Goal: Task Accomplishment & Management: Use online tool/utility

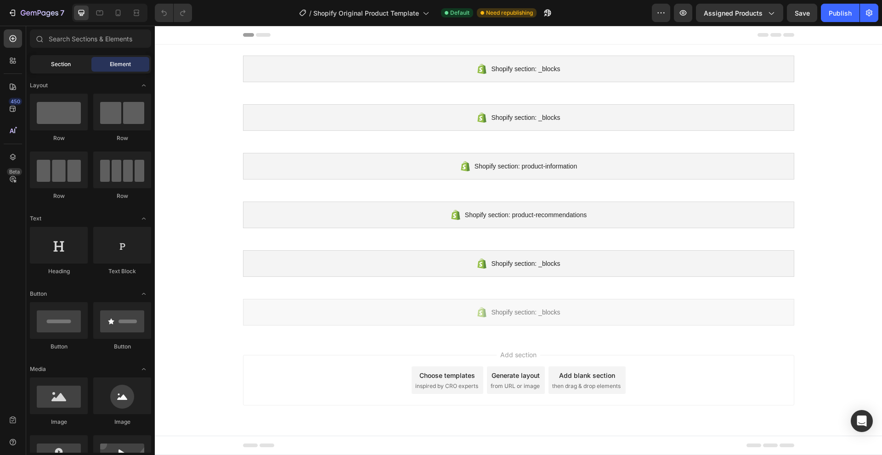
click at [76, 62] on div "Section" at bounding box center [61, 64] width 58 height 15
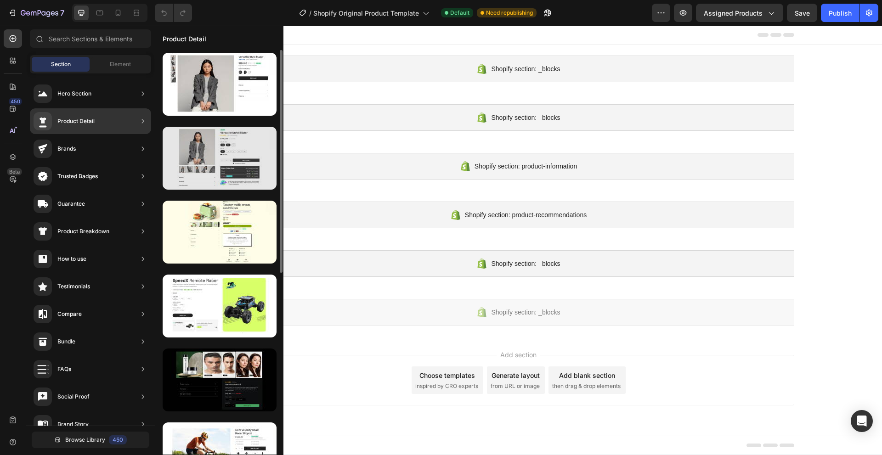
click at [188, 153] on div at bounding box center [220, 158] width 114 height 63
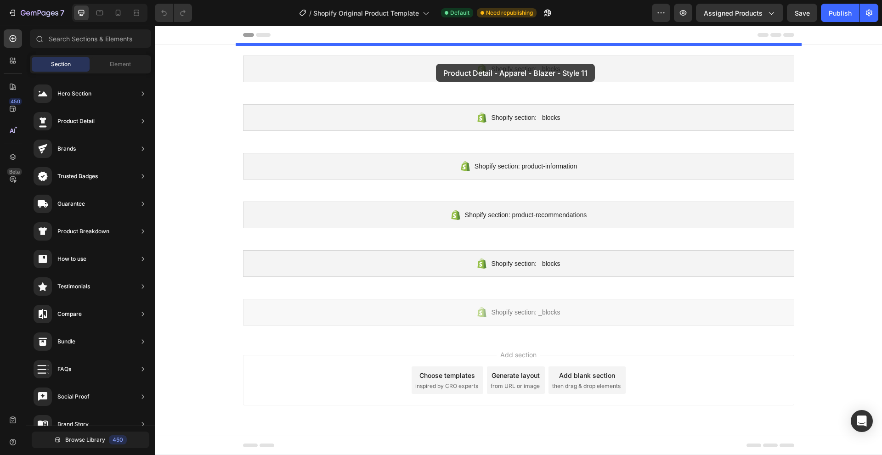
drag, startPoint x: 368, startPoint y: 200, endPoint x: 436, endPoint y: 64, distance: 152.2
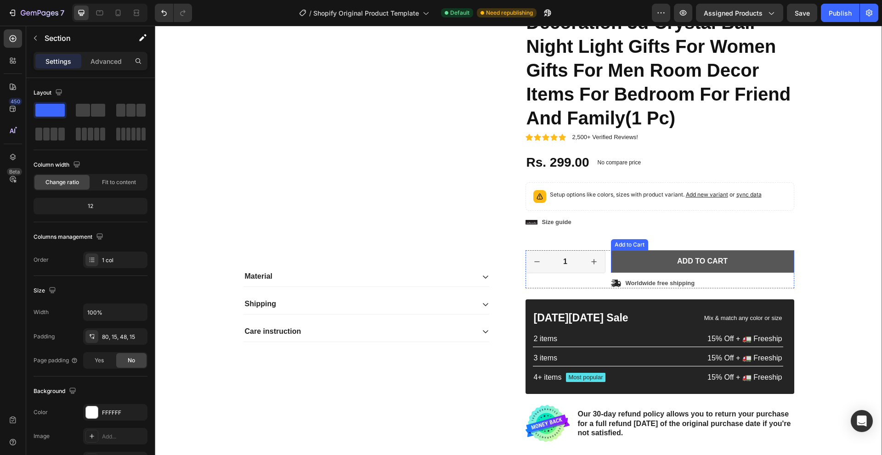
scroll to position [46, 0]
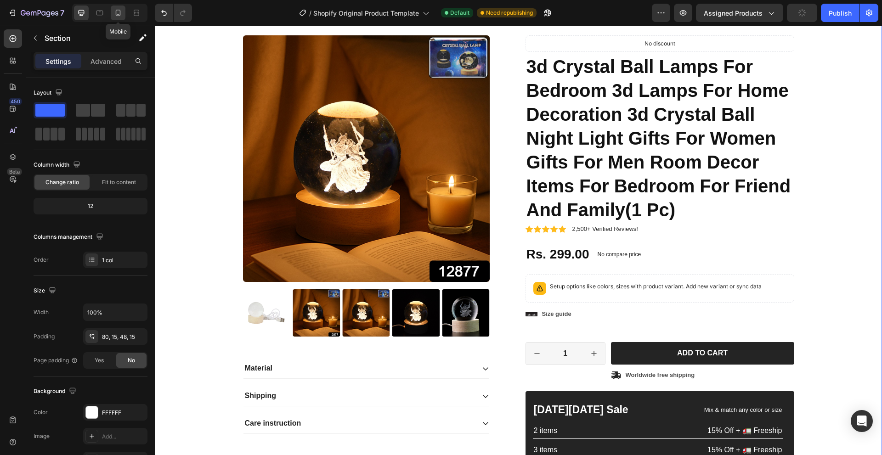
click at [115, 10] on icon at bounding box center [117, 12] width 9 height 9
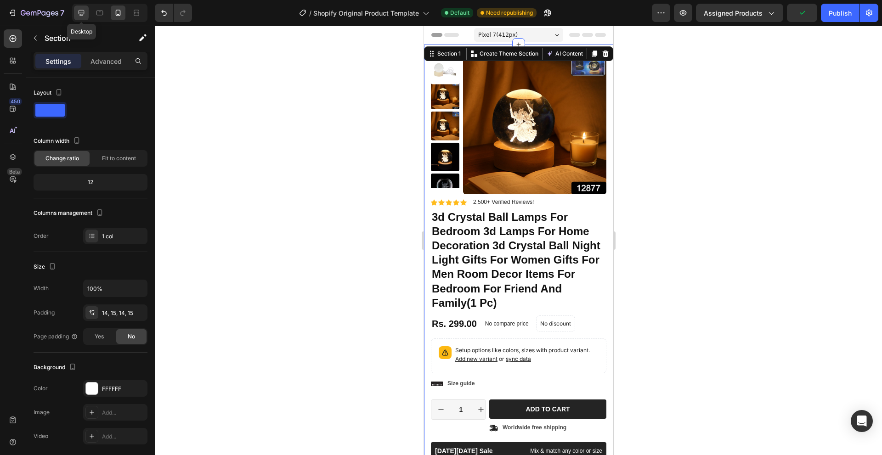
click at [86, 6] on div at bounding box center [81, 13] width 15 height 15
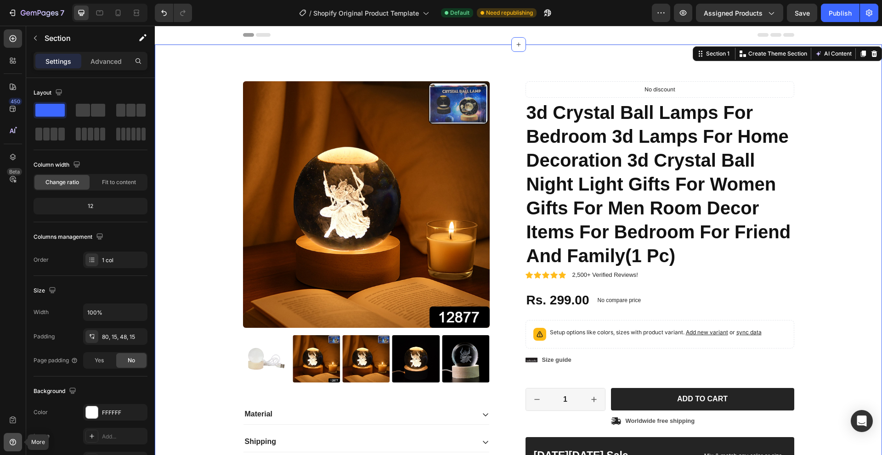
click at [11, 437] on div at bounding box center [13, 442] width 18 height 18
click at [11, 420] on icon at bounding box center [12, 420] width 9 height 9
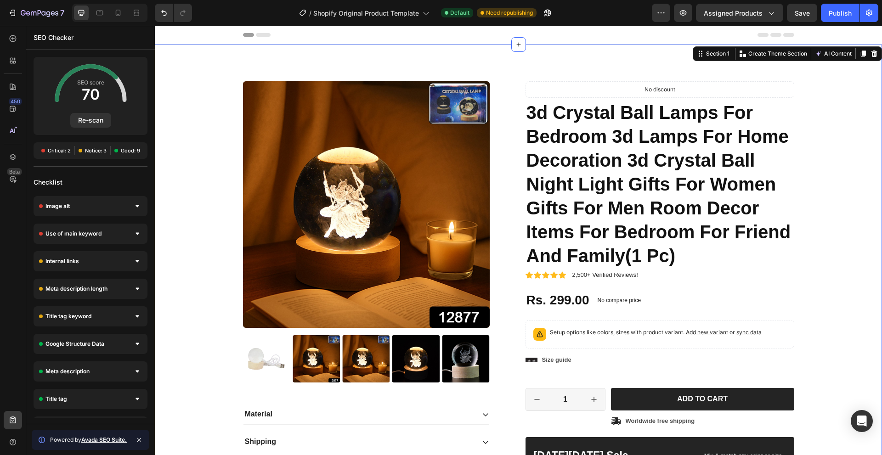
click at [95, 150] on span "Notice: 3" at bounding box center [96, 150] width 22 height 7
click at [118, 150] on span at bounding box center [116, 151] width 4 height 4
click at [69, 152] on span "Critical: 2" at bounding box center [59, 150] width 23 height 7
click at [78, 206] on div "Image alt" at bounding box center [91, 206] width 114 height 20
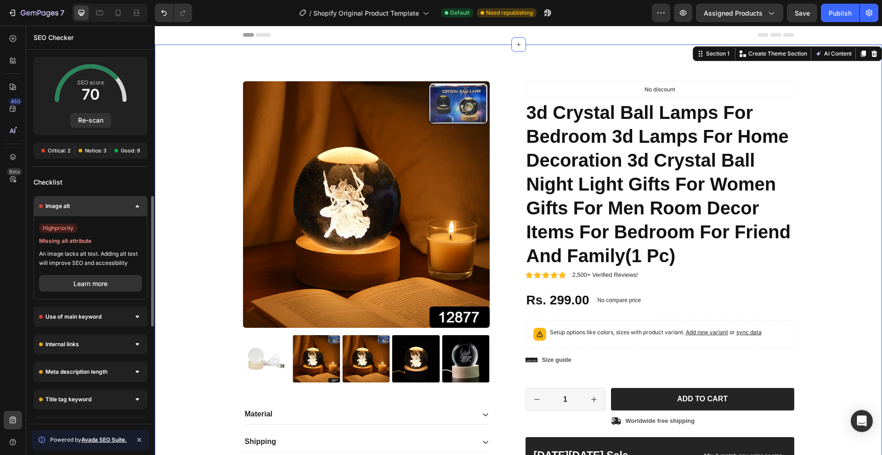
click at [89, 209] on div "Image alt" at bounding box center [91, 206] width 114 height 20
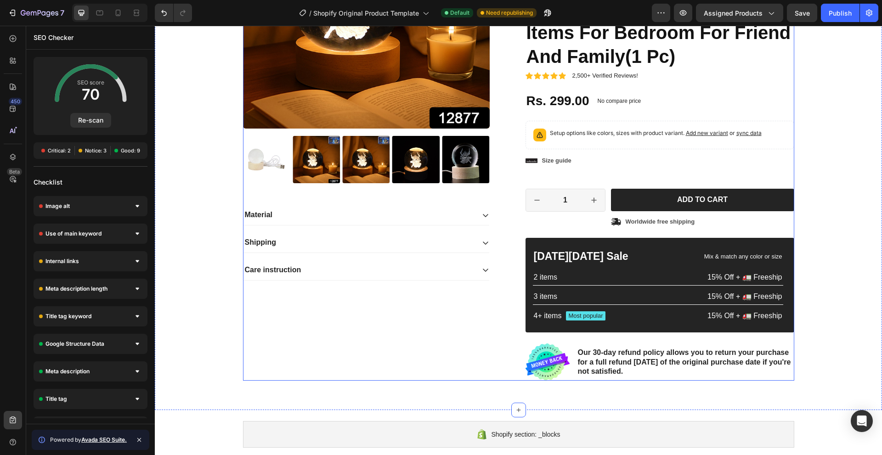
scroll to position [184, 0]
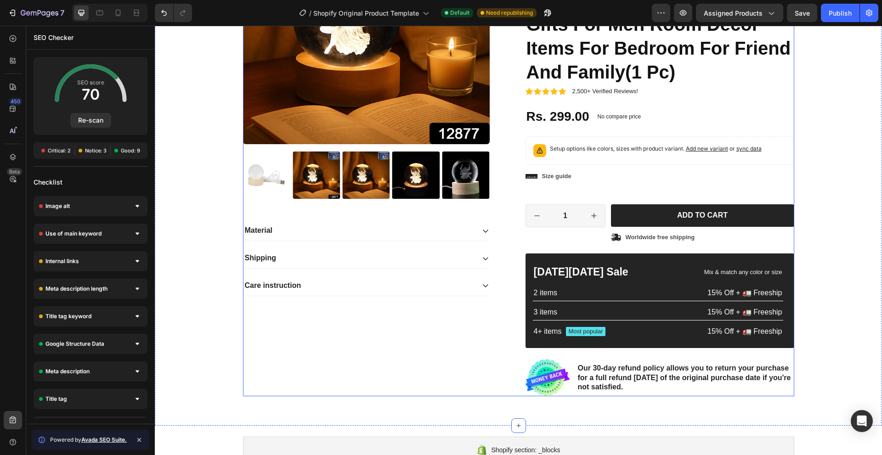
click at [271, 229] on div "Material" at bounding box center [358, 231] width 231 height 12
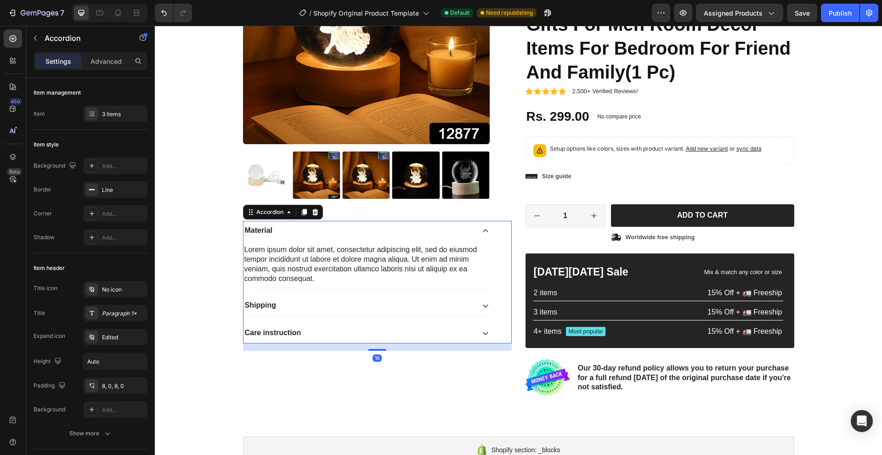
click at [271, 229] on div "Material" at bounding box center [358, 231] width 231 height 12
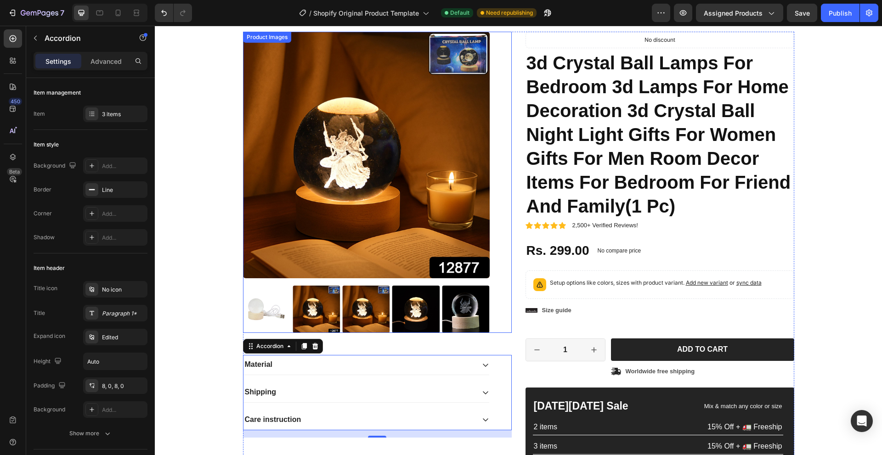
scroll to position [46, 0]
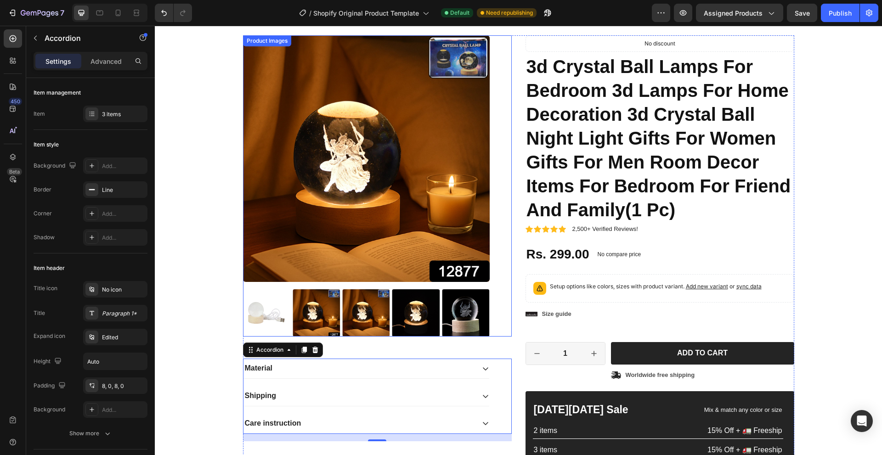
click at [243, 312] on img at bounding box center [266, 312] width 47 height 47
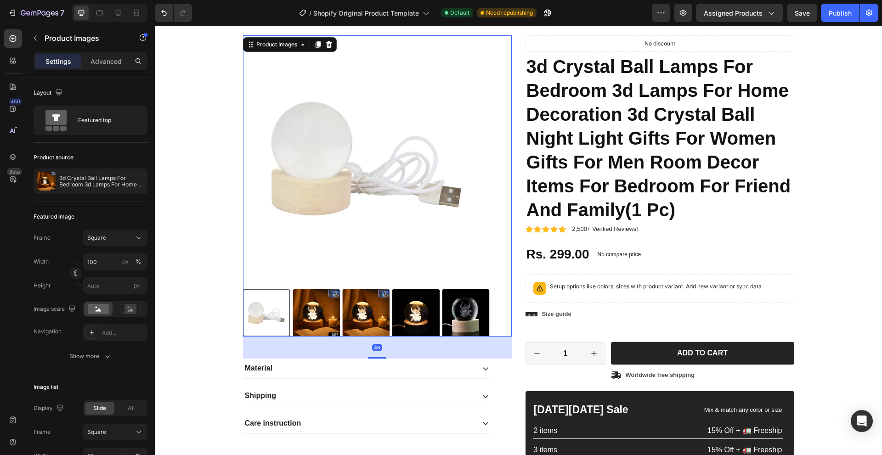
click at [375, 351] on div "48" at bounding box center [377, 347] width 10 height 7
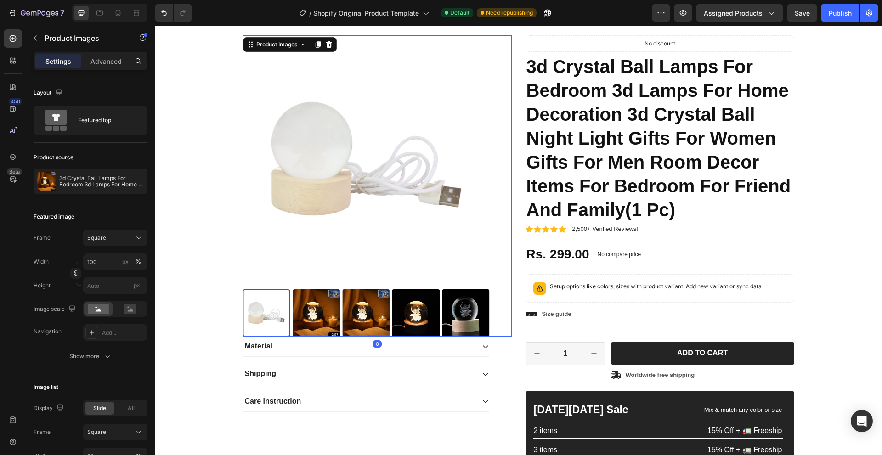
drag, startPoint x: 378, startPoint y: 357, endPoint x: 279, endPoint y: 244, distance: 149.4
click at [279, 244] on div "Product Images 0" at bounding box center [377, 185] width 269 height 301
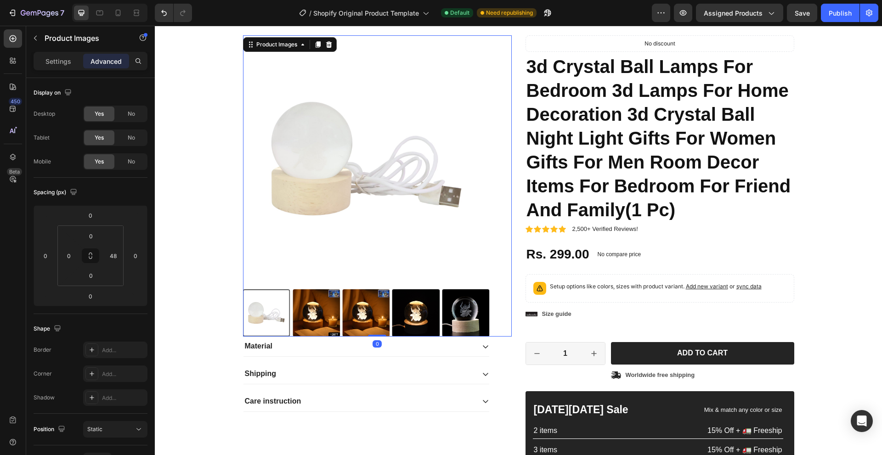
click at [289, 281] on img at bounding box center [366, 158] width 247 height 247
click at [293, 294] on img at bounding box center [316, 312] width 47 height 47
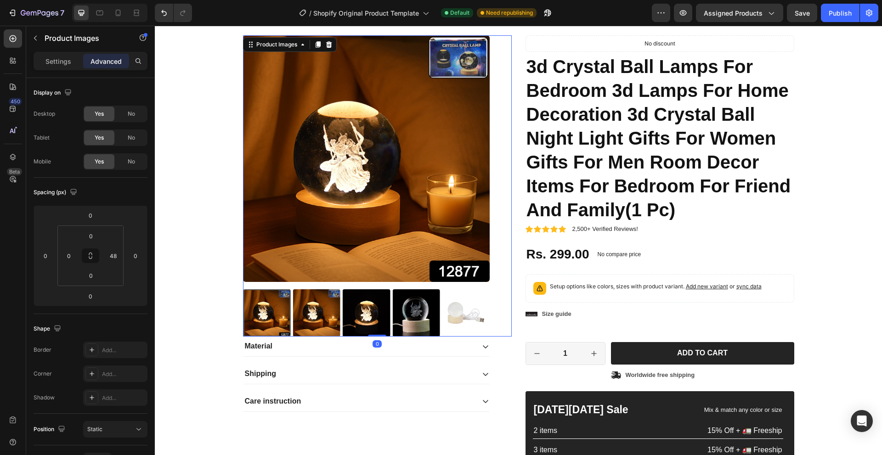
click at [346, 237] on img at bounding box center [366, 158] width 247 height 247
click at [477, 317] on img at bounding box center [465, 312] width 47 height 47
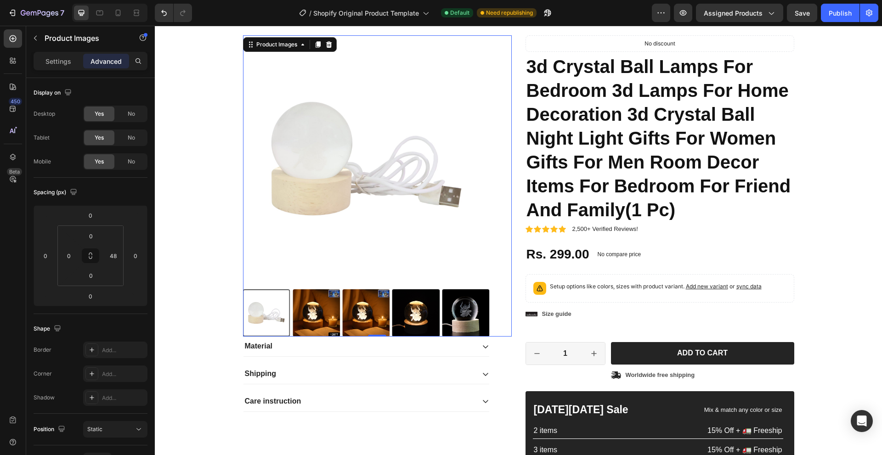
drag, startPoint x: 491, startPoint y: 283, endPoint x: 474, endPoint y: 285, distance: 17.2
click at [488, 283] on div "Product Images 0" at bounding box center [377, 185] width 269 height 301
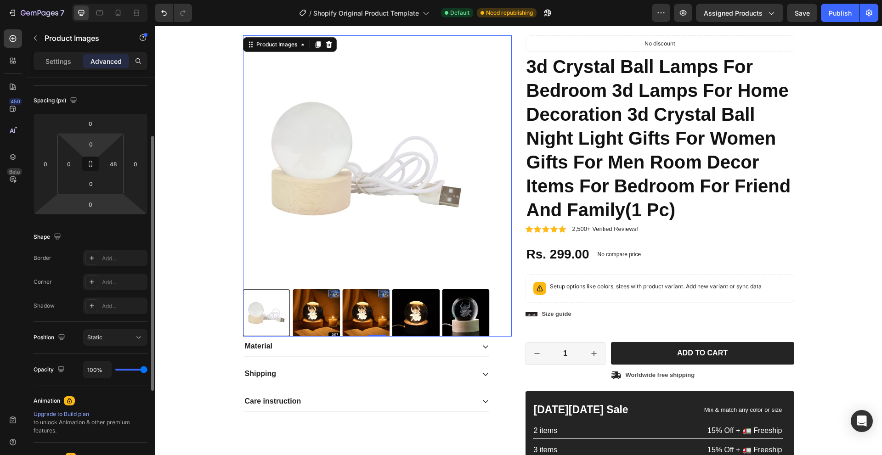
scroll to position [138, 0]
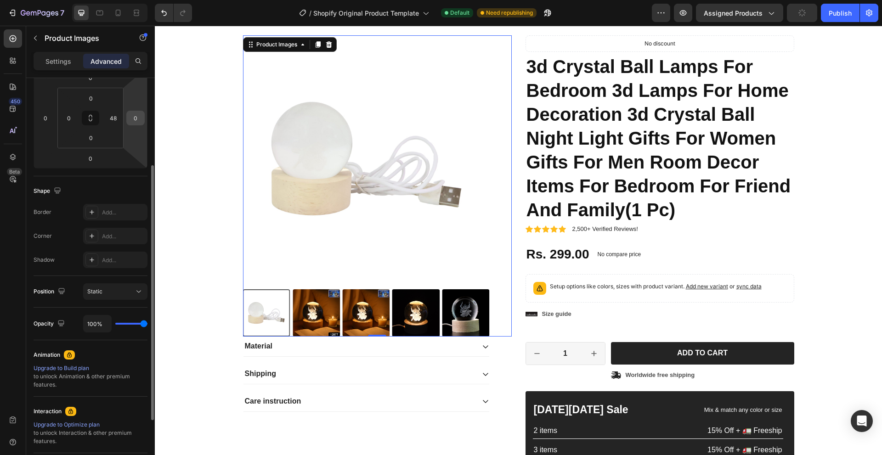
drag, startPoint x: 97, startPoint y: 123, endPoint x: 130, endPoint y: 123, distance: 33.5
click at [130, 123] on div "0 0 0 0 0 0 0 48" at bounding box center [91, 118] width 114 height 101
drag, startPoint x: 120, startPoint y: 123, endPoint x: 130, endPoint y: 138, distance: 18.0
click at [130, 138] on div "0 0 0 0 0 0 0 48" at bounding box center [91, 118] width 114 height 101
click at [117, 0] on html "7 / Shopify Original Product Template Default Need republishing Preview Assigne…" at bounding box center [441, 0] width 882 height 0
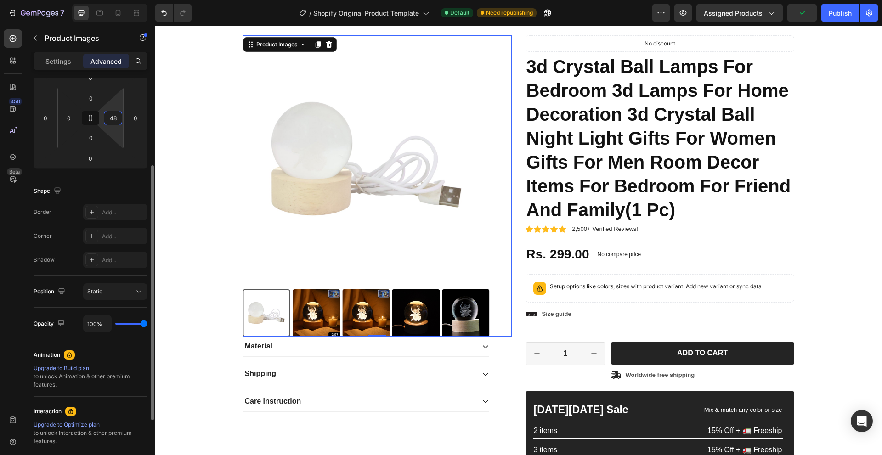
click at [117, 0] on html "7 / Shopify Original Product Template Default Need republishing Preview Assigne…" at bounding box center [441, 0] width 882 height 0
click at [117, 124] on input "48" at bounding box center [113, 118] width 14 height 14
click at [85, 137] on input "0" at bounding box center [91, 138] width 18 height 14
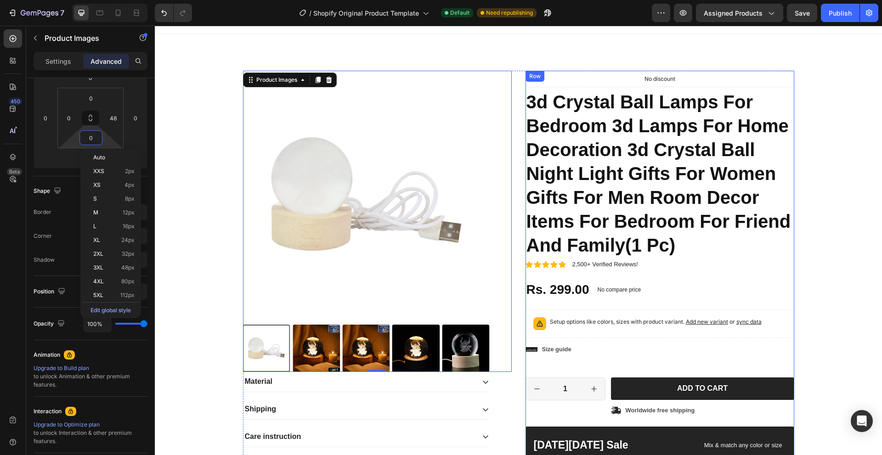
scroll to position [0, 0]
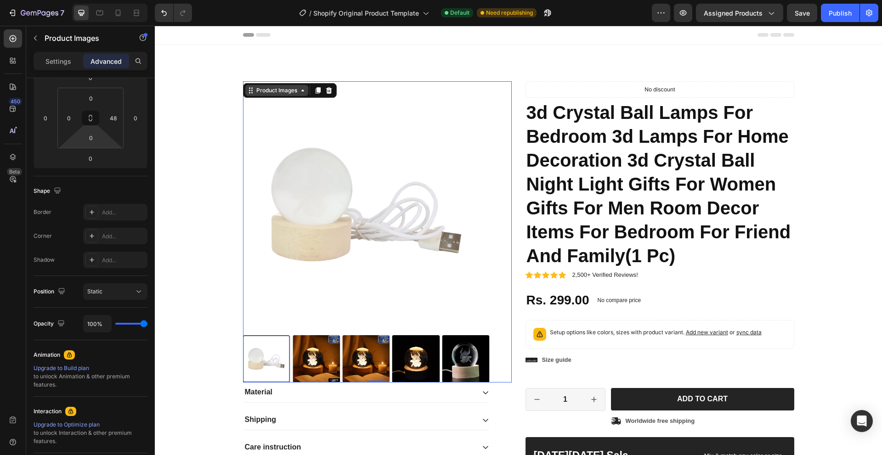
click at [263, 87] on div "Product Images" at bounding box center [277, 90] width 45 height 8
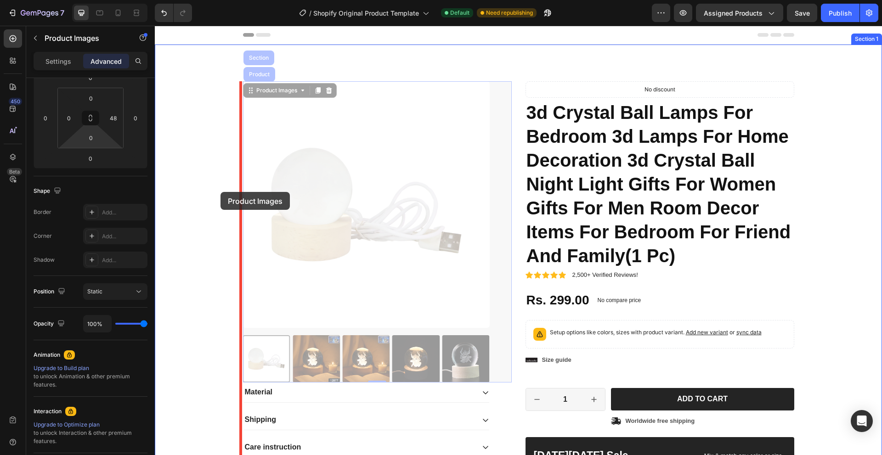
drag, startPoint x: 261, startPoint y: 73, endPoint x: 221, endPoint y: 192, distance: 126.2
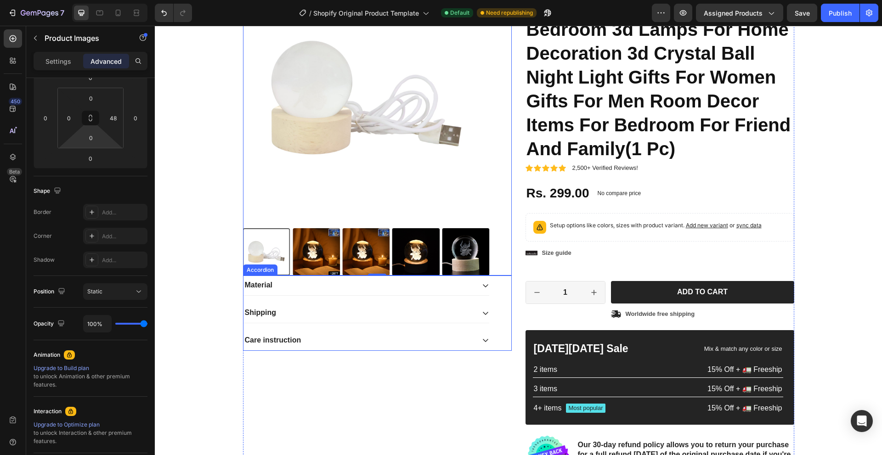
scroll to position [92, 0]
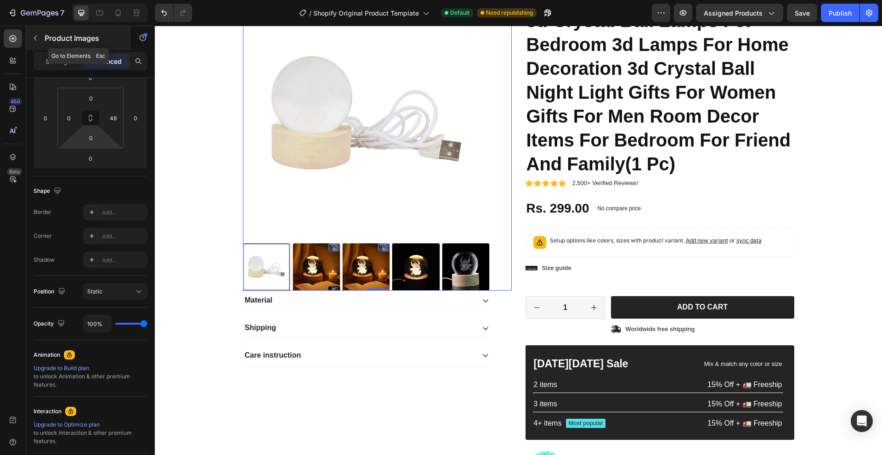
click at [34, 38] on icon "button" at bounding box center [35, 37] width 7 height 7
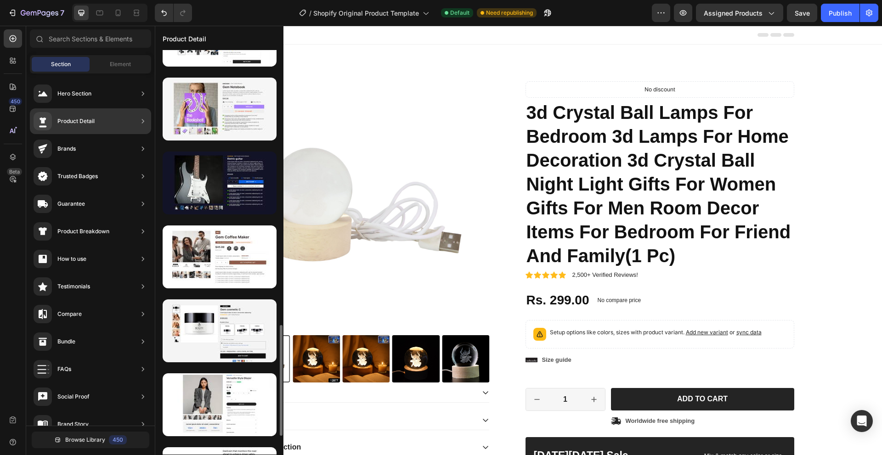
scroll to position [973, 0]
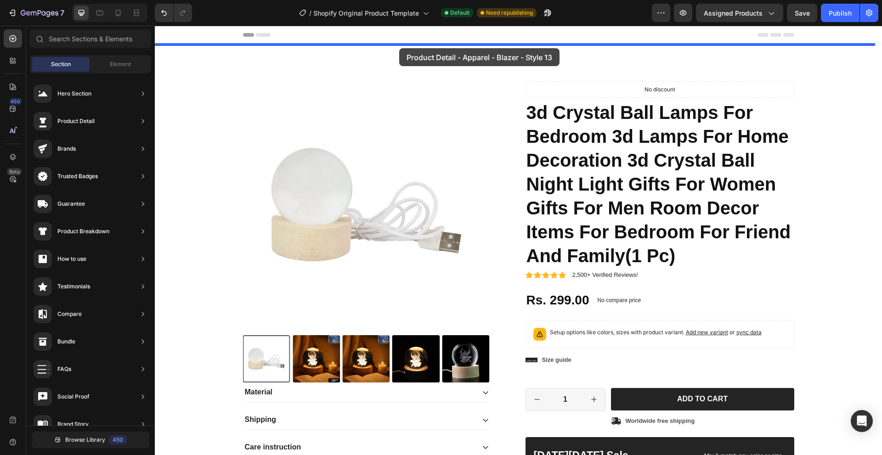
drag, startPoint x: 337, startPoint y: 254, endPoint x: 399, endPoint y: 48, distance: 215.1
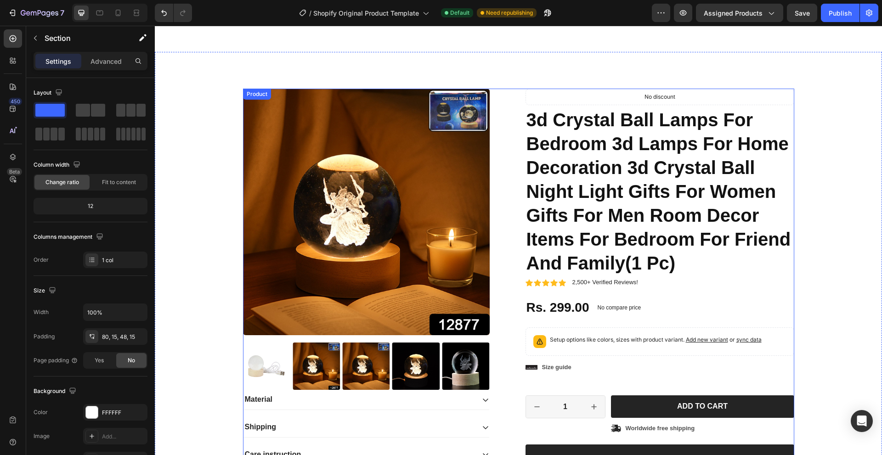
scroll to position [642, 0]
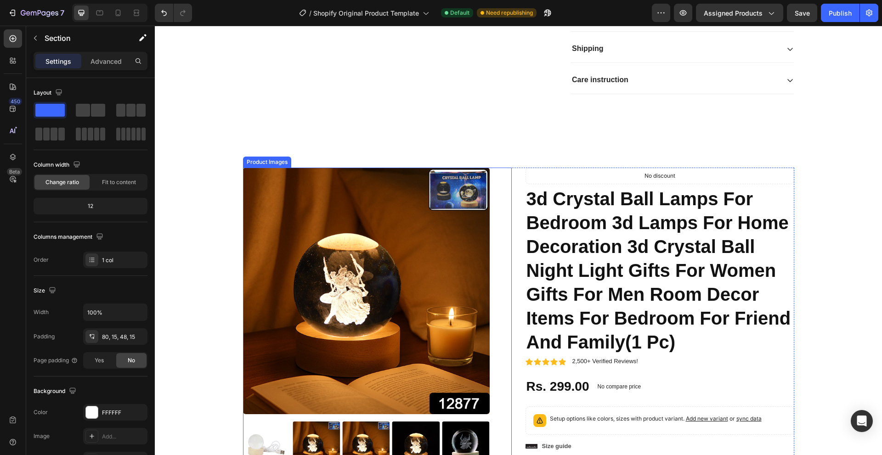
click at [490, 185] on div "Product Images" at bounding box center [377, 318] width 269 height 301
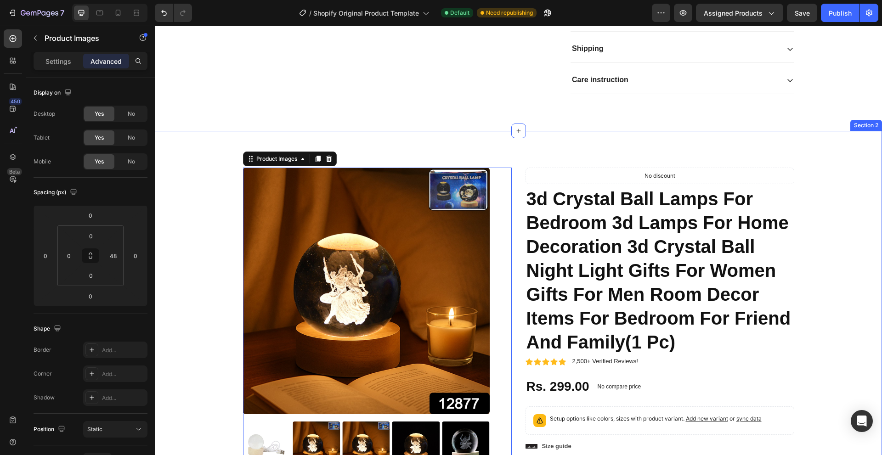
click at [620, 161] on div "Product Images 0 Material Shipping Care instruction Accordion Icon Icon Icon Ic…" at bounding box center [518, 413] width 727 height 565
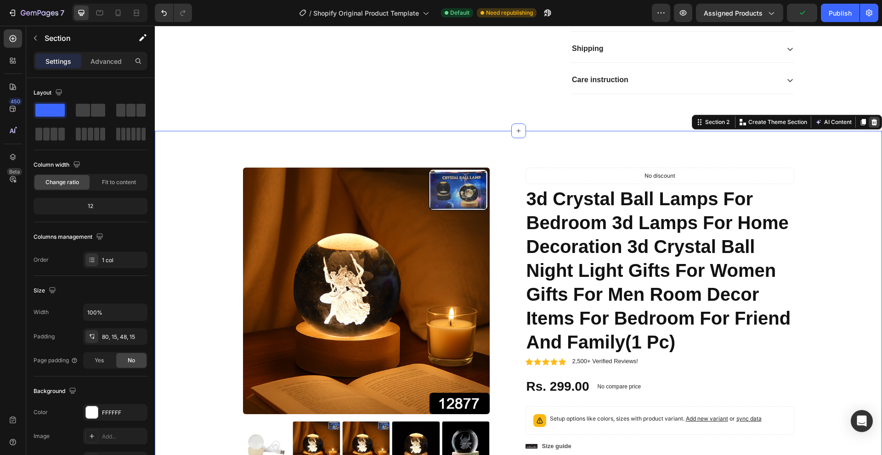
click at [871, 124] on icon at bounding box center [874, 122] width 6 height 6
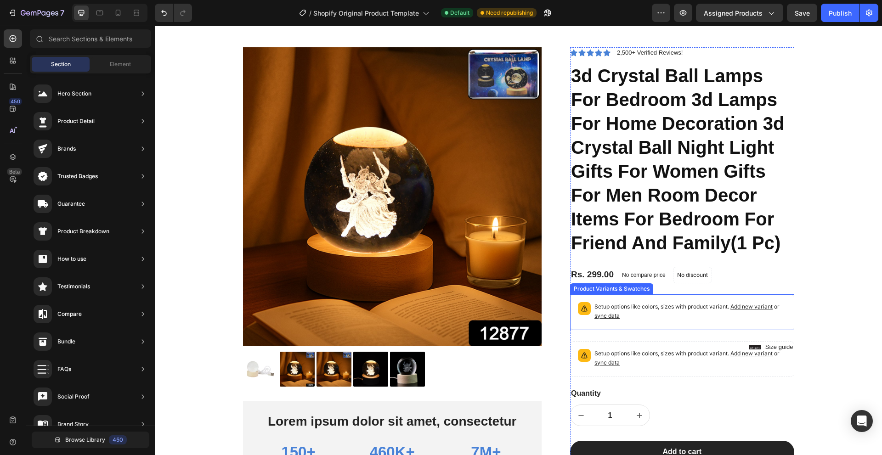
scroll to position [0, 0]
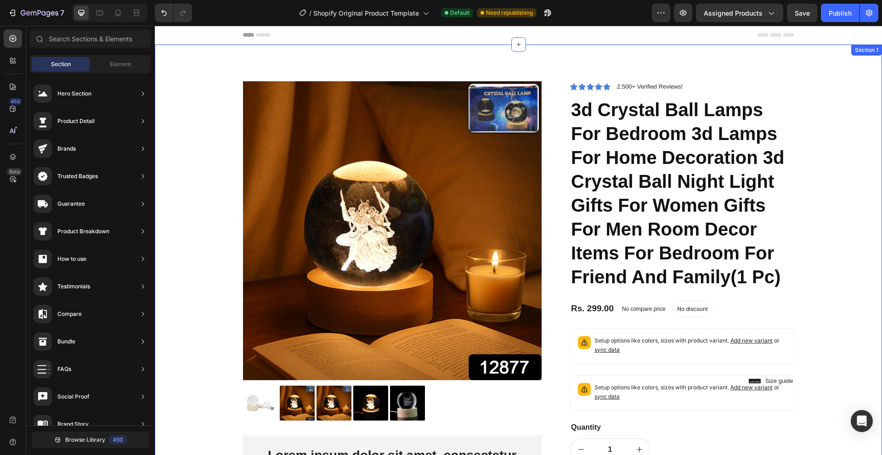
click at [715, 64] on div "Product Images Lorem ipsum dolor sit amet, consectetur Text Block 150+ Text Blo…" at bounding box center [518, 409] width 727 height 728
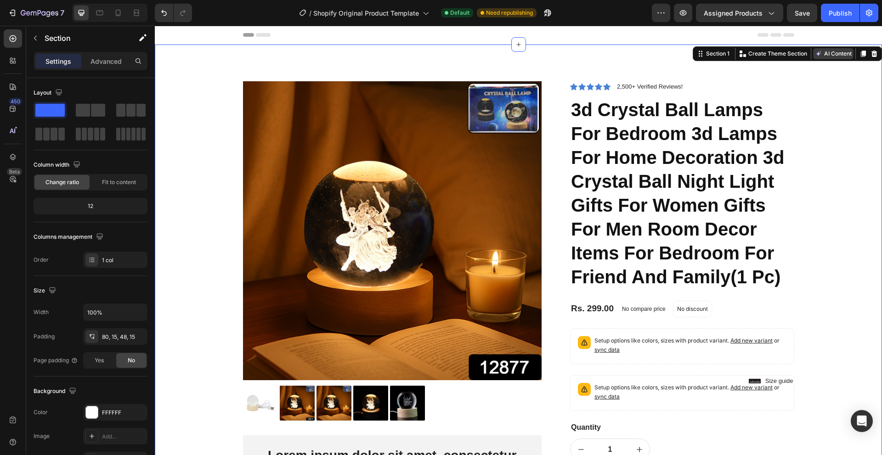
click at [832, 57] on button "AI Content" at bounding box center [833, 53] width 40 height 11
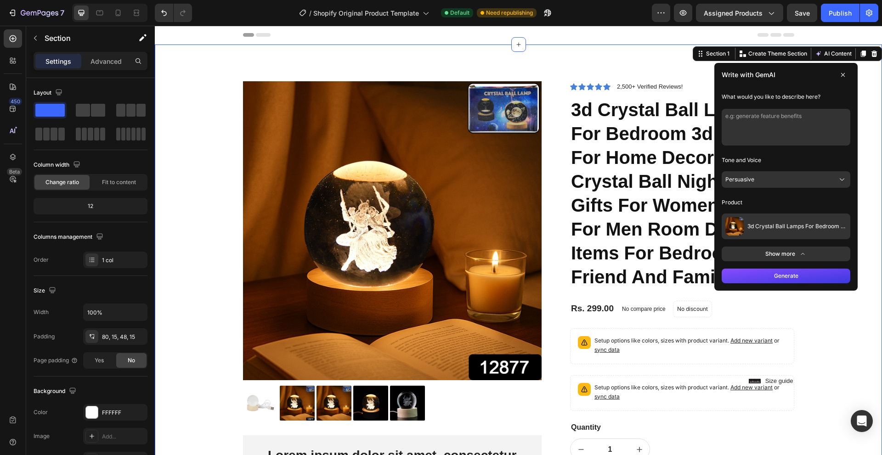
click at [775, 125] on textarea at bounding box center [786, 127] width 129 height 37
click at [790, 118] on textarea "generate buy" at bounding box center [786, 127] width 129 height 37
type textarea "generate buy now buttton"
click at [805, 176] on button "Persuasive" at bounding box center [786, 179] width 129 height 17
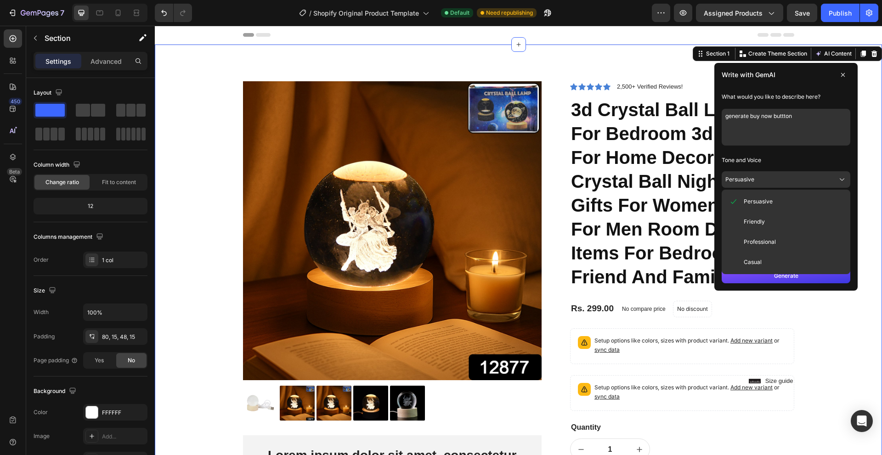
click at [805, 176] on button "Persuasive" at bounding box center [786, 179] width 129 height 17
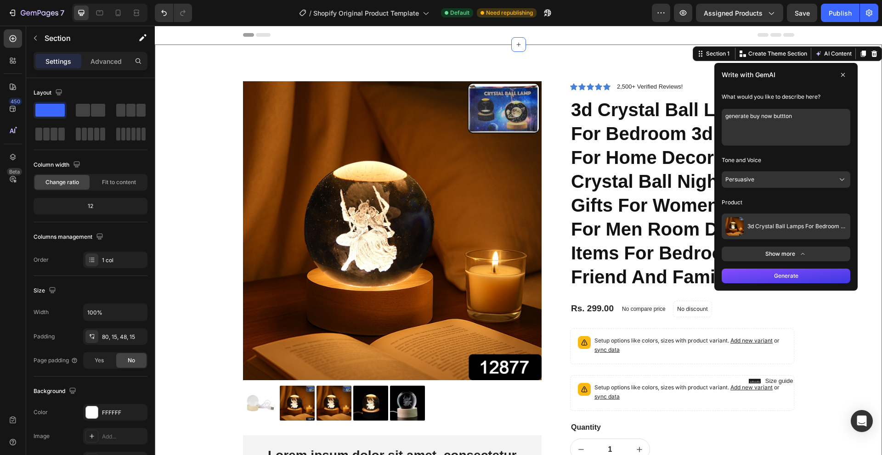
click at [780, 272] on button "Generate" at bounding box center [786, 276] width 129 height 15
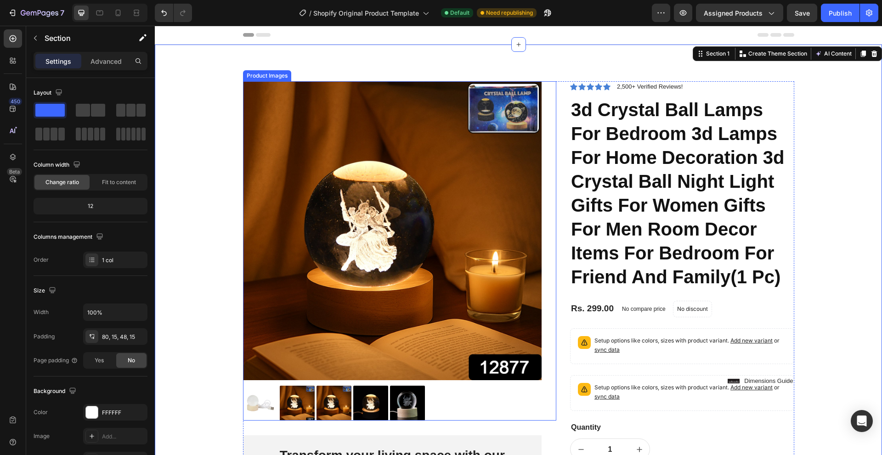
click at [487, 91] on img at bounding box center [392, 230] width 299 height 299
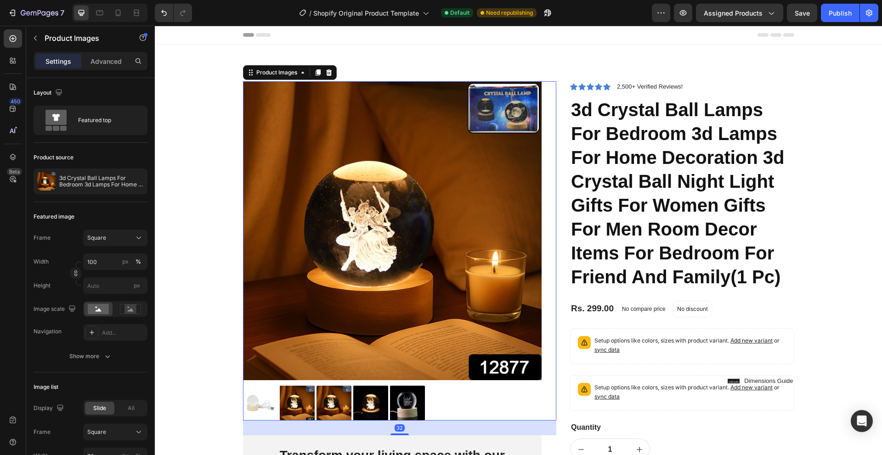
click at [461, 168] on img at bounding box center [392, 230] width 299 height 299
click at [335, 332] on img at bounding box center [392, 230] width 299 height 299
click at [273, 402] on img at bounding box center [260, 403] width 35 height 35
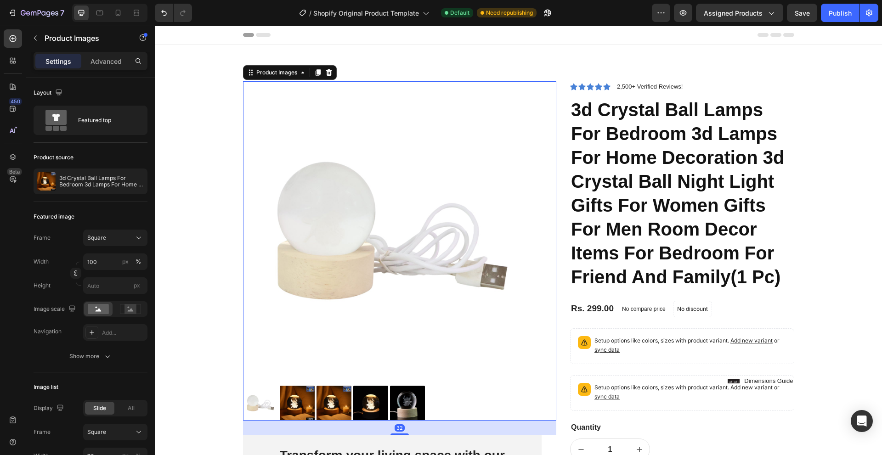
click at [280, 398] on img at bounding box center [297, 403] width 35 height 35
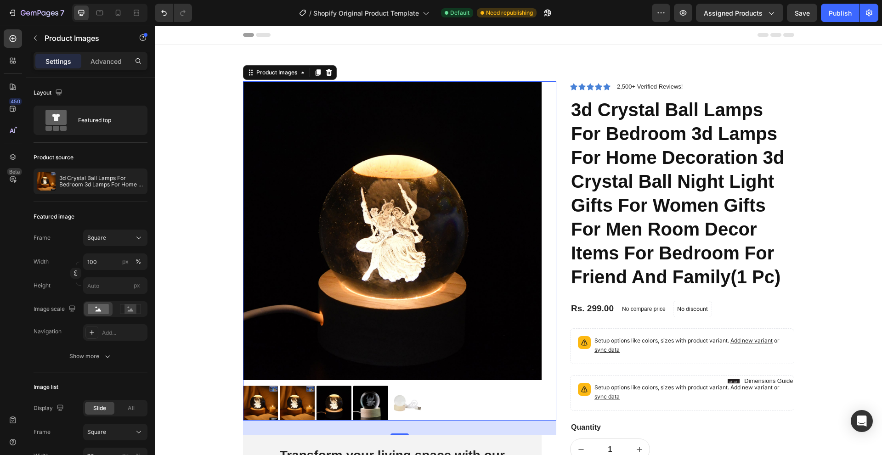
click at [312, 391] on div at bounding box center [392, 403] width 299 height 35
click at [319, 391] on img at bounding box center [334, 403] width 35 height 35
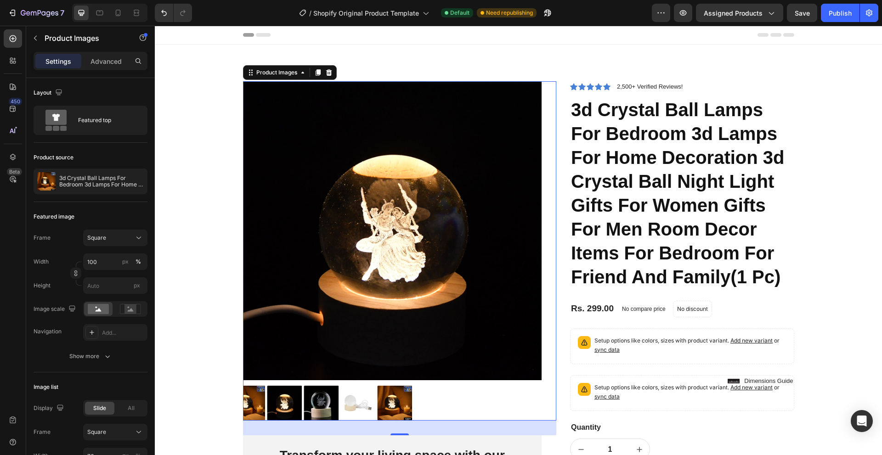
click at [342, 393] on img at bounding box center [357, 403] width 35 height 35
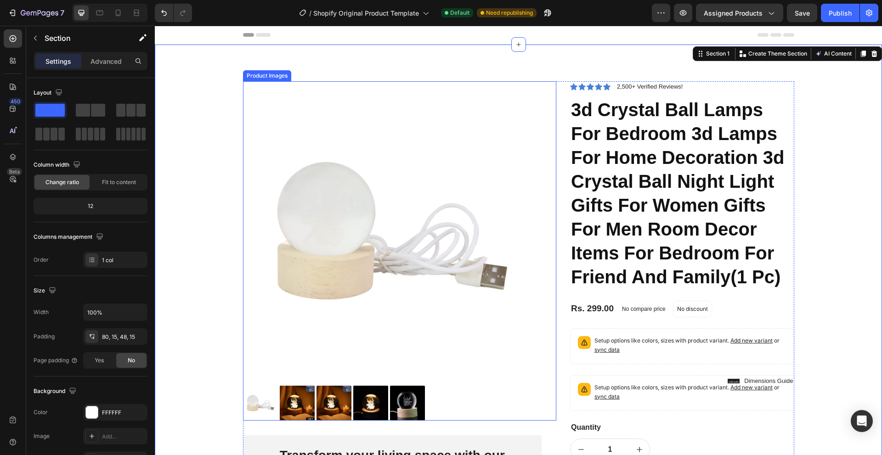
click at [288, 99] on img at bounding box center [392, 230] width 299 height 299
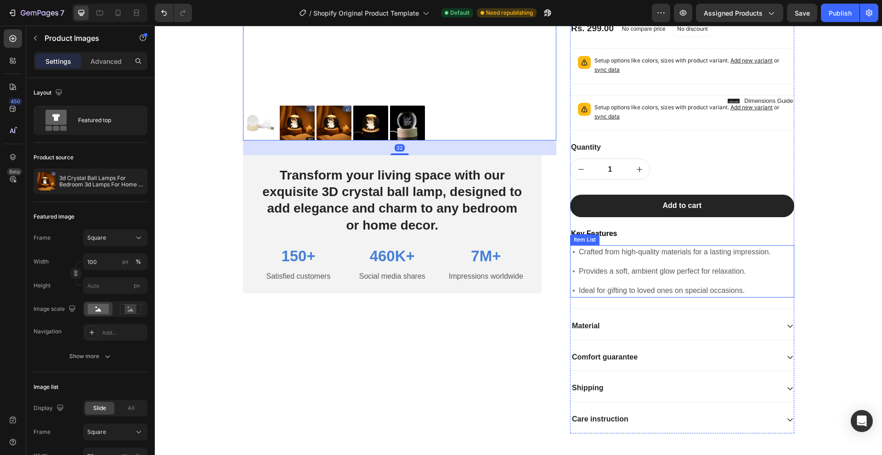
scroll to position [230, 0]
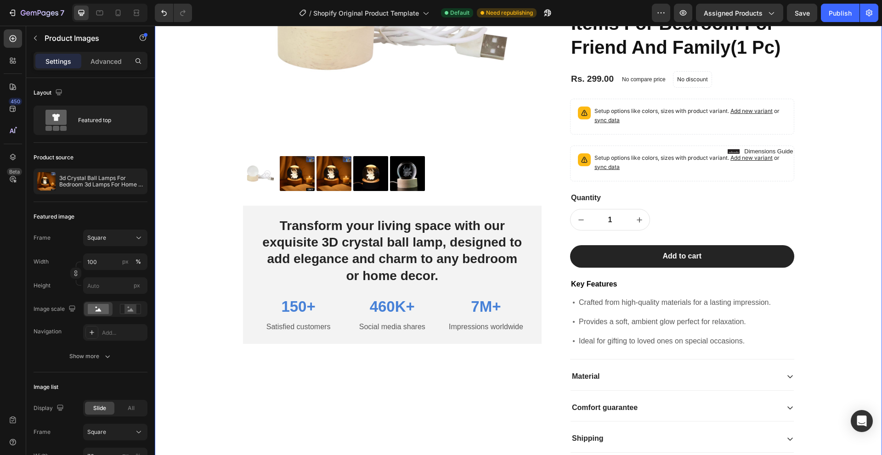
click at [853, 197] on div "Product Images Transform your living space with our exquisite 3D crystal ball l…" at bounding box center [518, 175] width 713 height 647
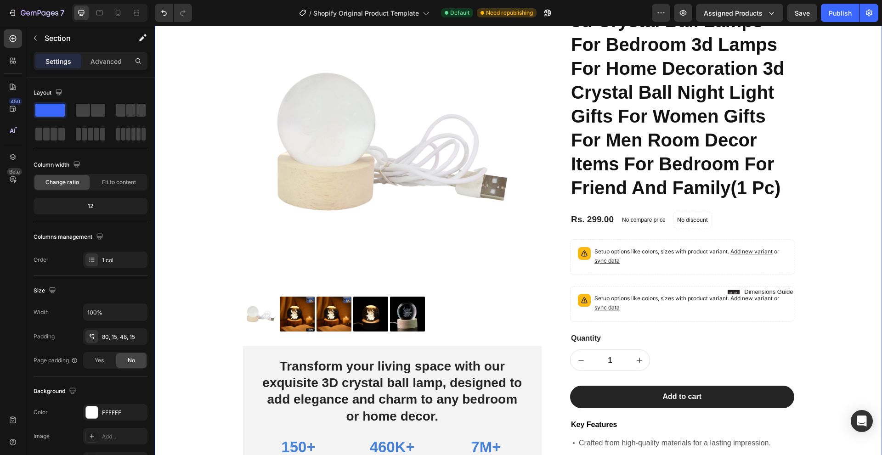
scroll to position [0, 0]
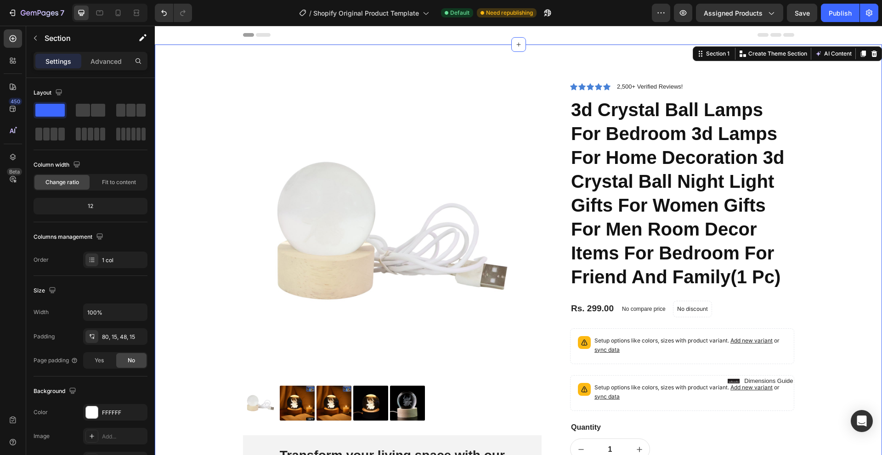
click at [838, 185] on div "Product Images Transform your living space with our exquisite 3D crystal ball l…" at bounding box center [518, 404] width 713 height 647
click at [871, 51] on icon at bounding box center [874, 54] width 6 height 6
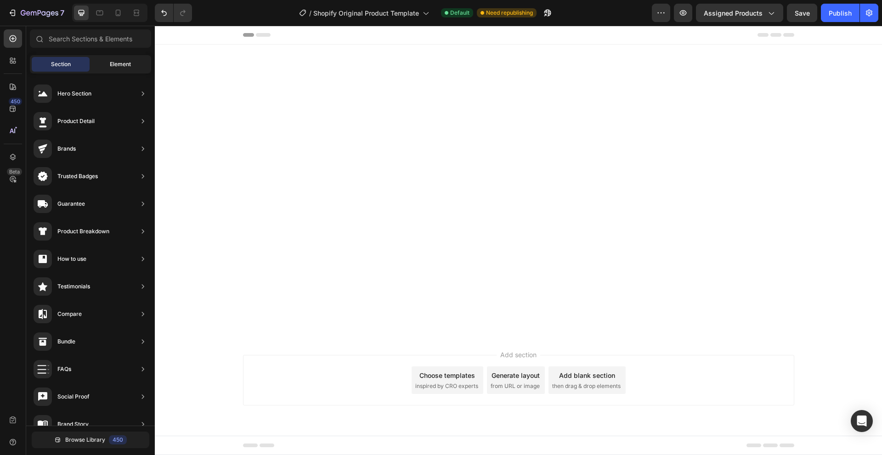
click at [103, 66] on div "Element" at bounding box center [120, 64] width 58 height 15
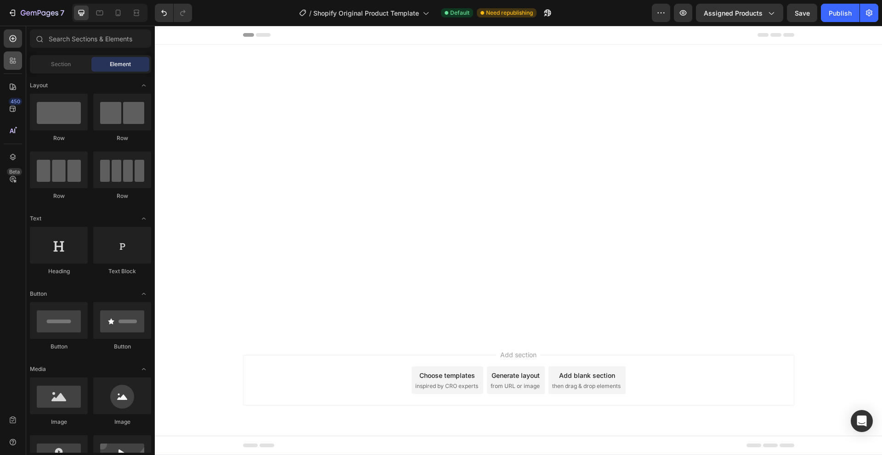
click at [14, 57] on icon at bounding box center [12, 60] width 9 height 9
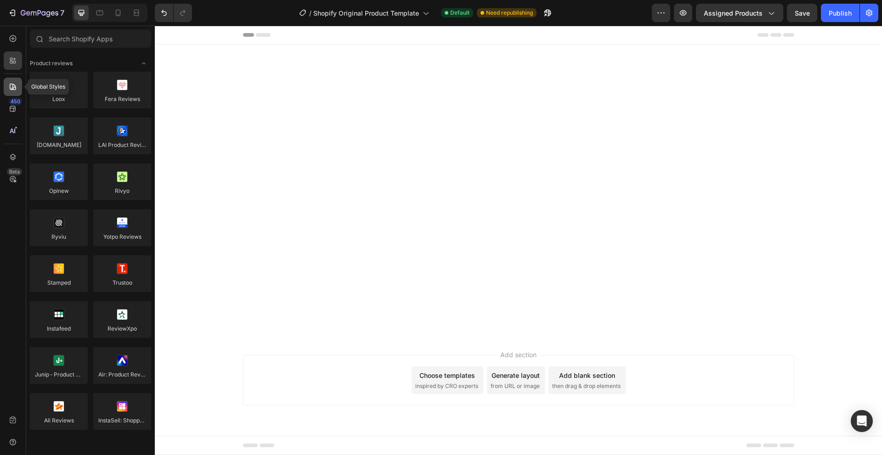
click at [14, 85] on icon at bounding box center [12, 86] width 9 height 9
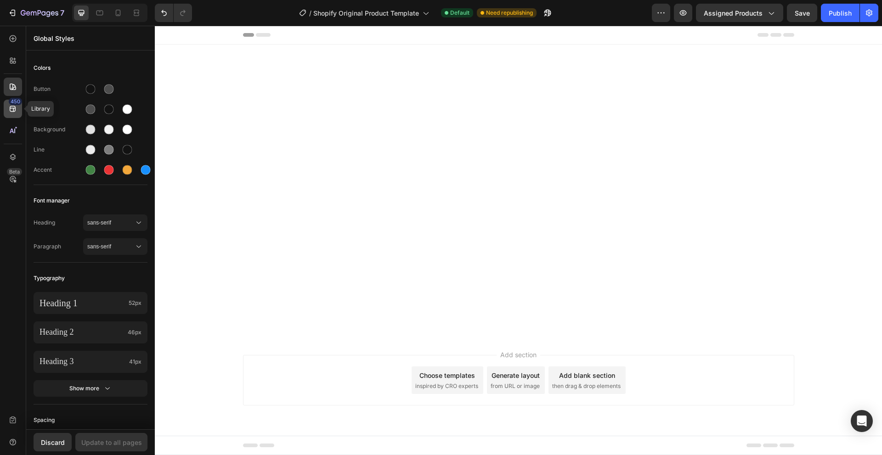
click at [17, 111] on div "450" at bounding box center [13, 109] width 18 height 18
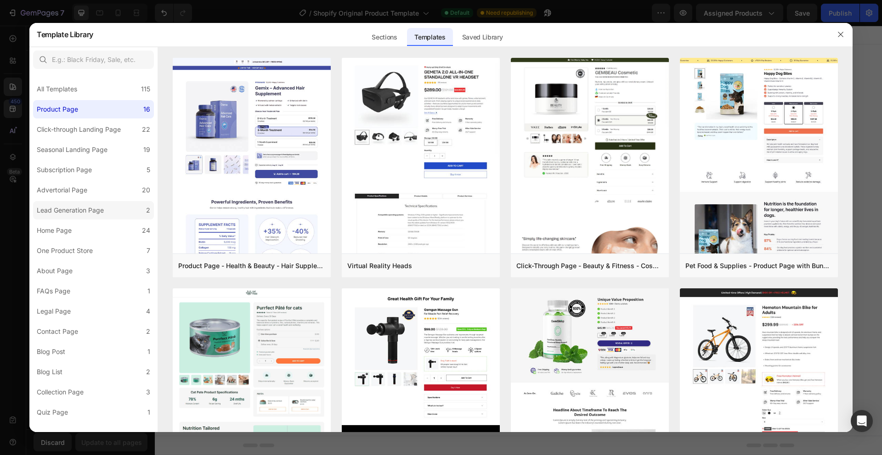
click at [56, 208] on div "Lead Generation Page" at bounding box center [70, 210] width 67 height 11
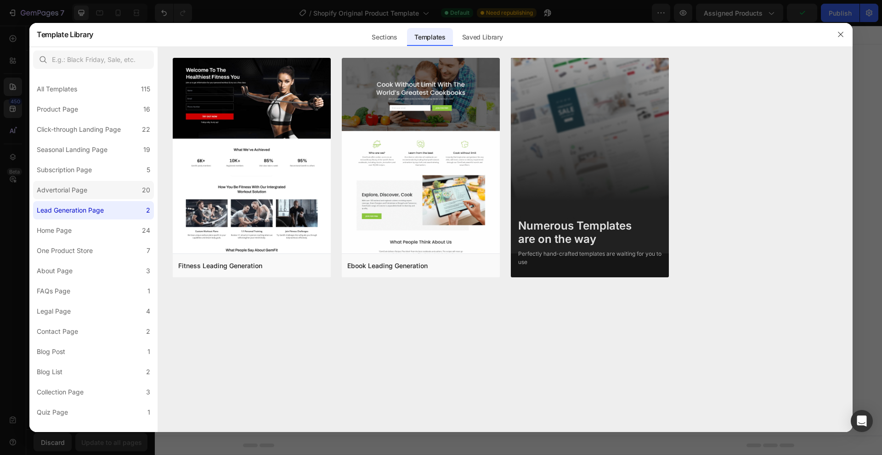
click at [94, 181] on label "Advertorial Page 20" at bounding box center [93, 190] width 121 height 18
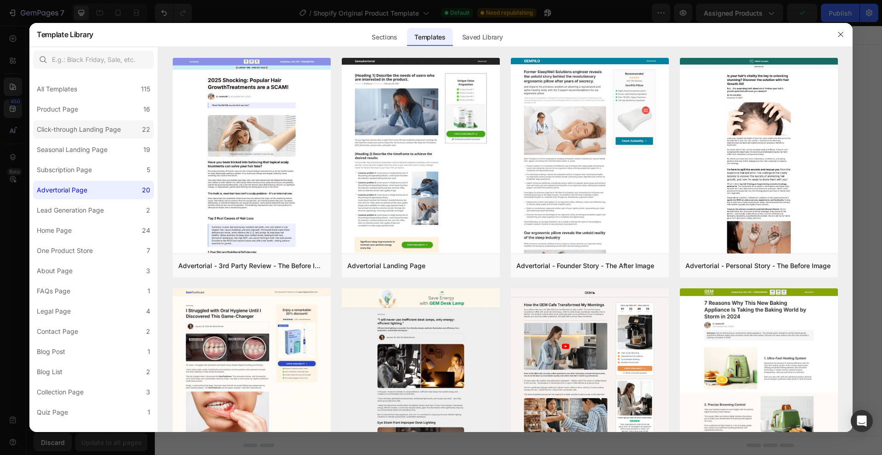
click at [96, 122] on label "Click-through Landing Page 22" at bounding box center [93, 129] width 121 height 18
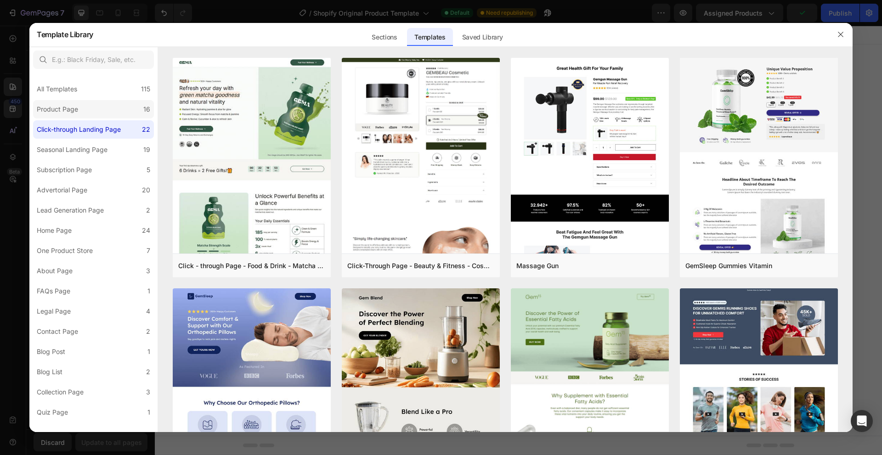
click at [97, 101] on label "Product Page 16" at bounding box center [93, 109] width 121 height 18
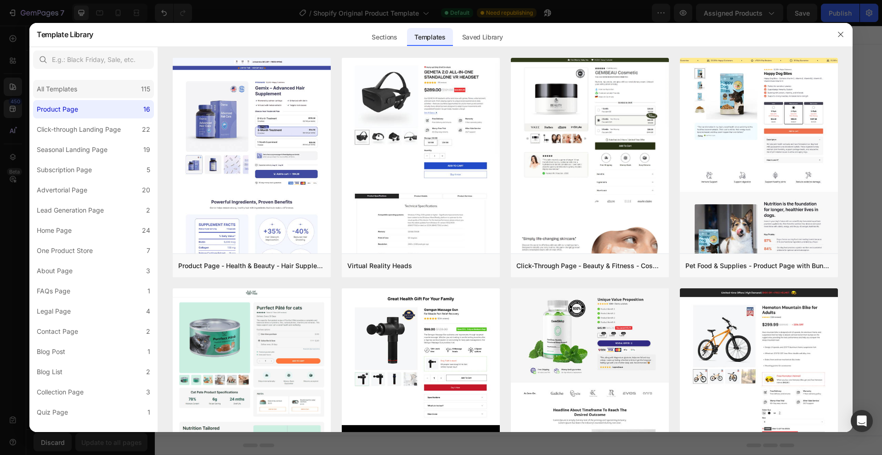
click at [101, 95] on div "All Templates 115" at bounding box center [93, 89] width 121 height 18
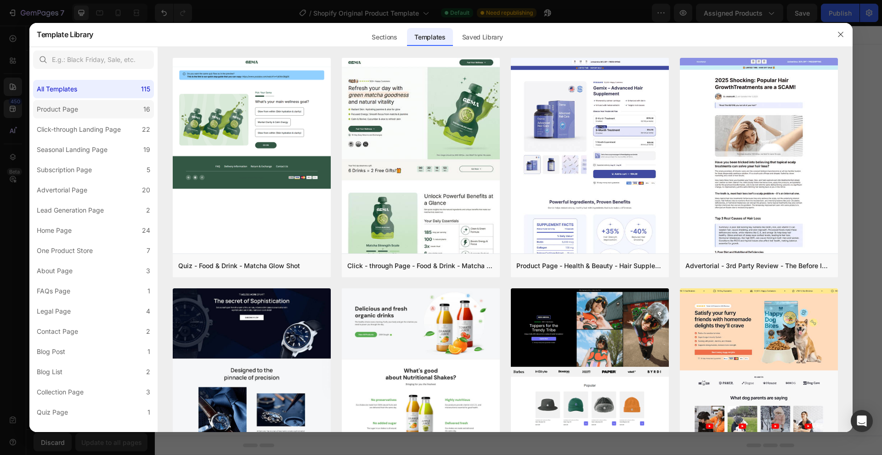
click at [94, 116] on label "Product Page 16" at bounding box center [93, 109] width 121 height 18
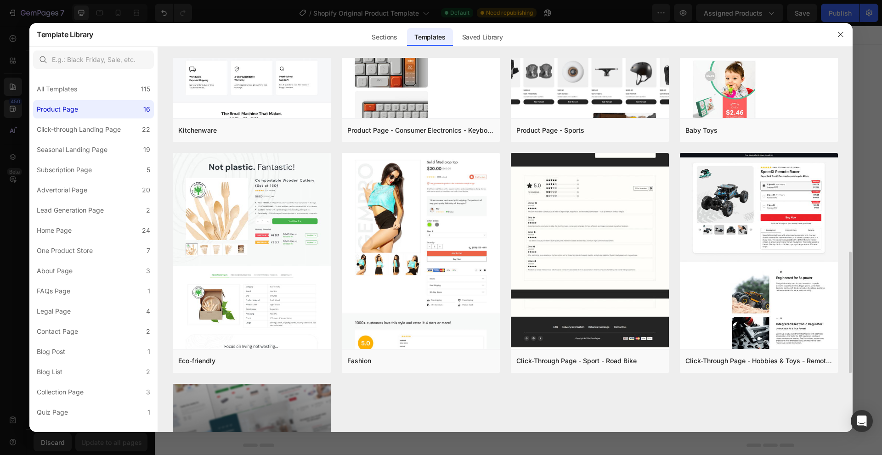
scroll to position [459, 0]
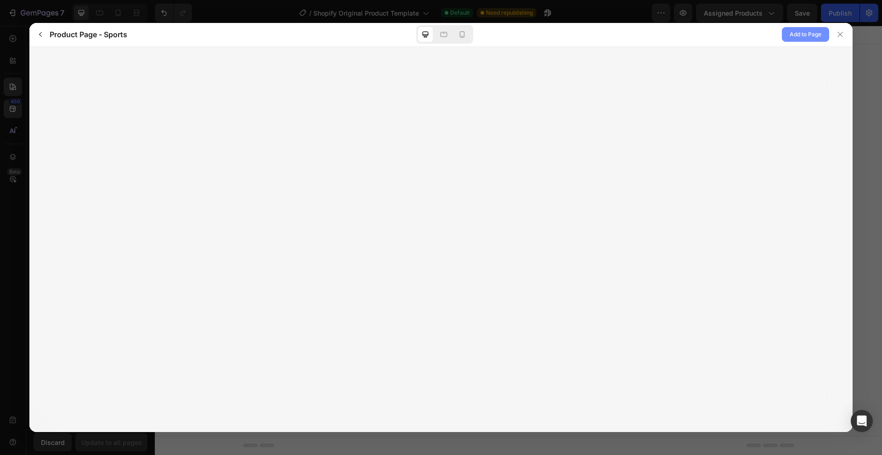
click at [793, 34] on span "Add to Page" at bounding box center [806, 34] width 32 height 11
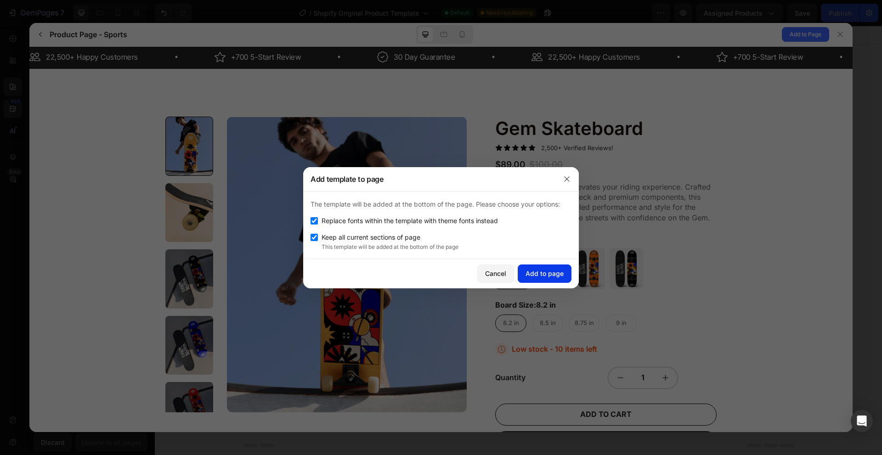
scroll to position [0, 0]
click at [521, 271] on button "Add to page" at bounding box center [545, 274] width 54 height 18
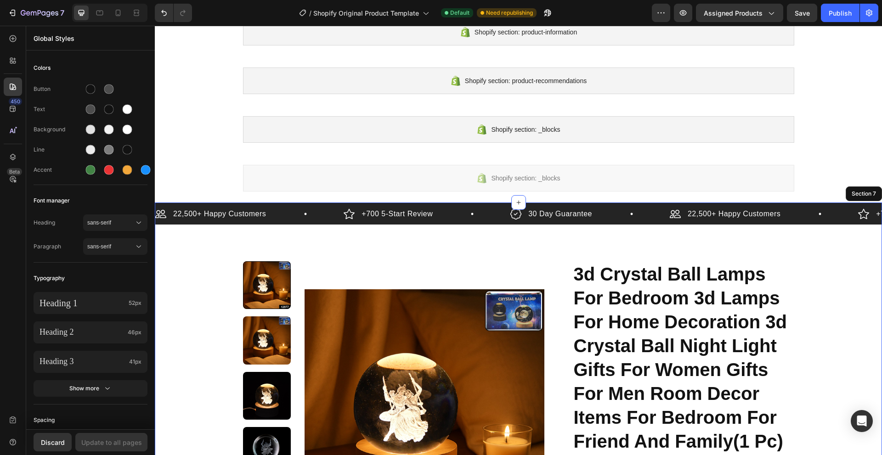
scroll to position [138, 0]
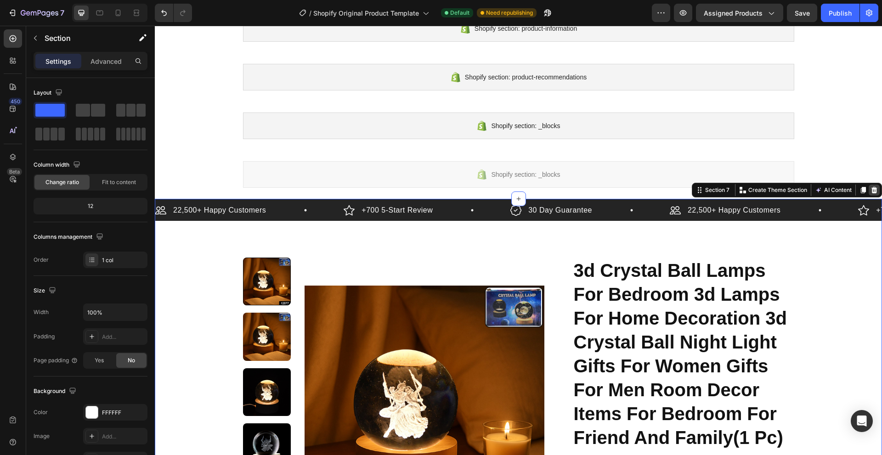
click at [871, 187] on icon at bounding box center [874, 190] width 7 height 7
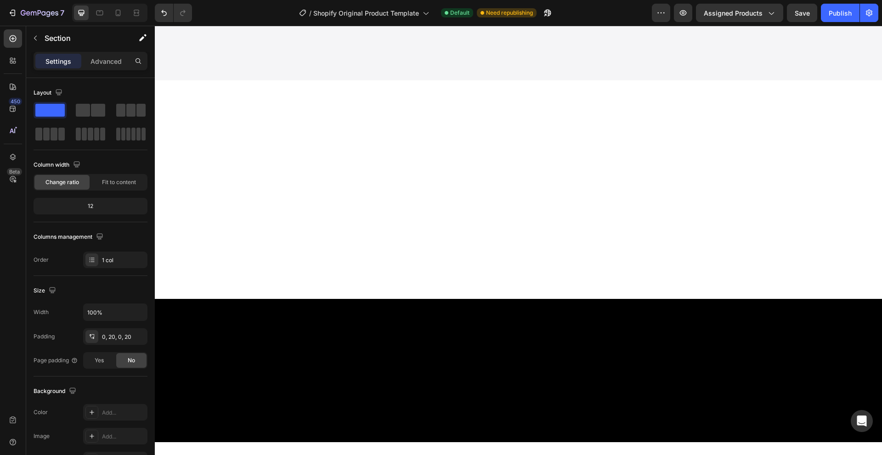
scroll to position [0, 0]
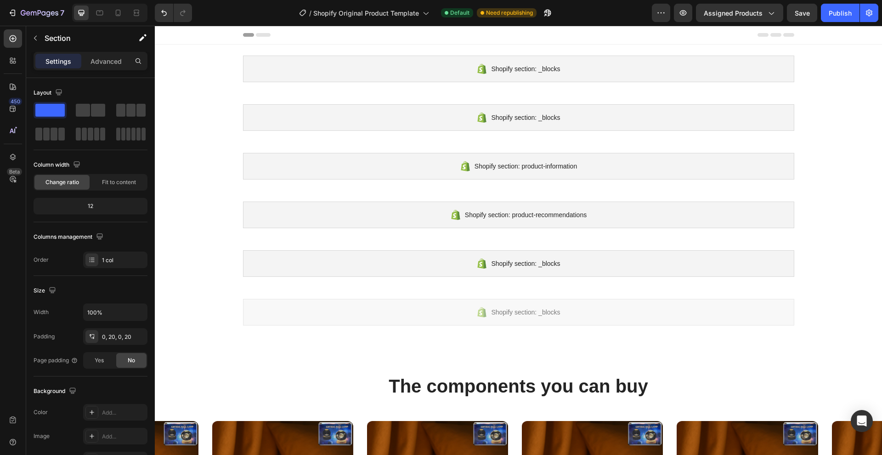
drag, startPoint x: 488, startPoint y: 265, endPoint x: 463, endPoint y: 48, distance: 218.8
click at [163, 9] on icon "Undo/Redo" at bounding box center [163, 12] width 9 height 9
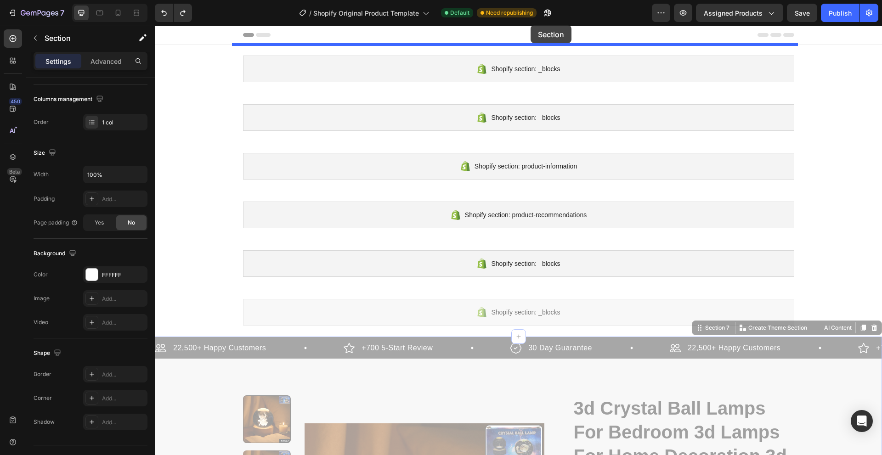
drag, startPoint x: 698, startPoint y: 325, endPoint x: 685, endPoint y: 51, distance: 274.6
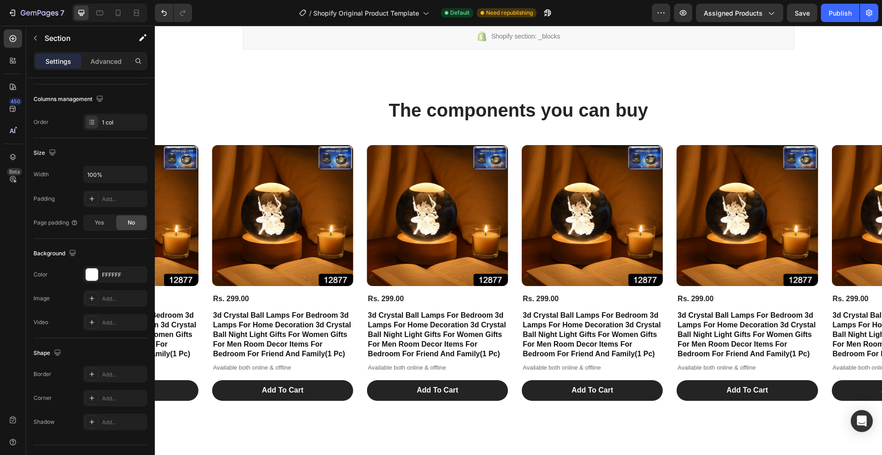
scroll to position [1194, 0]
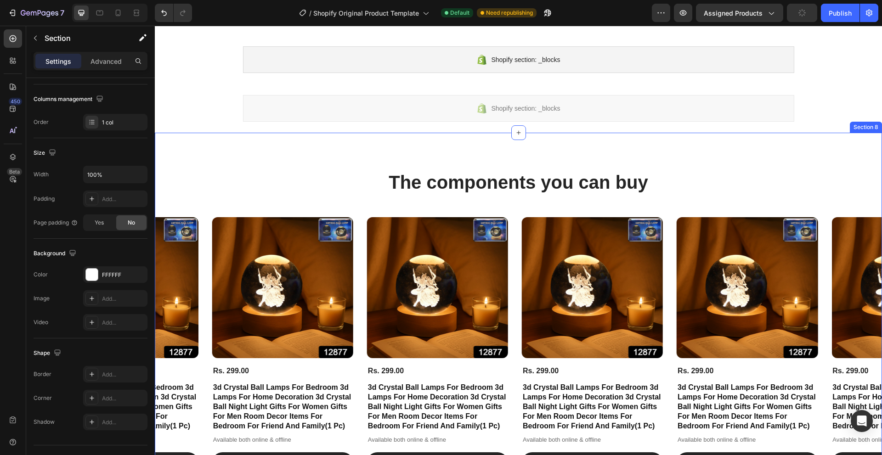
drag, startPoint x: 694, startPoint y: 143, endPoint x: 727, endPoint y: 141, distance: 33.1
click at [694, 143] on div "The components you can buy Heading Product Images Rs. 299.00 Product Price Prod…" at bounding box center [518, 322] width 727 height 378
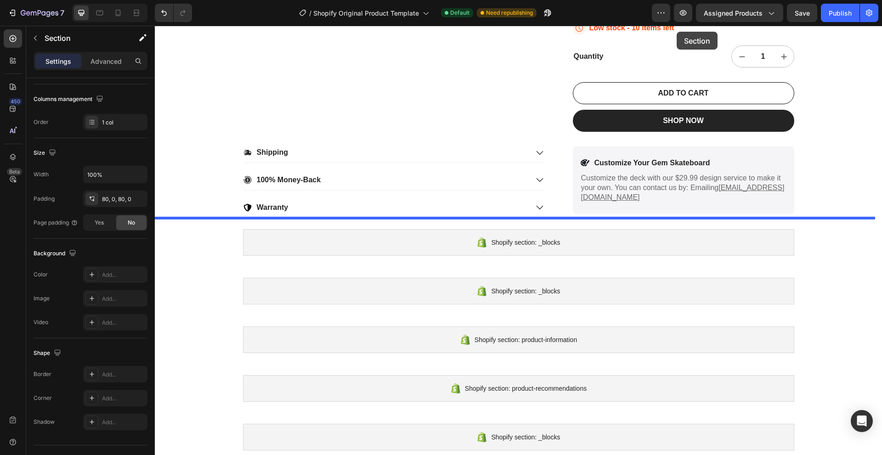
scroll to position [767, 0]
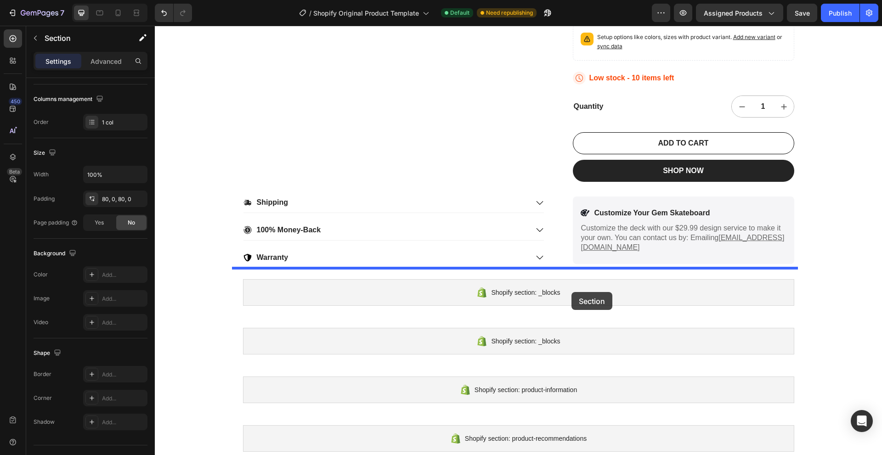
drag, startPoint x: 699, startPoint y: 126, endPoint x: 571, endPoint y: 292, distance: 209.4
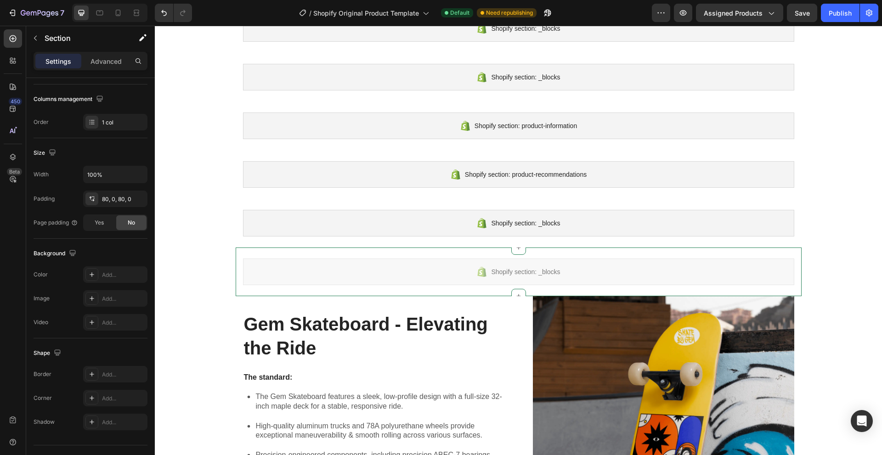
scroll to position [1456, 0]
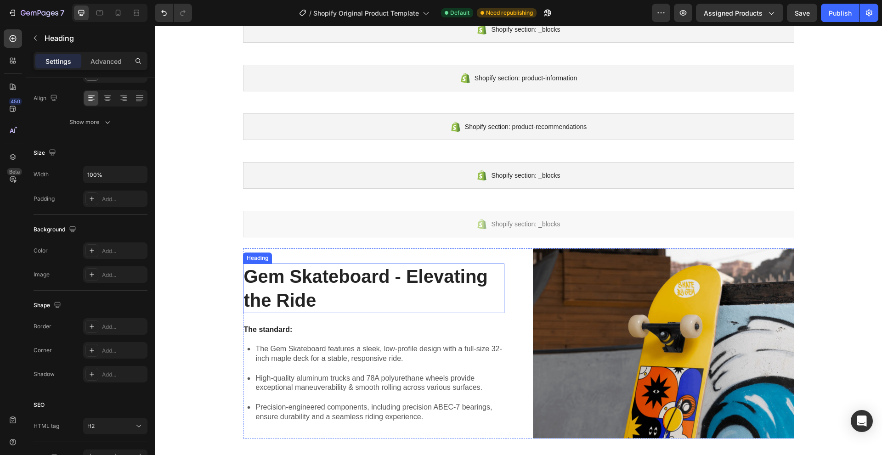
click at [490, 267] on h2 "Gem Skateboard - Elevating the Ride" at bounding box center [373, 289] width 261 height 50
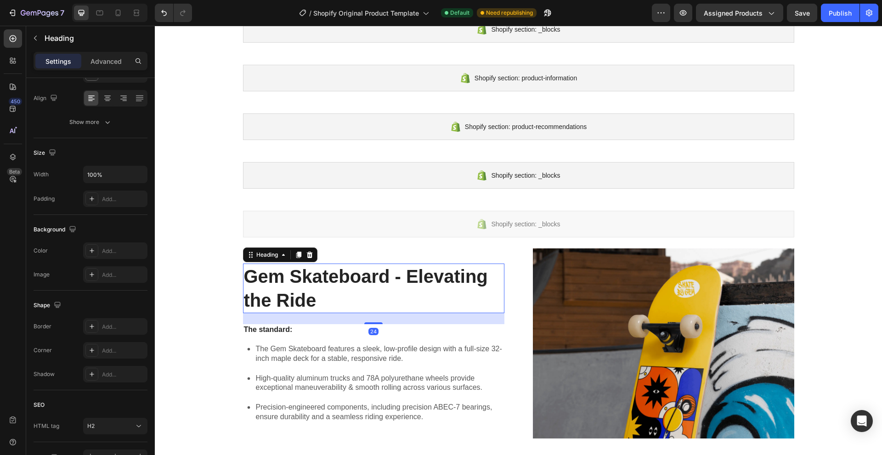
scroll to position [0, 0]
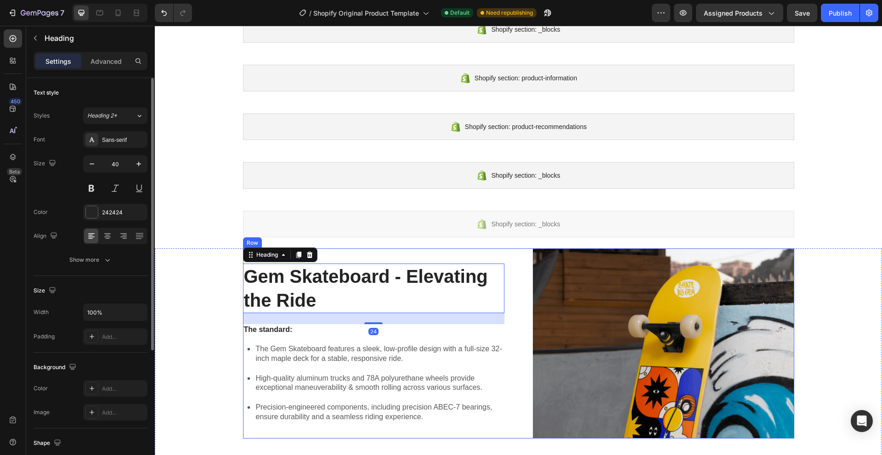
click at [511, 248] on div at bounding box center [518, 248] width 15 height 15
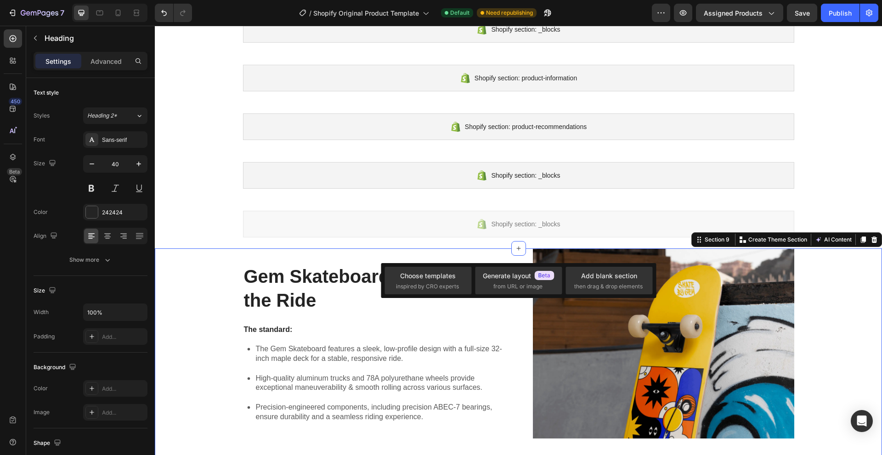
click at [814, 255] on div "Gem Skateboard - Elevating the Ride Heading The standard: Text Block The Gem Sk…" at bounding box center [518, 430] width 709 height 362
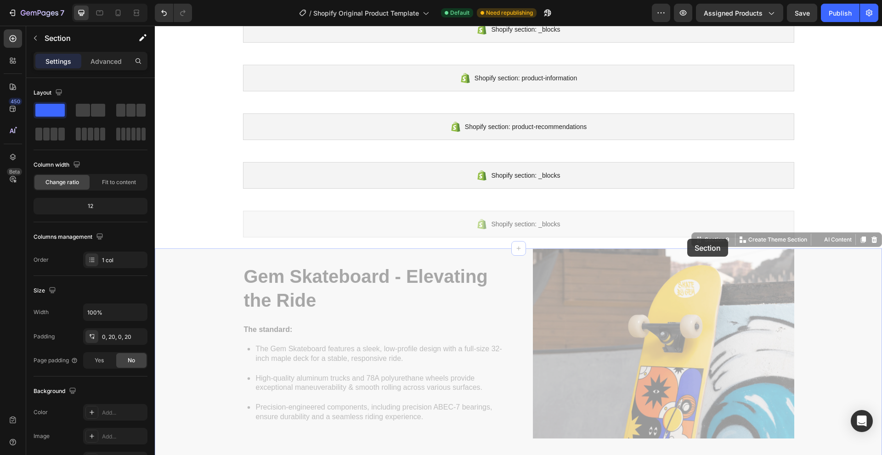
drag, startPoint x: 685, startPoint y: 244, endPoint x: 687, endPoint y: 239, distance: 5.2
click at [687, 239] on div "Shopify section: _blocks Shopify section: _blocks Shopify section: product-info…" at bounding box center [518, 395] width 727 height 3651
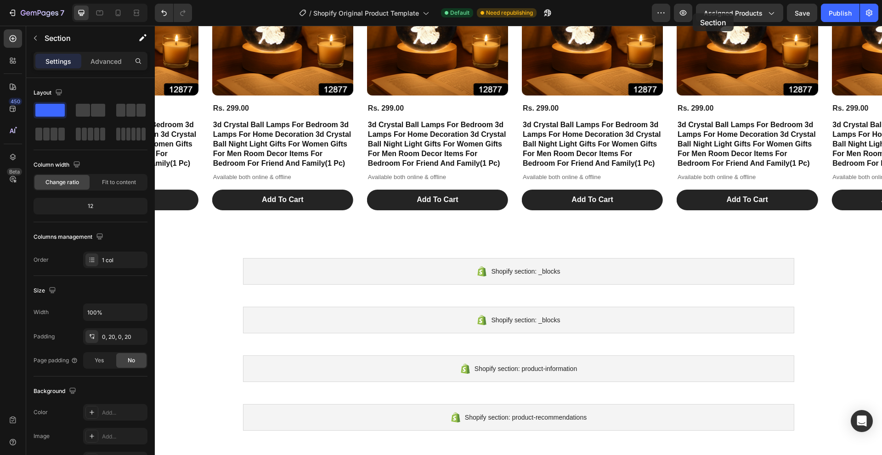
scroll to position [1122, 0]
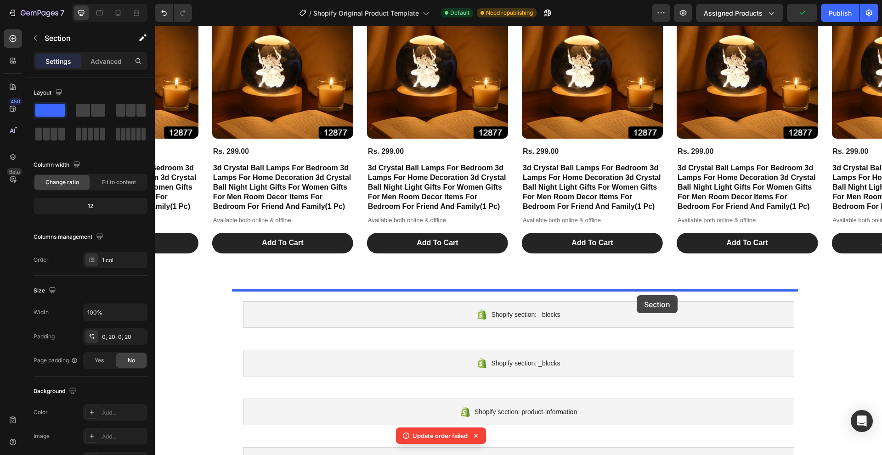
drag, startPoint x: 700, startPoint y: 238, endPoint x: 637, endPoint y: 295, distance: 85.5
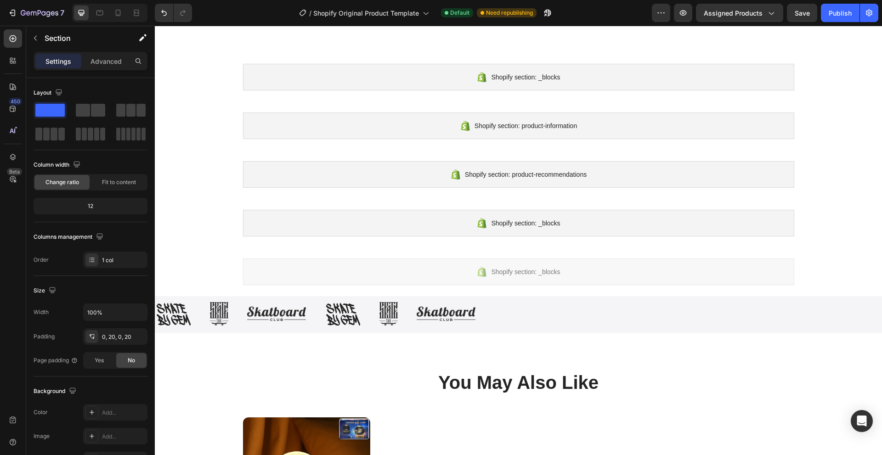
scroll to position [1857, 0]
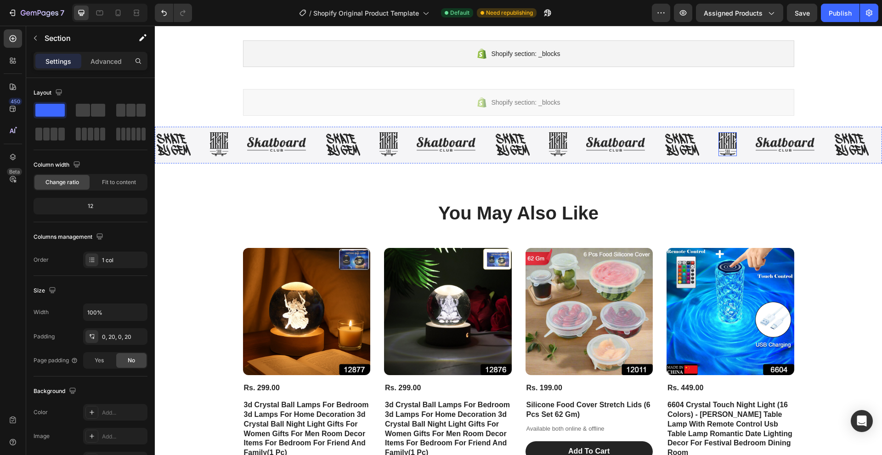
click at [738, 156] on div "Image" at bounding box center [736, 144] width 37 height 24
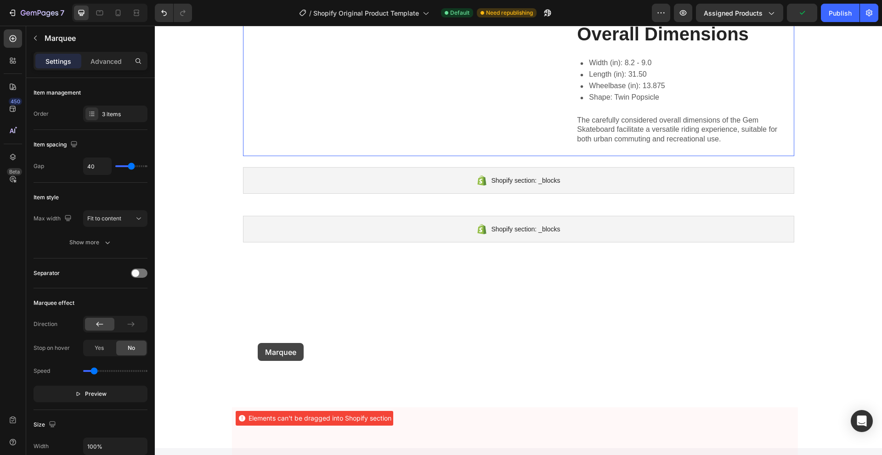
scroll to position [1546, 0]
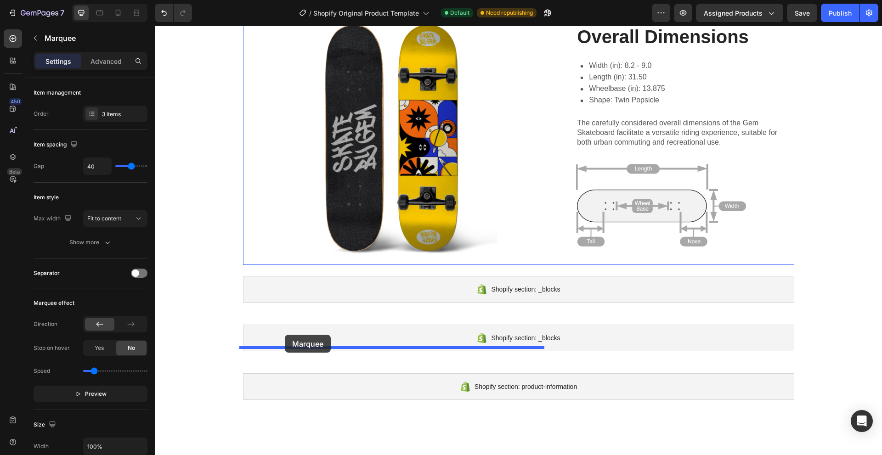
drag, startPoint x: 172, startPoint y: 321, endPoint x: 285, endPoint y: 335, distance: 113.8
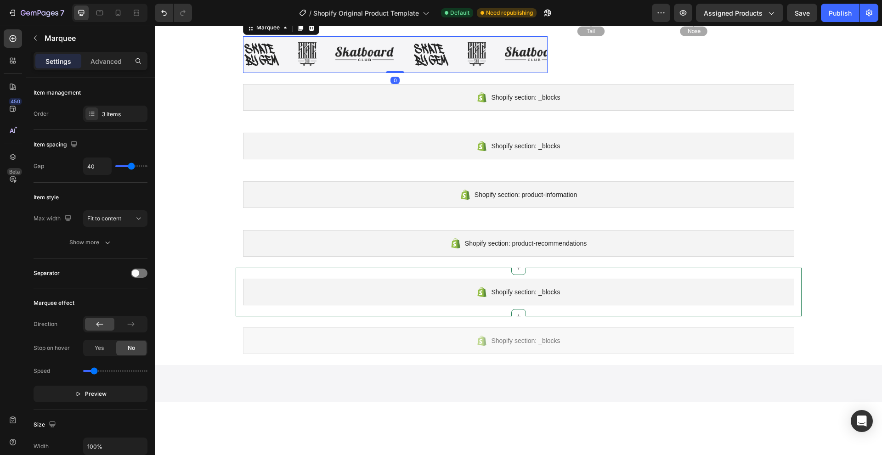
scroll to position [1776, 0]
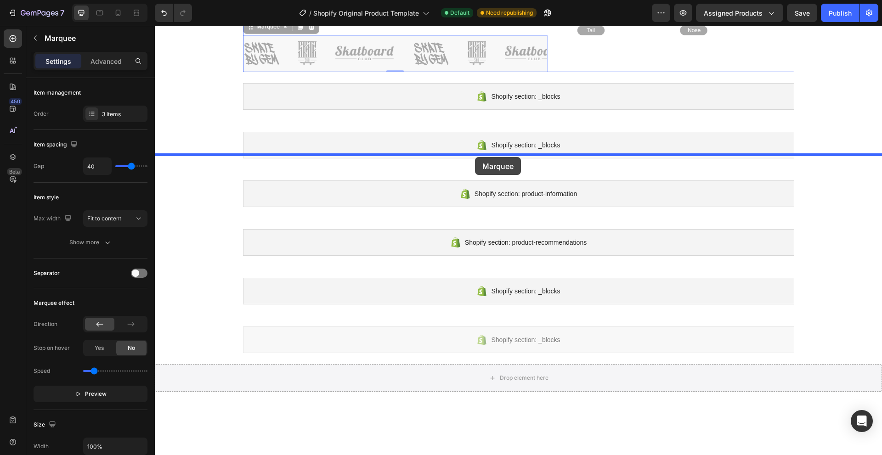
drag, startPoint x: 253, startPoint y: 113, endPoint x: 475, endPoint y: 157, distance: 226.6
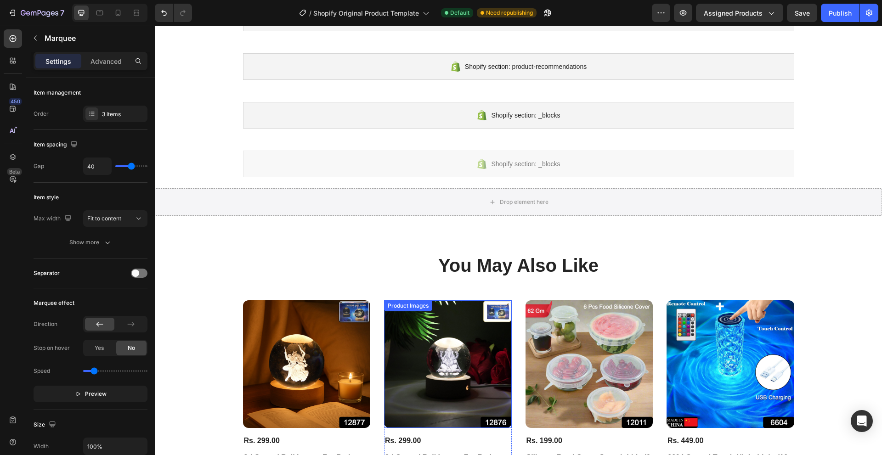
scroll to position [2052, 0]
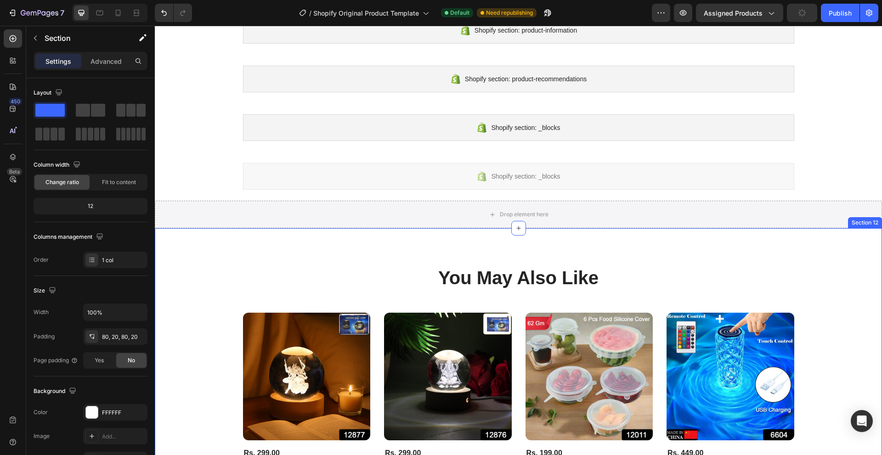
click at [396, 245] on div "You May Also Like Heading Product Images Rs. 299.00 Product Price Product Price…" at bounding box center [518, 414] width 727 height 373
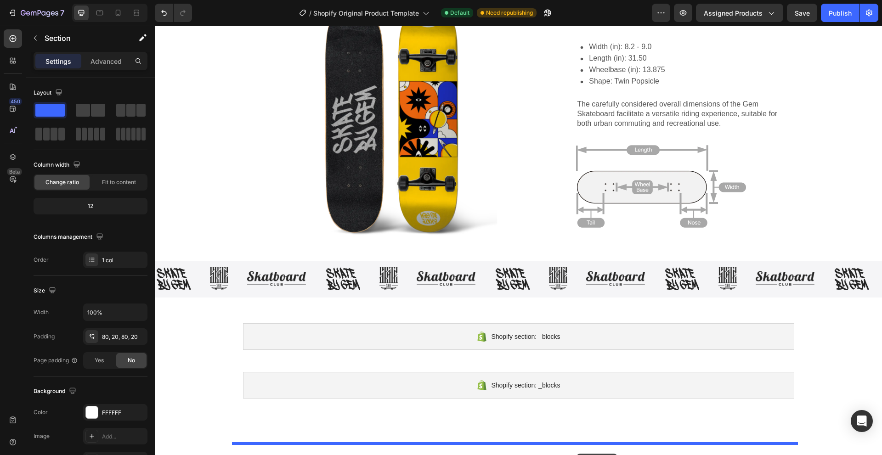
scroll to position [1595, 0]
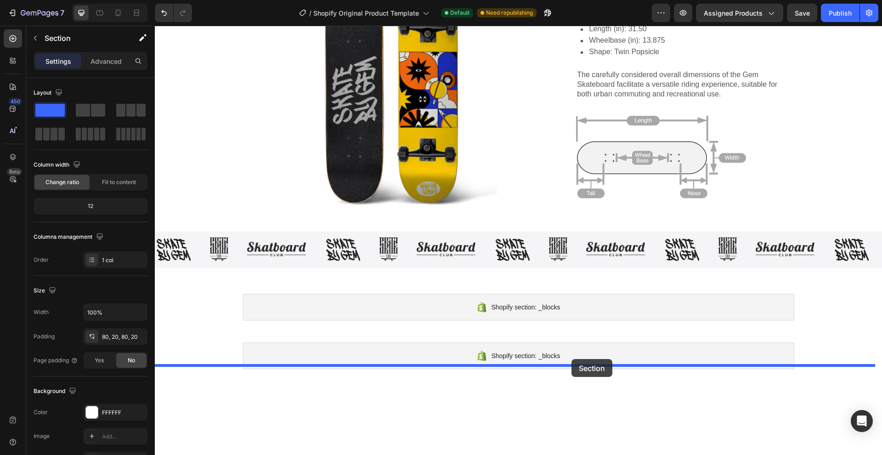
drag, startPoint x: 704, startPoint y: 219, endPoint x: 571, endPoint y: 359, distance: 192.7
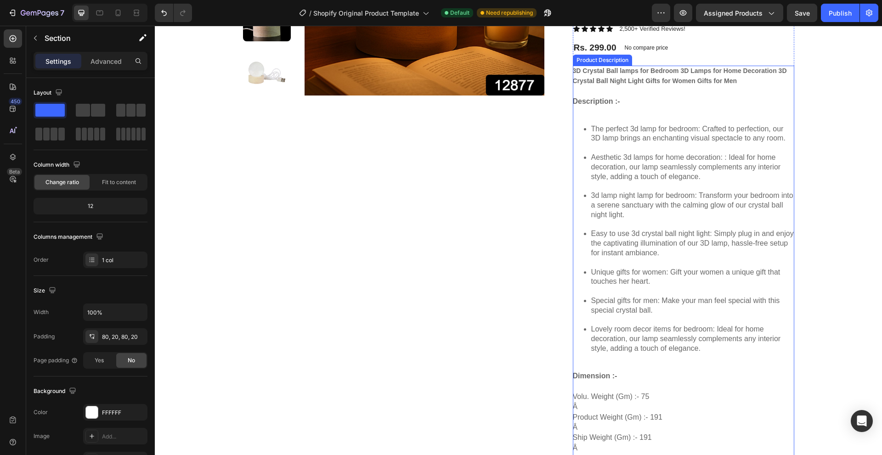
scroll to position [138, 0]
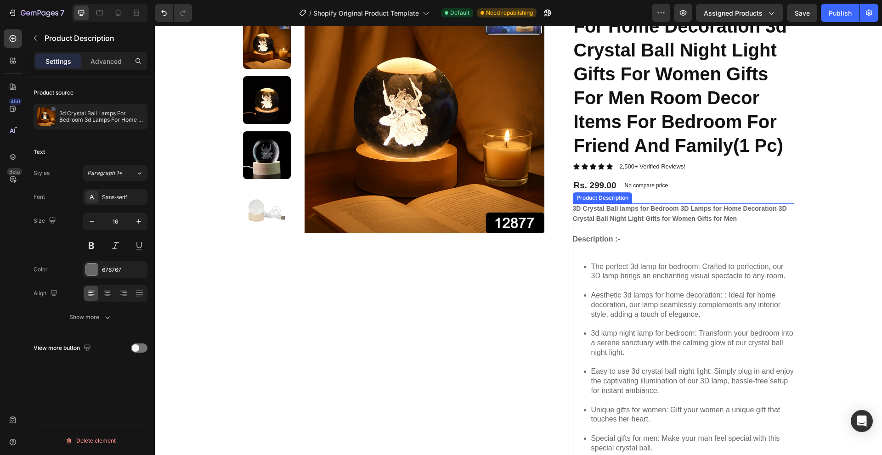
click at [625, 237] on div "3D Crystal Ball lamps for Bedroom 3D Lamps for Home Decoration 3D Crystal Ball …" at bounding box center [683, 424] width 221 height 440
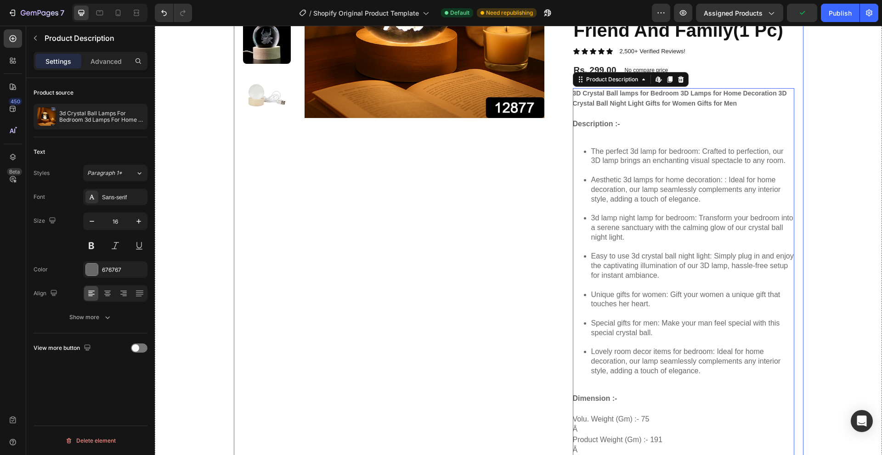
scroll to position [230, 0]
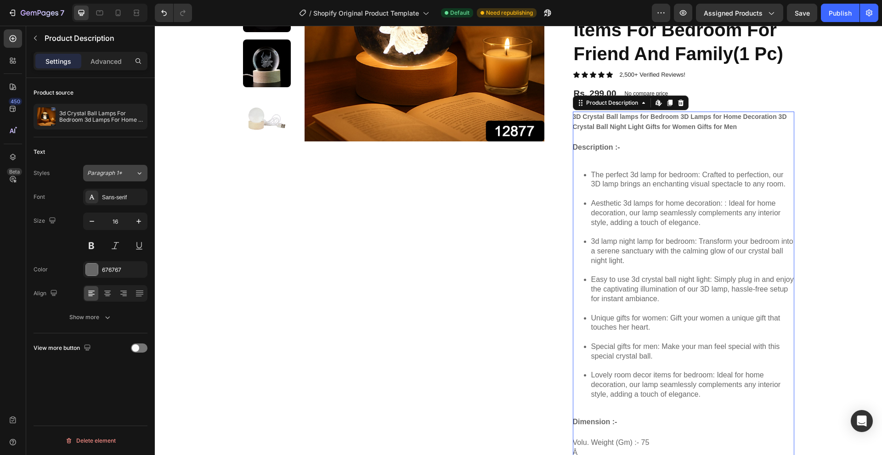
click at [131, 170] on div "Paragraph 1*" at bounding box center [111, 173] width 48 height 8
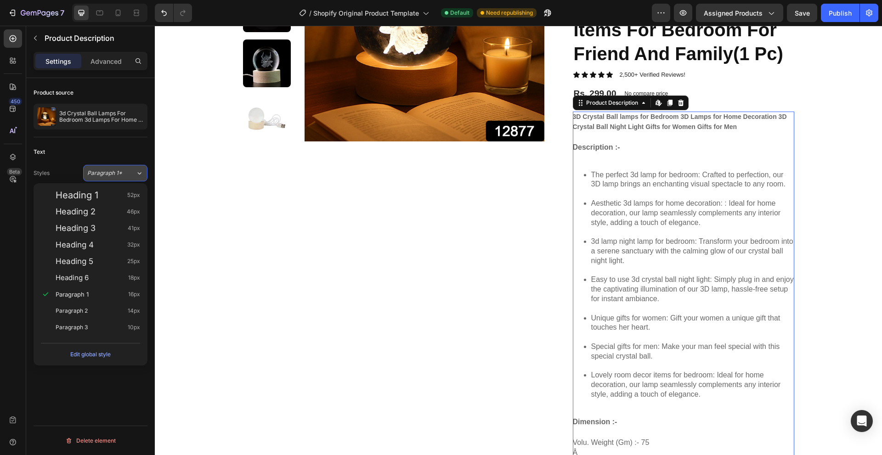
click at [123, 169] on div "Paragraph 1*" at bounding box center [105, 173] width 37 height 8
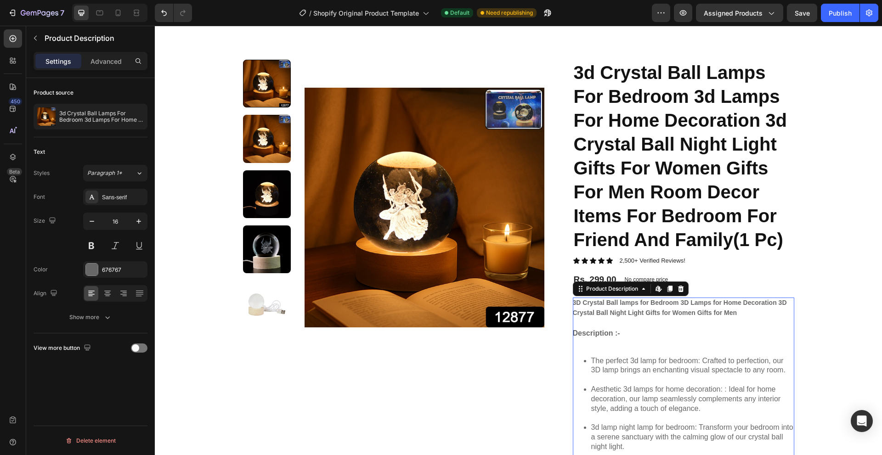
scroll to position [46, 0]
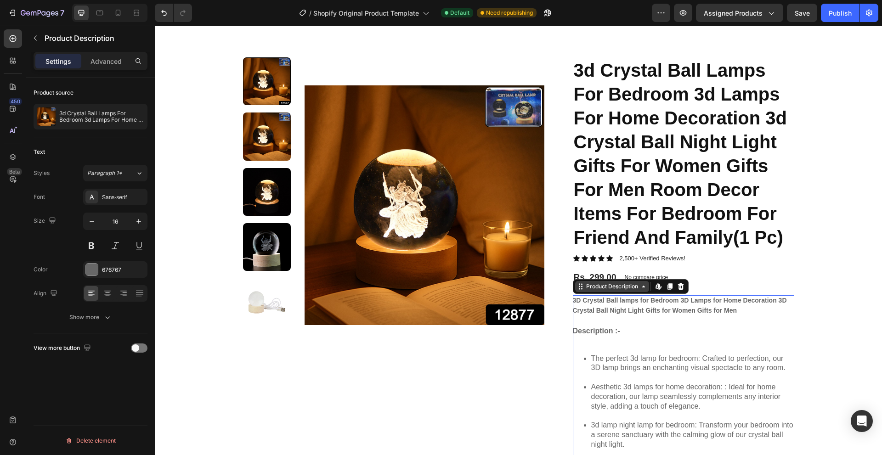
click at [603, 290] on div "Product Description" at bounding box center [612, 287] width 56 height 8
click at [39, 33] on button "button" at bounding box center [35, 38] width 15 height 15
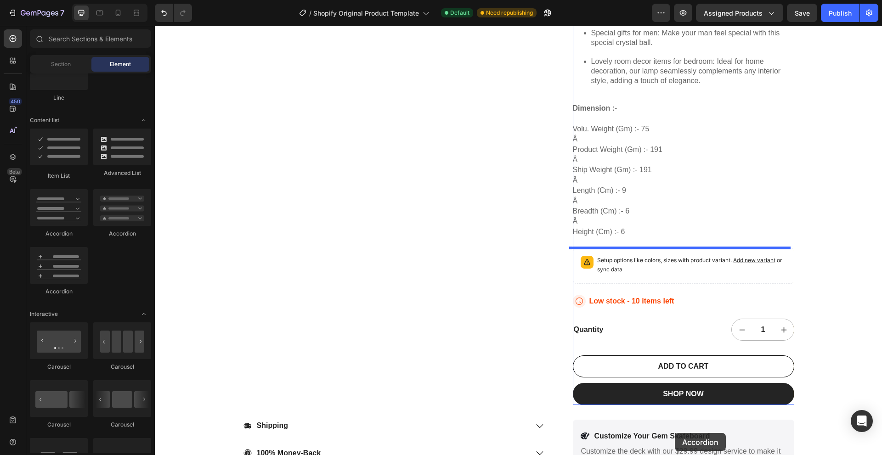
scroll to position [558, 0]
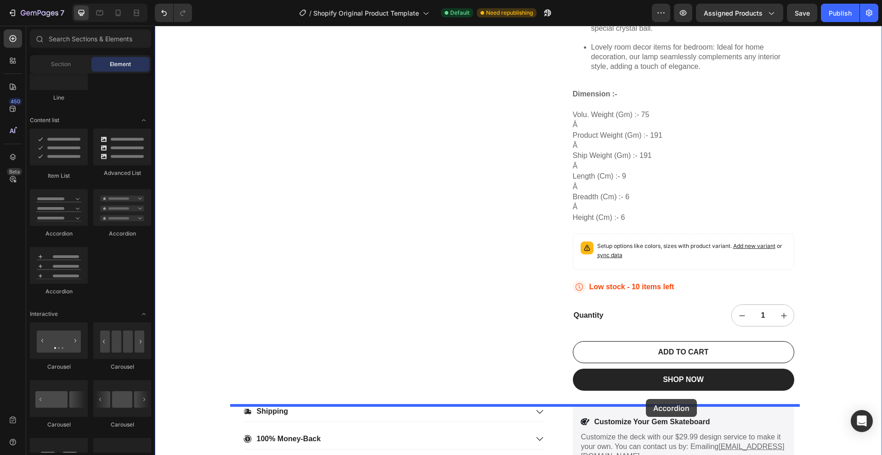
drag, startPoint x: 271, startPoint y: 234, endPoint x: 646, endPoint y: 399, distance: 409.5
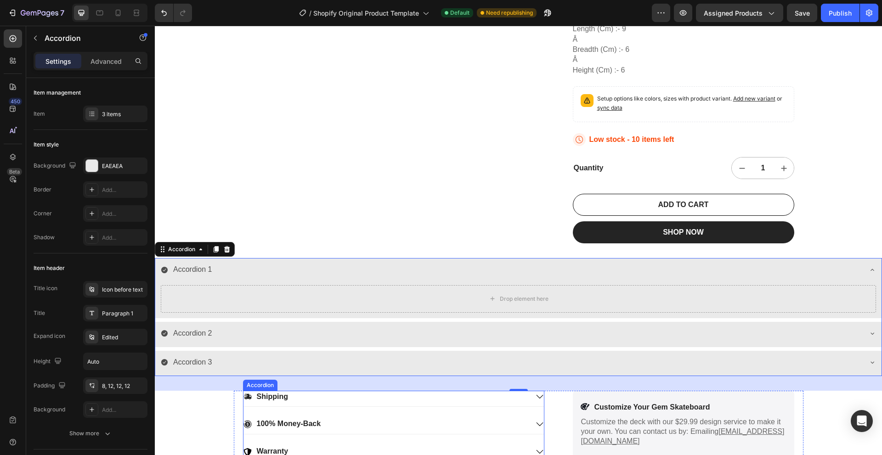
scroll to position [741, 0]
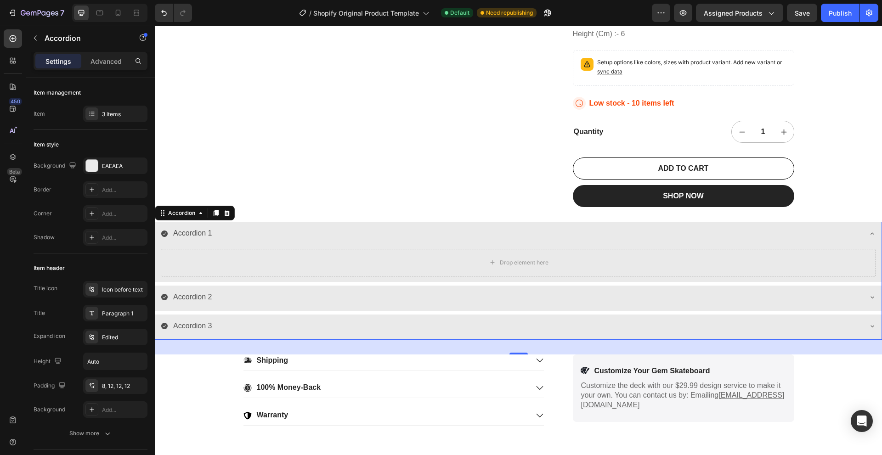
click at [308, 227] on div "Accordion 1" at bounding box center [511, 234] width 701 height 16
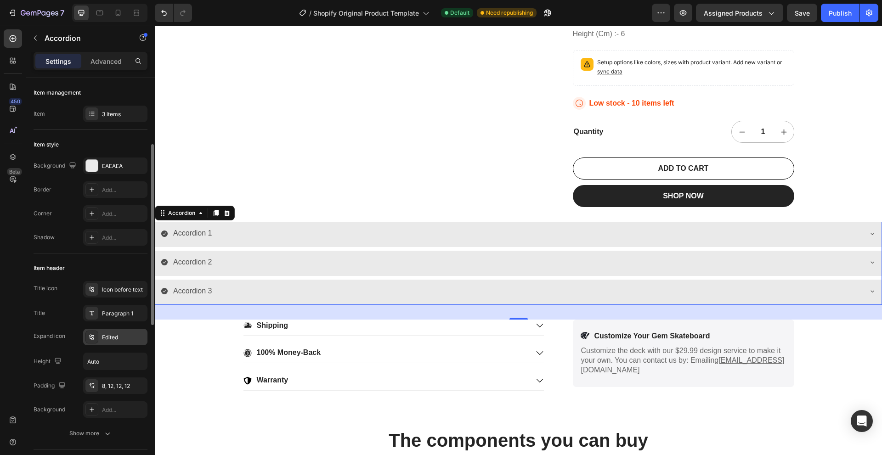
scroll to position [138, 0]
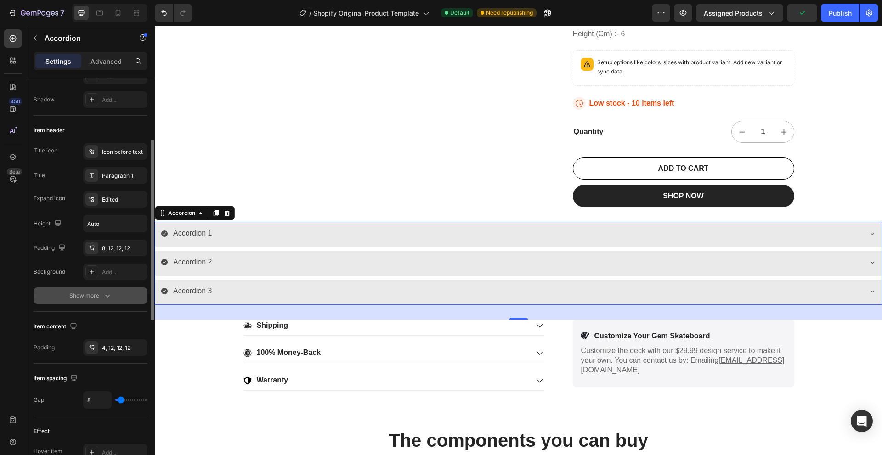
click at [89, 294] on div "Show more" at bounding box center [90, 295] width 43 height 9
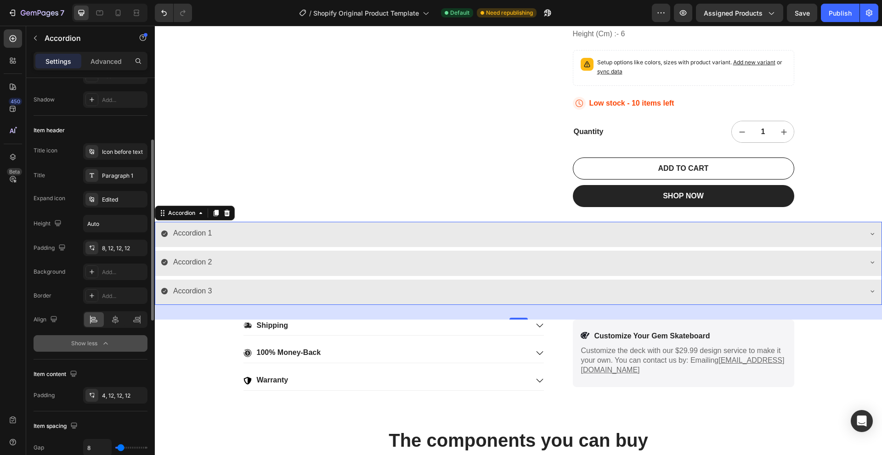
click at [82, 349] on button "Show less" at bounding box center [91, 343] width 114 height 17
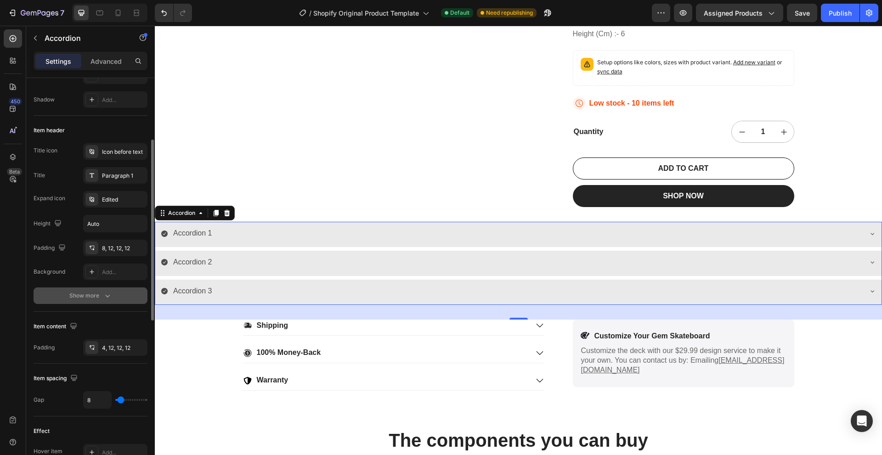
scroll to position [230, 0]
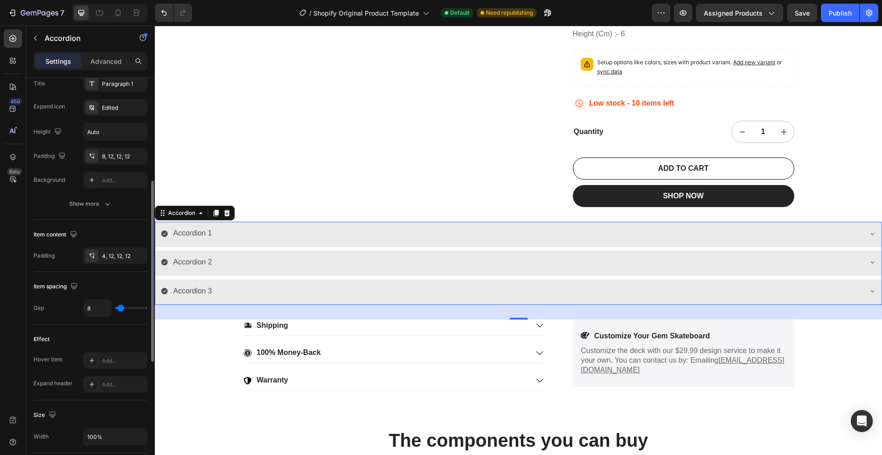
type input "11"
type input "31"
type input "43"
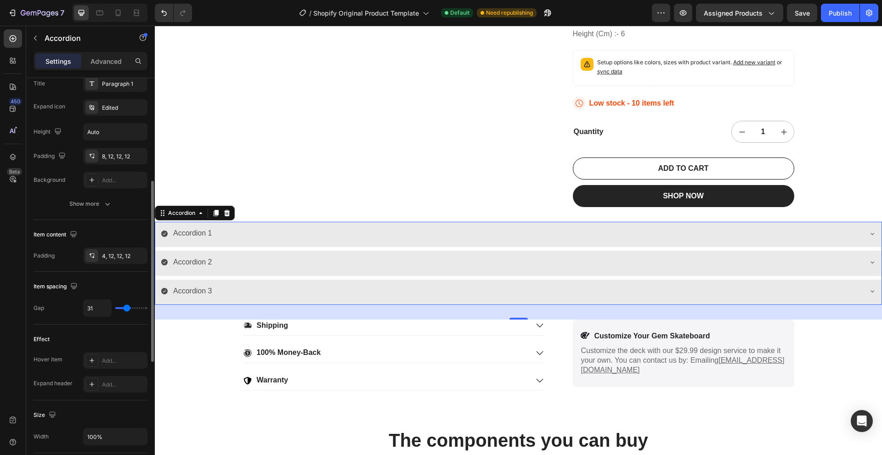
type input "43"
type input "46"
type input "56"
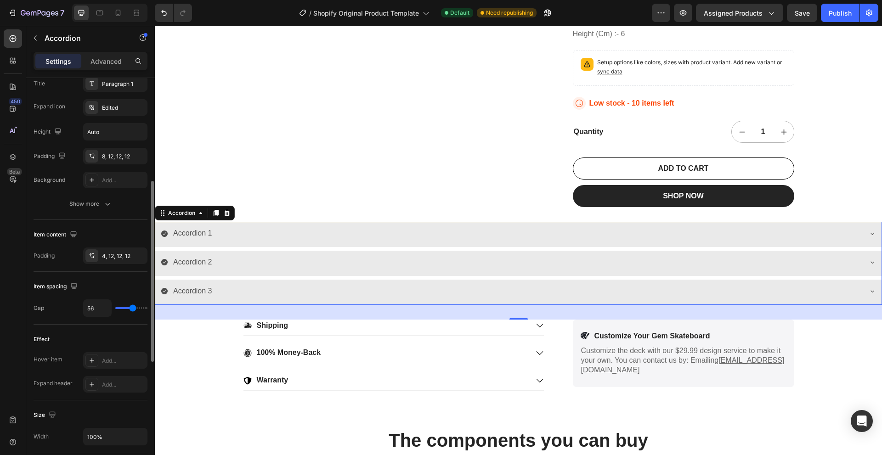
type input "81"
type input "100"
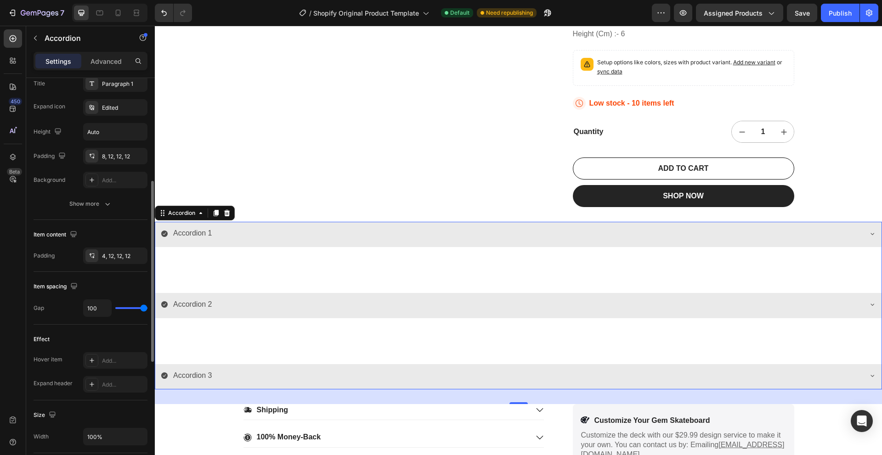
type input "91"
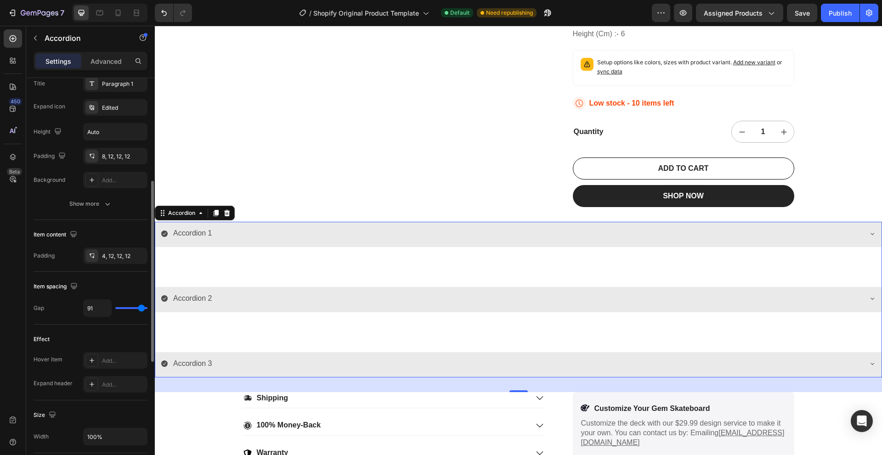
type input "83"
type input "78"
type input "67"
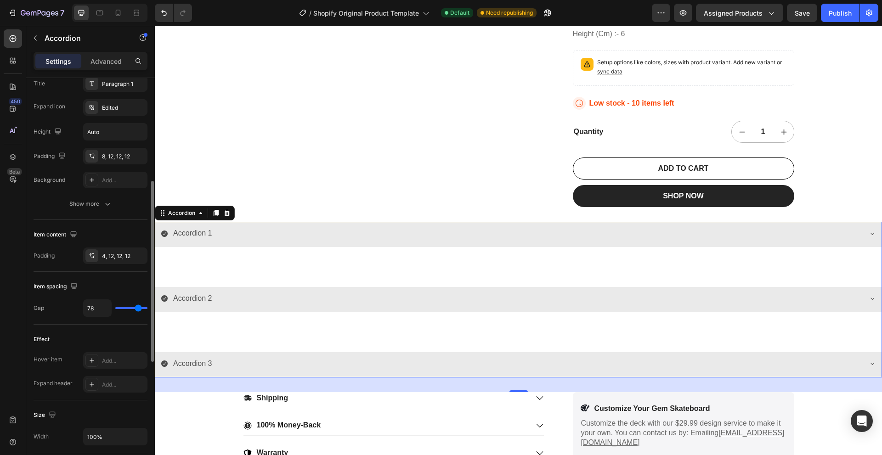
type input "67"
type input "59"
type input "52"
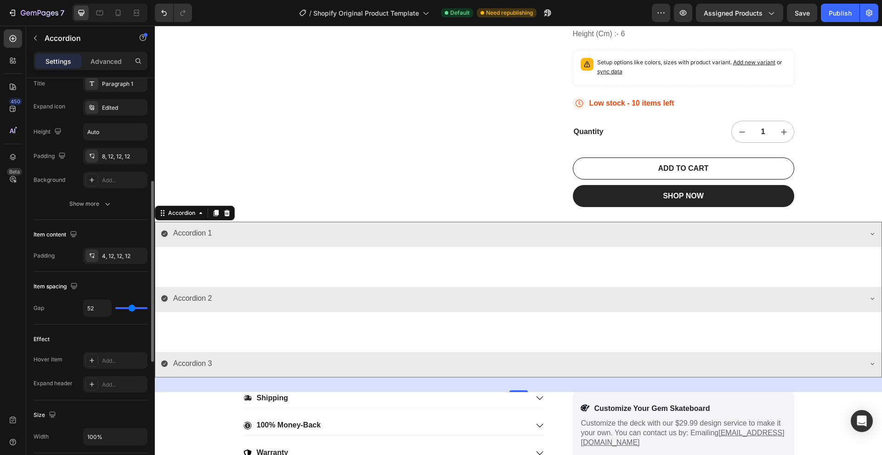
type input "44"
type input "39"
type input "35"
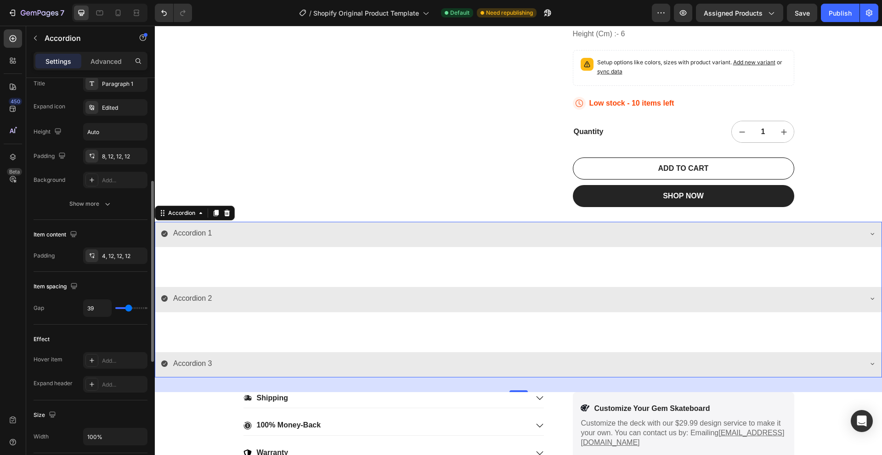
type input "35"
type input "30"
type input "28"
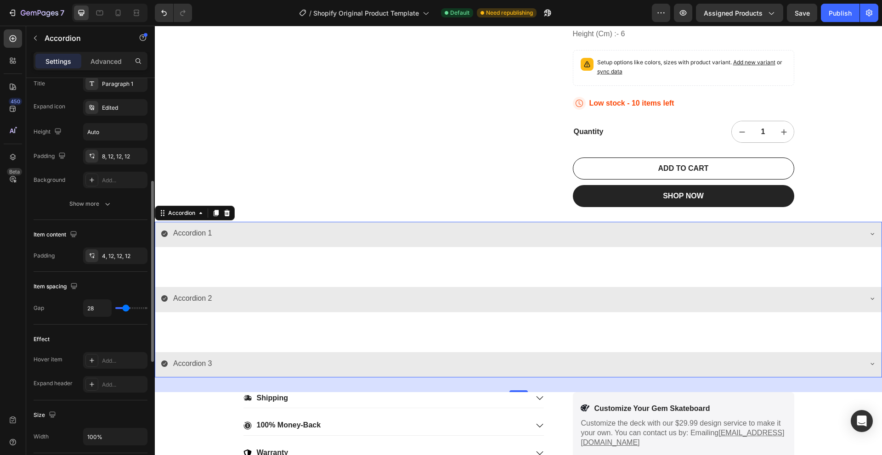
type input "20"
type input "17"
type input "11"
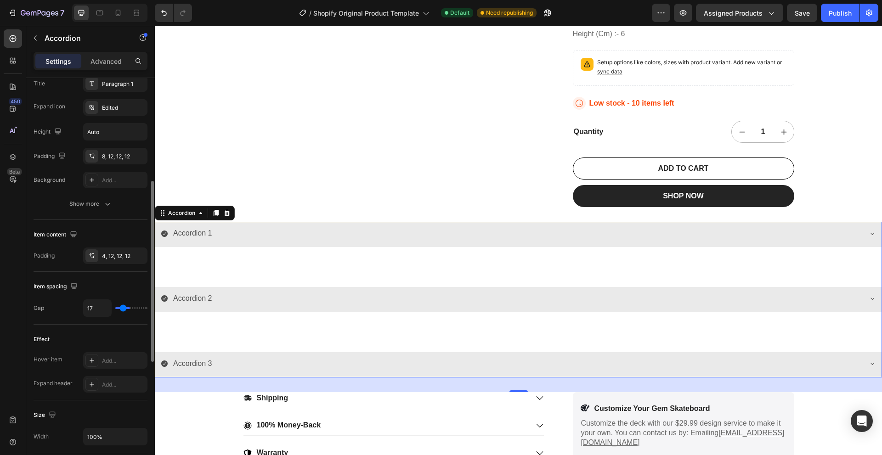
type input "11"
type input "7"
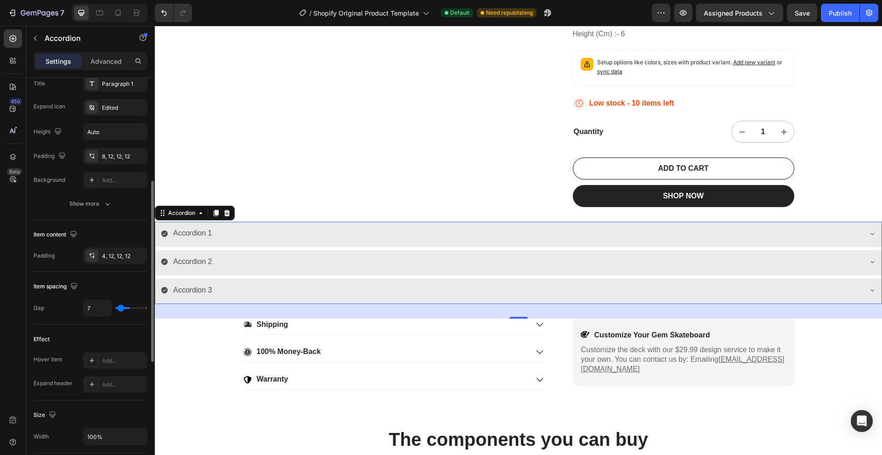
type input "4"
type input "0"
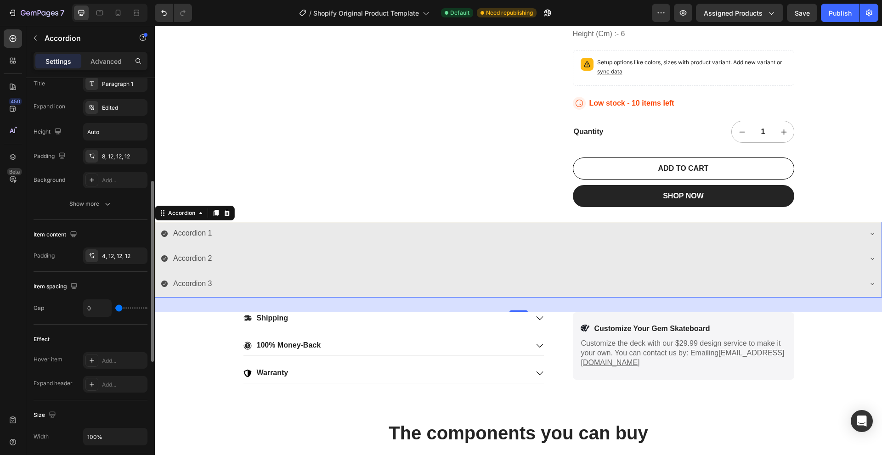
drag, startPoint x: 119, startPoint y: 310, endPoint x: 102, endPoint y: 313, distance: 16.8
type input "0"
click at [115, 309] on input "range" at bounding box center [131, 308] width 32 height 2
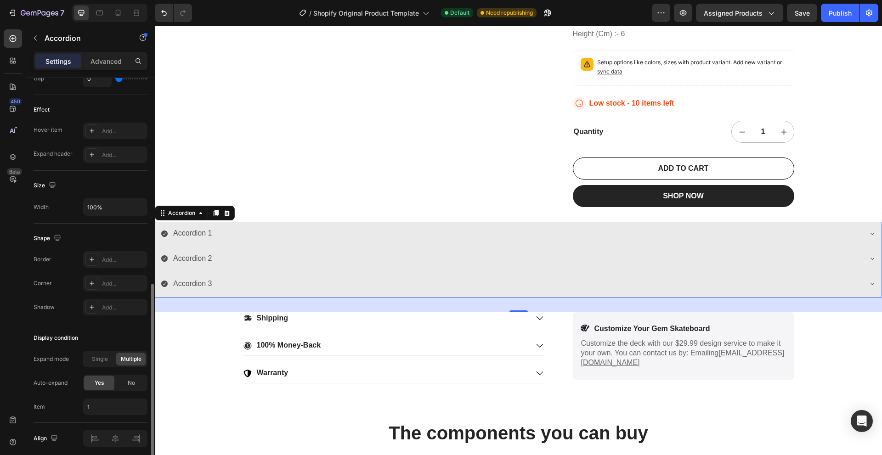
scroll to position [495, 0]
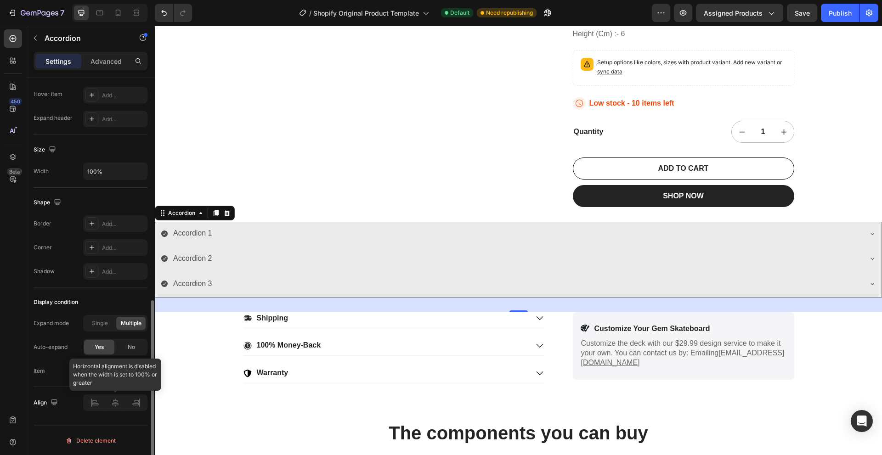
click at [130, 408] on div at bounding box center [115, 403] width 64 height 17
click at [131, 408] on div at bounding box center [115, 403] width 64 height 17
click at [109, 408] on div at bounding box center [115, 403] width 64 height 17
click at [96, 327] on span "Single" at bounding box center [100, 323] width 16 height 8
click at [118, 326] on div "Multiple" at bounding box center [130, 323] width 29 height 13
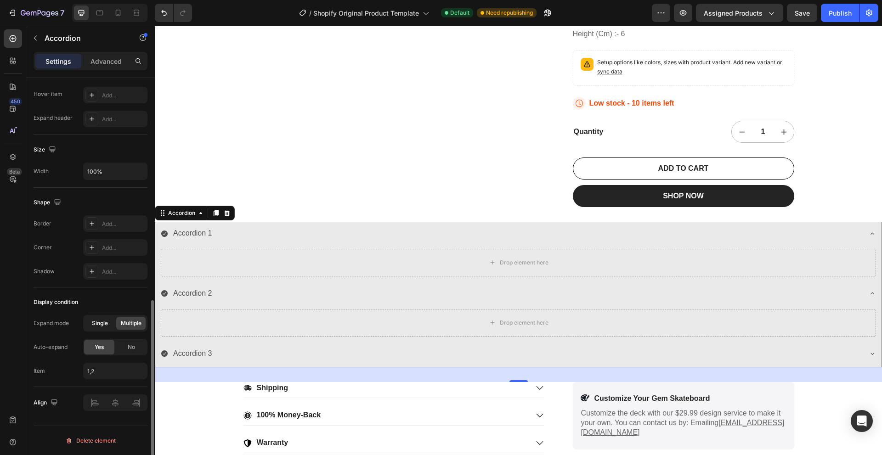
click at [103, 329] on div "Single" at bounding box center [99, 323] width 29 height 13
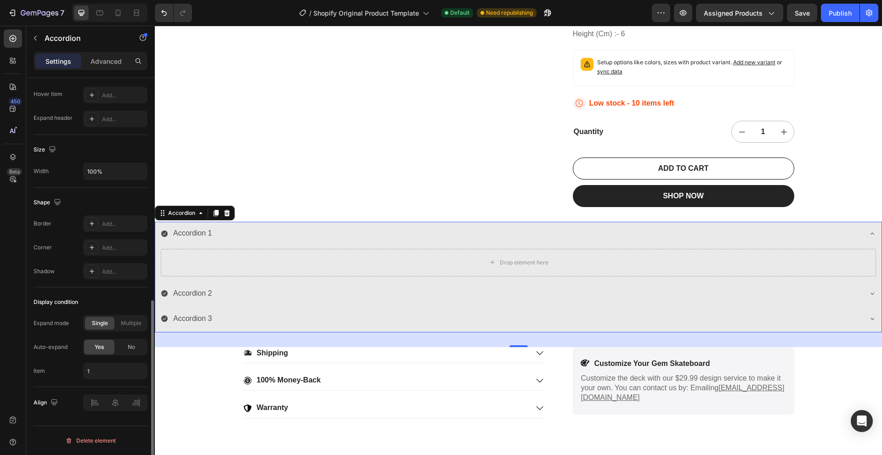
click at [114, 329] on div "Single Multiple" at bounding box center [115, 323] width 64 height 17
click at [103, 328] on div "Single" at bounding box center [99, 323] width 29 height 13
click at [128, 321] on span "Multiple" at bounding box center [131, 323] width 21 height 8
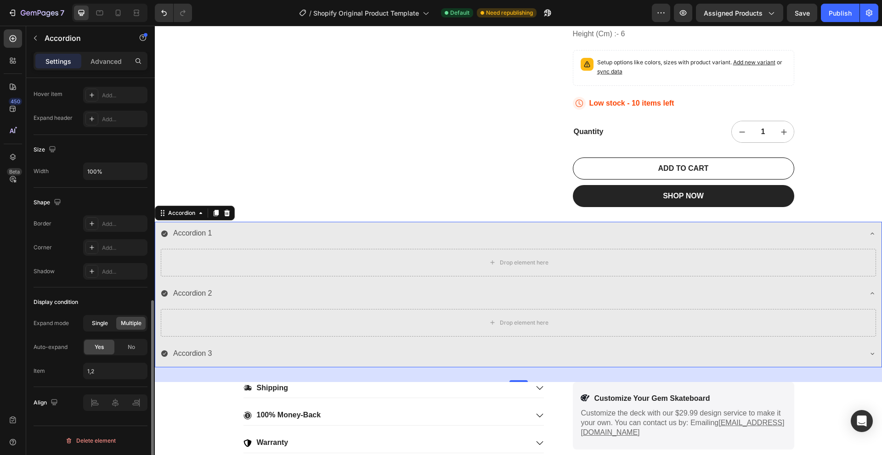
click at [88, 323] on div "Single" at bounding box center [99, 323] width 29 height 13
type input "1"
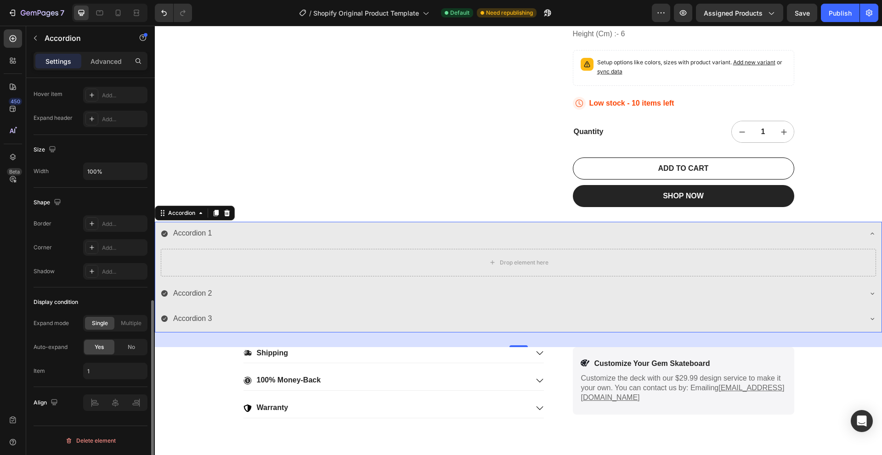
click at [80, 292] on div "Display condition Expand mode Single Multiple Auto-expand Yes No Item 1" at bounding box center [91, 338] width 114 height 100
click at [869, 230] on icon at bounding box center [872, 233] width 7 height 7
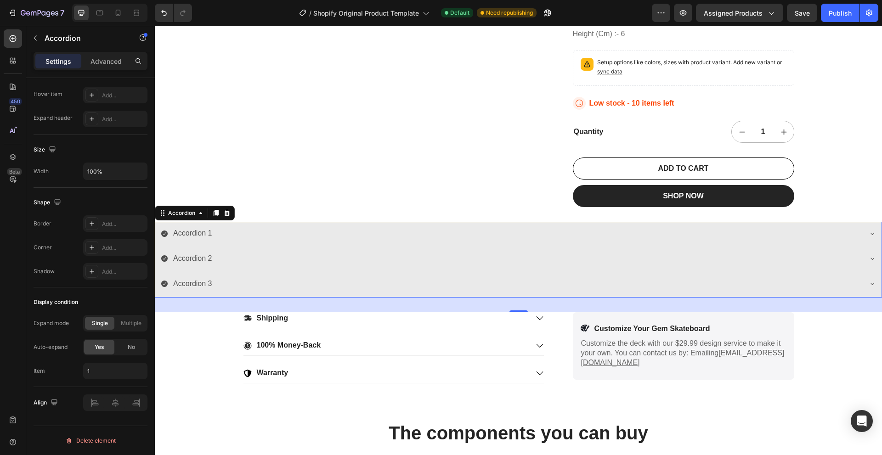
click at [869, 230] on icon at bounding box center [872, 233] width 7 height 7
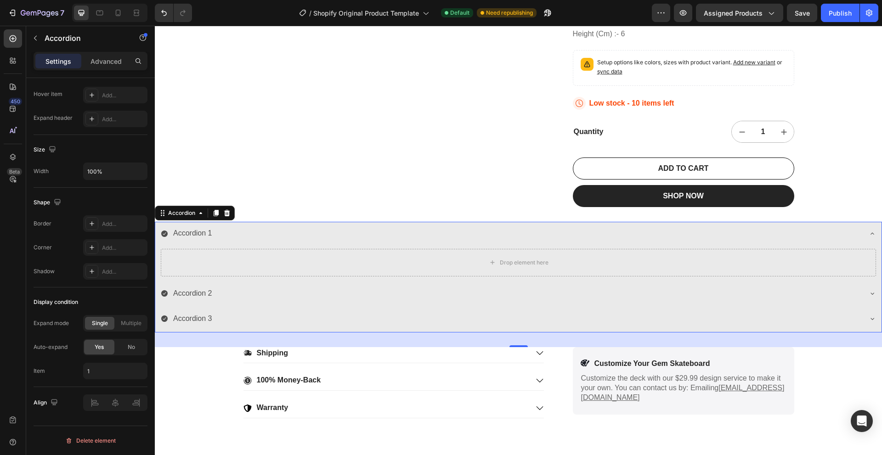
click at [869, 230] on icon at bounding box center [872, 233] width 7 height 7
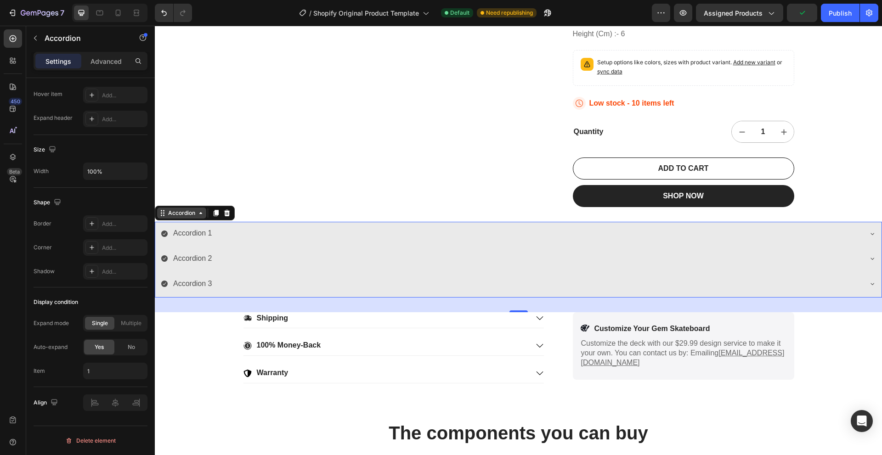
click at [201, 217] on div "Accordion" at bounding box center [181, 213] width 49 height 11
click at [196, 217] on div "Accordion" at bounding box center [181, 213] width 31 height 8
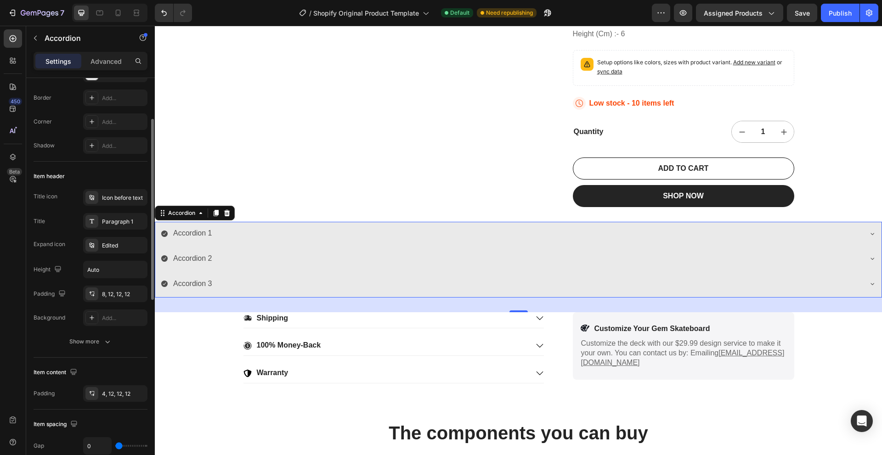
drag, startPoint x: 308, startPoint y: 246, endPoint x: 580, endPoint y: 239, distance: 272.0
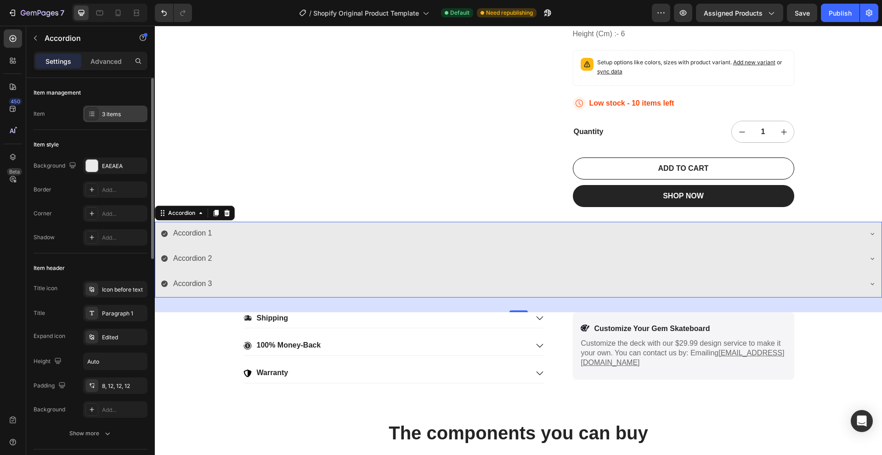
click at [99, 112] on div "3 items" at bounding box center [115, 114] width 64 height 17
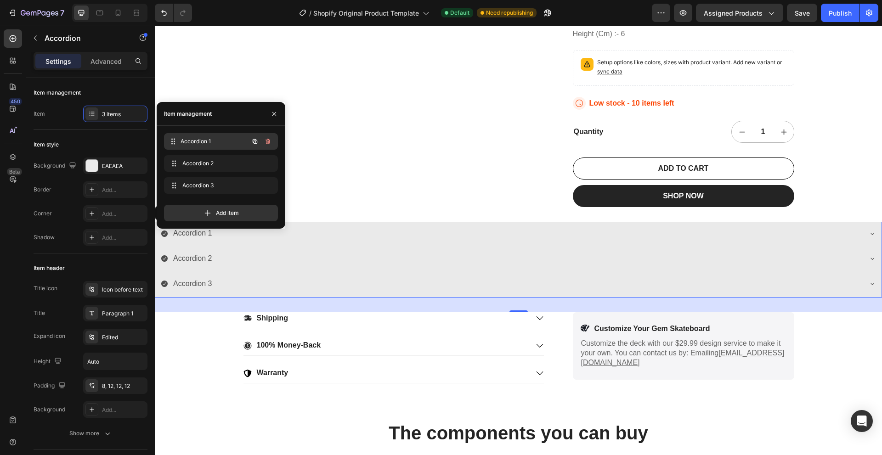
click at [203, 147] on div "Accordion 1 Accordion 1" at bounding box center [208, 141] width 81 height 13
click at [199, 207] on div "Add item" at bounding box center [221, 213] width 114 height 17
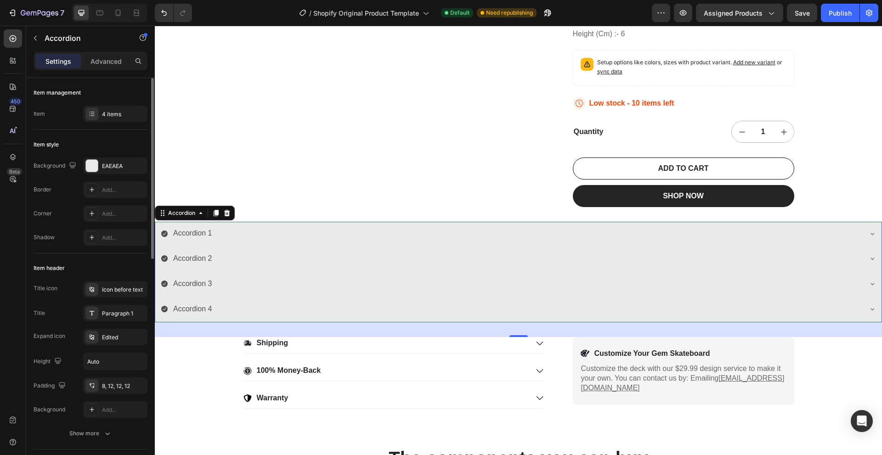
click at [92, 271] on div "Item header" at bounding box center [91, 268] width 114 height 15
drag, startPoint x: 97, startPoint y: 335, endPoint x: 57, endPoint y: 273, distance: 74.0
click at [61, 282] on div "Title icon Icon before text Title Paragraph 1 Expand icon Edited Height Auto Pa…" at bounding box center [91, 349] width 114 height 137
click at [54, 266] on div "Item header" at bounding box center [49, 268] width 31 height 8
click at [111, 57] on p "Advanced" at bounding box center [105, 62] width 31 height 10
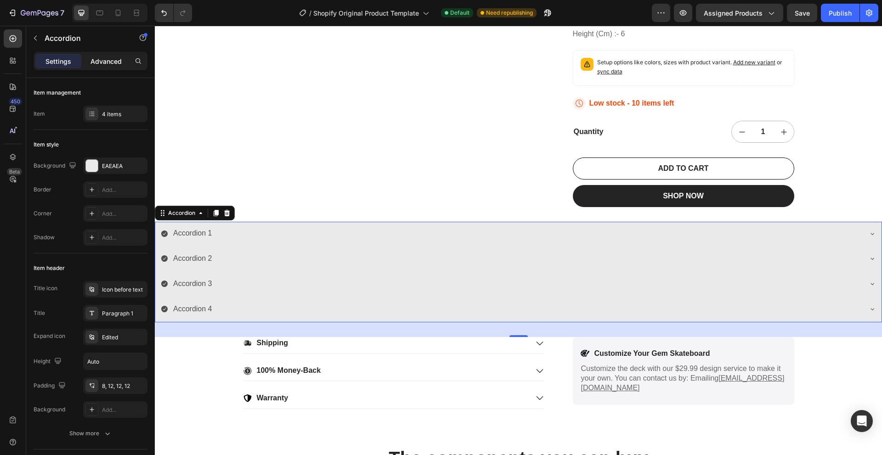
type input "100%"
type input "100"
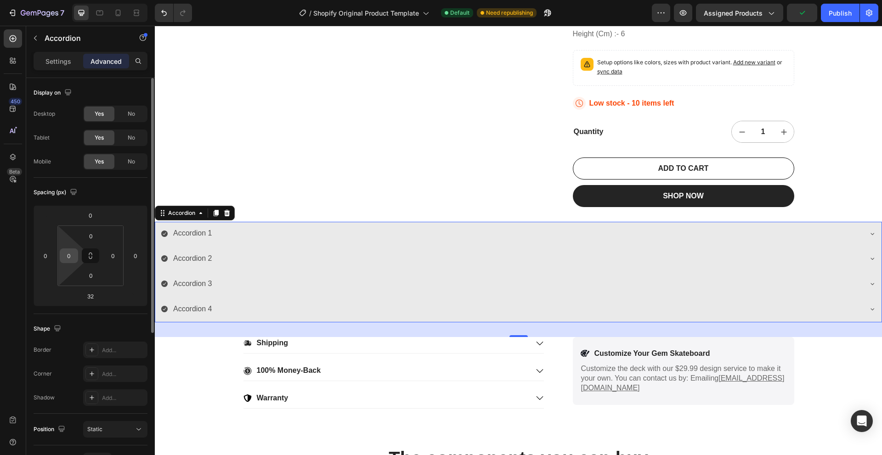
click at [63, 255] on input "0" at bounding box center [69, 256] width 14 height 14
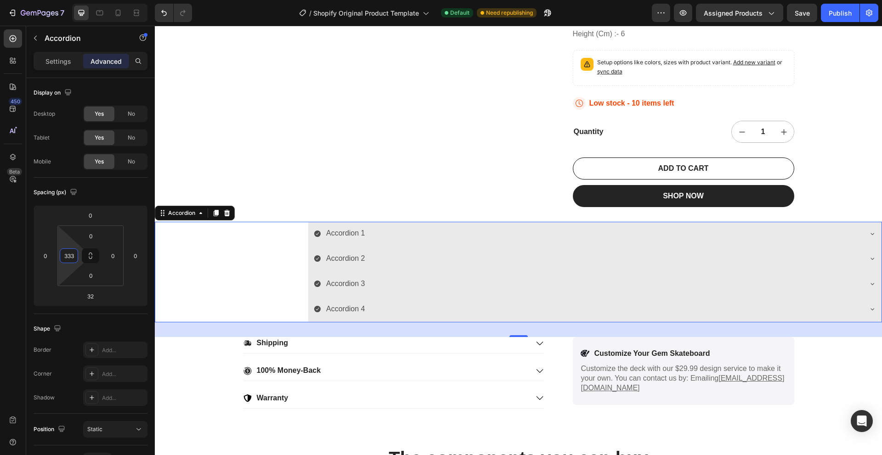
type input "333"
click at [41, 37] on button "button" at bounding box center [35, 38] width 15 height 15
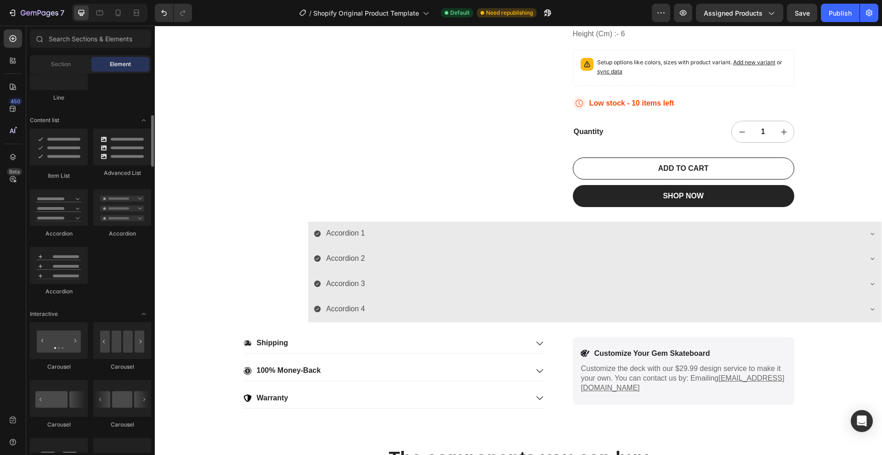
scroll to position [643, 0]
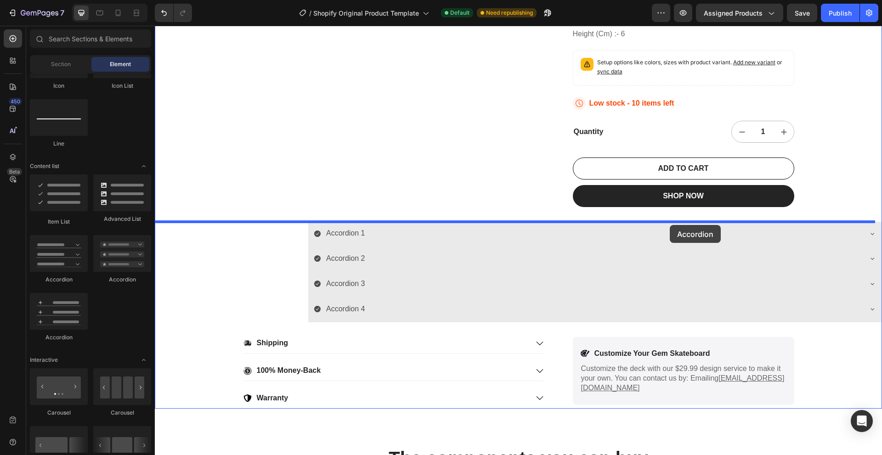
drag, startPoint x: 267, startPoint y: 295, endPoint x: 670, endPoint y: 225, distance: 409.0
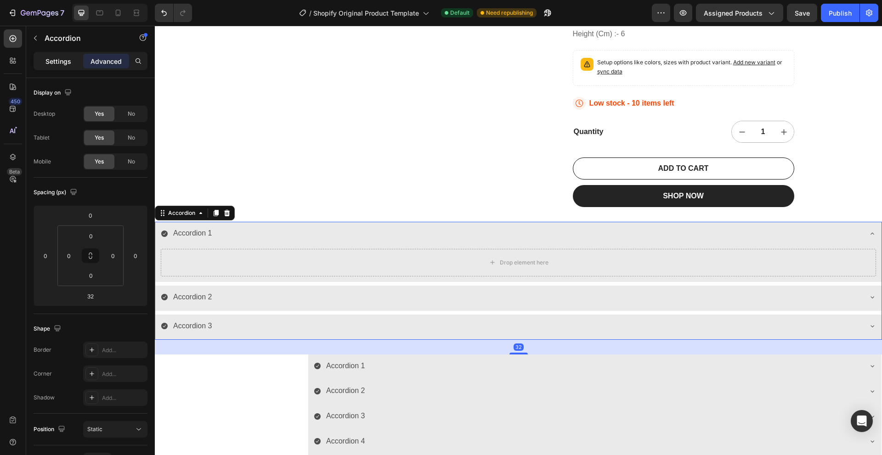
click at [58, 61] on p "Settings" at bounding box center [58, 62] width 26 height 10
type input "8"
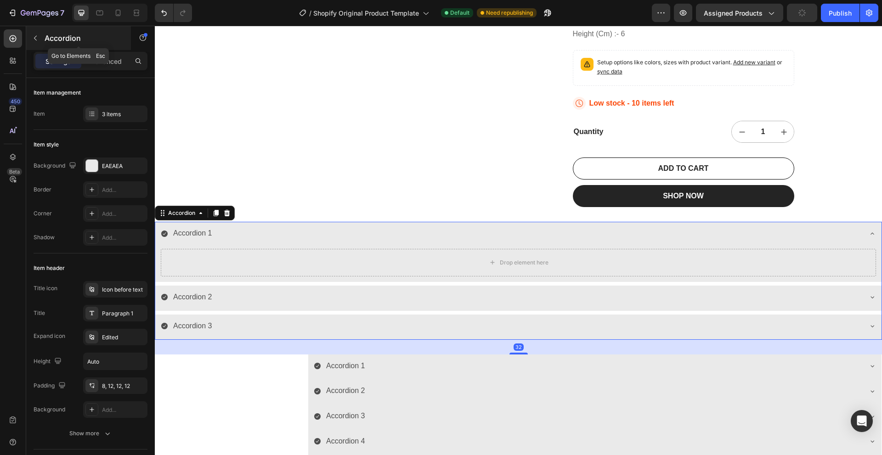
click at [39, 37] on button "button" at bounding box center [35, 38] width 15 height 15
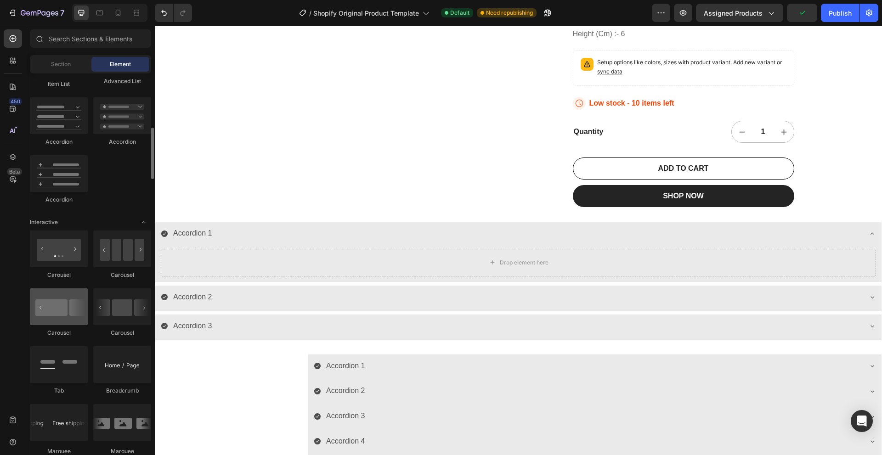
scroll to position [735, 0]
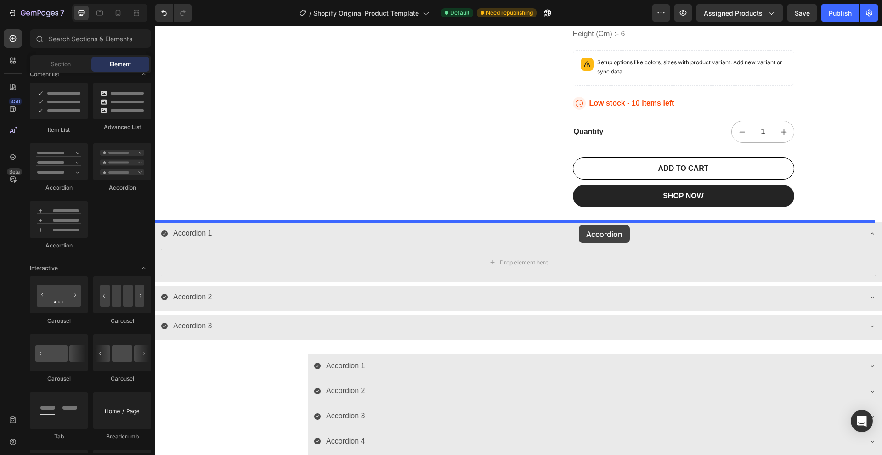
drag, startPoint x: 195, startPoint y: 255, endPoint x: 580, endPoint y: 224, distance: 386.2
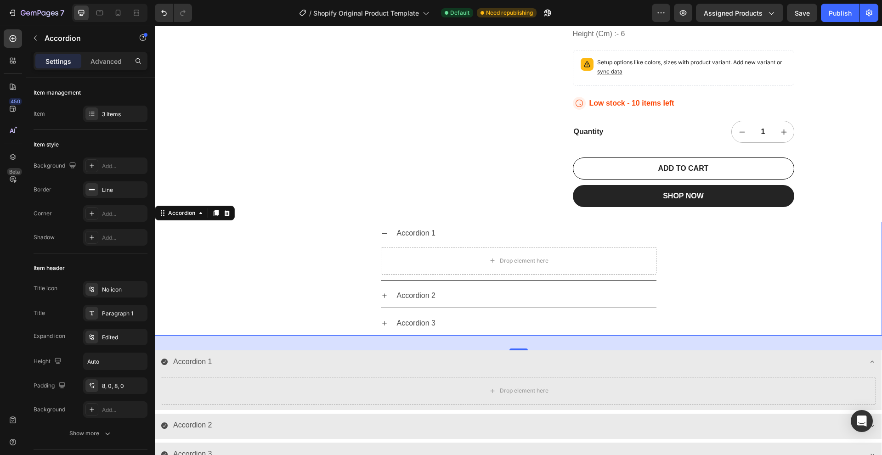
drag, startPoint x: 324, startPoint y: 265, endPoint x: 329, endPoint y: 265, distance: 5.1
click at [324, 265] on div "Accordion 1 Drop element here" at bounding box center [518, 251] width 726 height 59
click at [105, 61] on p "Advanced" at bounding box center [105, 62] width 31 height 10
type input "100%"
type input "100"
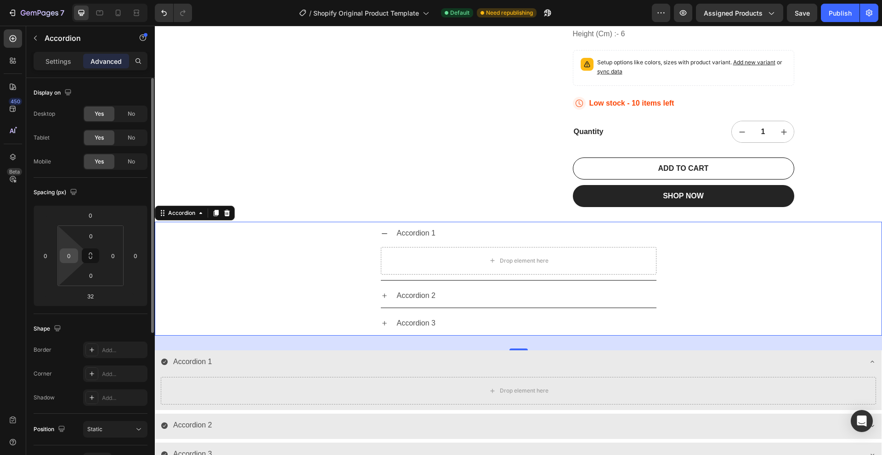
click at [61, 259] on div "0" at bounding box center [69, 256] width 18 height 15
click at [67, 254] on input "0" at bounding box center [69, 256] width 14 height 14
type input "3"
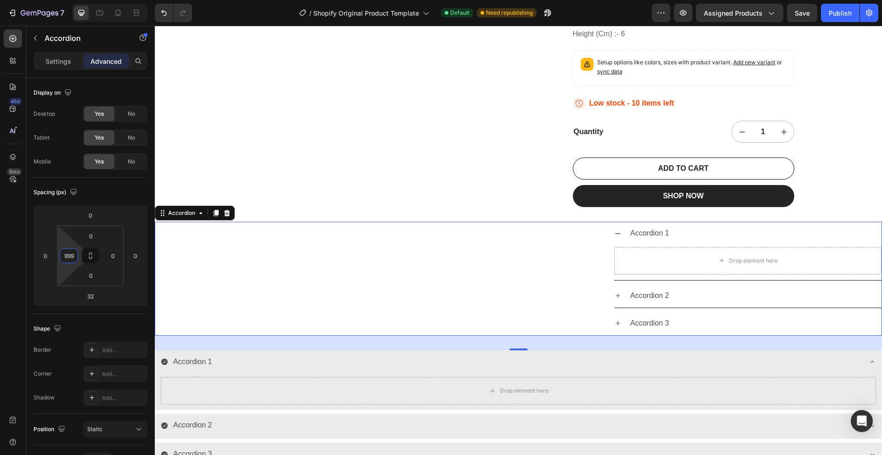
type input "999"
click at [619, 233] on icon at bounding box center [617, 233] width 7 height 7
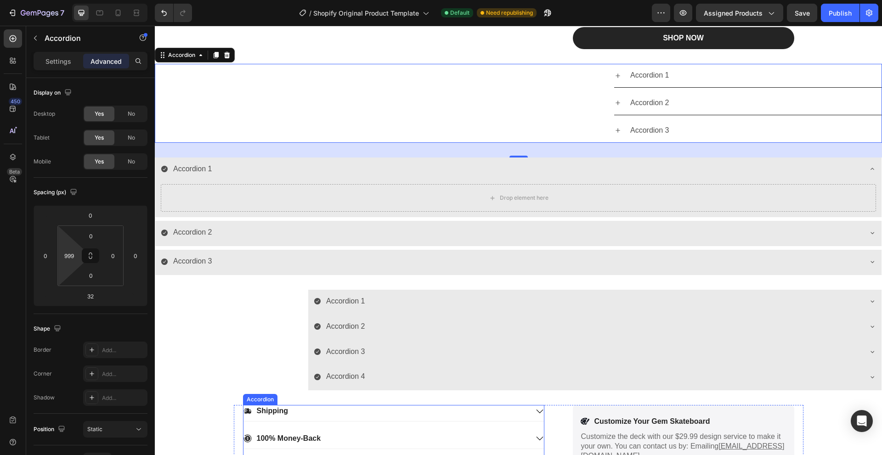
scroll to position [971, 0]
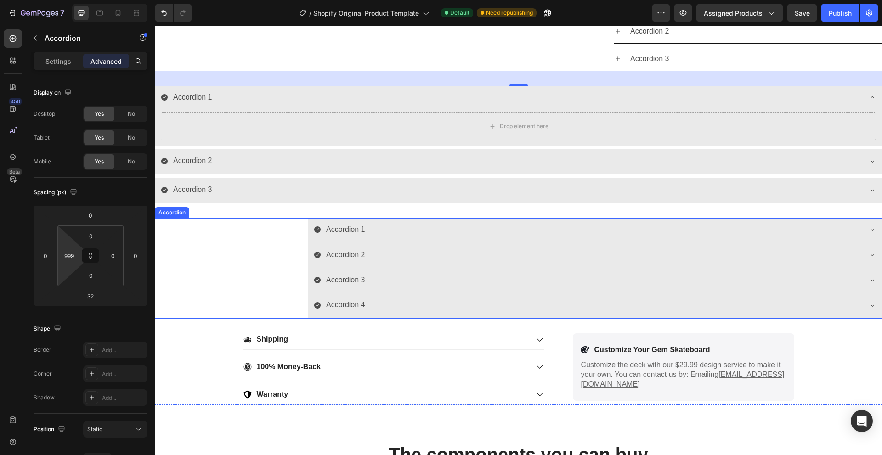
click at [486, 296] on div "Accordion 4" at bounding box center [594, 306] width 573 height 25
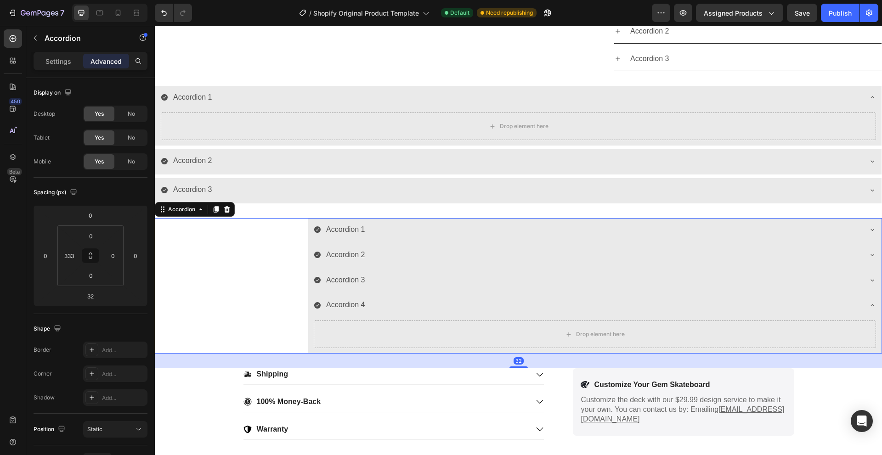
click at [227, 210] on icon at bounding box center [226, 209] width 7 height 7
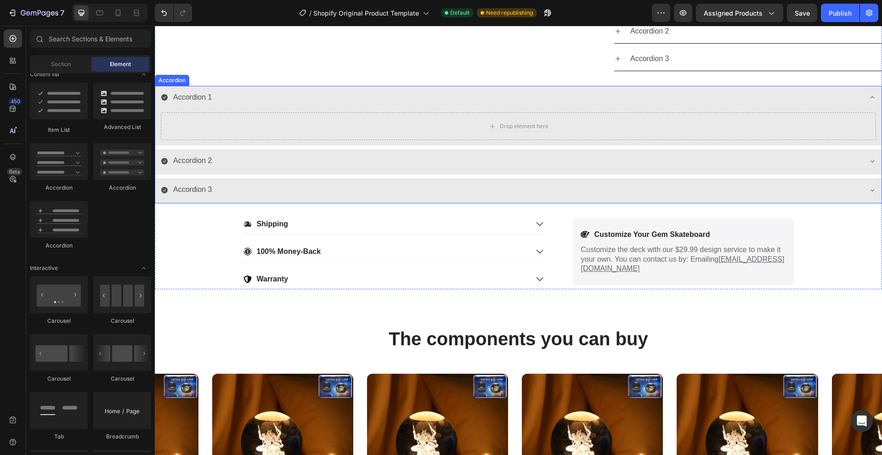
click at [308, 141] on div "Drop element here" at bounding box center [518, 128] width 726 height 35
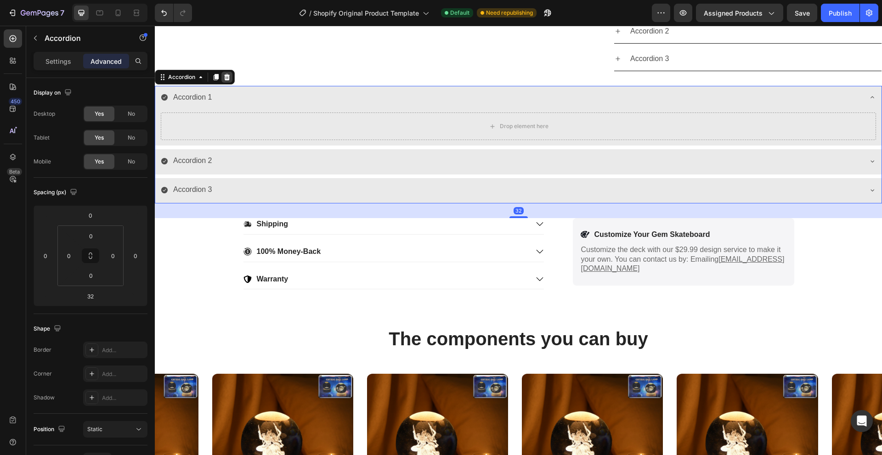
click at [226, 77] on icon at bounding box center [227, 77] width 6 height 6
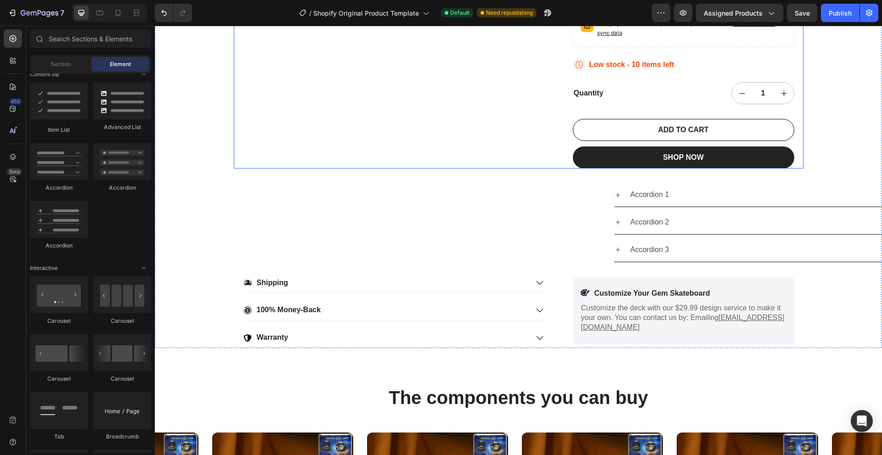
scroll to position [741, 0]
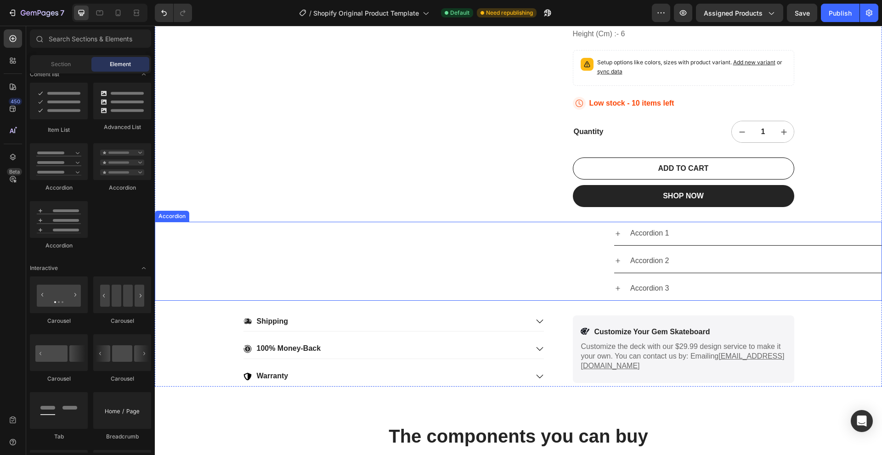
click at [667, 229] on div "Accordion 1" at bounding box center [650, 234] width 42 height 16
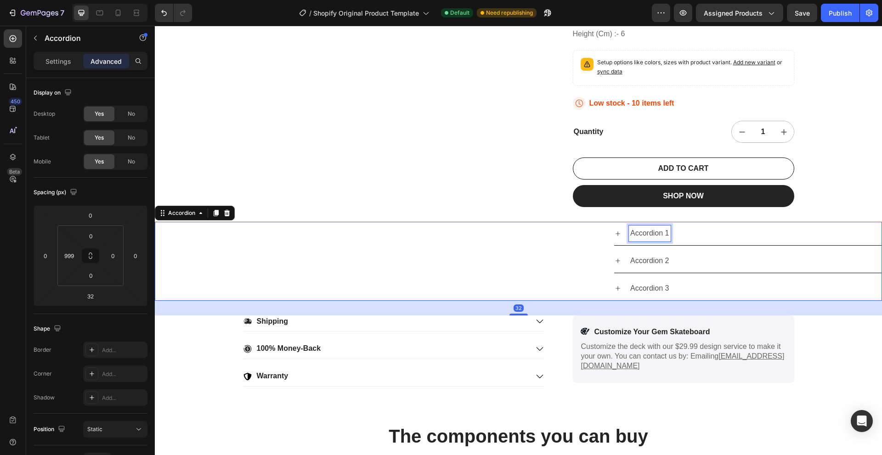
click at [667, 229] on div "Accordion 1" at bounding box center [650, 234] width 42 height 16
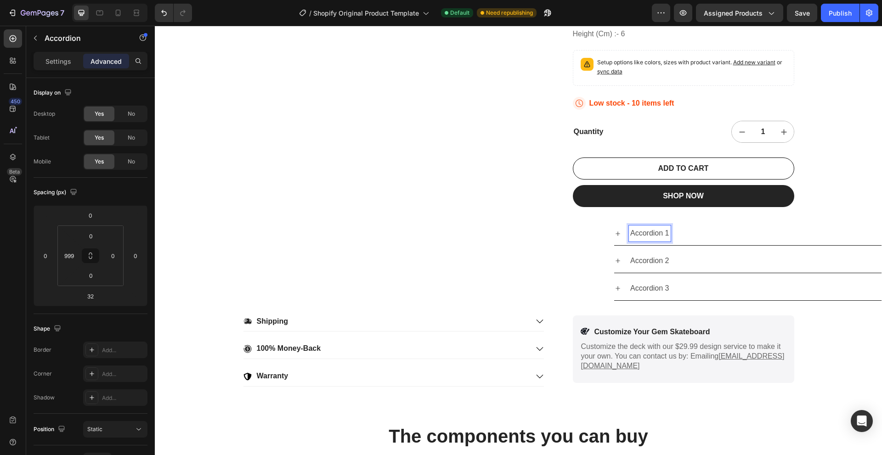
click at [667, 231] on p "Accordion 1" at bounding box center [649, 233] width 39 height 13
click at [668, 236] on p "Accordion 1" at bounding box center [649, 233] width 39 height 13
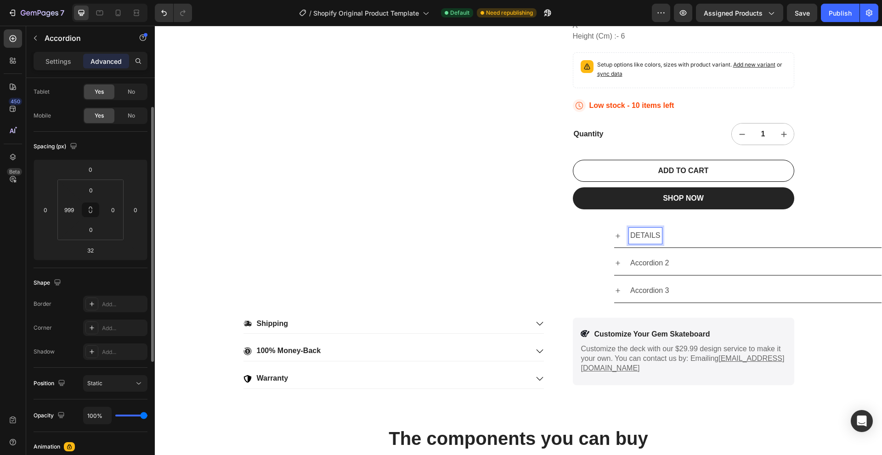
scroll to position [92, 0]
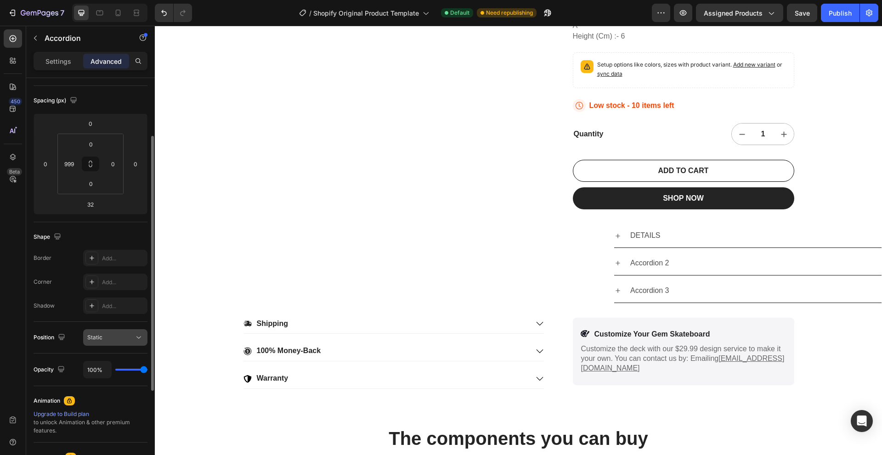
click at [93, 336] on span "Static" at bounding box center [94, 337] width 15 height 7
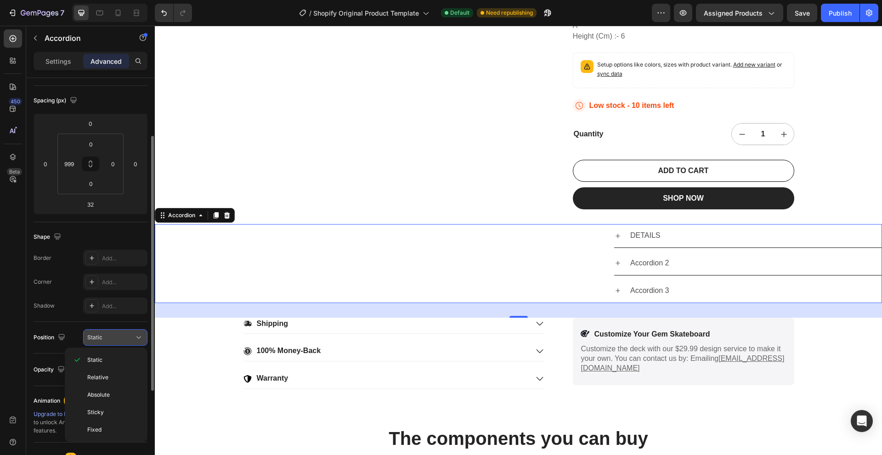
click at [124, 337] on div "Static" at bounding box center [110, 338] width 47 height 8
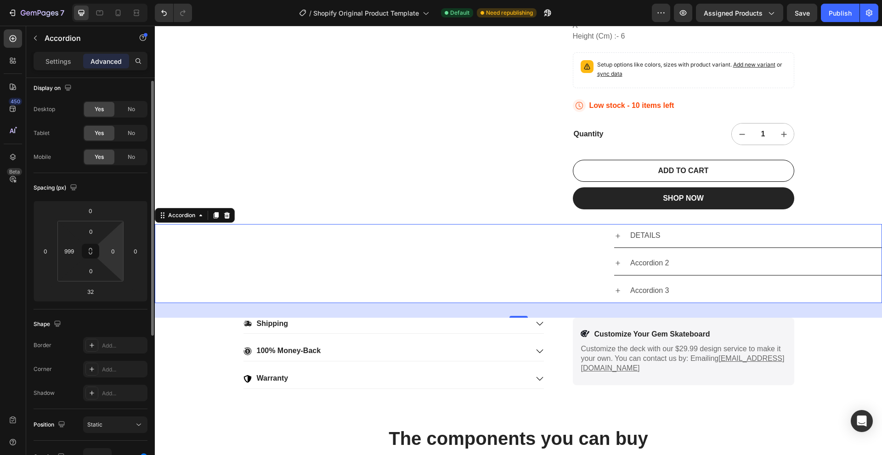
scroll to position [0, 0]
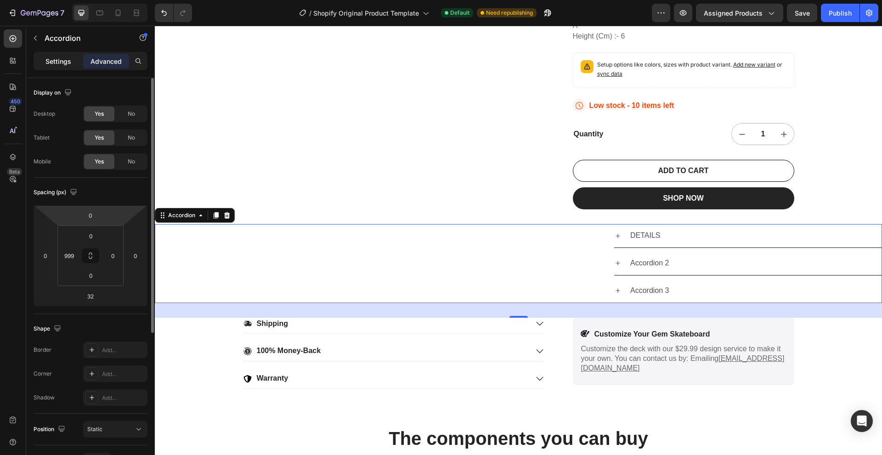
click at [56, 59] on p "Settings" at bounding box center [58, 62] width 26 height 10
type input "8"
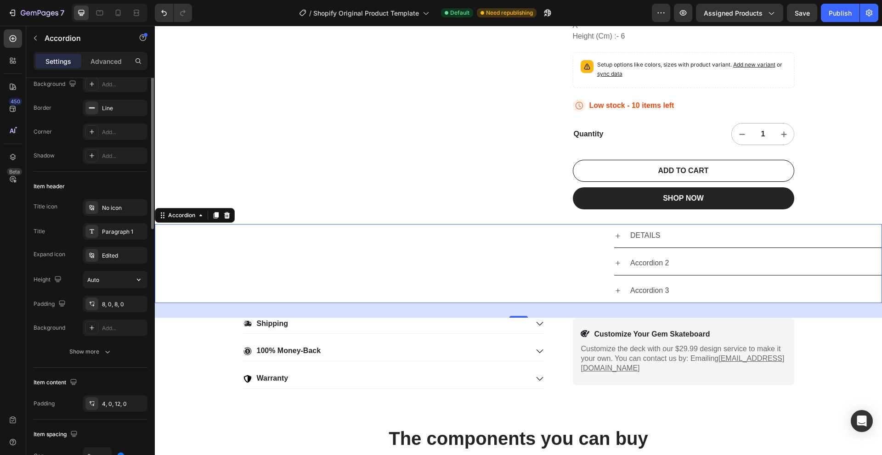
scroll to position [36, 0]
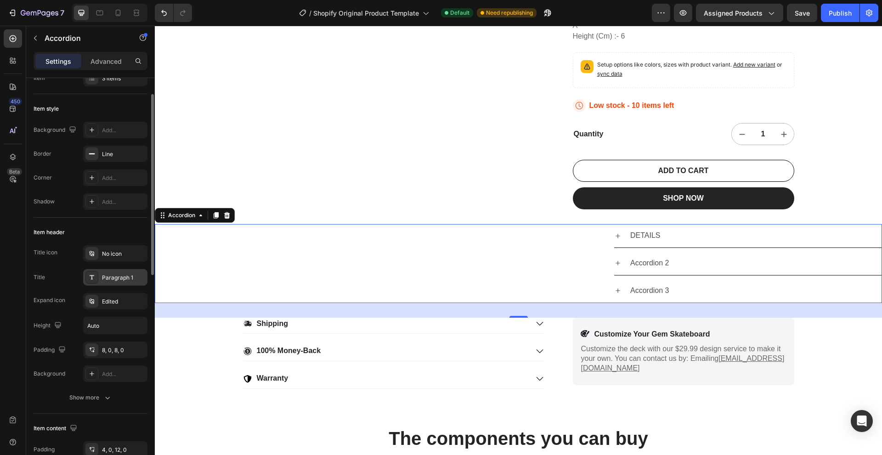
click at [119, 277] on div "Paragraph 1" at bounding box center [123, 278] width 43 height 8
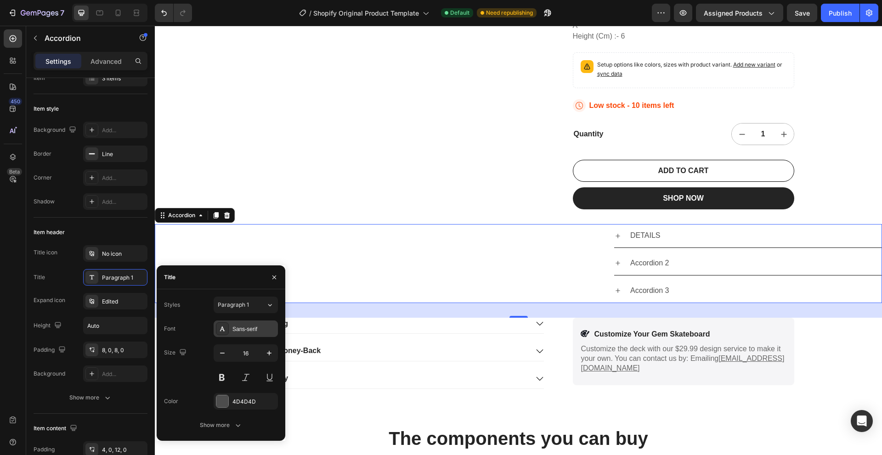
click at [244, 329] on div "Sans-serif" at bounding box center [253, 329] width 43 height 8
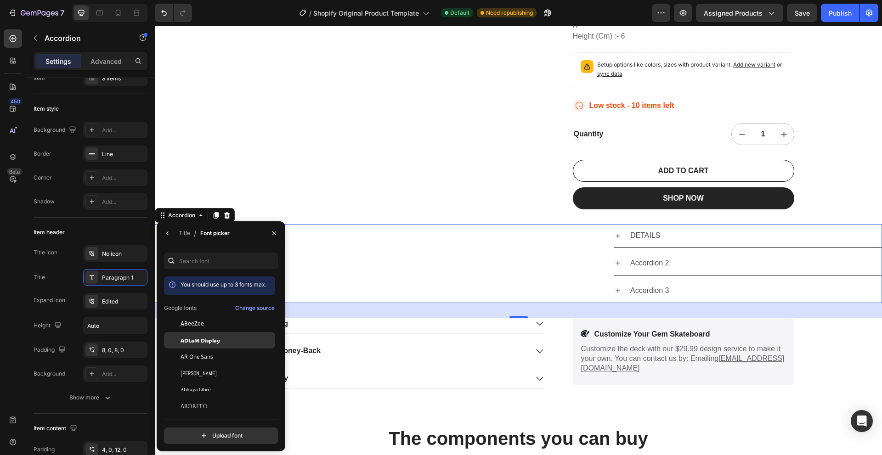
click at [215, 341] on span "ADLaM Display" at bounding box center [201, 340] width 40 height 8
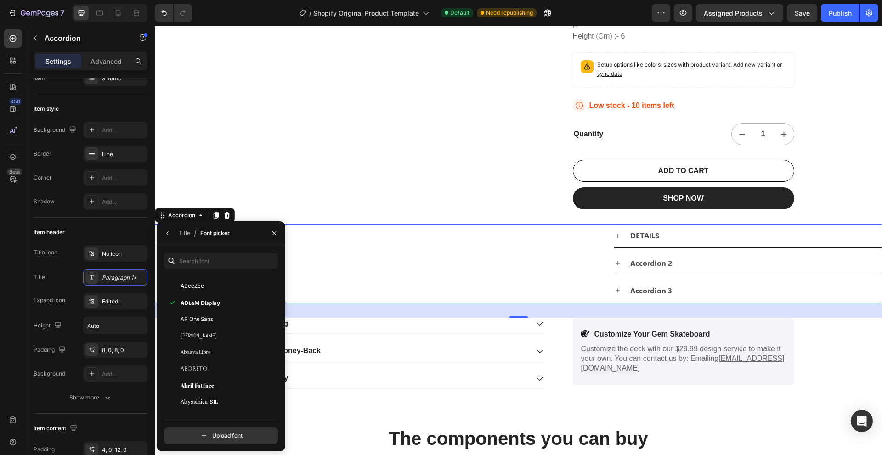
scroll to position [184, 0]
click at [206, 354] on div "Adamina" at bounding box center [227, 355] width 93 height 8
click at [199, 385] on div "Aguafina Script" at bounding box center [219, 392] width 111 height 17
click at [203, 380] on div "Agdasima" at bounding box center [219, 375] width 111 height 17
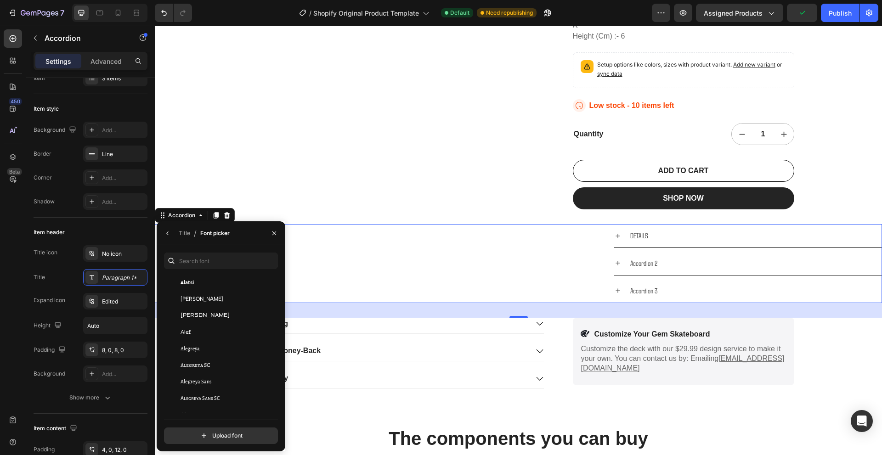
scroll to position [551, 0]
click at [215, 346] on div "Alegreya" at bounding box center [227, 348] width 93 height 8
click at [185, 369] on span "Alfa Slab One" at bounding box center [201, 372] width 40 height 8
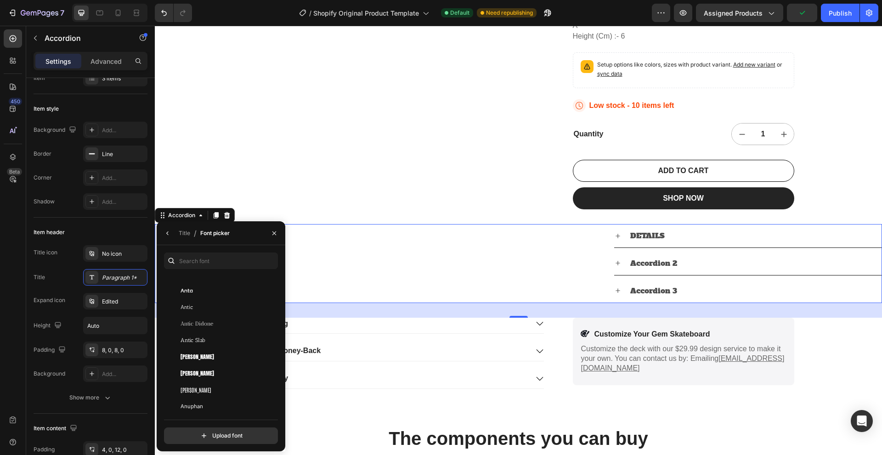
scroll to position [1516, 0]
click at [188, 362] on span "Anton SC" at bounding box center [198, 359] width 34 height 8
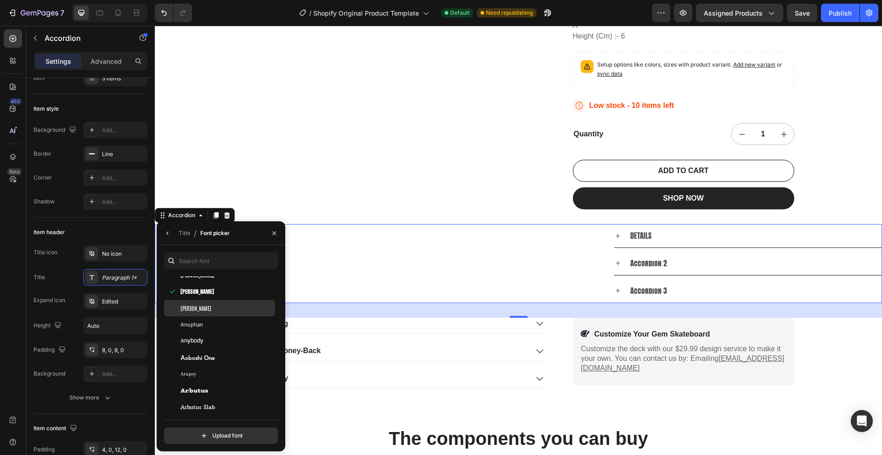
scroll to position [1654, 0]
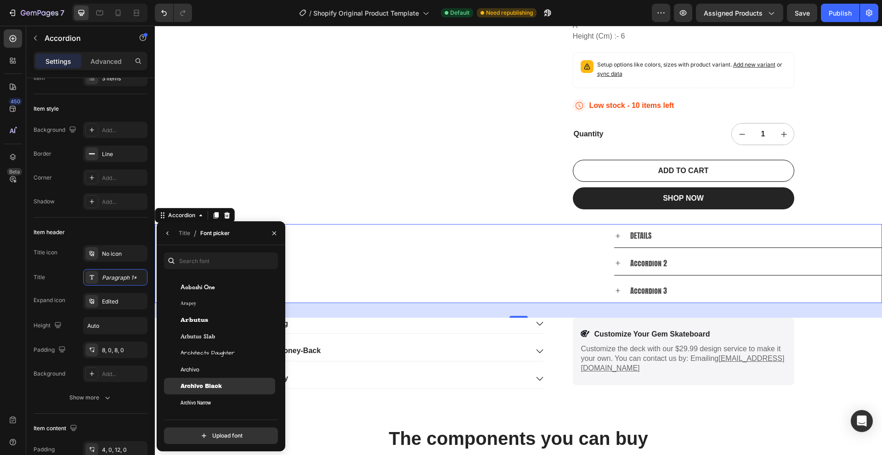
click at [214, 382] on span "Archivo Black" at bounding box center [201, 386] width 41 height 8
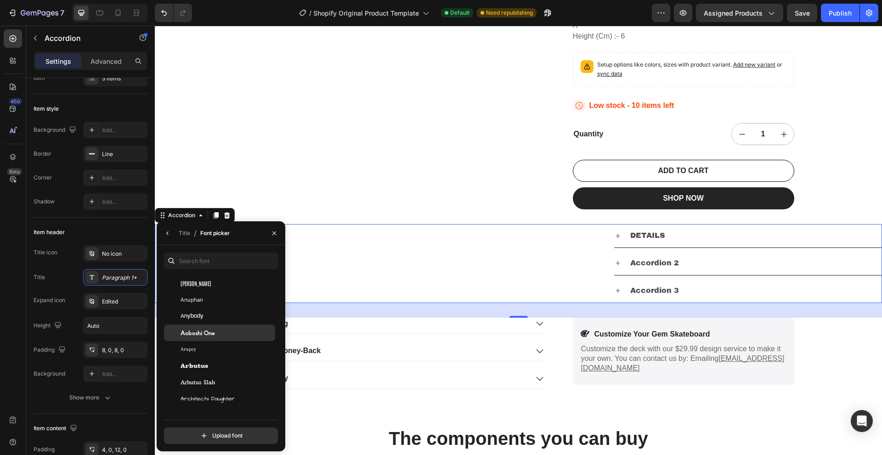
click at [230, 336] on div "Aoboshi One" at bounding box center [227, 333] width 93 height 8
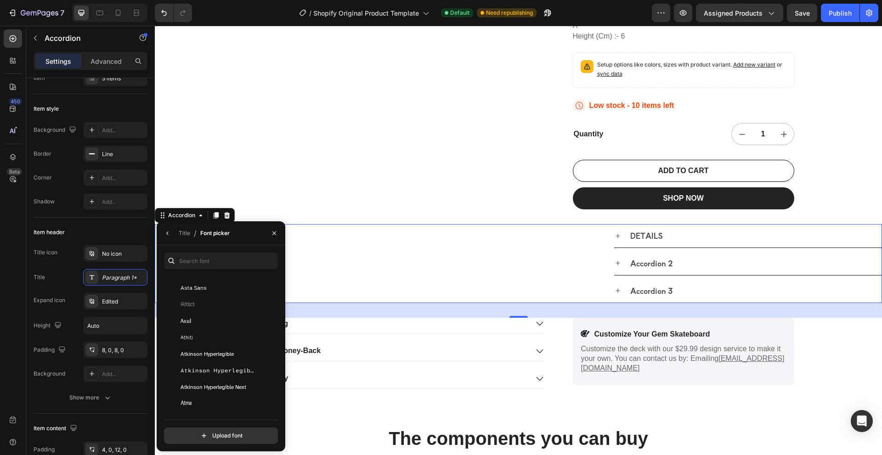
scroll to position [2205, 0]
click at [224, 344] on div "Autour One" at bounding box center [227, 348] width 93 height 8
click at [216, 341] on div "Bayon" at bounding box center [227, 344] width 93 height 8
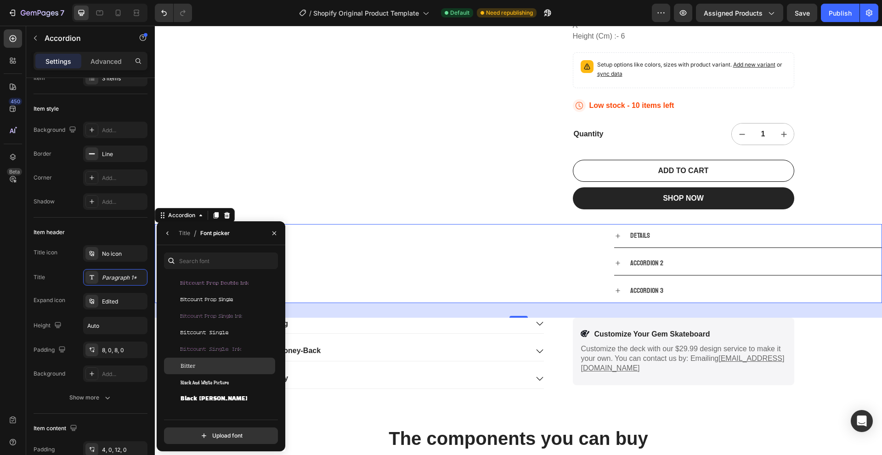
click at [209, 370] on div "Bitter" at bounding box center [219, 366] width 111 height 17
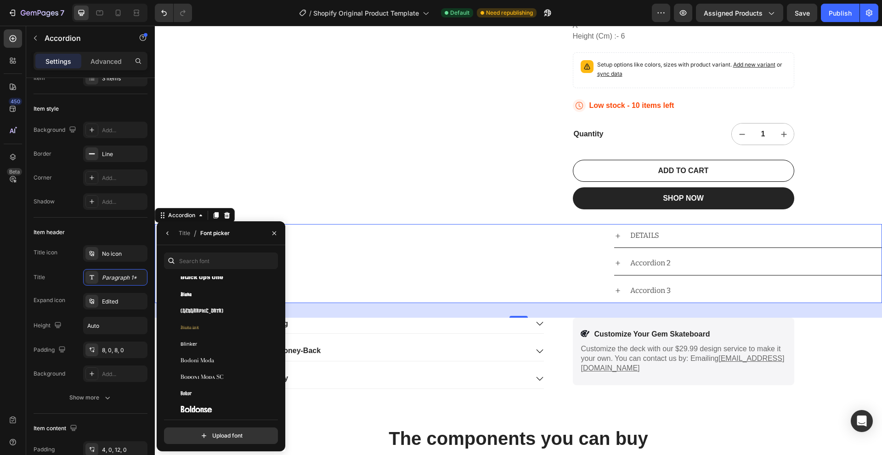
scroll to position [3859, 0]
click at [209, 370] on div "Boldonse" at bounding box center [219, 364] width 111 height 17
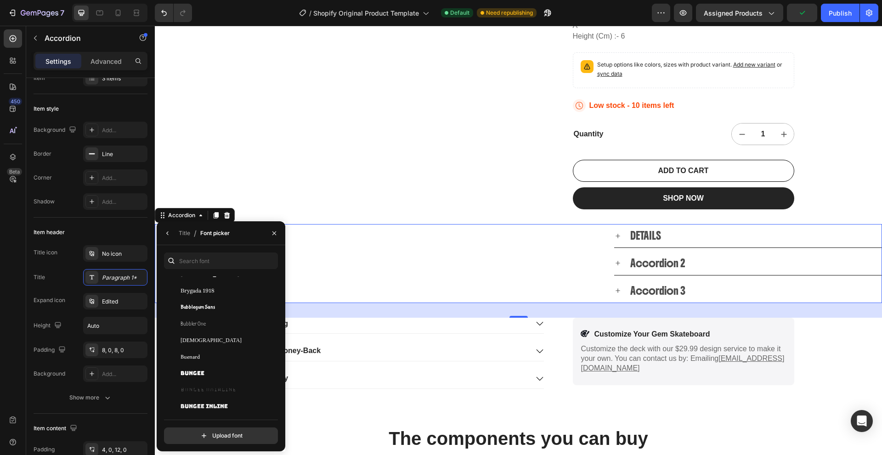
scroll to position [4226, 0]
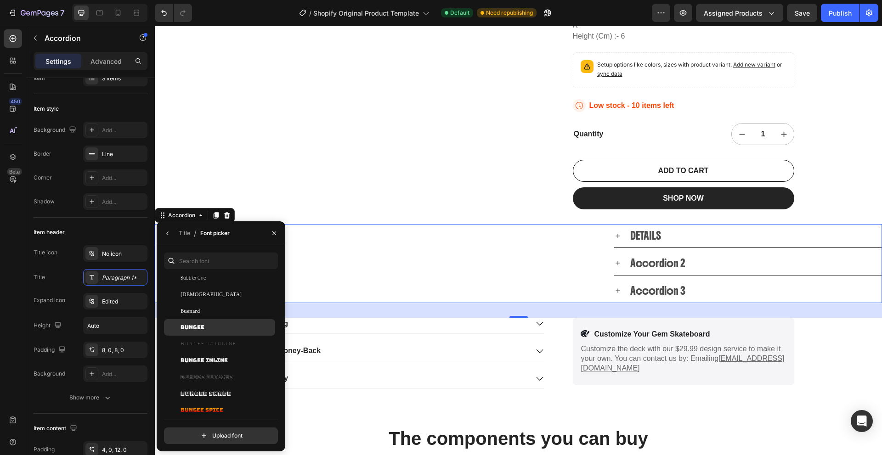
click at [237, 332] on div "Bungee" at bounding box center [219, 327] width 111 height 17
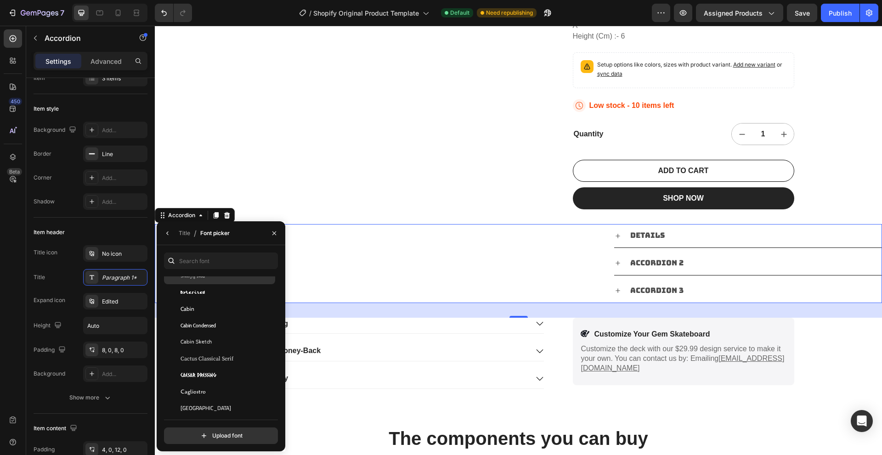
scroll to position [4318, 0]
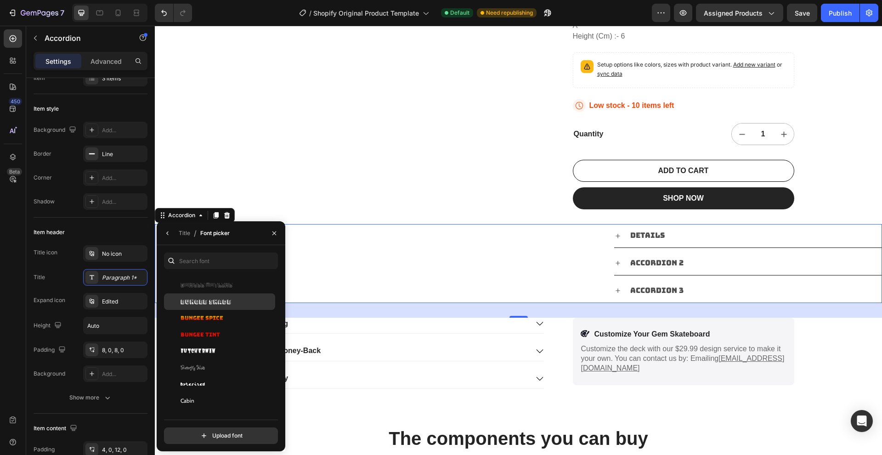
click at [226, 295] on div "Bungee Shade" at bounding box center [219, 302] width 111 height 17
click at [220, 314] on div "Bungee Spice" at bounding box center [219, 318] width 111 height 17
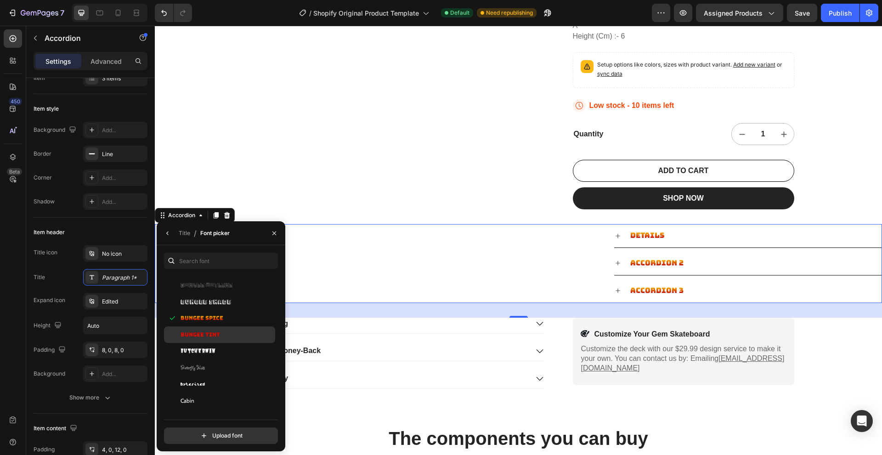
click at [216, 329] on div "Bungee Tint" at bounding box center [219, 335] width 111 height 17
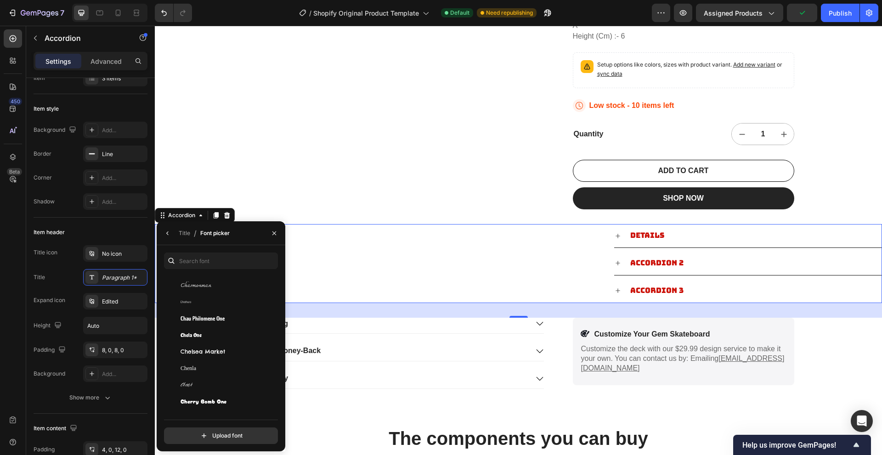
scroll to position [5145, 0]
click at [215, 349] on div "Chela One" at bounding box center [227, 351] width 93 height 8
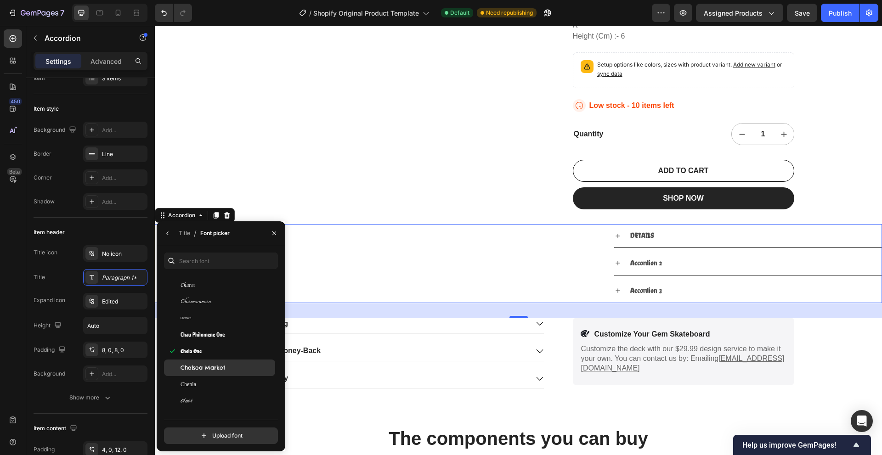
click at [211, 362] on div "Chelsea Market" at bounding box center [219, 368] width 111 height 17
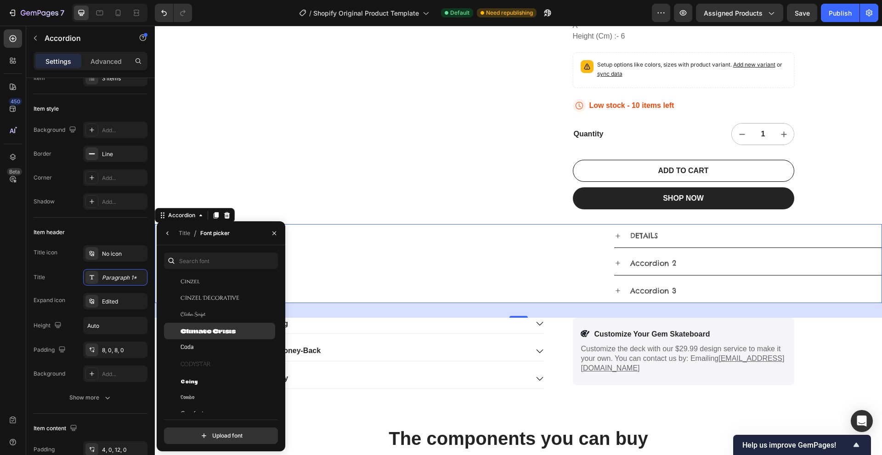
click at [226, 334] on span "Climate Crisis" at bounding box center [208, 331] width 55 height 8
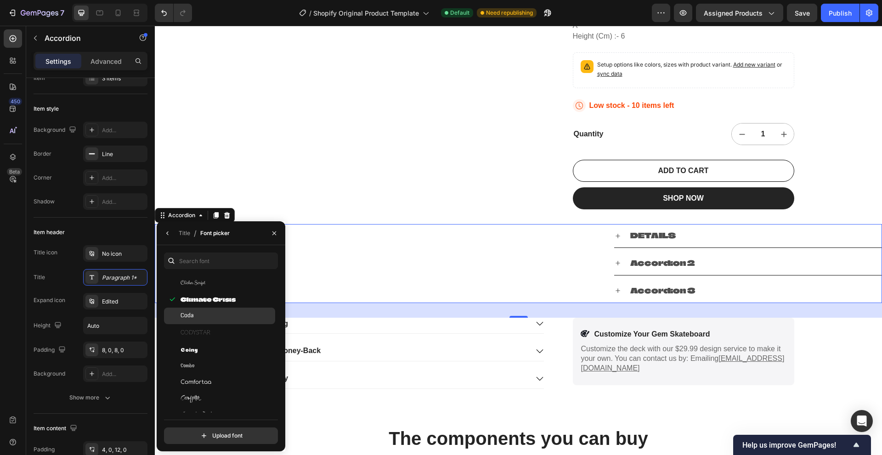
scroll to position [5559, 0]
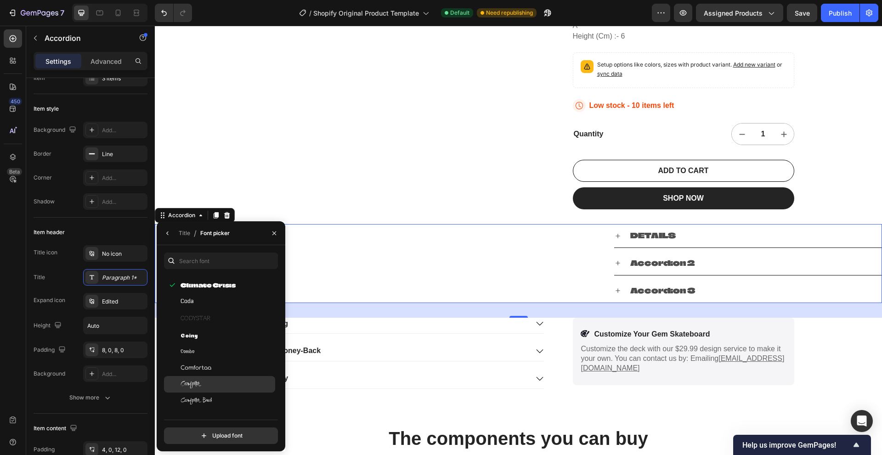
click at [209, 376] on div "Comforter" at bounding box center [219, 384] width 111 height 17
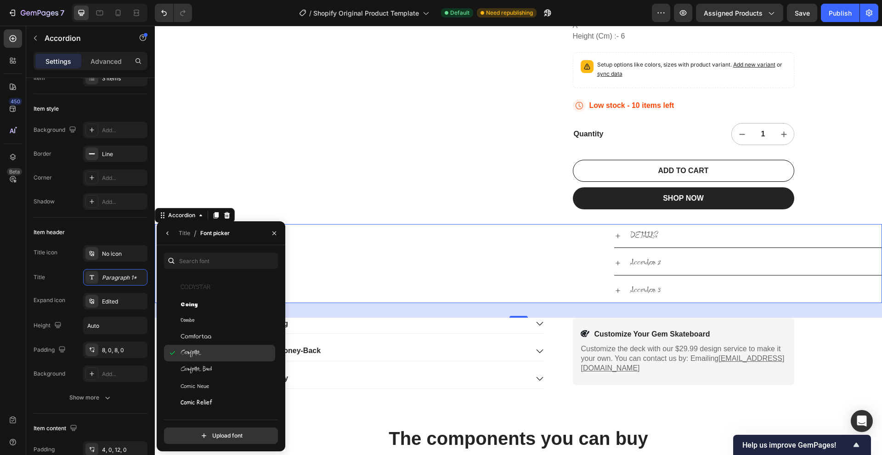
scroll to position [5605, 0]
click at [209, 376] on div "Comic Neue" at bounding box center [219, 371] width 111 height 17
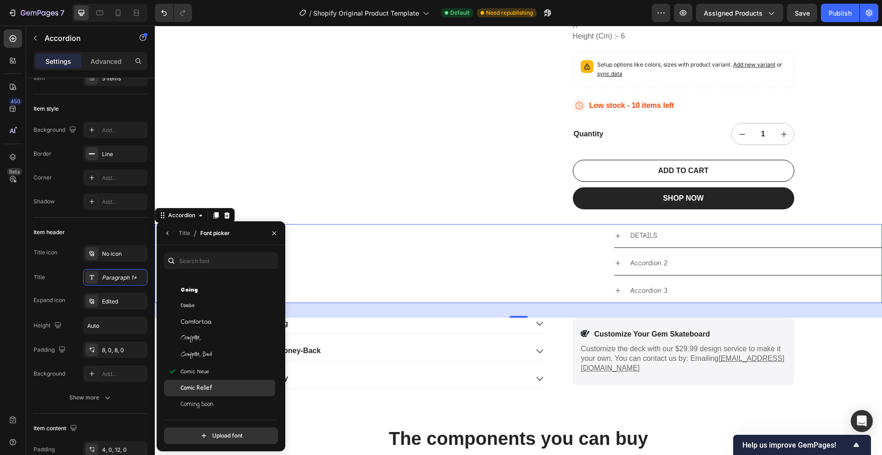
click at [206, 387] on span "Comic Relief" at bounding box center [197, 388] width 32 height 8
click at [205, 403] on span "Coming Soon" at bounding box center [197, 405] width 33 height 8
click at [211, 359] on span "Coming Soon" at bounding box center [197, 359] width 33 height 8
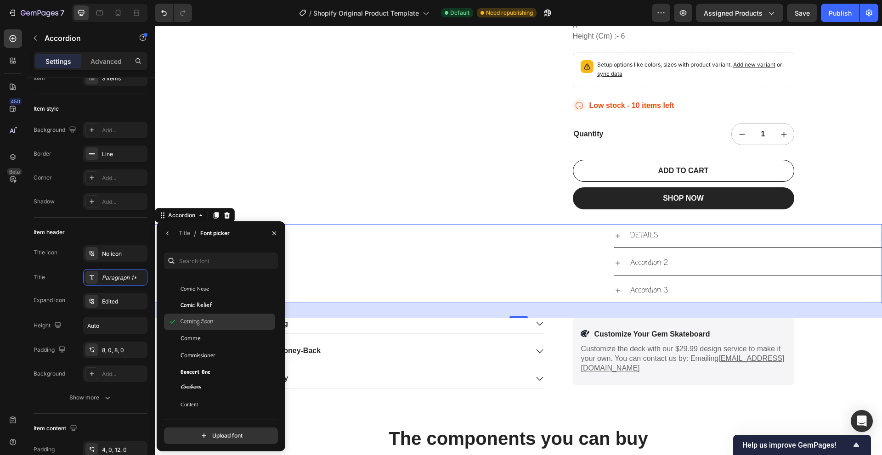
click at [211, 356] on span "Commissioner" at bounding box center [198, 355] width 35 height 8
click at [208, 370] on span "Concert One" at bounding box center [196, 372] width 30 height 8
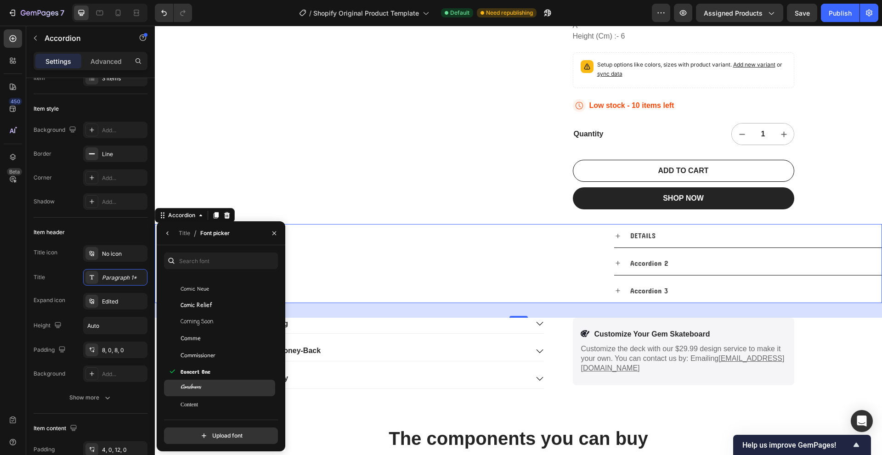
click at [207, 383] on div "Condiment" at bounding box center [219, 388] width 111 height 17
click at [212, 370] on div "Concert One" at bounding box center [227, 372] width 93 height 8
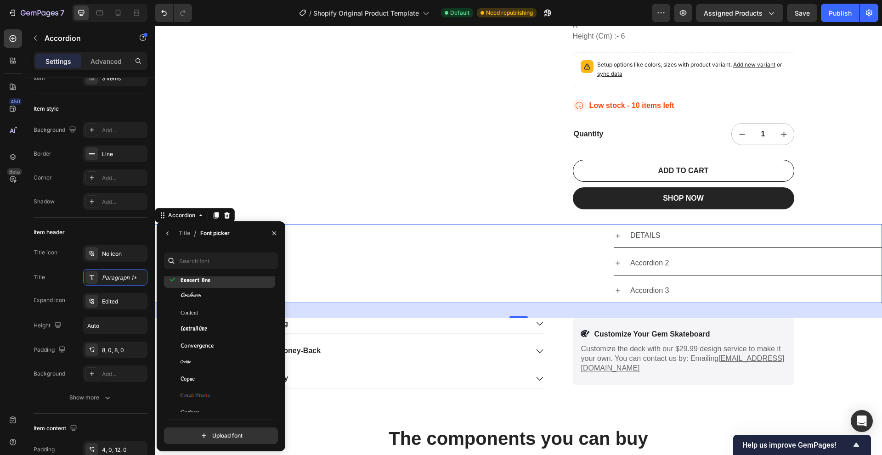
click at [216, 369] on div "Cookie" at bounding box center [219, 362] width 111 height 17
click at [215, 372] on div "Copse" at bounding box center [219, 379] width 111 height 17
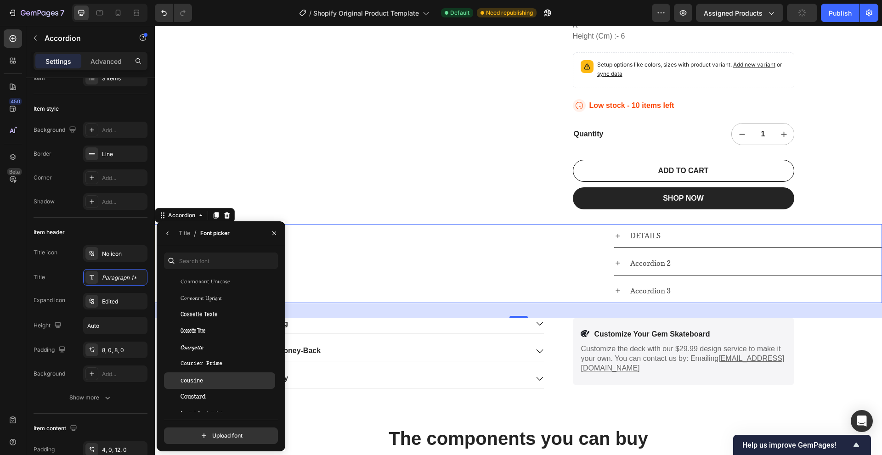
click at [212, 376] on div "Cousine" at bounding box center [219, 381] width 111 height 17
click at [210, 387] on div "Cousine" at bounding box center [219, 381] width 111 height 17
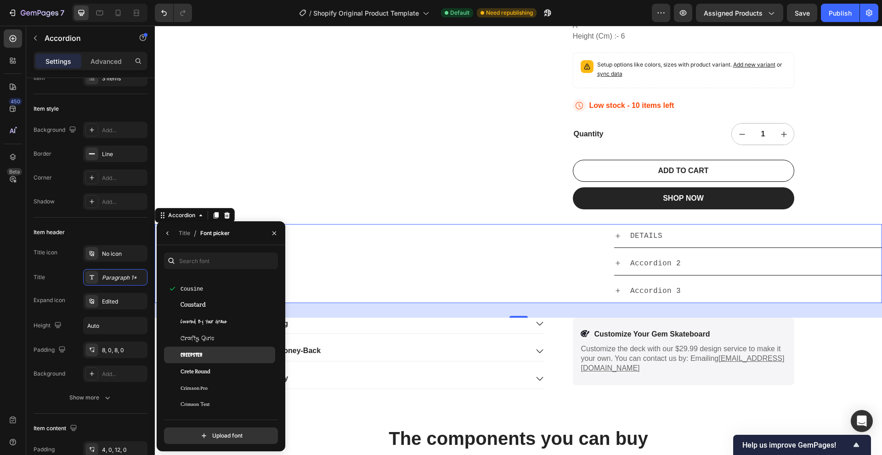
click at [217, 356] on div "Creepster" at bounding box center [227, 355] width 93 height 8
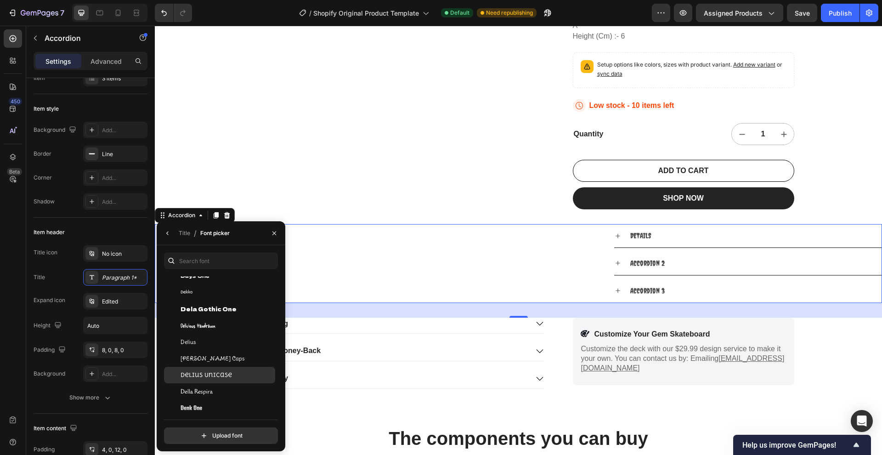
scroll to position [6790, 0]
click at [215, 372] on div "Doppio One" at bounding box center [219, 377] width 111 height 17
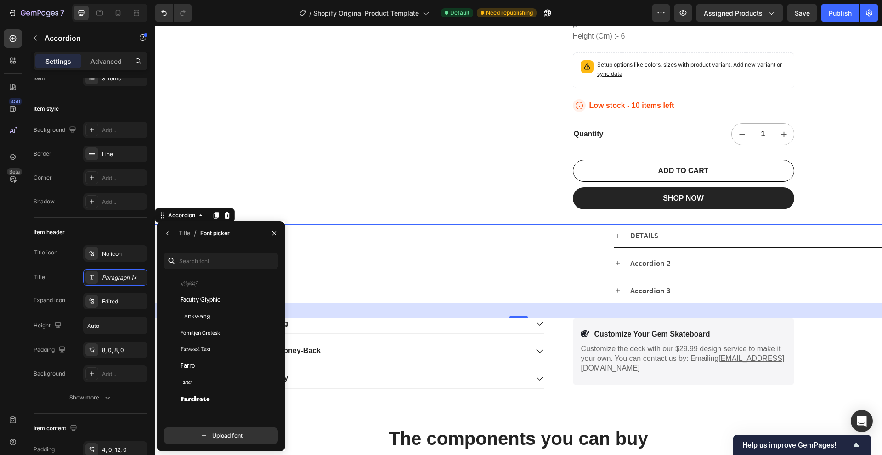
scroll to position [7892, 0]
click at [218, 333] on div "Farro" at bounding box center [227, 333] width 93 height 8
drag, startPoint x: 218, startPoint y: 333, endPoint x: 218, endPoint y: 302, distance: 31.2
drag, startPoint x: 203, startPoint y: 386, endPoint x: 203, endPoint y: 414, distance: 27.6
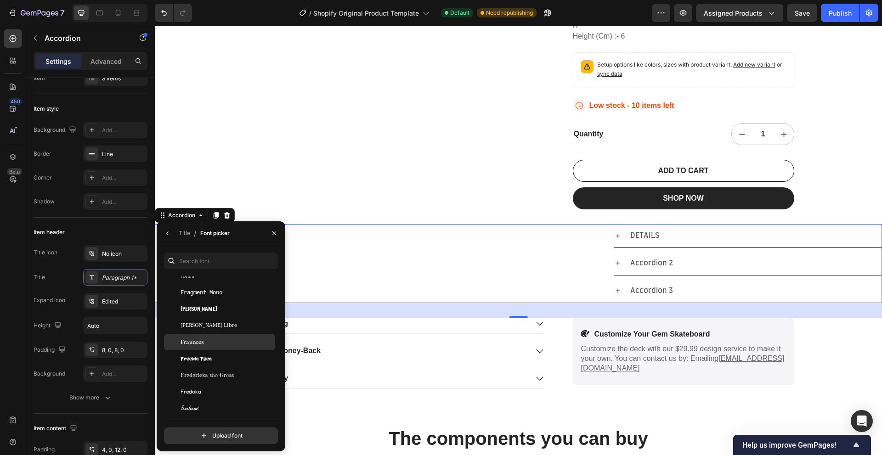
click at [215, 339] on div "Fraunces" at bounding box center [227, 342] width 93 height 8
click at [211, 338] on div "Gasoek One" at bounding box center [219, 346] width 111 height 17
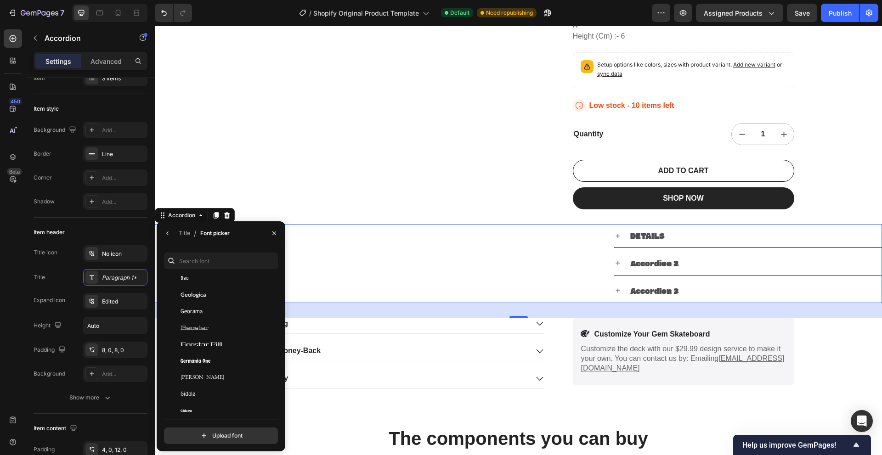
scroll to position [9168, 0]
click at [208, 349] on span "Germania One" at bounding box center [196, 348] width 30 height 8
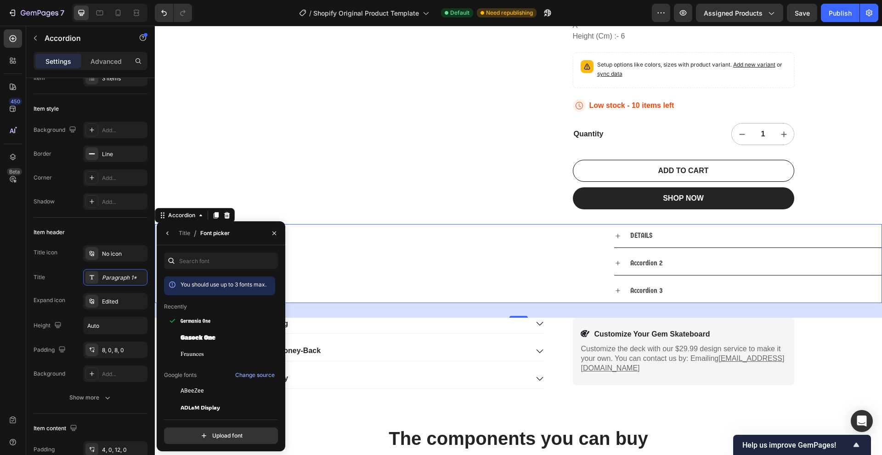
drag, startPoint x: 362, startPoint y: 375, endPoint x: 373, endPoint y: 251, distance: 124.5
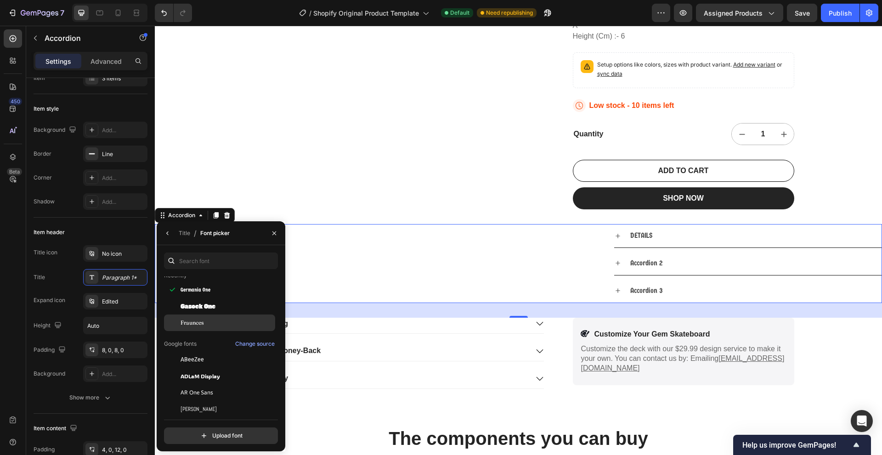
scroll to position [46, 0]
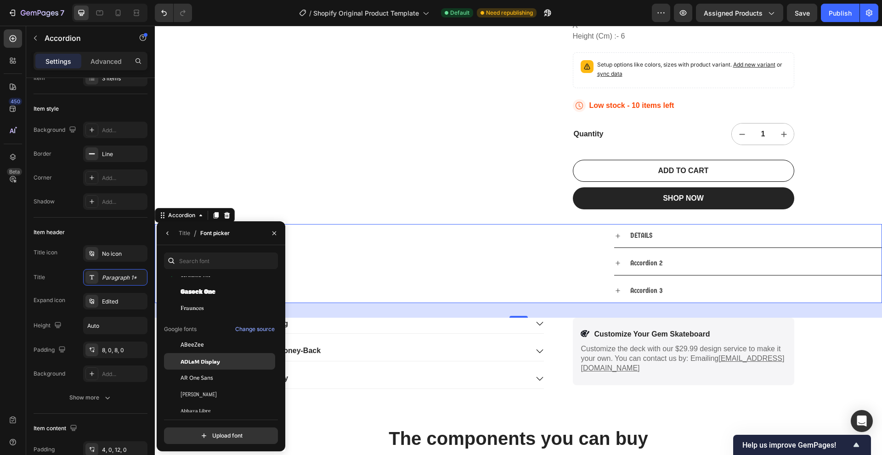
click at [206, 362] on span "ADLaM Display" at bounding box center [201, 361] width 40 height 8
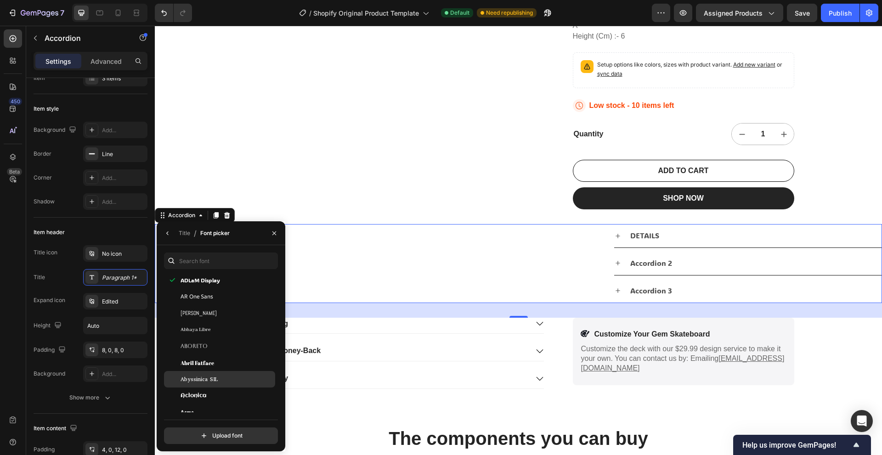
scroll to position [138, 0]
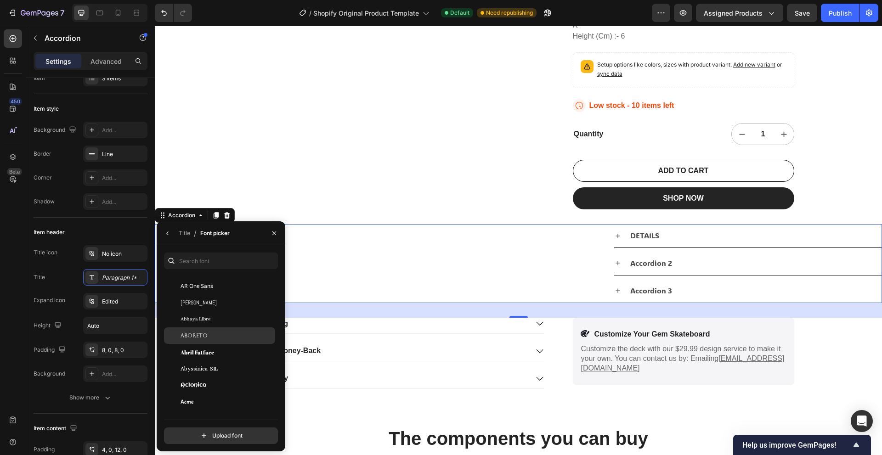
click at [207, 338] on div "Aboreto" at bounding box center [227, 336] width 93 height 8
click at [208, 338] on div "Aclonica" at bounding box center [227, 338] width 93 height 8
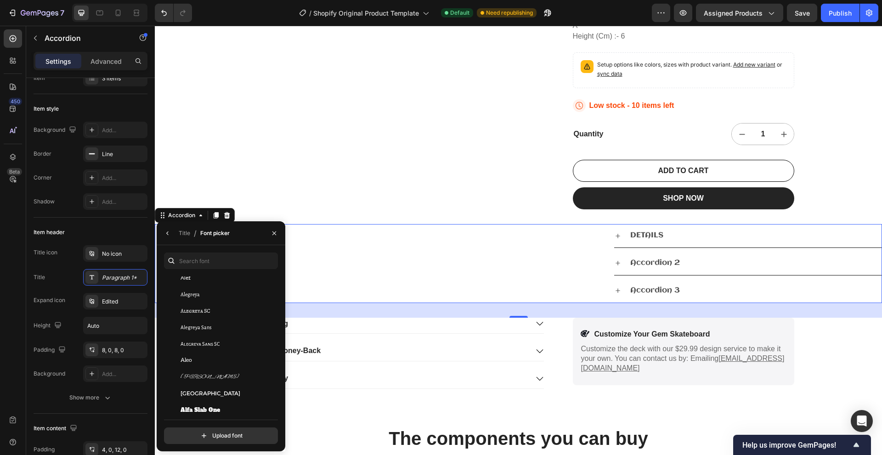
scroll to position [643, 0]
click at [218, 350] on div "[GEOGRAPHIC_DATA]" at bounding box center [219, 355] width 111 height 17
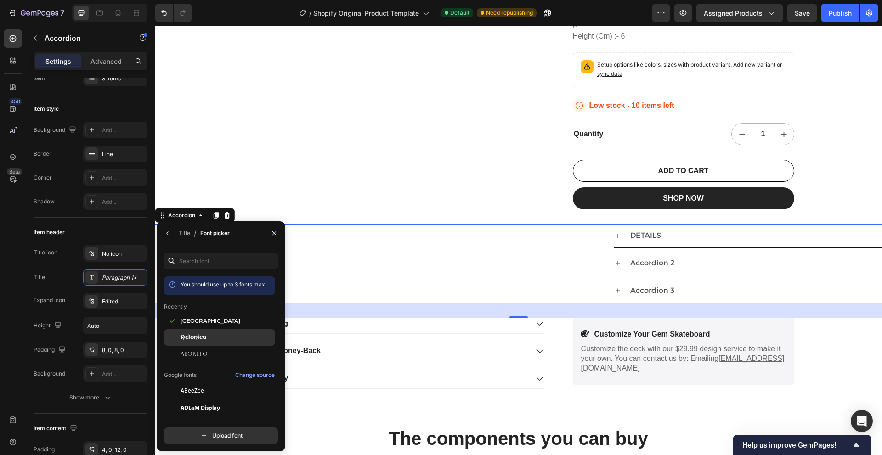
click at [207, 341] on div "Aclonica" at bounding box center [227, 338] width 93 height 8
click at [201, 348] on div "Aboreto" at bounding box center [219, 354] width 111 height 17
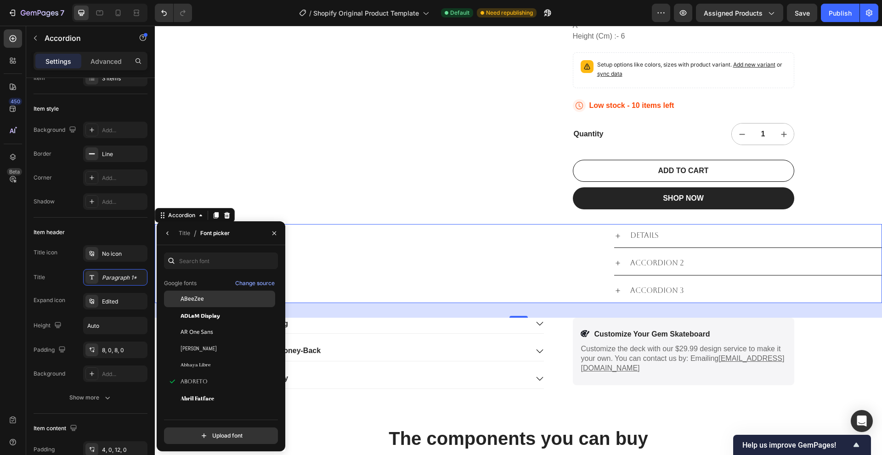
click at [215, 305] on div "ABeeZee" at bounding box center [219, 299] width 111 height 17
click at [212, 310] on div "ADLaM Display" at bounding box center [219, 315] width 111 height 17
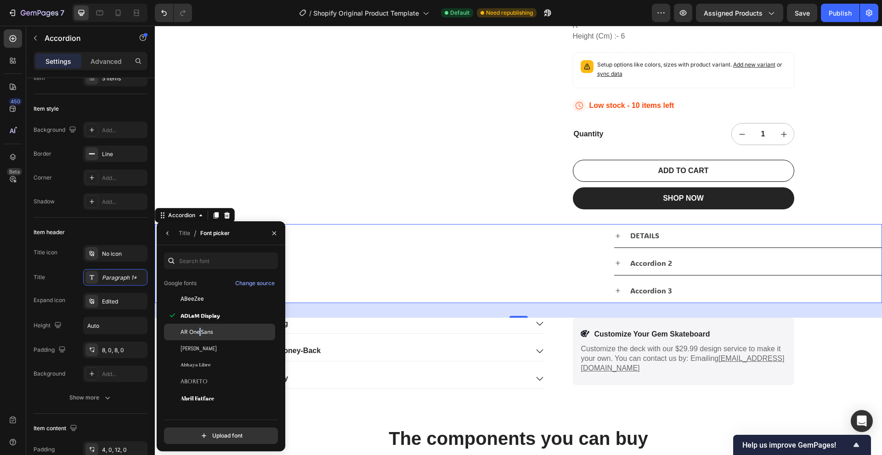
click at [200, 331] on span "AR One Sans" at bounding box center [197, 332] width 33 height 8
click at [201, 319] on span "ADLaM Display" at bounding box center [201, 315] width 40 height 8
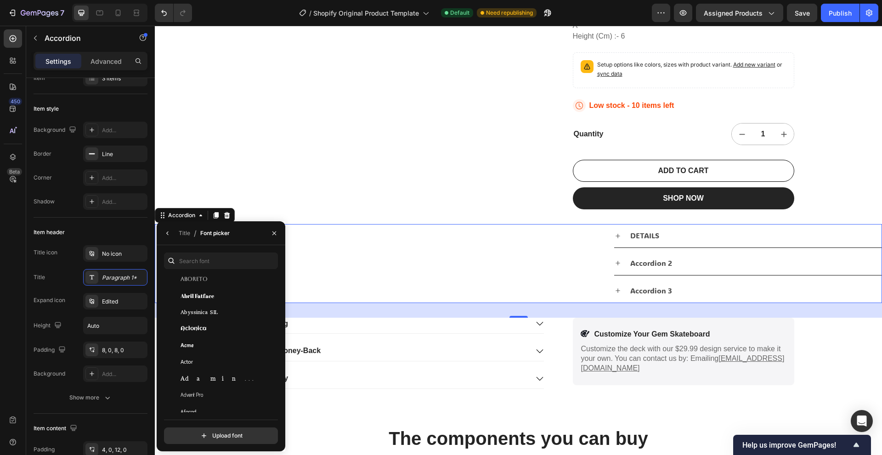
scroll to position [276, 0]
click at [204, 344] on span "Afacad Flux" at bounding box center [194, 342] width 26 height 8
click at [208, 329] on div "Afacad" at bounding box center [227, 326] width 93 height 8
click at [208, 311] on div "Advent Pro" at bounding box center [227, 309] width 93 height 8
click at [209, 292] on div "Adamina" at bounding box center [227, 292] width 93 height 8
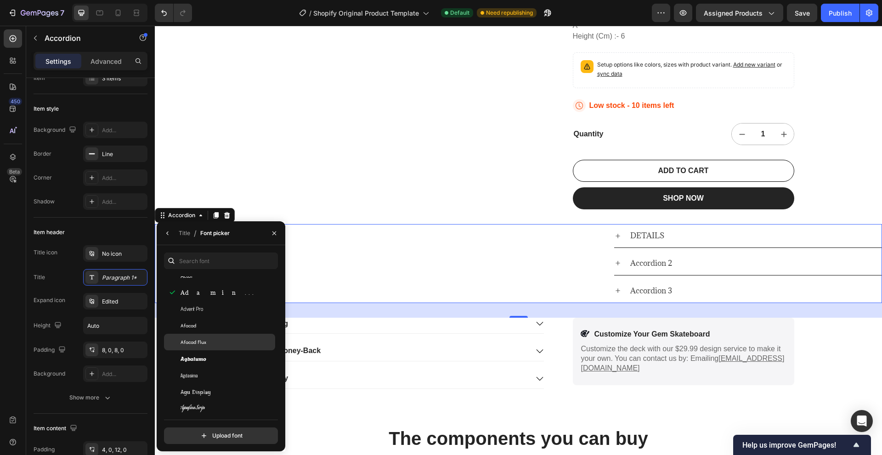
scroll to position [322, 0]
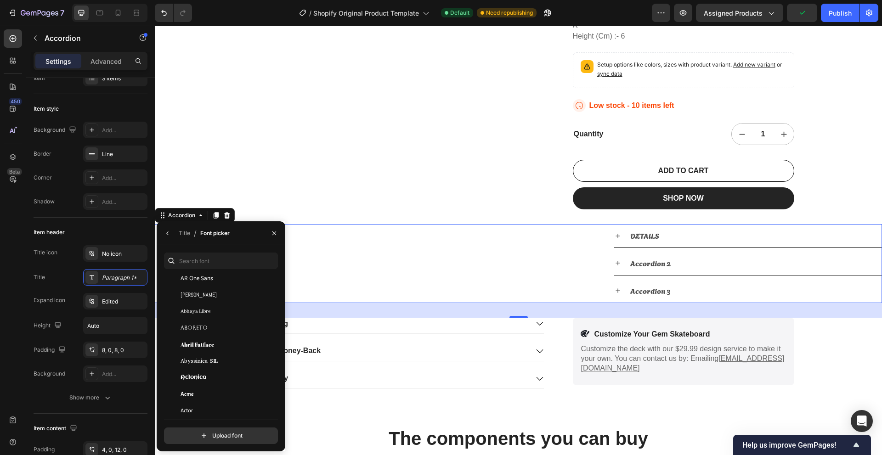
scroll to position [138, 0]
click at [204, 300] on div "[PERSON_NAME]" at bounding box center [227, 303] width 93 height 8
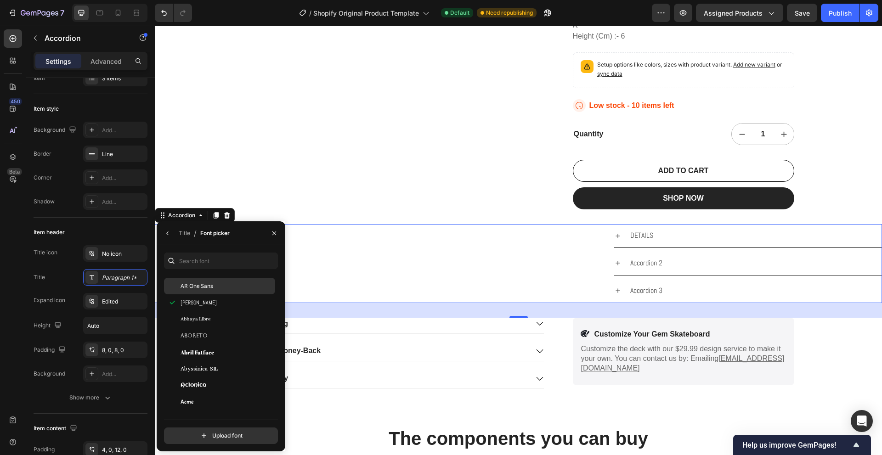
click at [206, 290] on span "AR One Sans" at bounding box center [197, 286] width 33 height 8
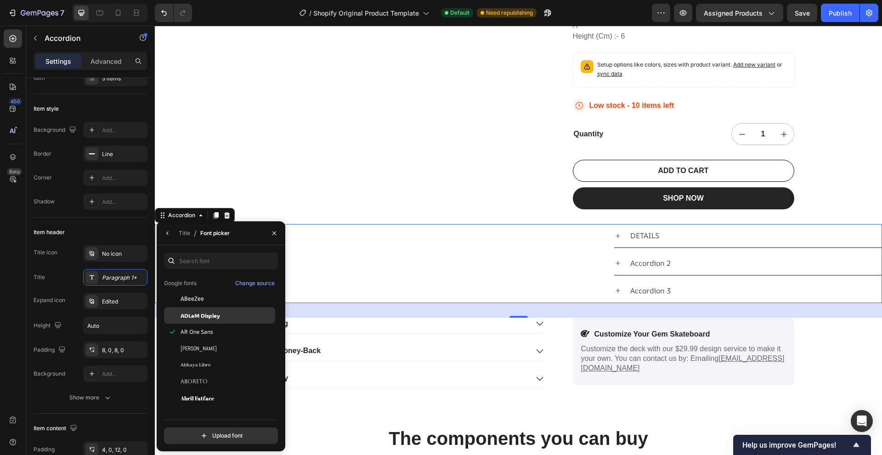
click at [198, 316] on span "ADLaM Display" at bounding box center [201, 315] width 40 height 8
click at [199, 304] on div "ABeeZee" at bounding box center [219, 299] width 111 height 17
click at [198, 312] on span "ADLaM Display" at bounding box center [201, 315] width 40 height 8
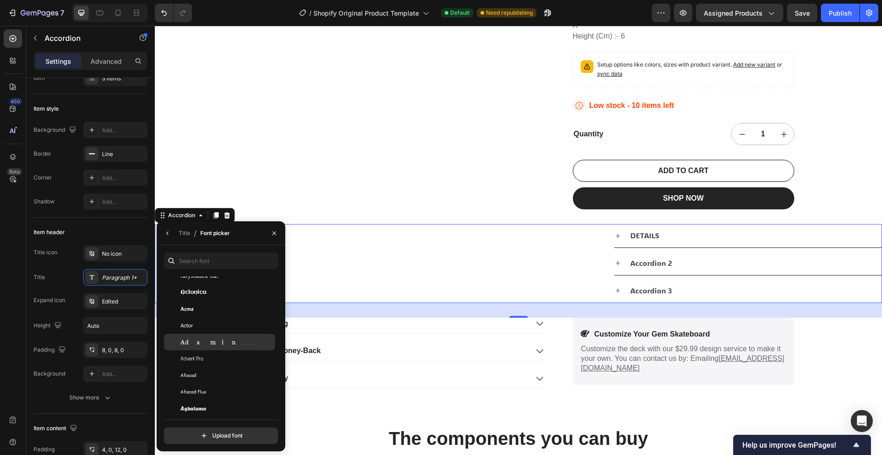
click at [190, 336] on div "Adamina" at bounding box center [219, 342] width 111 height 17
click at [190, 329] on span "Actor" at bounding box center [187, 326] width 12 height 8
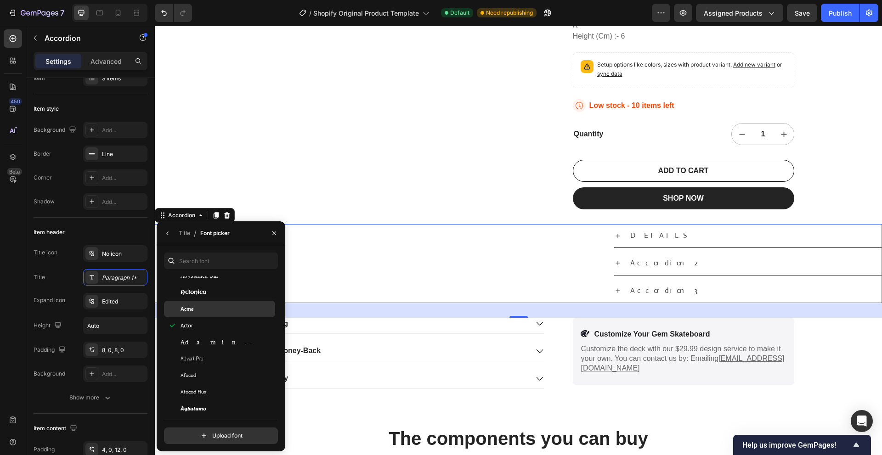
click at [193, 317] on div "Acme" at bounding box center [219, 309] width 111 height 17
click at [203, 311] on span "Advent Pro" at bounding box center [192, 309] width 23 height 8
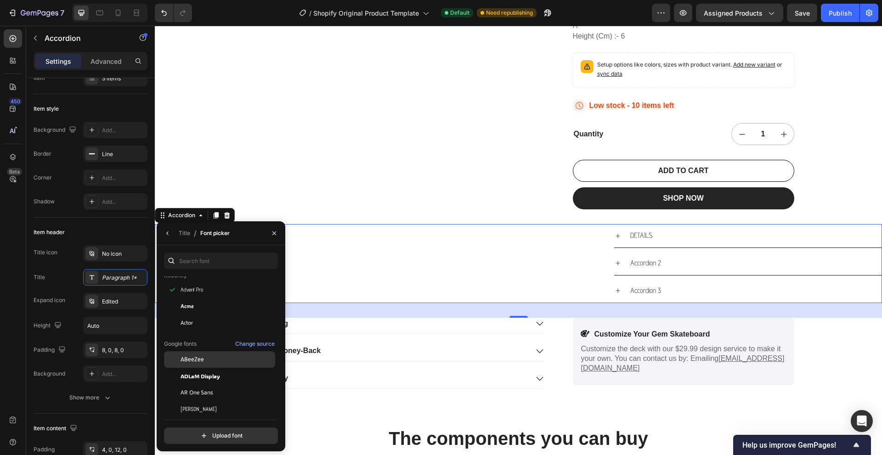
scroll to position [46, 0]
click at [202, 360] on span "ADLaM Display" at bounding box center [201, 361] width 40 height 8
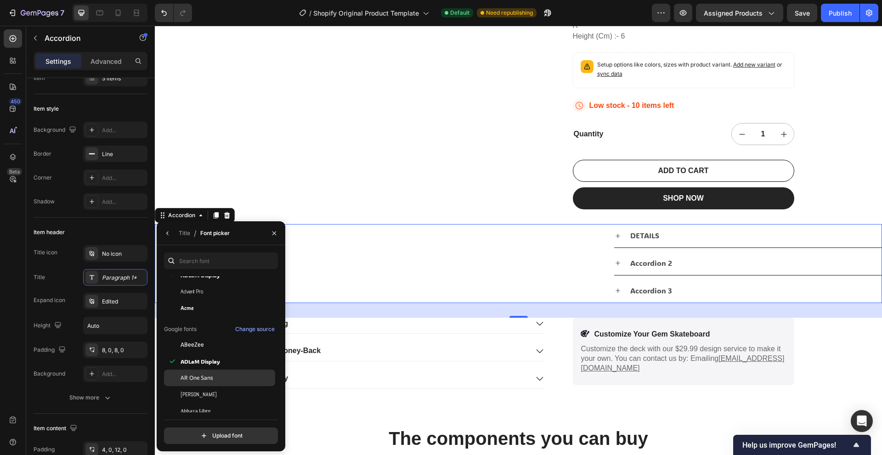
click at [198, 374] on span "AR One Sans" at bounding box center [197, 378] width 33 height 8
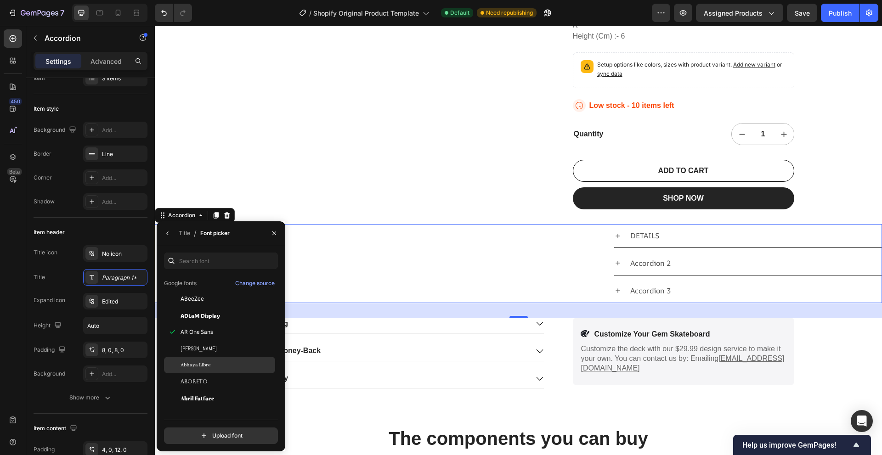
click at [198, 373] on div "Abhaya Libre" at bounding box center [219, 365] width 111 height 17
click at [198, 376] on div "Aboreto" at bounding box center [219, 381] width 111 height 17
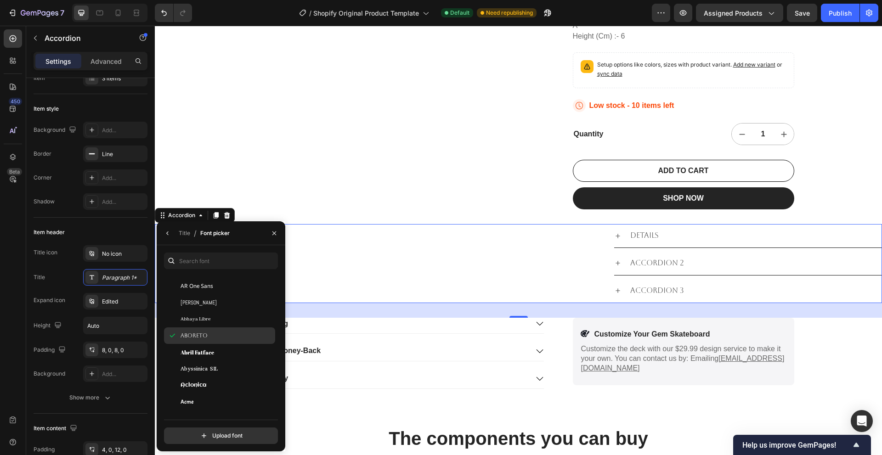
click at [198, 376] on div "Abyssinica SIL" at bounding box center [219, 369] width 111 height 17
click at [196, 380] on div "Aclonica" at bounding box center [219, 385] width 111 height 17
click at [201, 357] on div "Abril Fatface" at bounding box center [219, 352] width 111 height 17
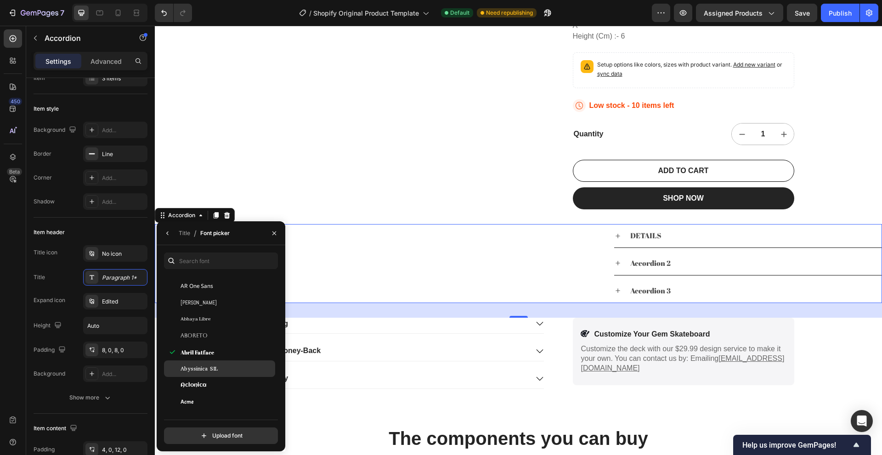
click at [197, 373] on span "Abyssinica SIL" at bounding box center [199, 369] width 37 height 8
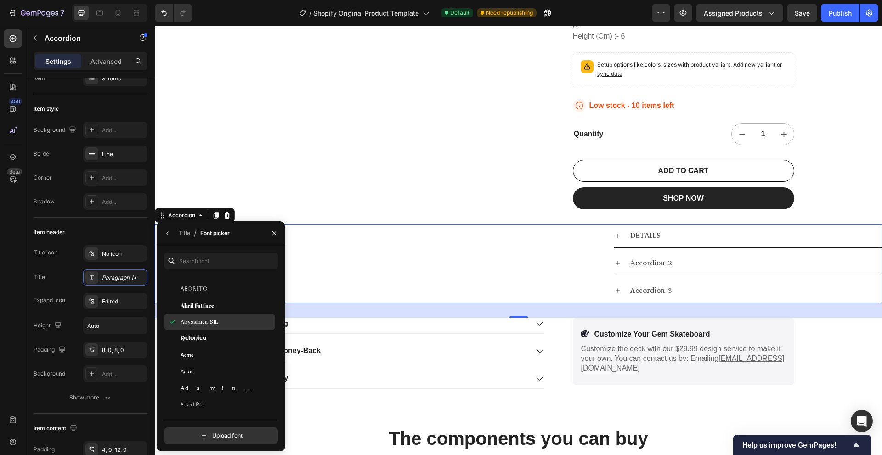
click at [197, 373] on div "Actor" at bounding box center [227, 372] width 93 height 8
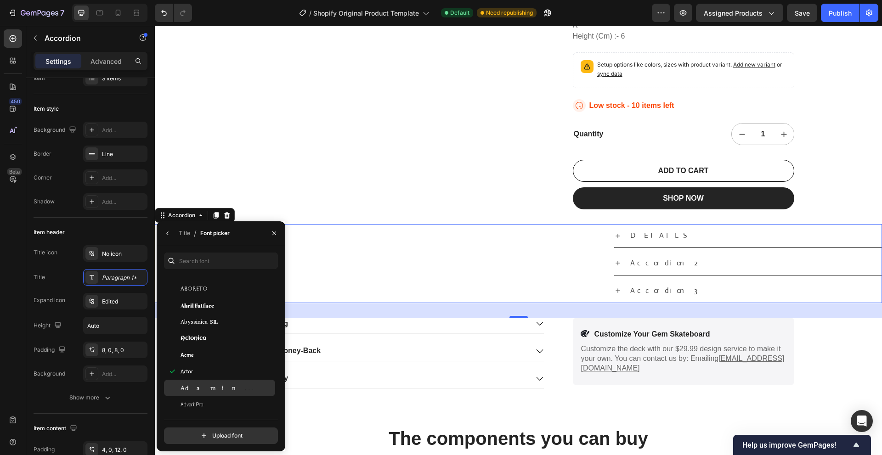
click at [192, 380] on div "Adamina" at bounding box center [219, 388] width 111 height 17
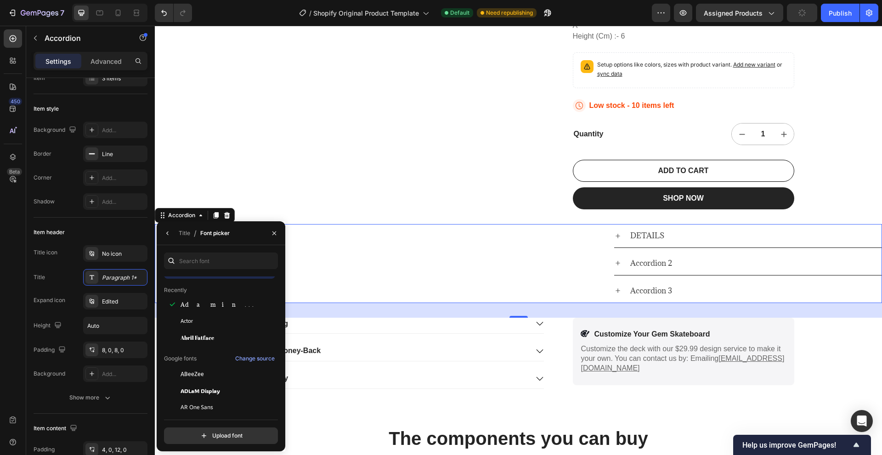
scroll to position [0, 0]
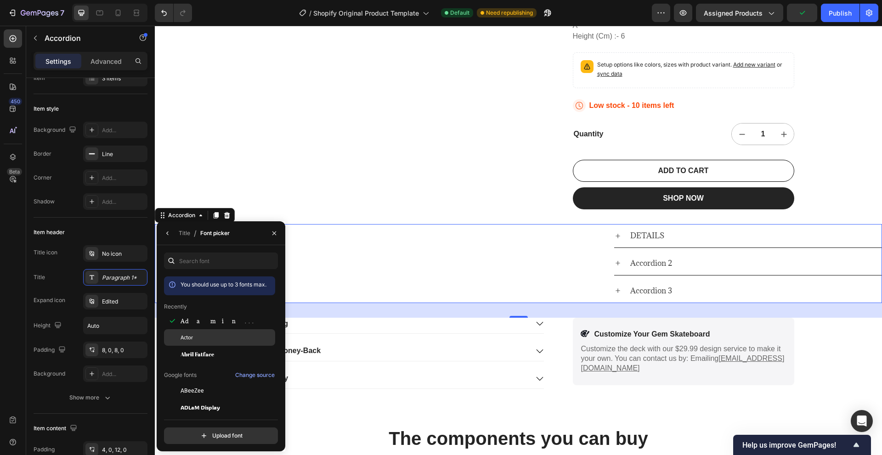
click at [206, 339] on div "Actor" at bounding box center [227, 338] width 93 height 8
click at [204, 348] on div "Abril Fatface" at bounding box center [219, 354] width 111 height 17
click at [204, 339] on div "Actor" at bounding box center [227, 338] width 93 height 8
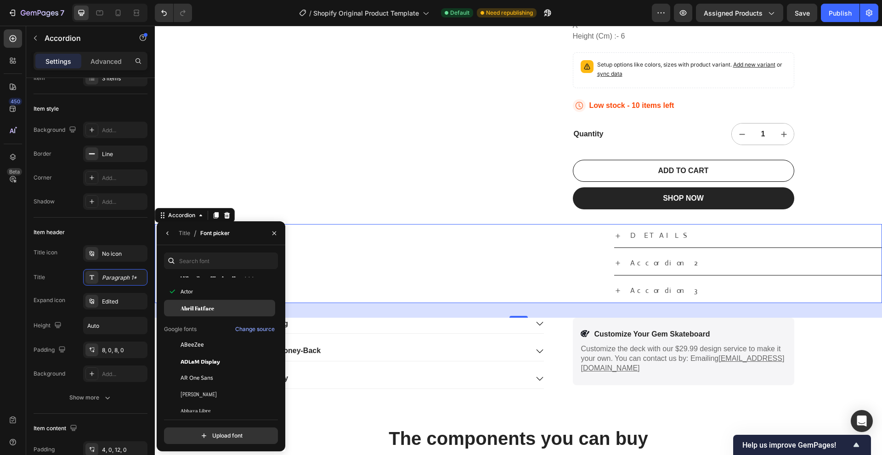
click at [208, 348] on div "ABeeZee" at bounding box center [227, 345] width 93 height 8
click at [207, 359] on span "ADLaM Display" at bounding box center [201, 361] width 40 height 8
click at [334, 294] on div "DETAILS Accordion 2 Accordion 3 Accordion 32" at bounding box center [518, 263] width 727 height 79
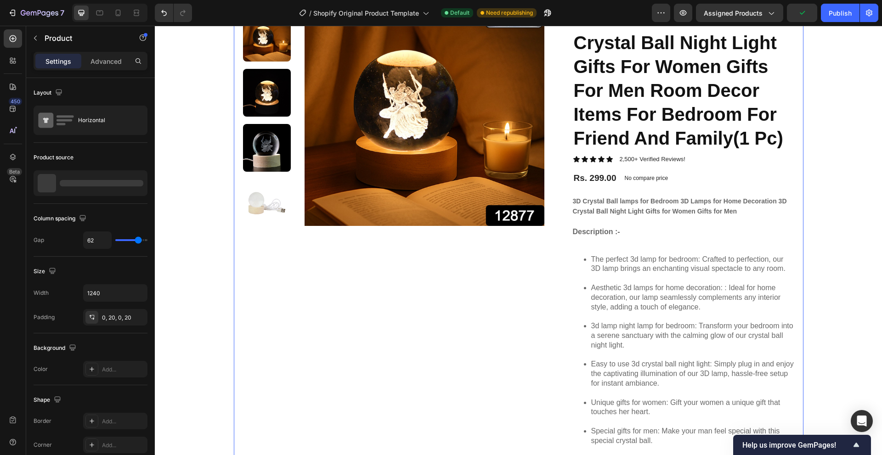
scroll to position [142, 0]
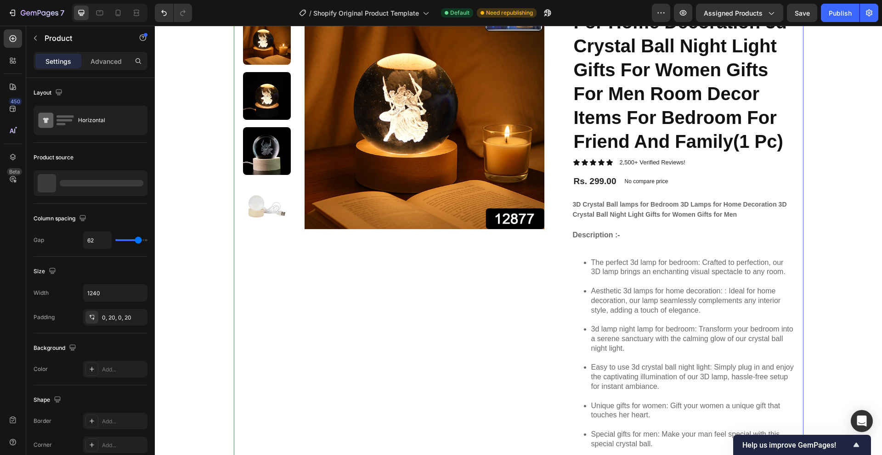
click at [645, 292] on span "Aesthetic 3d lamps for home decoration: : Ideal for home decoration, our lamp s…" at bounding box center [686, 300] width 190 height 27
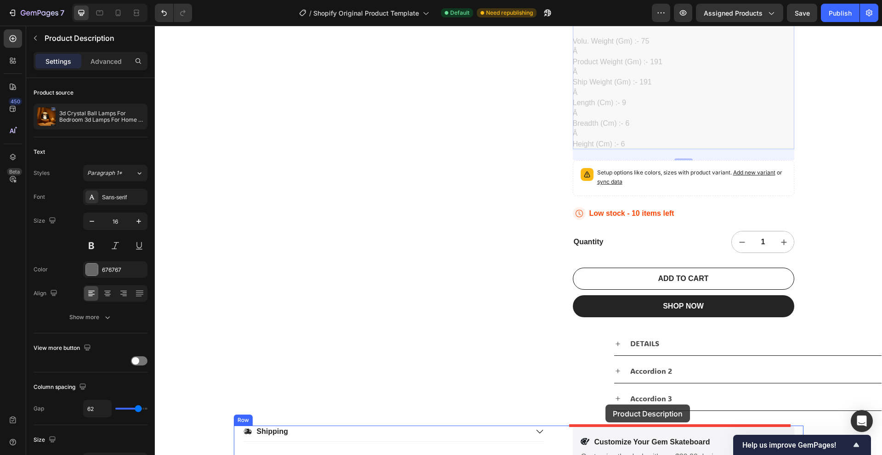
scroll to position [633, 0]
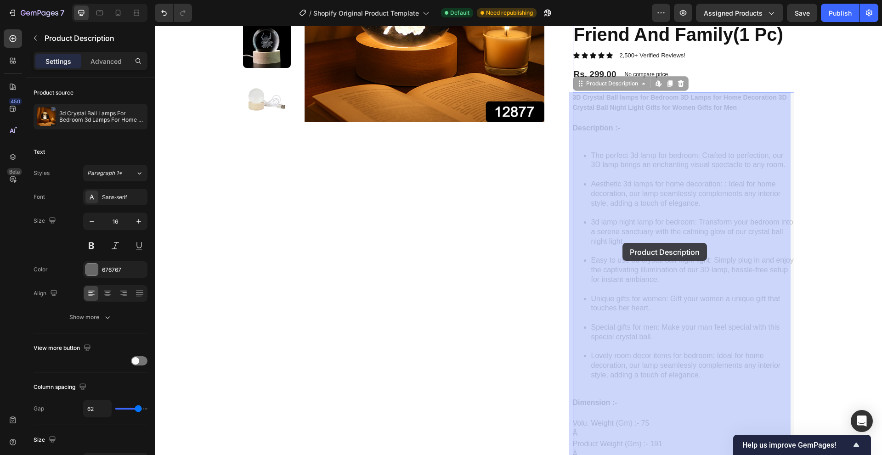
drag, startPoint x: 577, startPoint y: 195, endPoint x: 622, endPoint y: 243, distance: 65.6
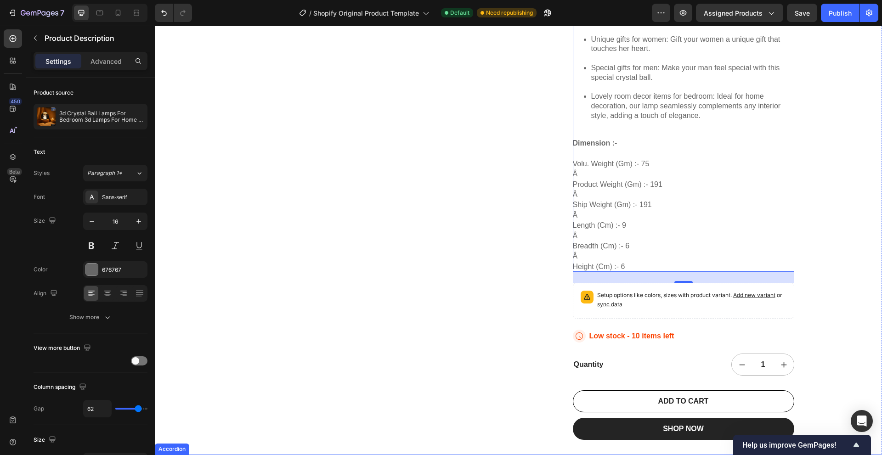
scroll to position [708, 0]
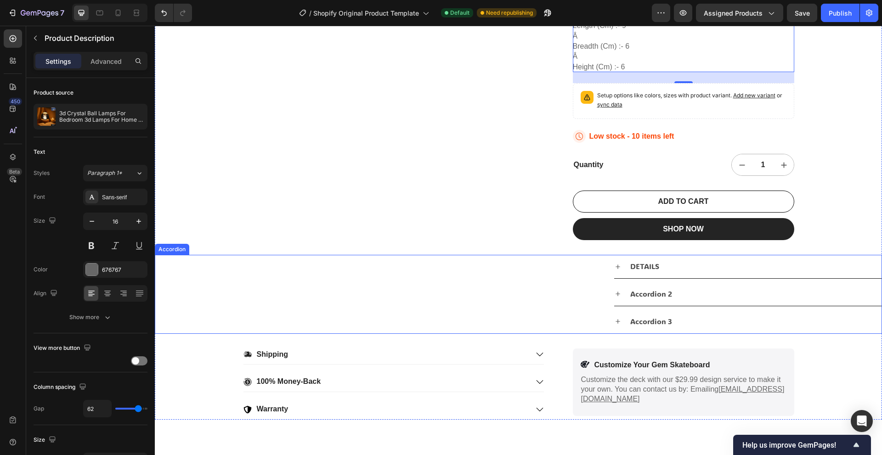
click at [622, 267] on div "DETAILS" at bounding box center [747, 266] width 267 height 23
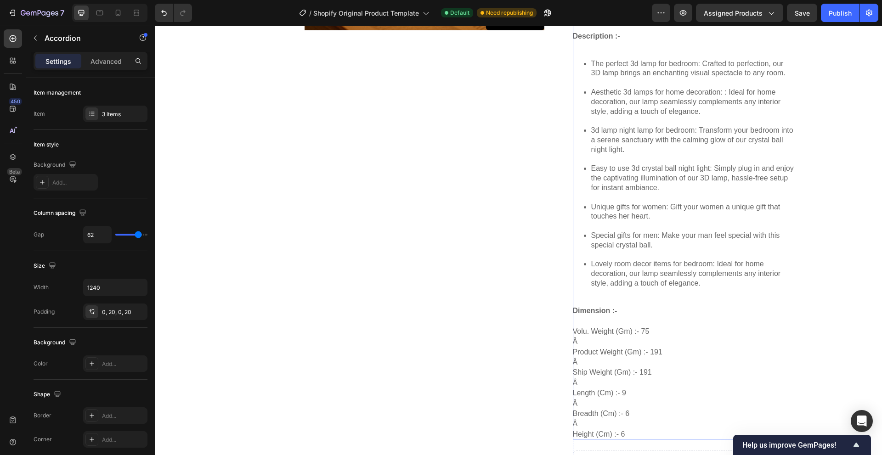
click at [665, 222] on li "Unique gifts for women: Gift your women a unique gift that touches her heart." at bounding box center [692, 217] width 203 height 28
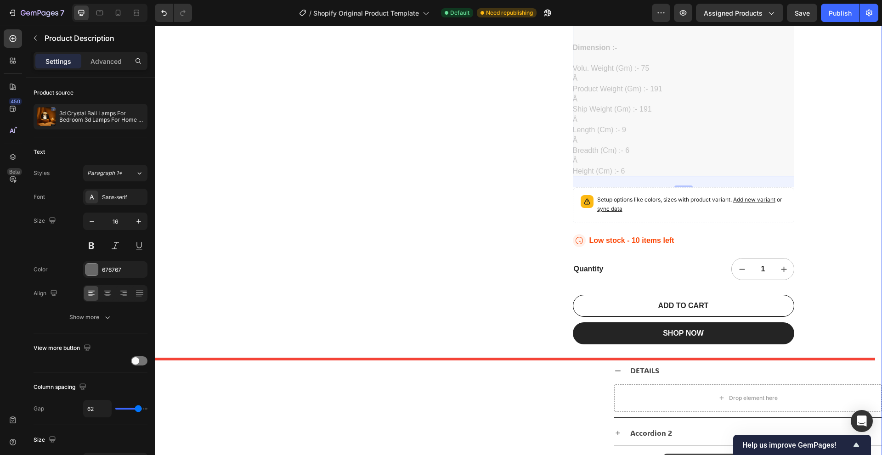
scroll to position [623, 0]
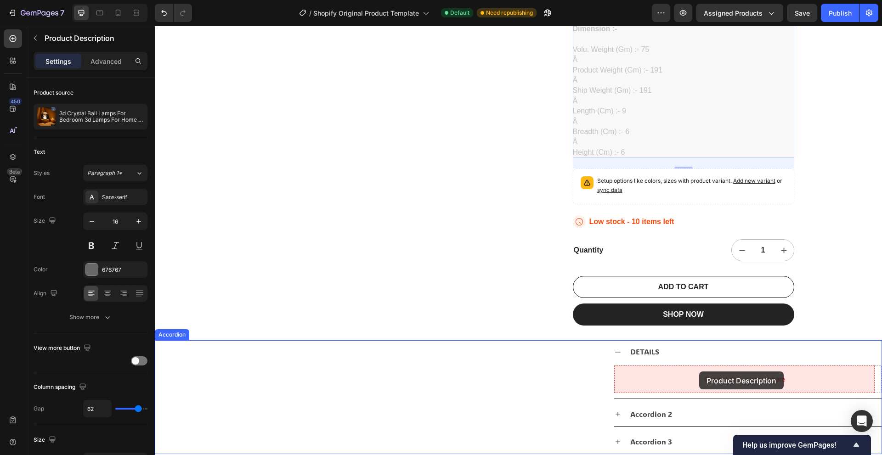
drag, startPoint x: 603, startPoint y: 196, endPoint x: 699, endPoint y: 372, distance: 200.4
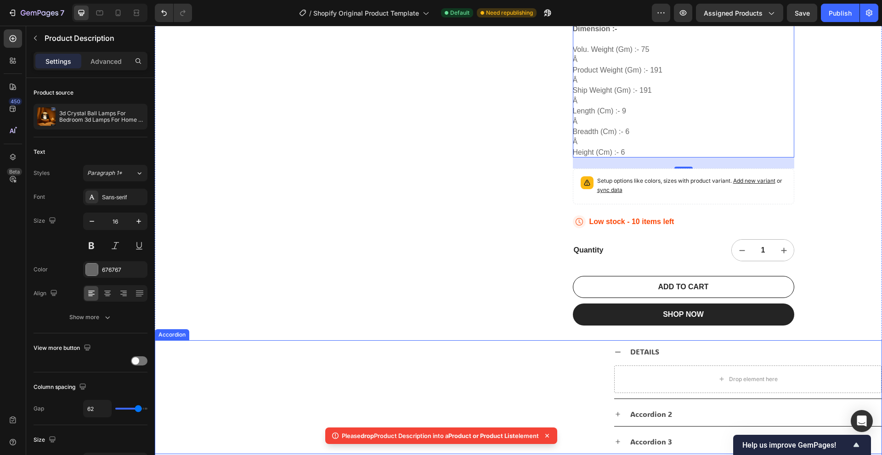
scroll to position [669, 0]
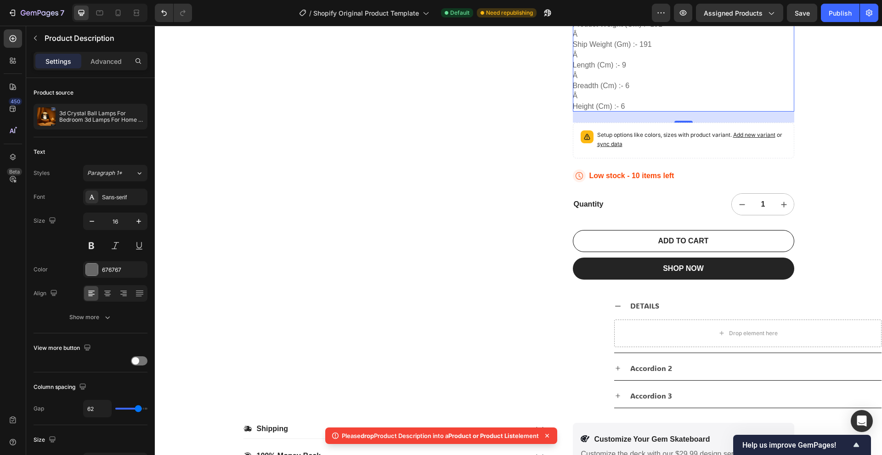
click at [478, 437] on span "Product or Product List" at bounding box center [481, 435] width 67 height 7
click at [488, 437] on span "Product or Product List" at bounding box center [481, 435] width 67 height 7
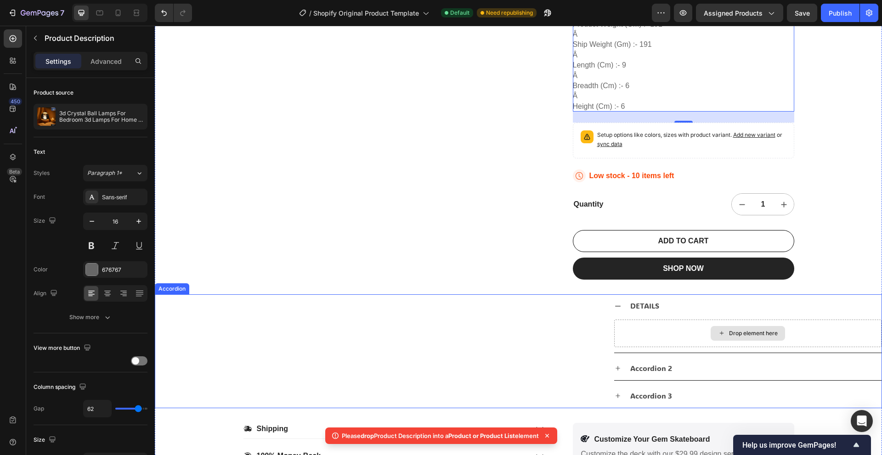
click at [663, 324] on div "Drop element here" at bounding box center [747, 334] width 267 height 28
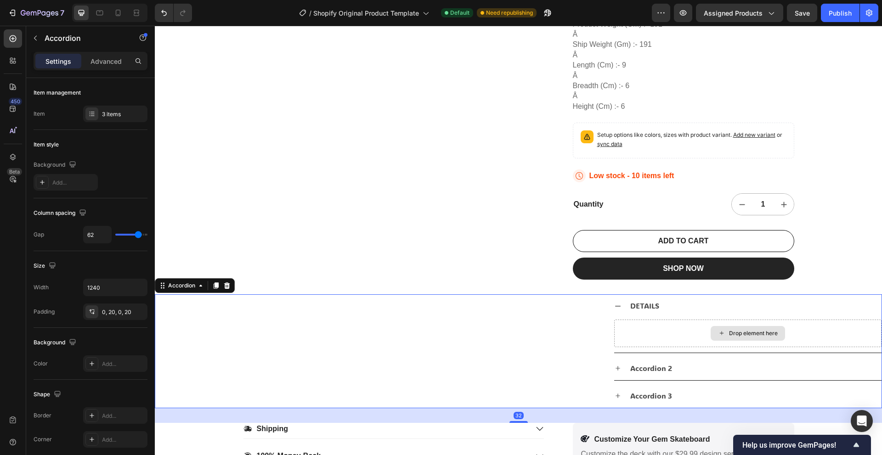
click at [677, 332] on div "Drop element here" at bounding box center [747, 334] width 267 height 28
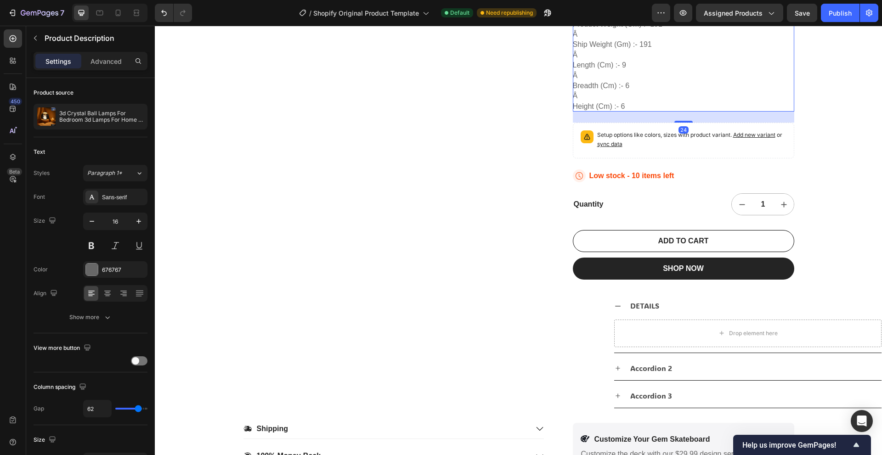
scroll to position [623, 0]
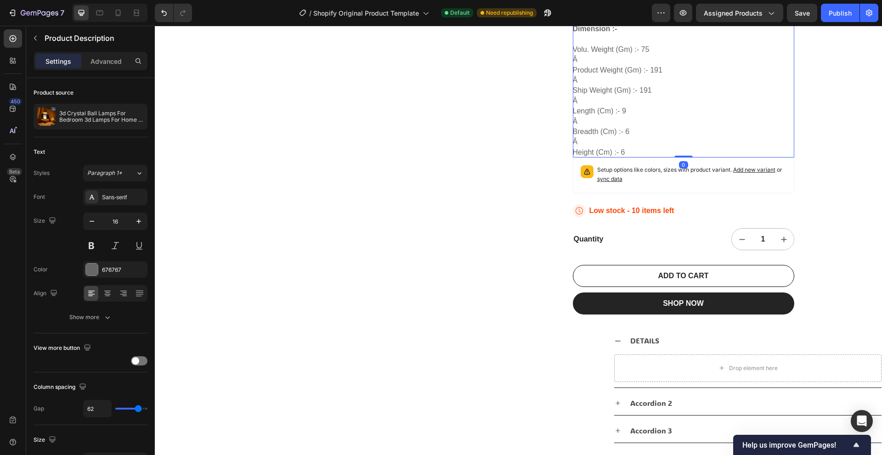
drag, startPoint x: 684, startPoint y: 168, endPoint x: 685, endPoint y: 138, distance: 29.9
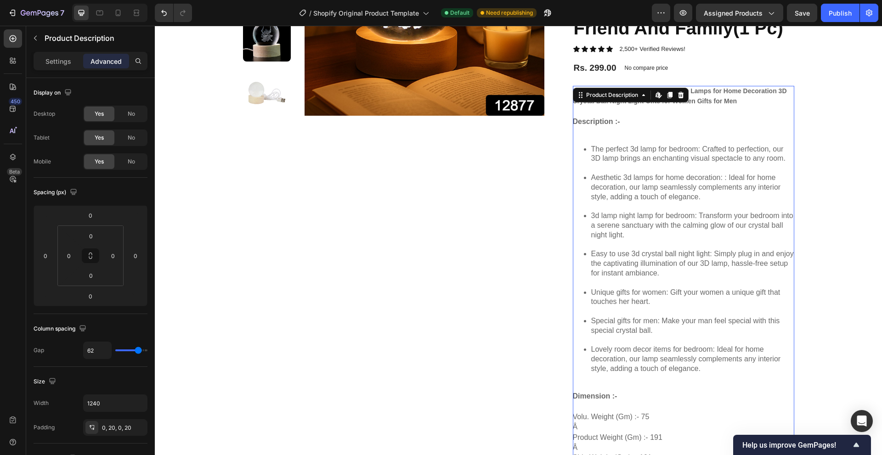
scroll to position [164, 0]
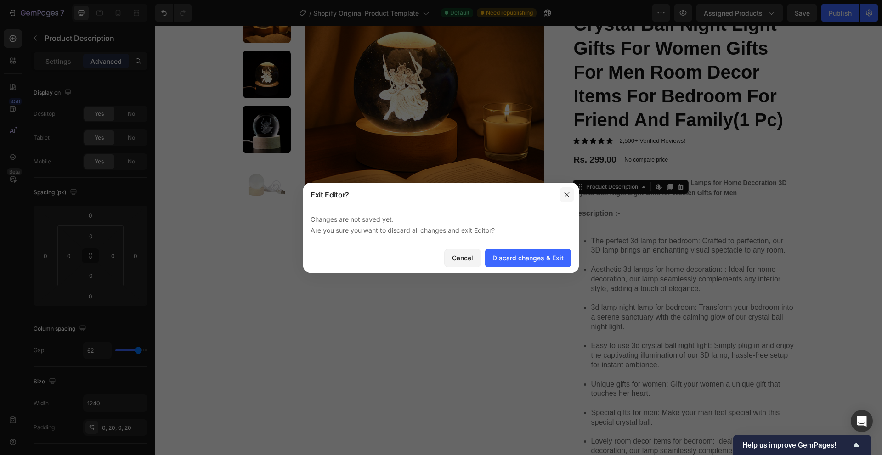
click at [571, 194] on button "button" at bounding box center [567, 194] width 15 height 15
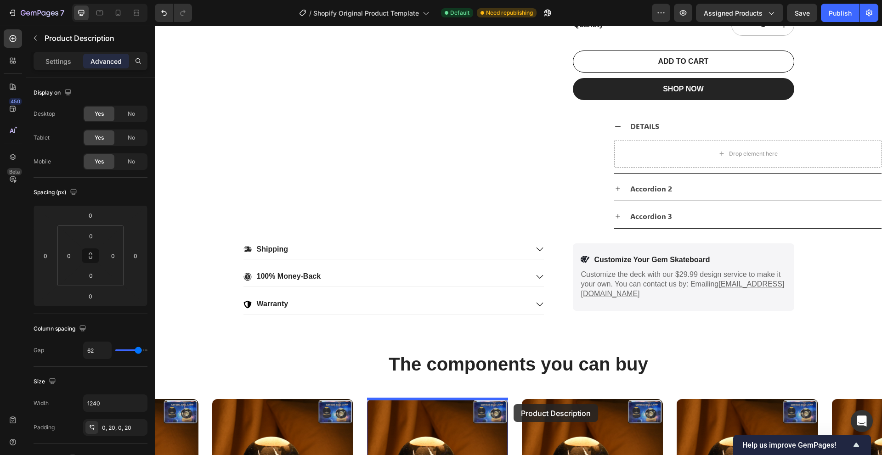
scroll to position [843, 0]
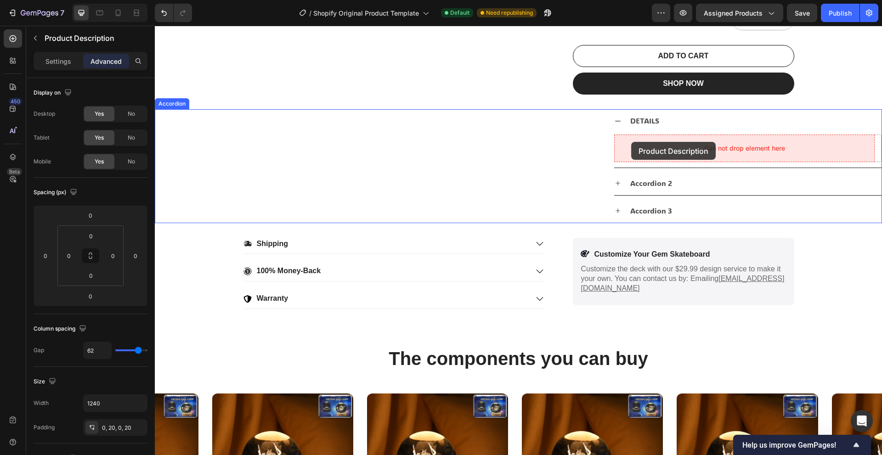
drag, startPoint x: 577, startPoint y: 189, endPoint x: 631, endPoint y: 142, distance: 72.3
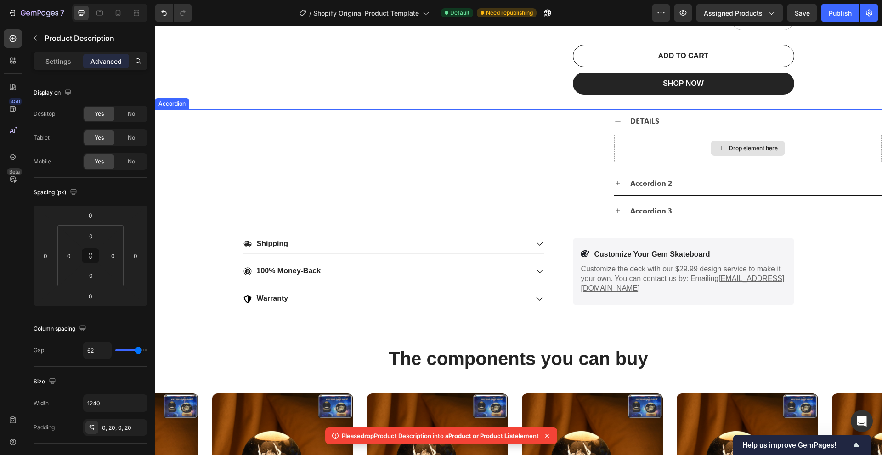
click at [718, 145] on icon at bounding box center [721, 148] width 7 height 8
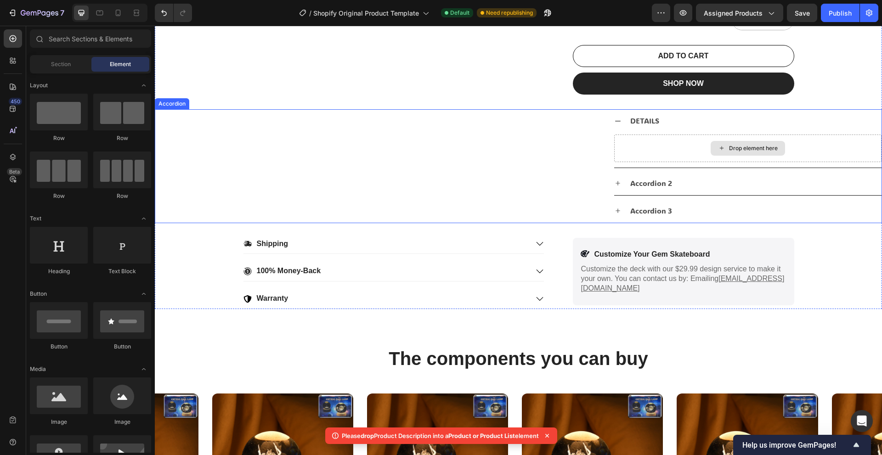
click at [730, 145] on div "Drop element here" at bounding box center [753, 148] width 49 height 7
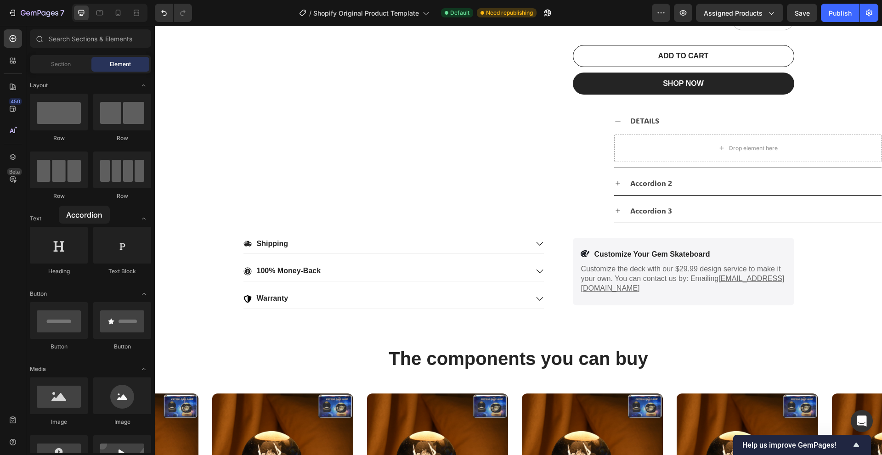
drag, startPoint x: 56, startPoint y: 226, endPoint x: 59, endPoint y: 222, distance: 5.0
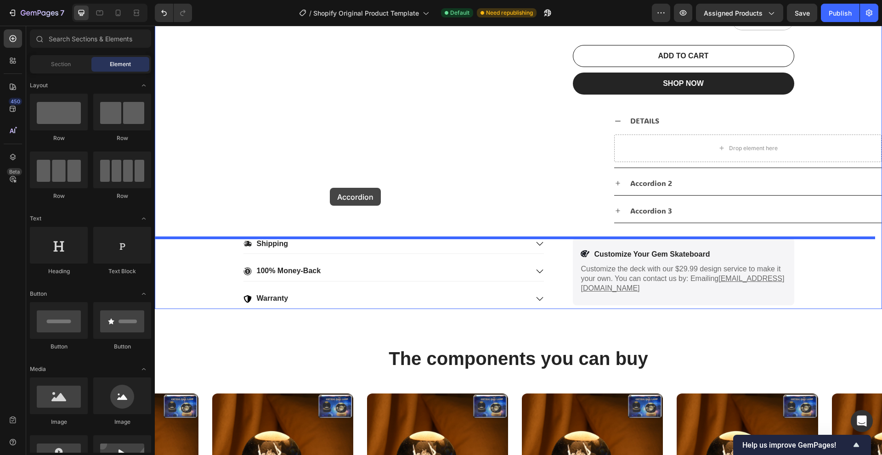
drag, startPoint x: 219, startPoint y: 191, endPoint x: 330, endPoint y: 188, distance: 110.8
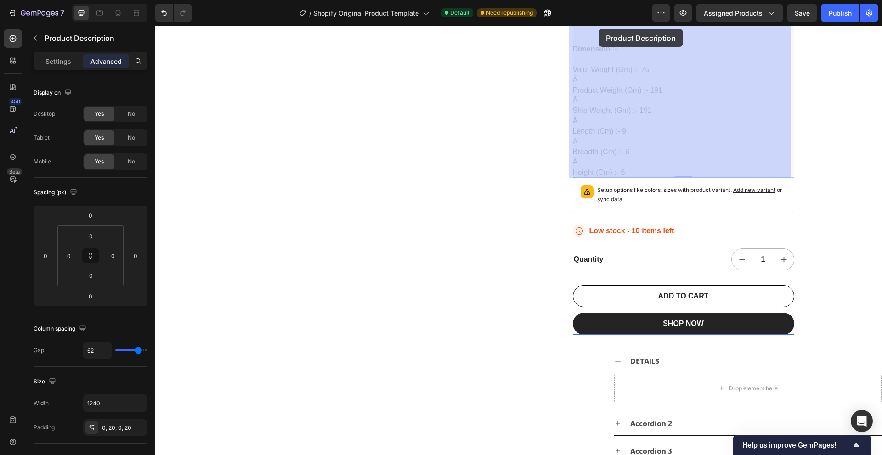
scroll to position [599, 0]
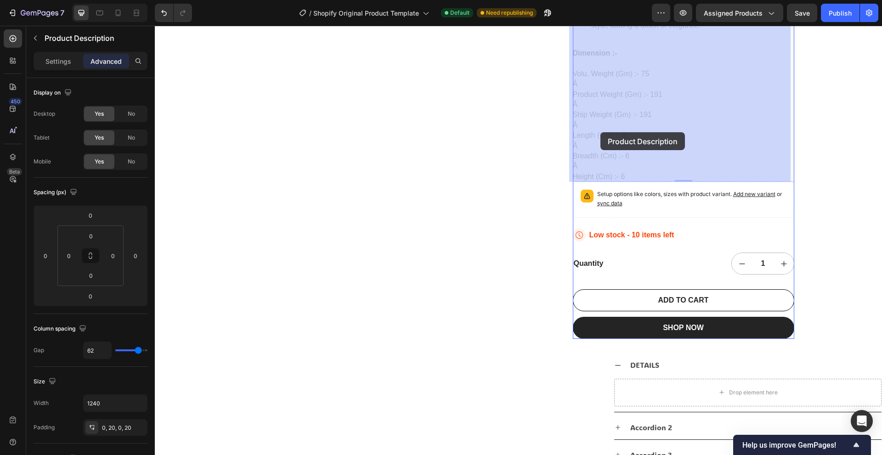
drag, startPoint x: 577, startPoint y: 108, endPoint x: 600, endPoint y: 133, distance: 34.1
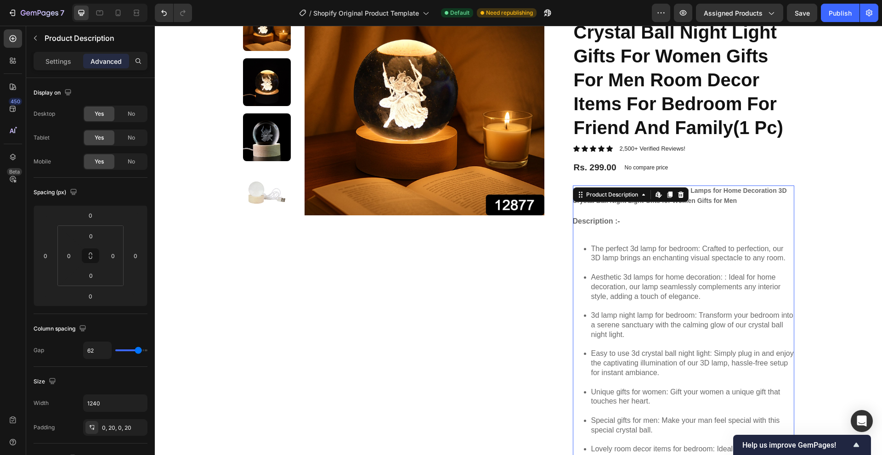
scroll to position [139, 0]
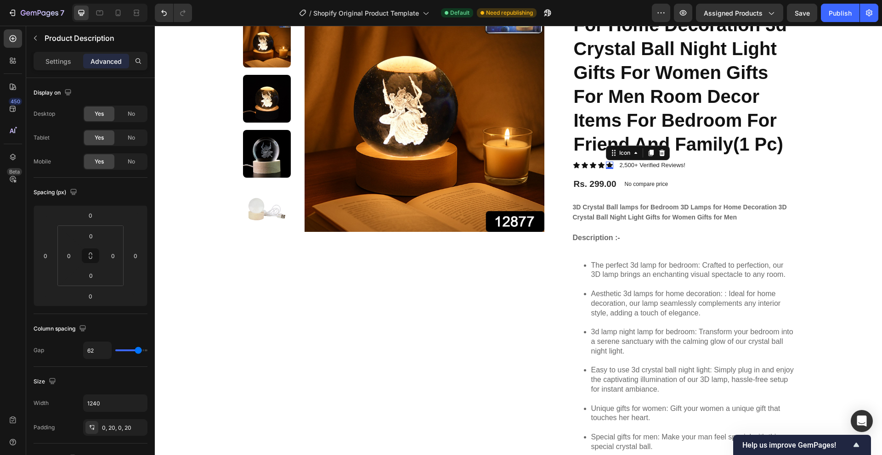
click at [608, 167] on div "Icon 0" at bounding box center [609, 165] width 7 height 7
click at [567, 166] on div "Product Images 3d Crystal Ball Lamps For Bedroom 3d Lamps For Home Decoration 3…" at bounding box center [519, 381] width 570 height 834
click at [573, 165] on icon at bounding box center [576, 165] width 6 height 6
click at [574, 165] on div "0" at bounding box center [576, 168] width 9 height 7
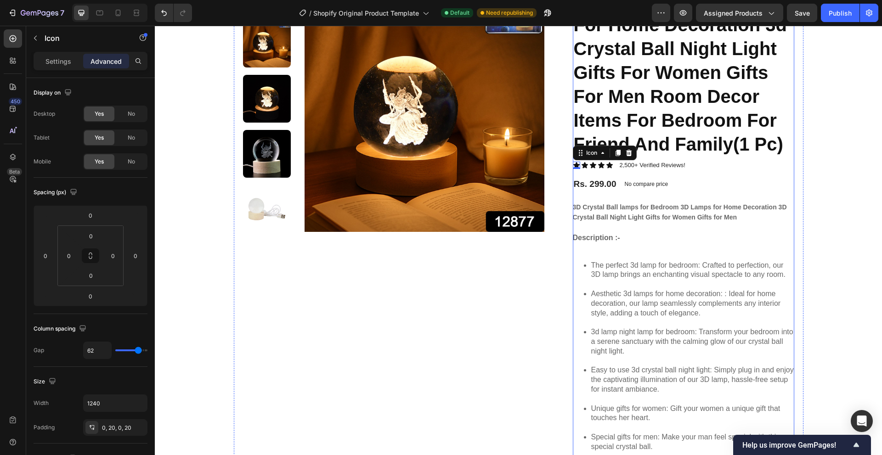
click at [585, 171] on div "3d Crystal Ball Lamps For Bedroom 3d Lamps For Home Decoration 3d Crystal Ball …" at bounding box center [683, 381] width 221 height 834
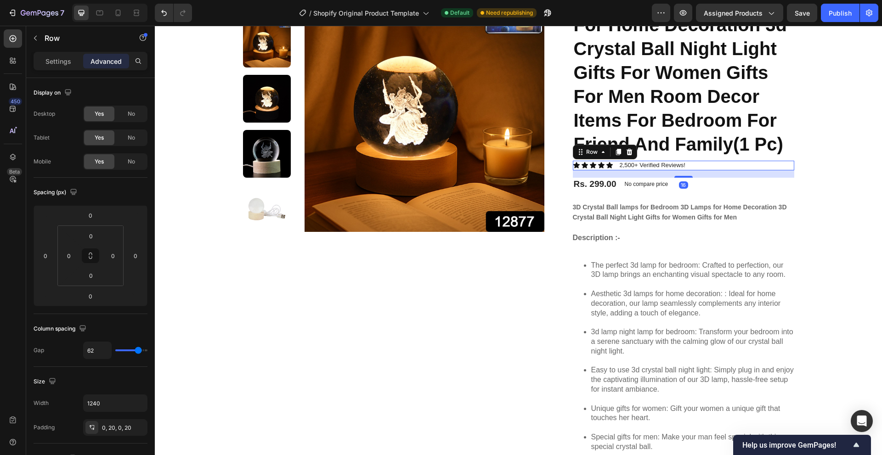
click at [586, 170] on div "Icon Icon Icon Icon Icon Icon List 2,500+ Verified Reviews! Text Block Row 16" at bounding box center [683, 166] width 221 height 10
click at [585, 166] on div "Icon Icon Icon Icon Icon" at bounding box center [593, 165] width 40 height 7
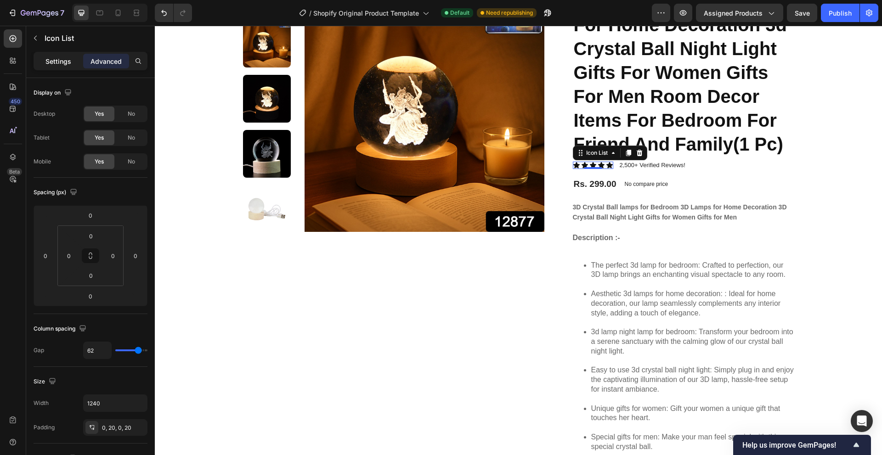
click at [62, 64] on p "Settings" at bounding box center [58, 62] width 26 height 10
click at [82, 60] on div "Settings Advanced" at bounding box center [90, 61] width 110 height 15
click at [72, 61] on div "Settings" at bounding box center [58, 61] width 46 height 15
click at [65, 61] on p "Settings" at bounding box center [58, 62] width 26 height 10
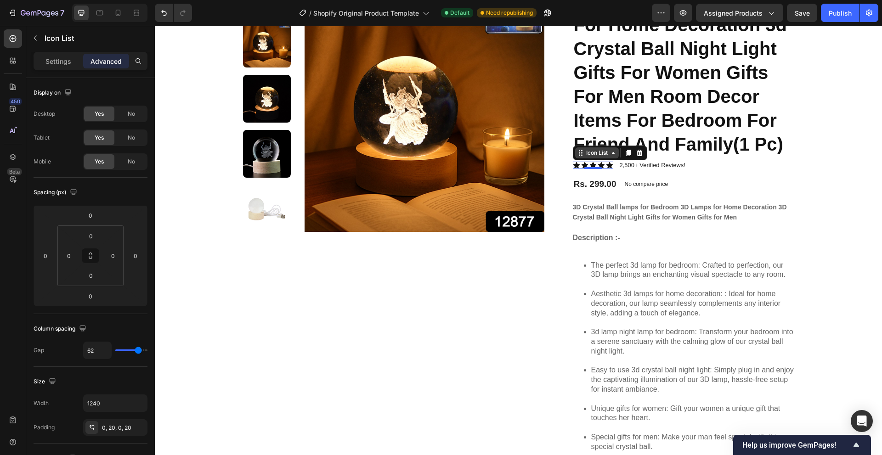
click at [610, 149] on icon at bounding box center [613, 152] width 7 height 7
click at [73, 63] on div "Settings" at bounding box center [58, 61] width 46 height 15
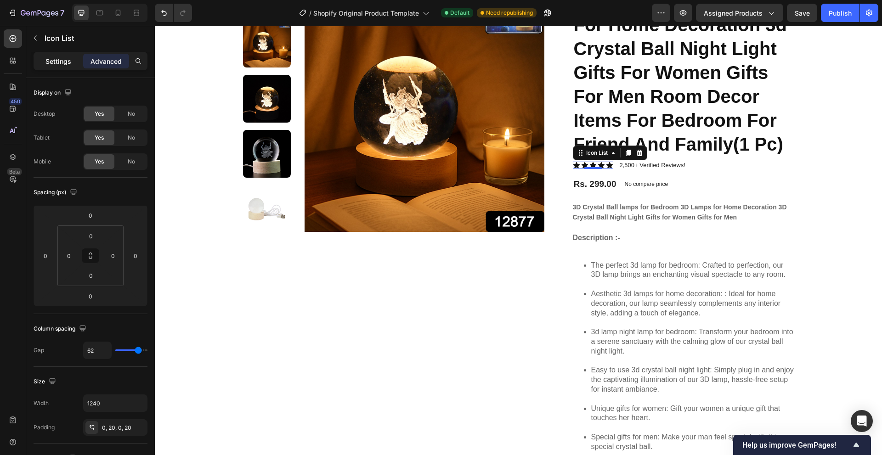
click at [66, 64] on p "Settings" at bounding box center [58, 62] width 26 height 10
click at [42, 40] on button "button" at bounding box center [35, 38] width 15 height 15
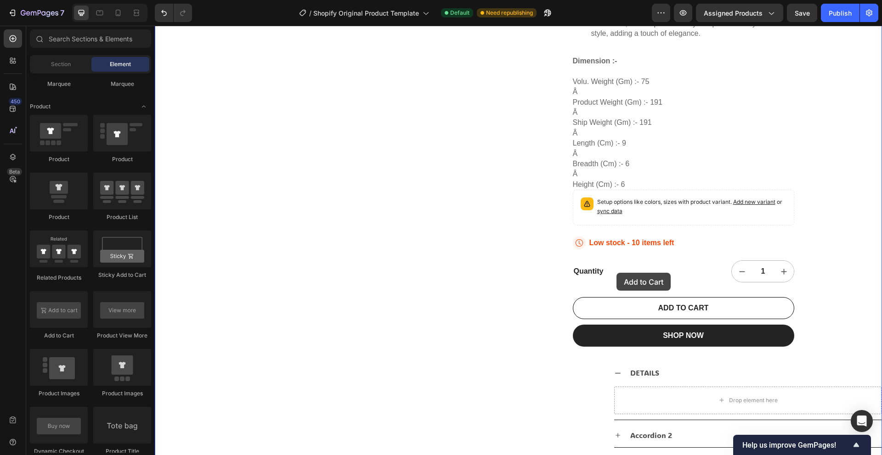
scroll to position [640, 0]
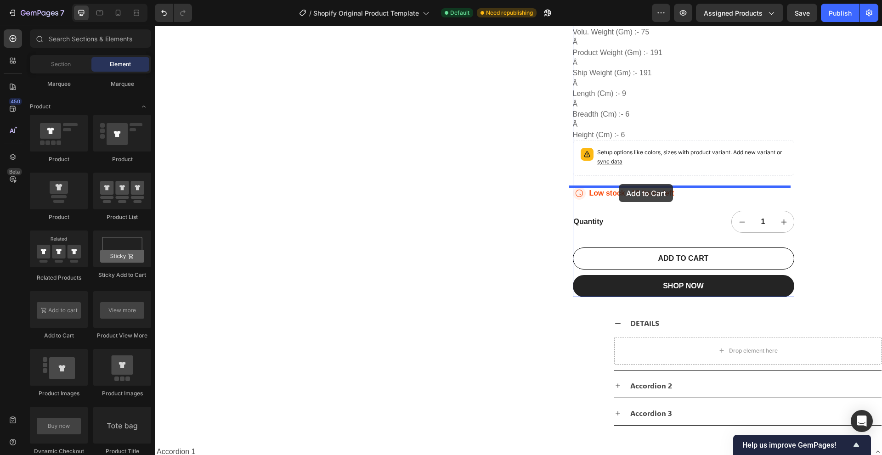
drag, startPoint x: 213, startPoint y: 336, endPoint x: 619, endPoint y: 184, distance: 433.0
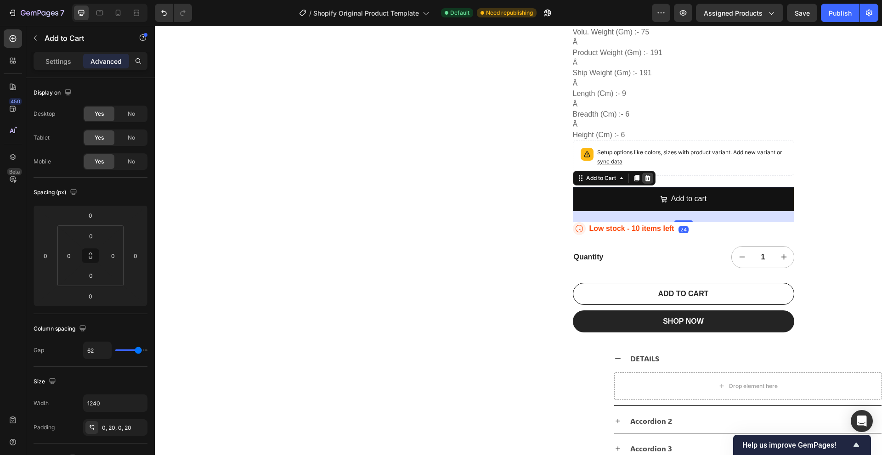
click at [645, 176] on icon at bounding box center [648, 178] width 6 height 6
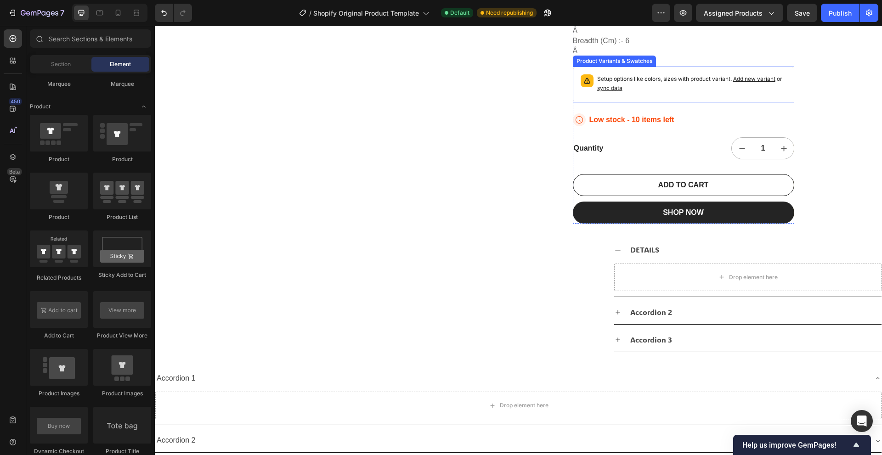
scroll to position [824, 0]
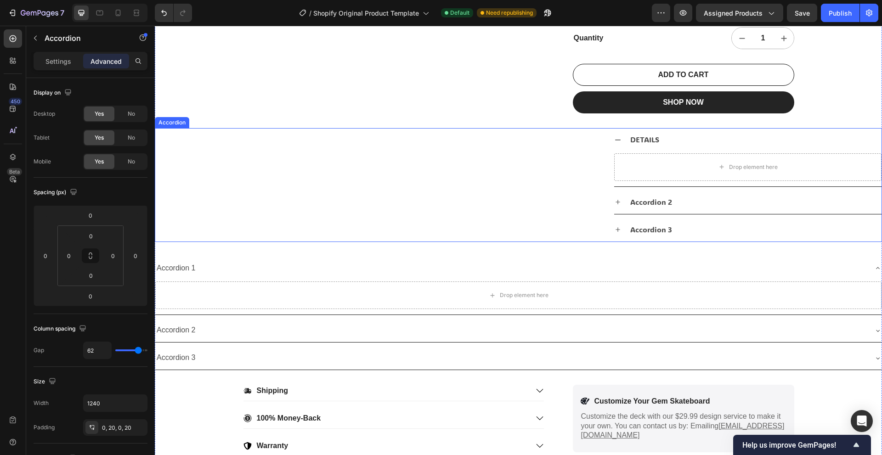
click at [616, 138] on icon at bounding box center [617, 139] width 7 height 7
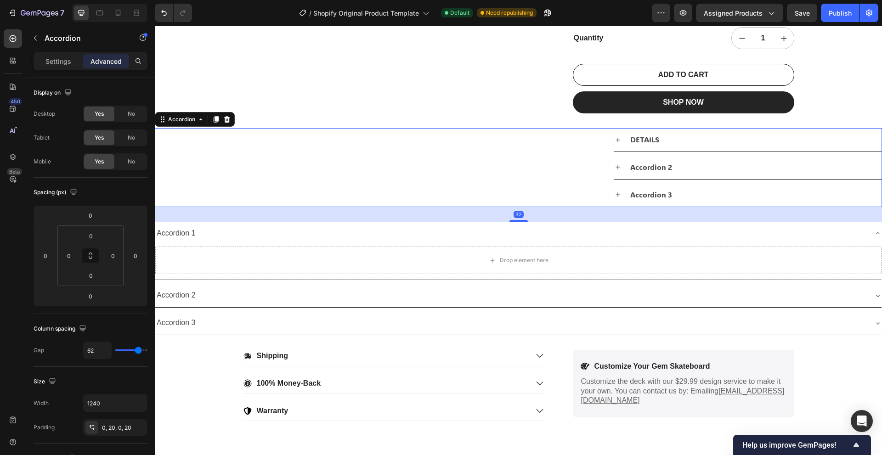
scroll to position [640, 0]
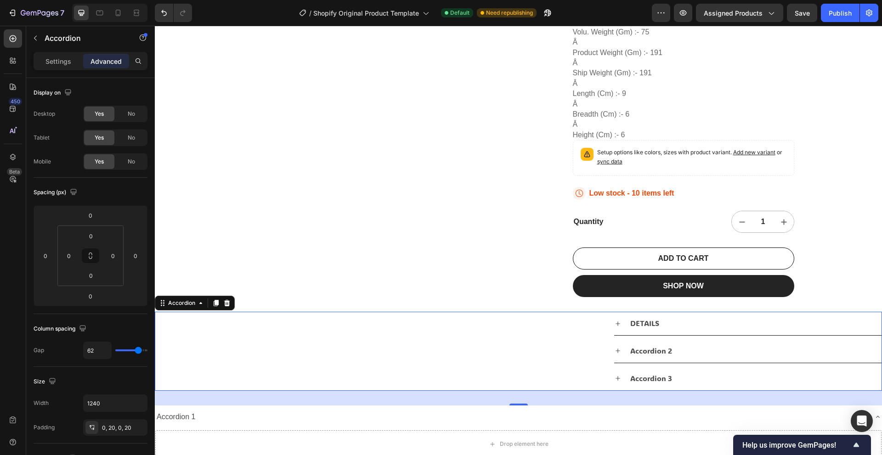
click at [592, 339] on div "DETAILS Accordion 2 Accordion 3 Accordion 32" at bounding box center [518, 351] width 727 height 79
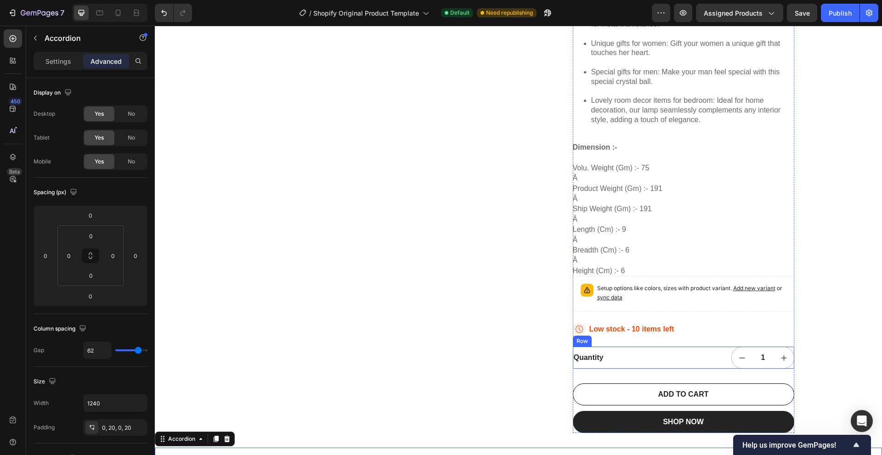
scroll to position [505, 0]
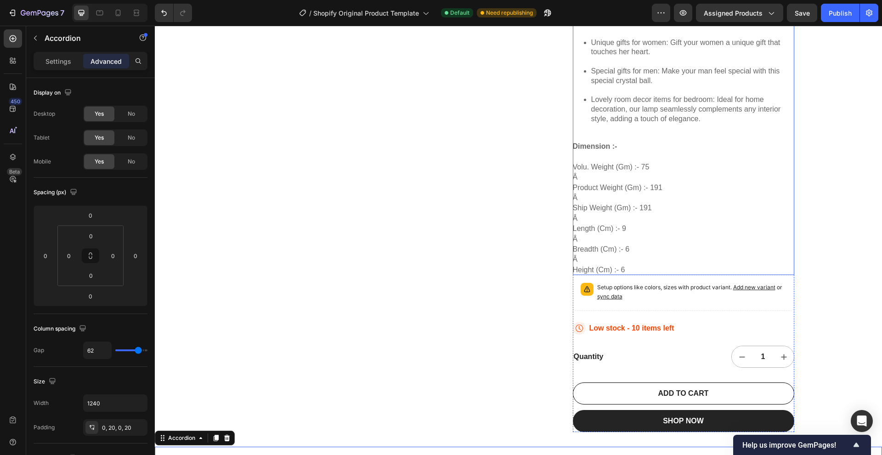
click at [682, 230] on div "3D Crystal Ball lamps for Bedroom 3D Lamps for Home Decoration 3D Crystal Ball …" at bounding box center [683, 56] width 221 height 440
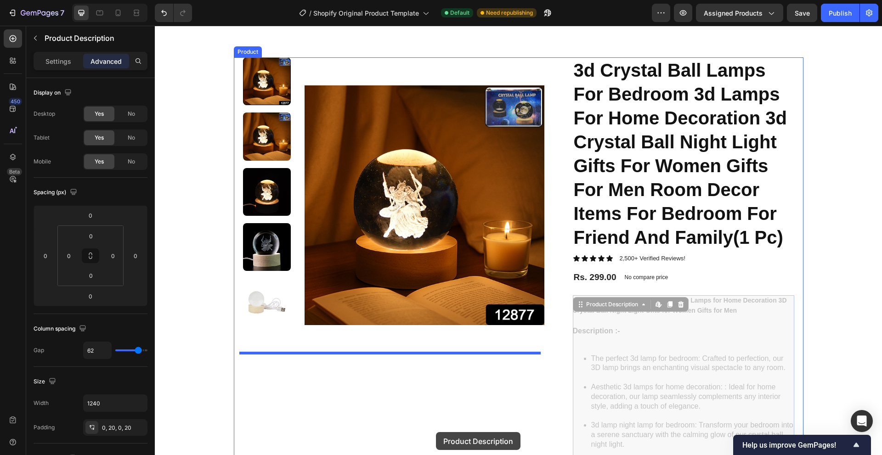
scroll to position [67, 0]
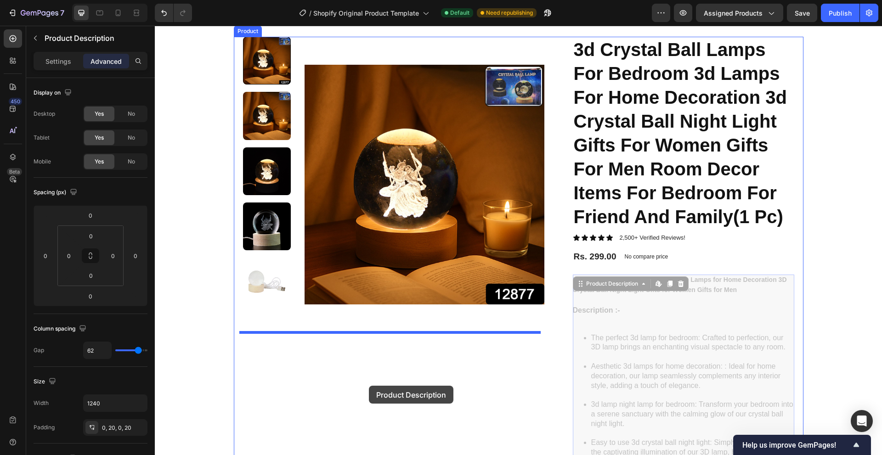
drag, startPoint x: 579, startPoint y: 307, endPoint x: 359, endPoint y: 367, distance: 228.4
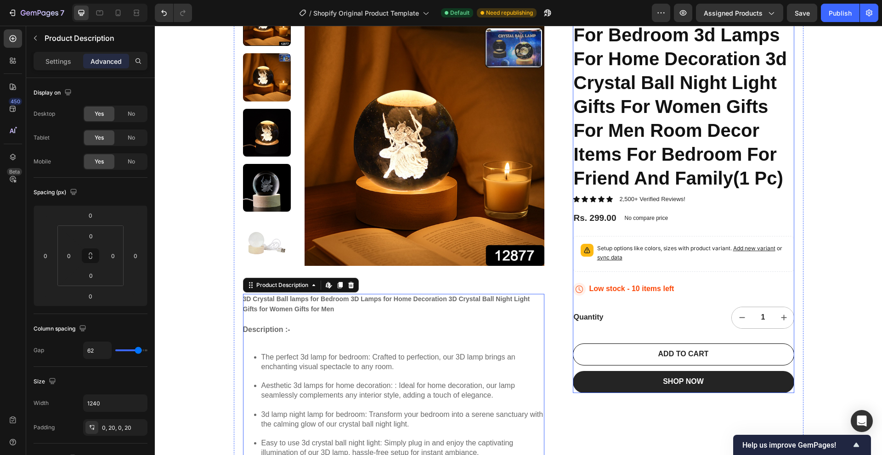
scroll to position [204, 0]
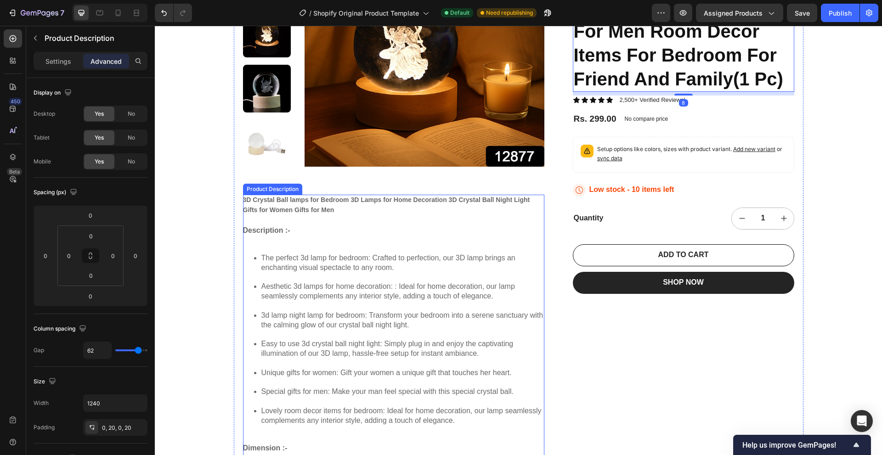
click at [346, 246] on div "3D Crystal Ball lamps for Bedroom 3D Lamps for Home Decoration 3D Crystal Ball …" at bounding box center [393, 386] width 301 height 382
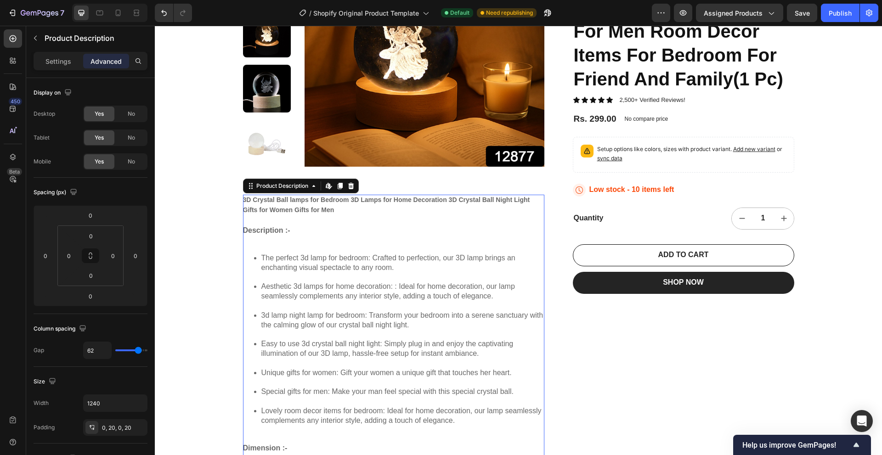
click at [134, 152] on div "Desktop Yes No Tablet Yes No Mobile Yes No" at bounding box center [91, 138] width 114 height 64
click at [128, 168] on div "No" at bounding box center [131, 161] width 30 height 15
click at [128, 138] on span "No" at bounding box center [131, 138] width 7 height 8
click at [128, 164] on span "No" at bounding box center [131, 162] width 7 height 8
click at [130, 136] on span "No" at bounding box center [131, 138] width 7 height 8
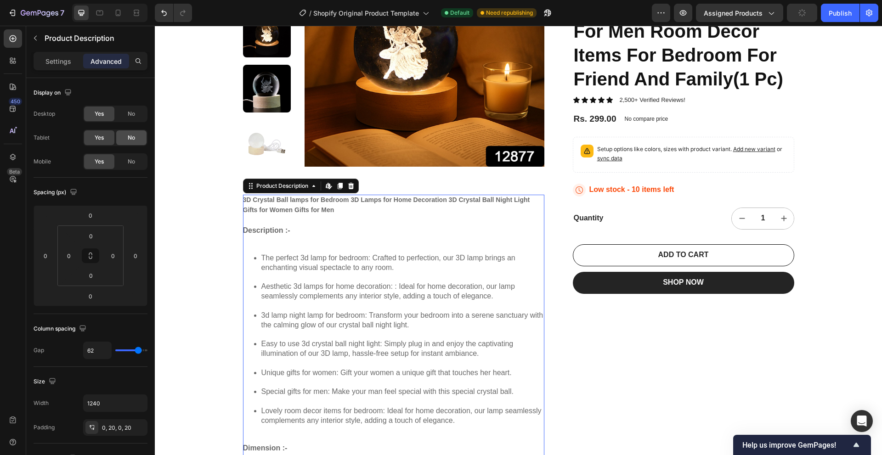
click at [130, 136] on span "No" at bounding box center [131, 138] width 7 height 8
click at [126, 161] on div "No" at bounding box center [131, 161] width 30 height 15
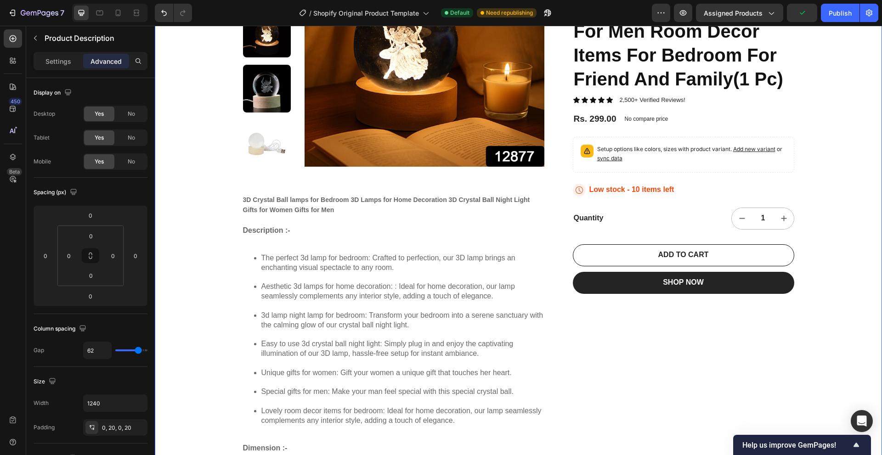
click at [165, 157] on div "22,500+ Happy Customers Item List +700 5-Start Review Item List 30 Day Guarante…" at bounding box center [518, 362] width 727 height 1045
click at [139, 139] on div "No" at bounding box center [131, 137] width 30 height 15
click at [126, 173] on div "Display on Desktop Yes No Tablet Yes No Mobile Yes No" at bounding box center [91, 128] width 114 height 100
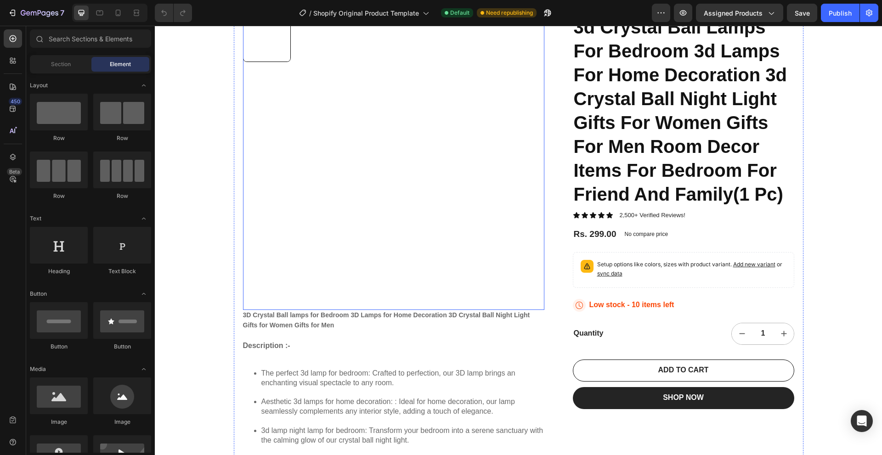
scroll to position [138, 0]
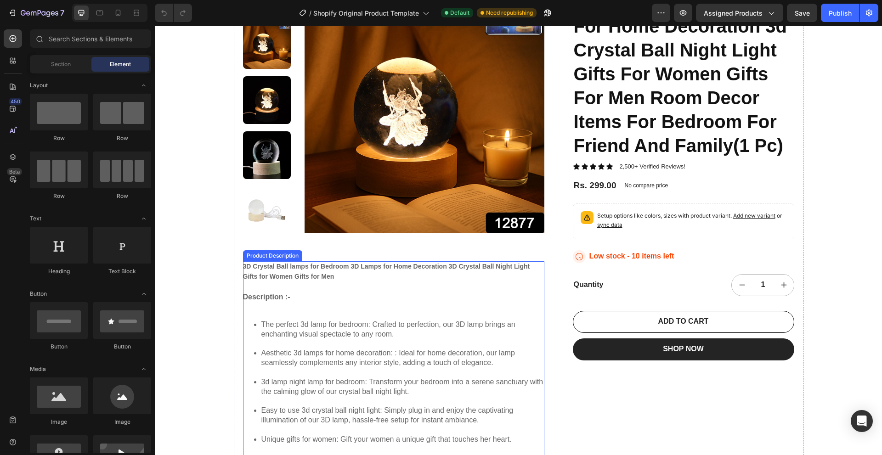
click at [372, 300] on div "3D Crystal Ball lamps for Bedroom 3D Lamps for Home Decoration 3D Crystal Ball …" at bounding box center [393, 452] width 301 height 382
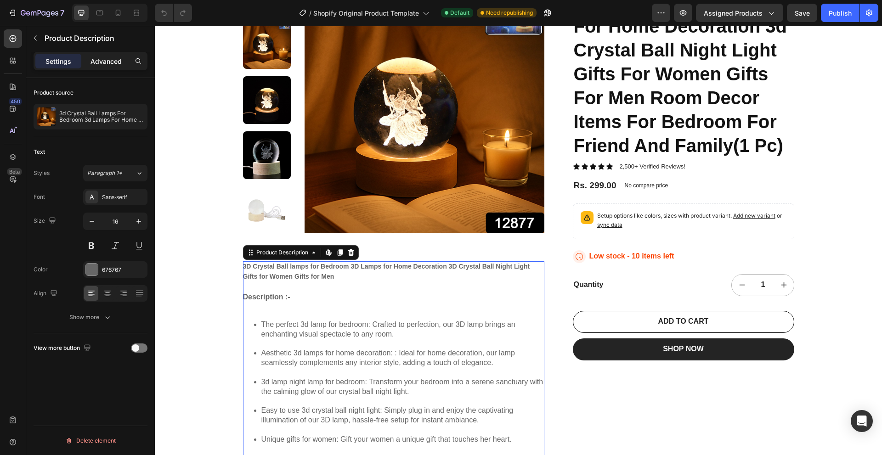
click at [111, 59] on p "Advanced" at bounding box center [105, 62] width 31 height 10
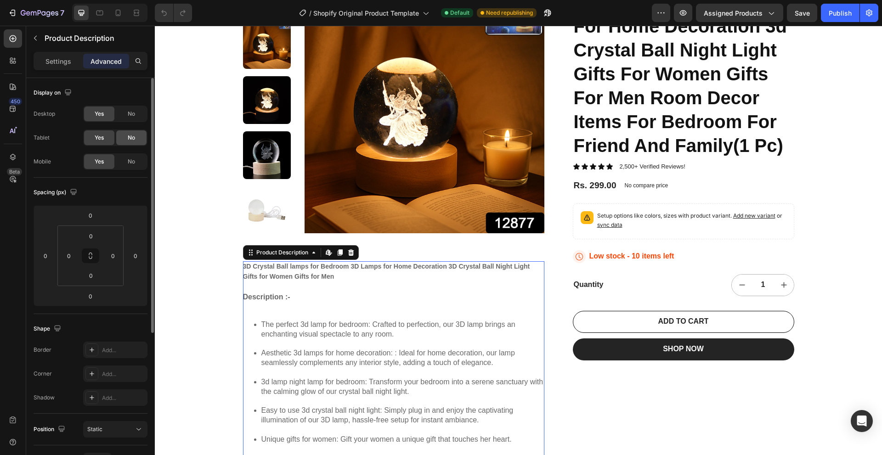
click at [130, 133] on div "No" at bounding box center [131, 137] width 30 height 15
click at [127, 163] on div "No" at bounding box center [131, 161] width 30 height 15
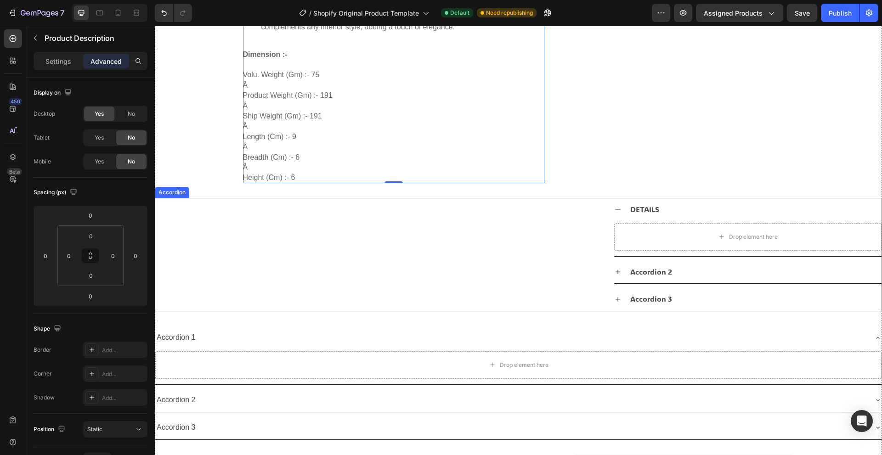
scroll to position [597, 0]
click at [614, 209] on icon at bounding box center [617, 210] width 7 height 7
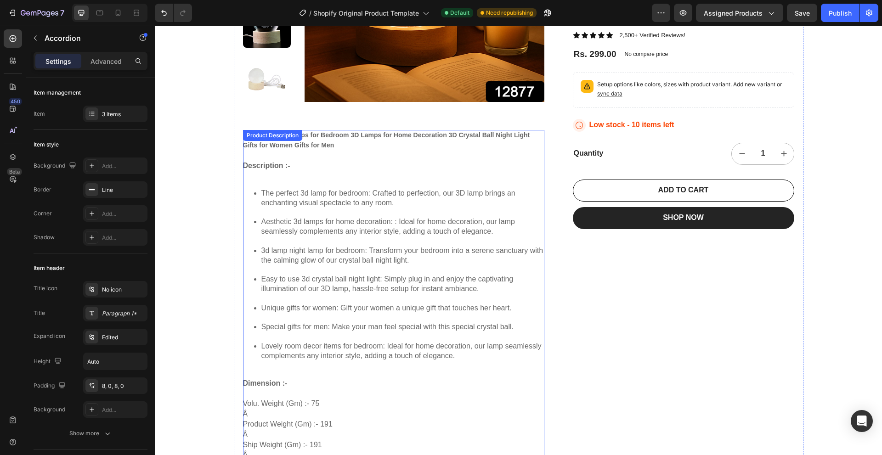
scroll to position [138, 0]
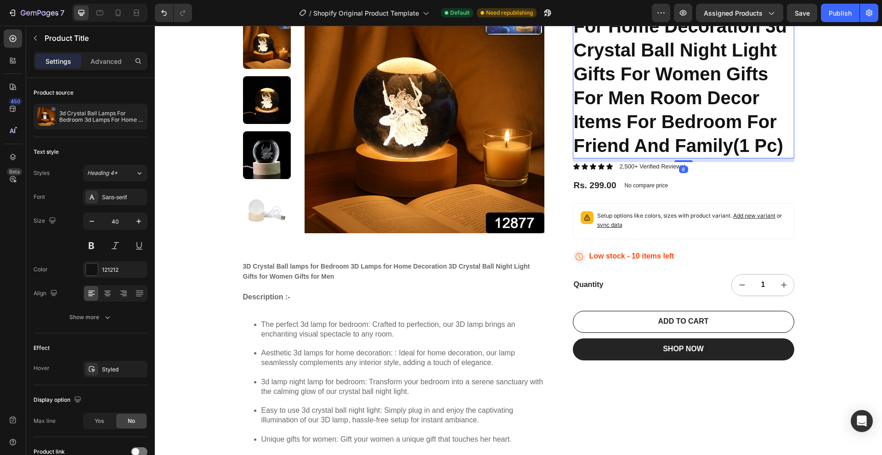
drag, startPoint x: 687, startPoint y: 74, endPoint x: 654, endPoint y: 86, distance: 34.6
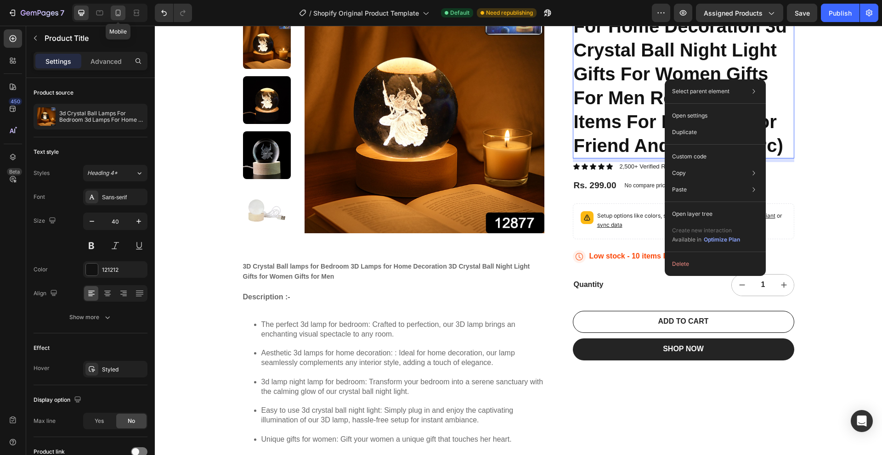
click at [112, 11] on div at bounding box center [118, 13] width 15 height 15
type input "29"
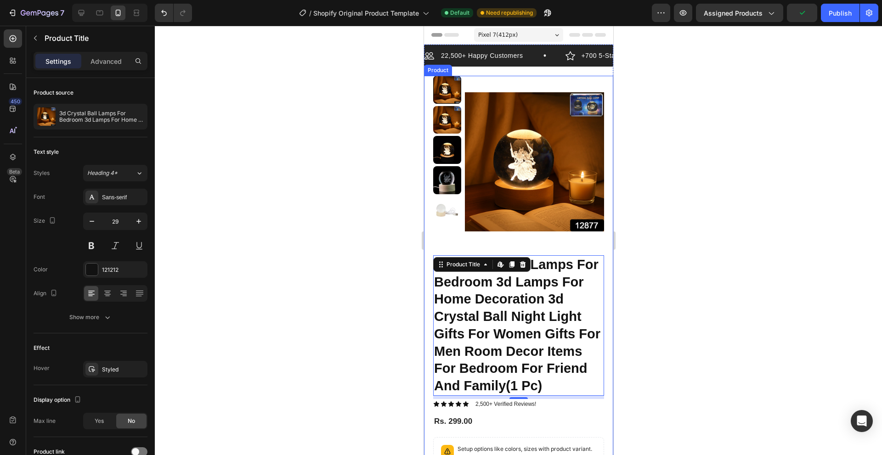
click at [481, 250] on div "Product Images 3D Crystal Ball lamps for Bedroom 3D Lamps for Home Decoration 3…" at bounding box center [518, 166] width 171 height 180
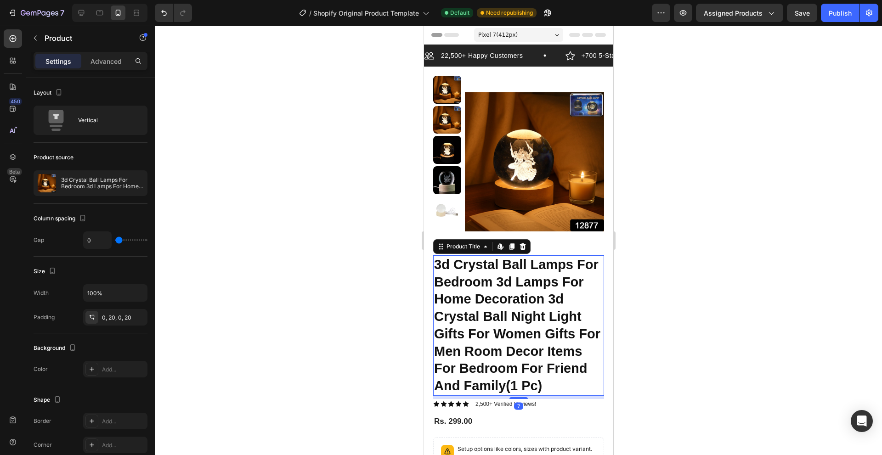
click at [470, 275] on h1 "3d Crystal Ball Lamps For Bedroom 3d Lamps For Home Decoration 3d Crystal Ball …" at bounding box center [518, 325] width 171 height 141
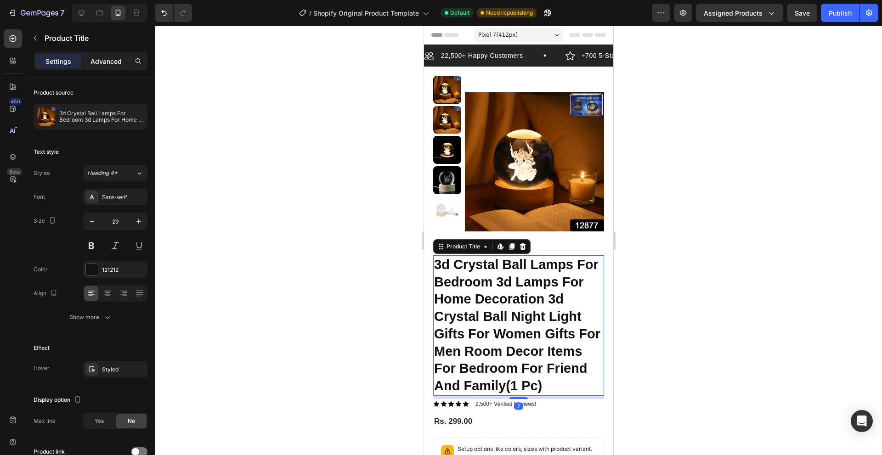
click at [87, 63] on div "Advanced" at bounding box center [106, 61] width 46 height 15
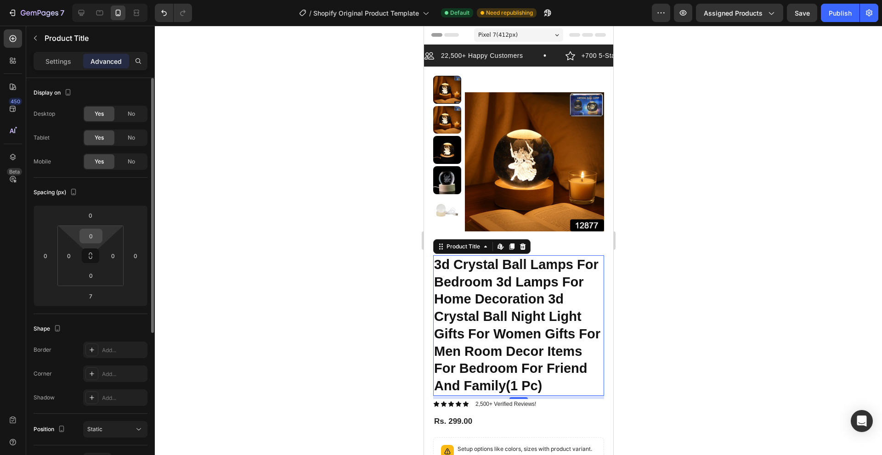
click at [84, 239] on input "0" at bounding box center [91, 236] width 18 height 14
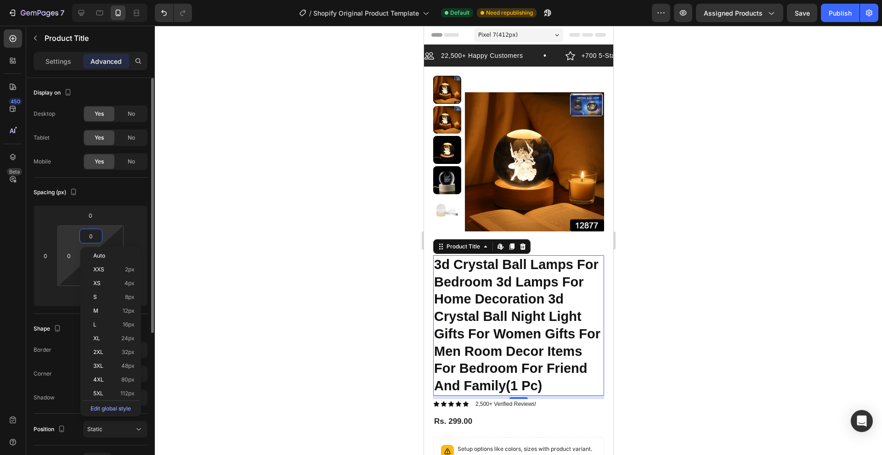
click at [68, 0] on html "7 / Shopify Original Product Template Default Need republishing Preview Assigne…" at bounding box center [441, 0] width 882 height 0
drag, startPoint x: 93, startPoint y: 229, endPoint x: 91, endPoint y: 233, distance: 4.9
click at [92, 232] on div "0" at bounding box center [90, 236] width 23 height 15
click at [93, 212] on input "0" at bounding box center [90, 216] width 18 height 14
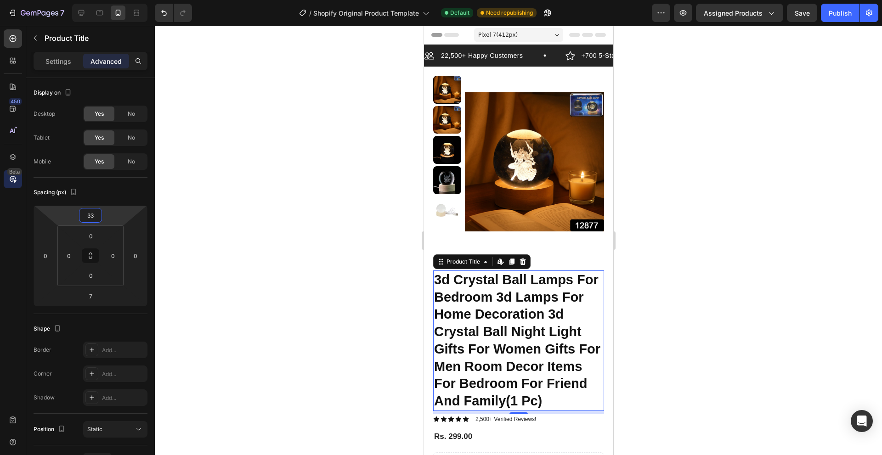
type input "3"
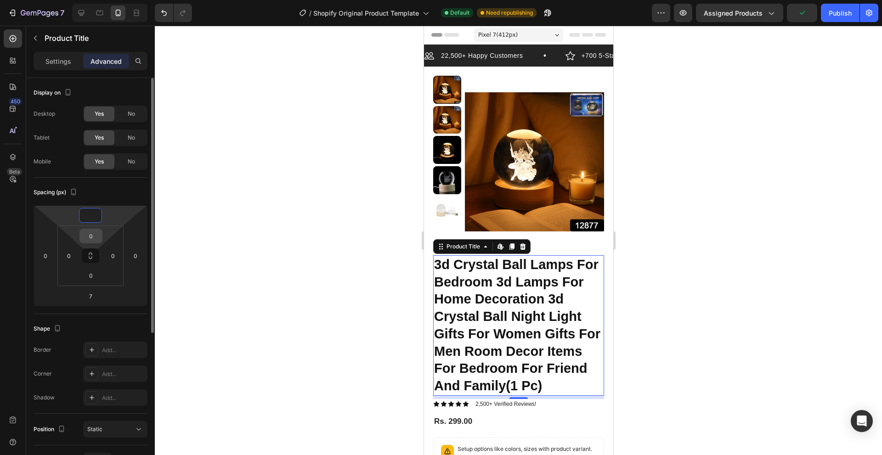
click at [93, 239] on input "0" at bounding box center [91, 236] width 18 height 14
type input "0"
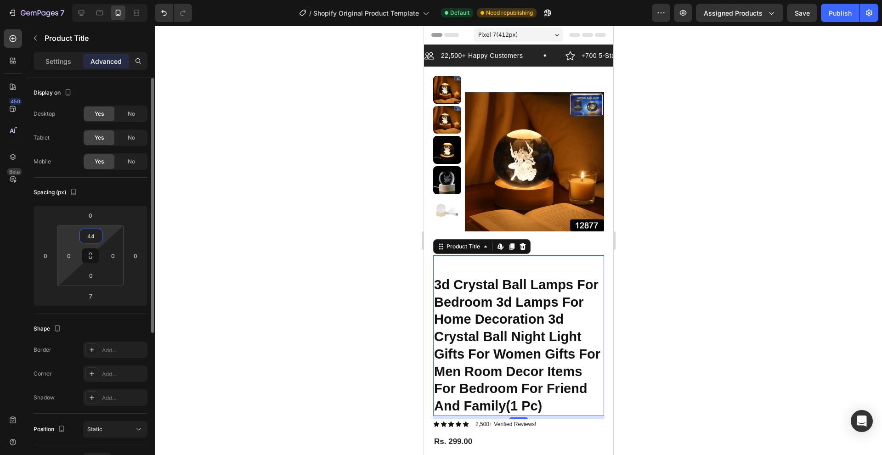
type input "4"
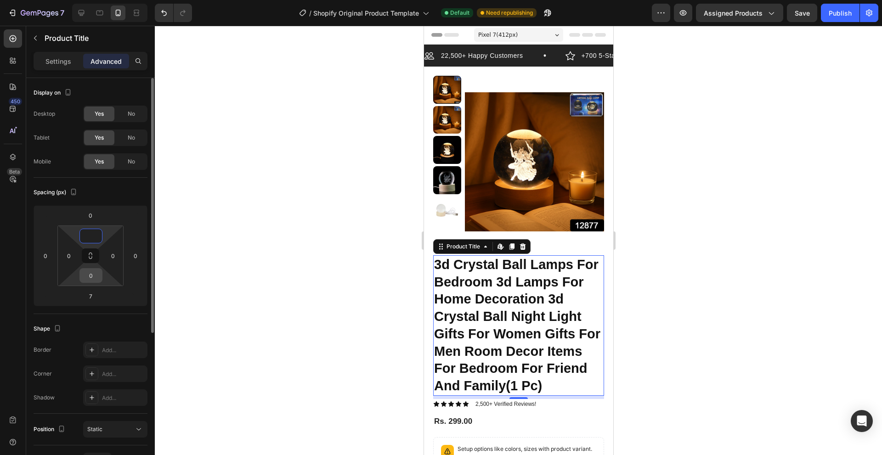
click at [90, 283] on div "0" at bounding box center [90, 275] width 23 height 15
type input "0"
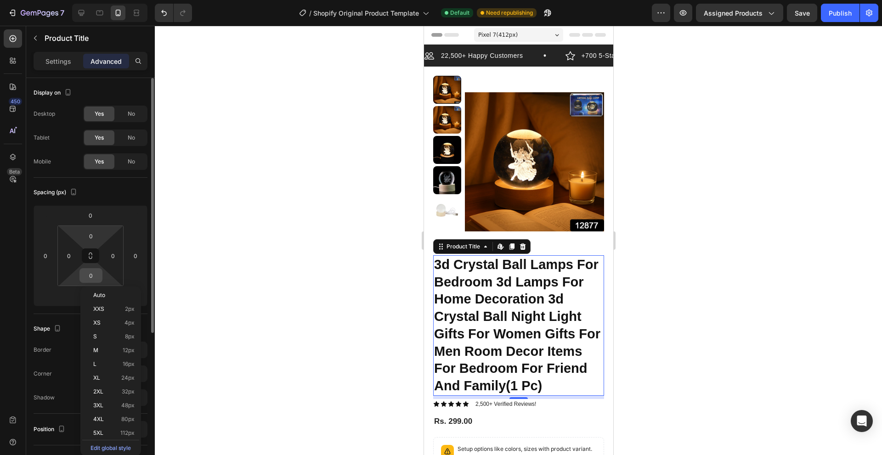
click at [90, 283] on div "0" at bounding box center [90, 275] width 23 height 15
drag, startPoint x: 65, startPoint y: 298, endPoint x: 74, endPoint y: 295, distance: 10.2
click at [68, 0] on html "7 / Shopify Original Product Template Default Need republishing Preview Assigne…" at bounding box center [441, 0] width 882 height 0
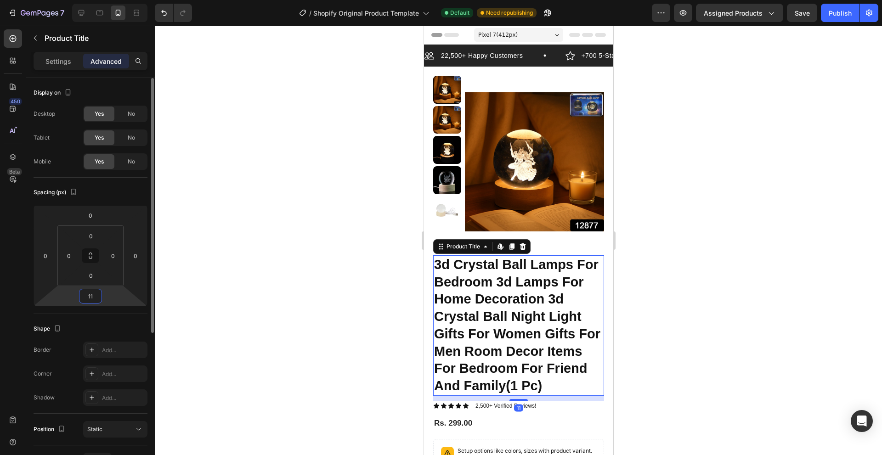
type input "1"
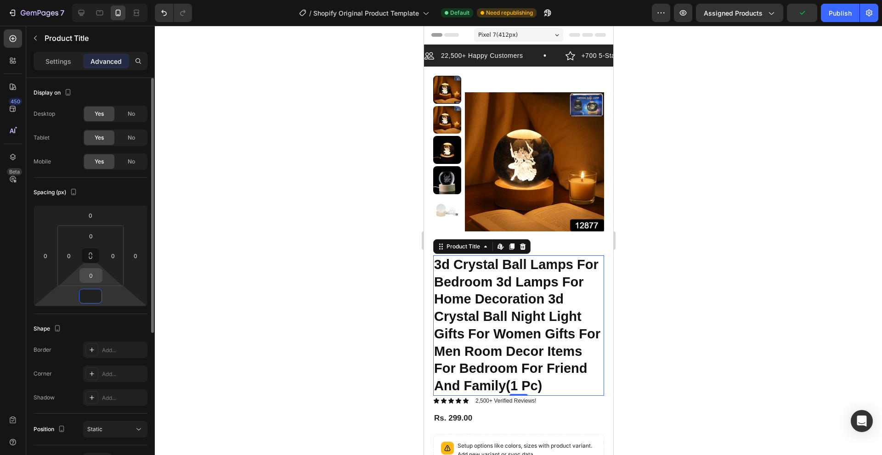
type input "0"
click at [89, 280] on input "0" at bounding box center [91, 276] width 18 height 14
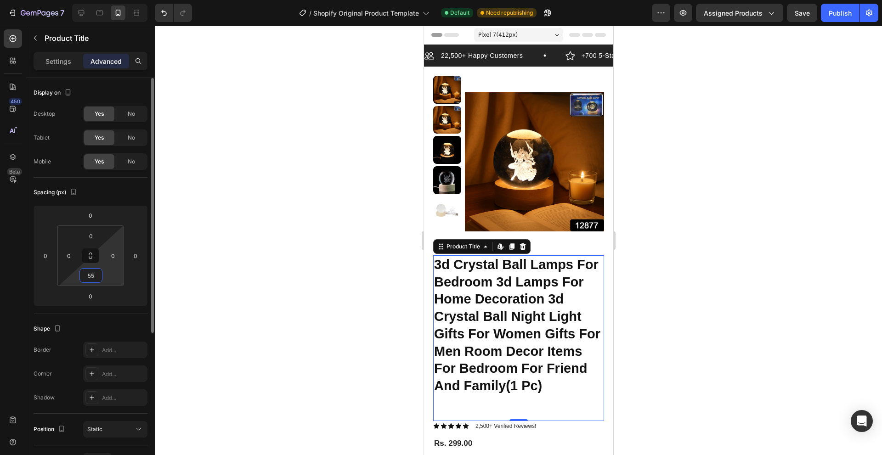
type input "5"
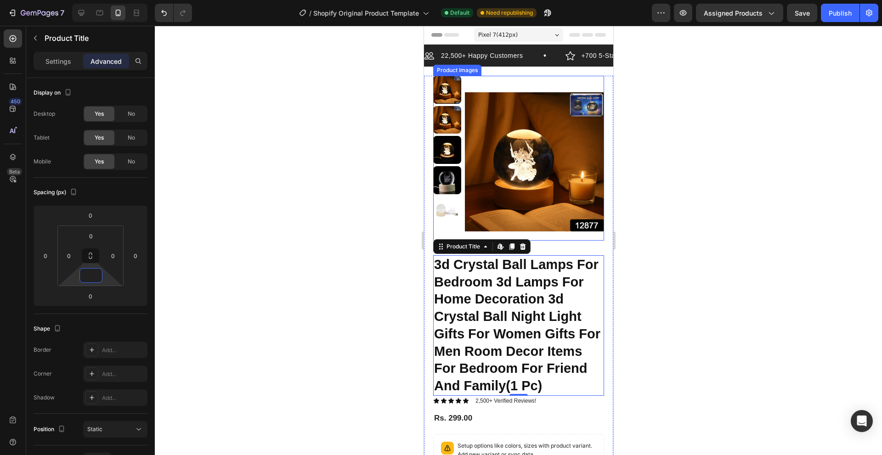
click at [545, 185] on img at bounding box center [533, 162] width 139 height 172
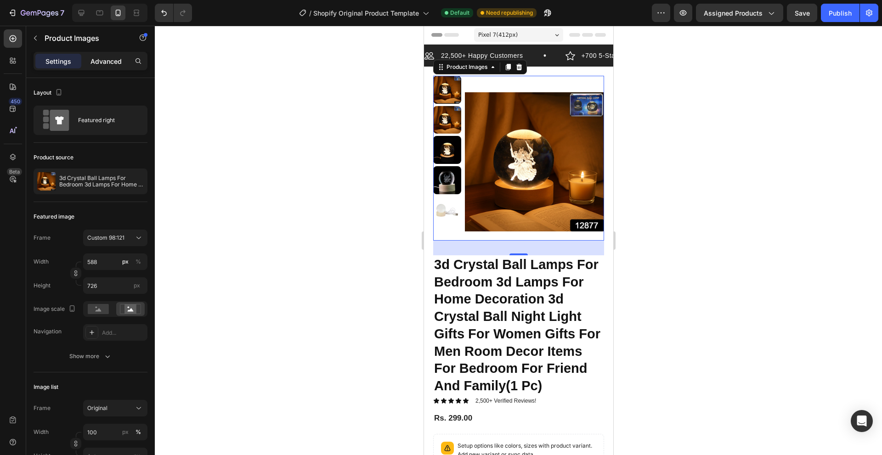
click at [92, 59] on p "Advanced" at bounding box center [105, 62] width 31 height 10
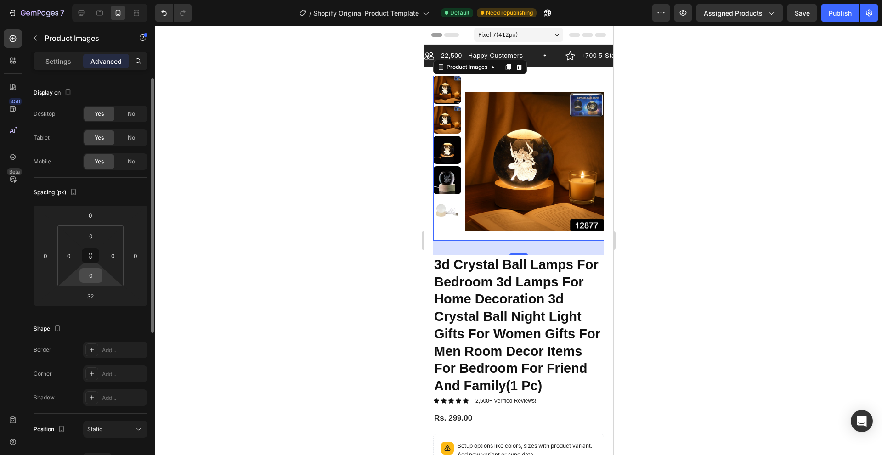
click at [93, 276] on input "0" at bounding box center [91, 276] width 18 height 14
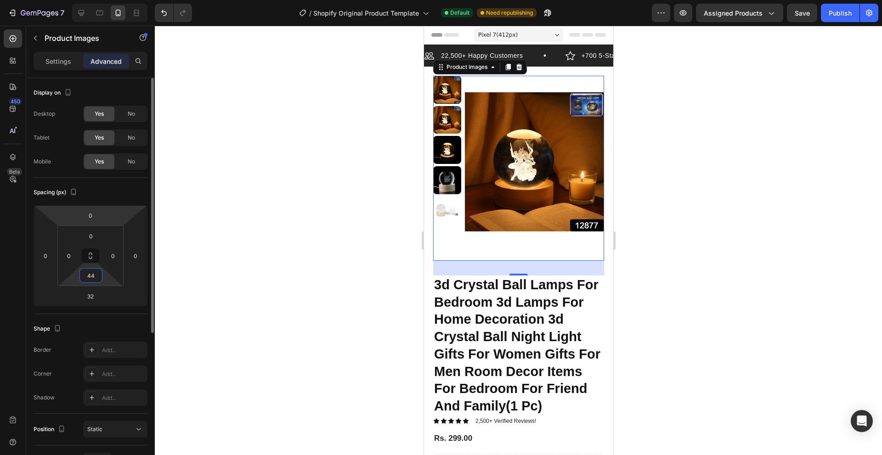
type input "4"
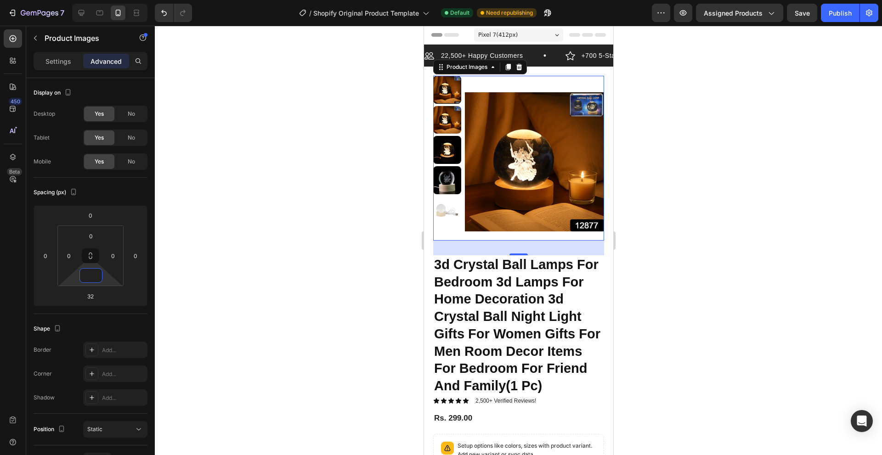
type input "0"
click at [512, 238] on img at bounding box center [533, 162] width 139 height 172
click at [492, 269] on h1 "3d Crystal Ball Lamps For Bedroom 3d Lamps For Home Decoration 3d Crystal Ball …" at bounding box center [518, 325] width 171 height 141
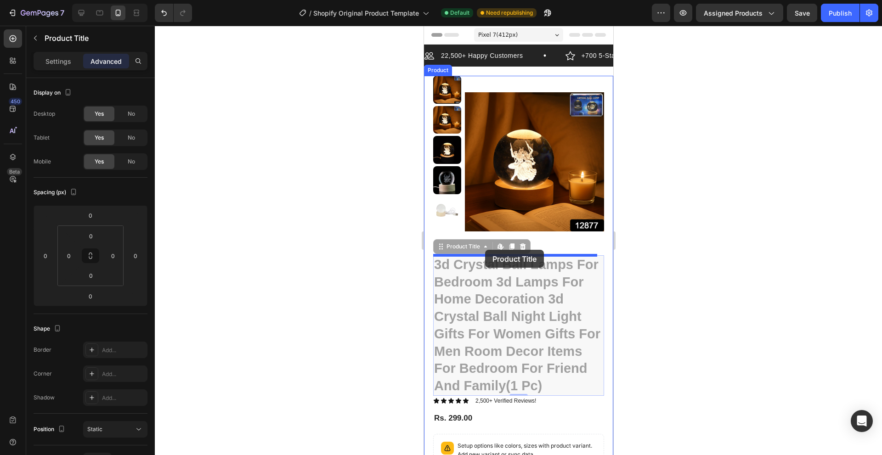
drag, startPoint x: 441, startPoint y: 247, endPoint x: 485, endPoint y: 250, distance: 43.8
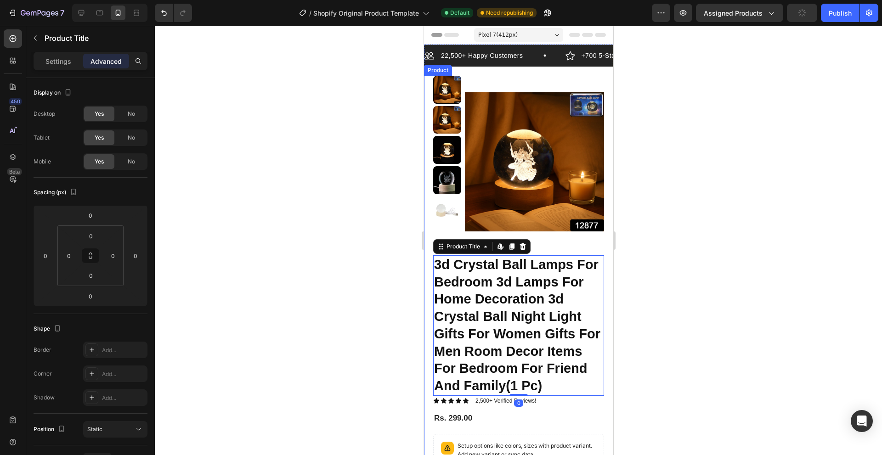
click at [532, 250] on div "Product Images 3d Crystal Ball Lamps For Bedroom 3d Lamps For Home Decoration 3…" at bounding box center [518, 236] width 171 height 320
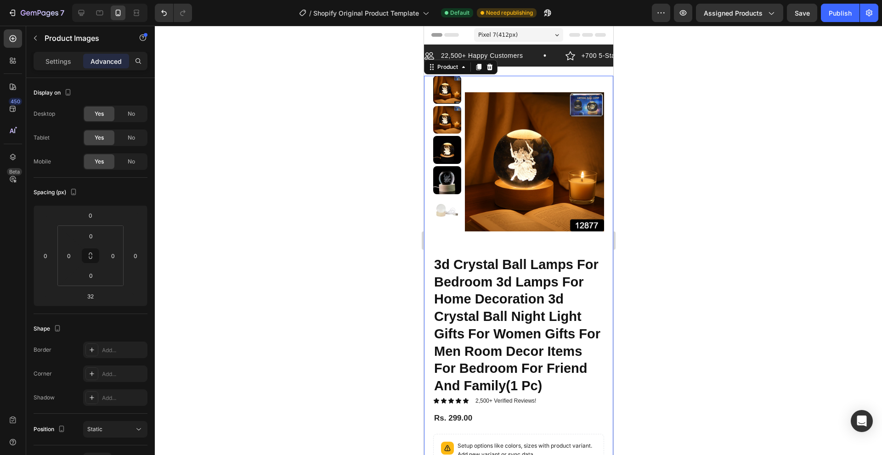
click at [517, 240] on img at bounding box center [533, 162] width 139 height 172
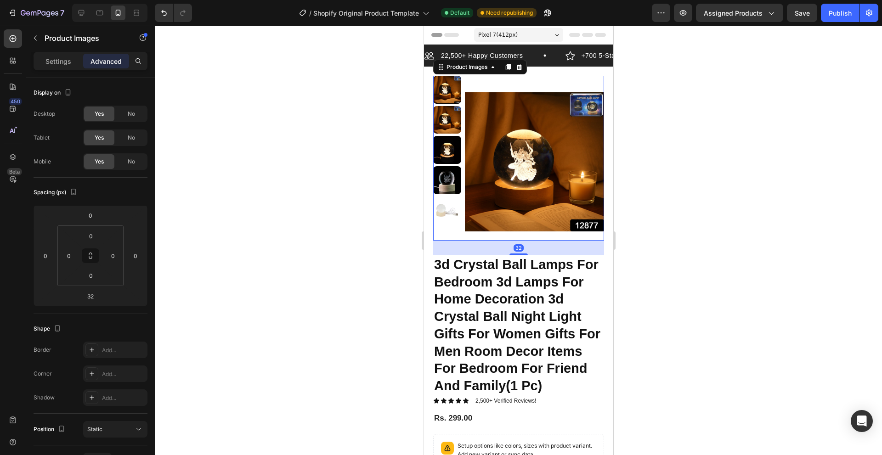
click at [515, 253] on div "32" at bounding box center [518, 248] width 171 height 15
drag, startPoint x: 513, startPoint y: 250, endPoint x: 514, endPoint y: 258, distance: 7.9
click at [514, 258] on div "Product Images 32 3d Crystal Ball Lamps For Bedroom 3d Lamps For Home Decoratio…" at bounding box center [518, 236] width 171 height 320
click at [514, 253] on div "32" at bounding box center [518, 248] width 171 height 15
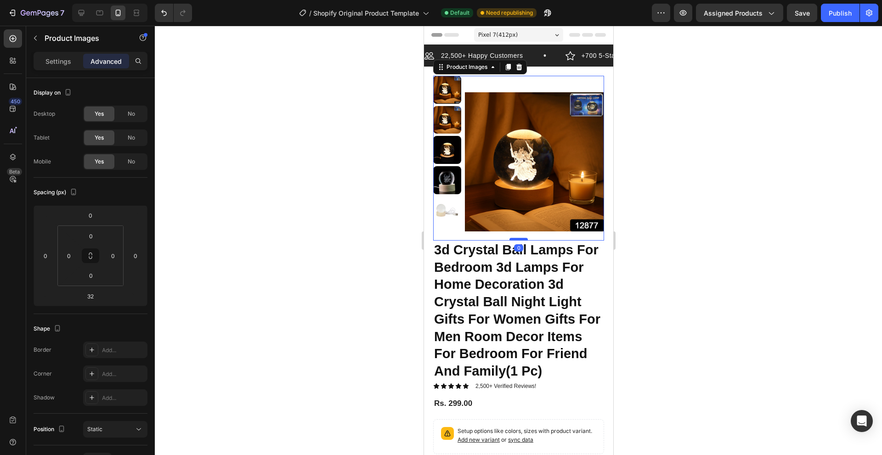
drag, startPoint x: 514, startPoint y: 254, endPoint x: 516, endPoint y: 239, distance: 14.9
click at [516, 239] on div at bounding box center [518, 239] width 18 height 3
type input "0"
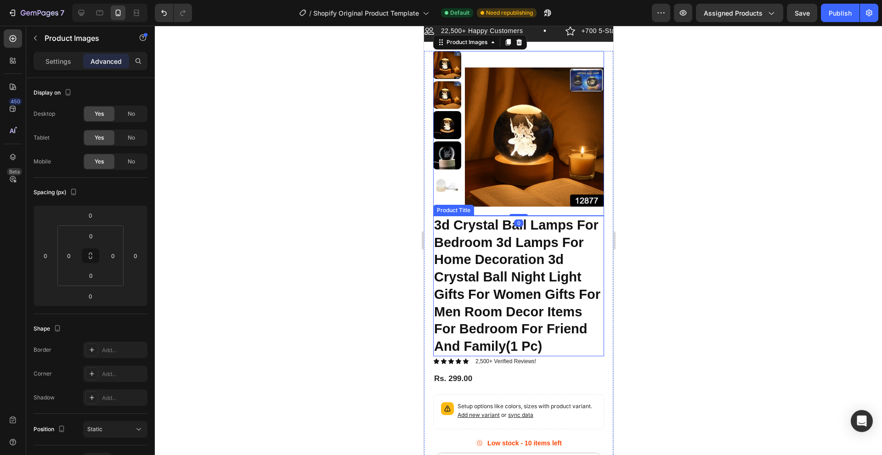
scroll to position [46, 0]
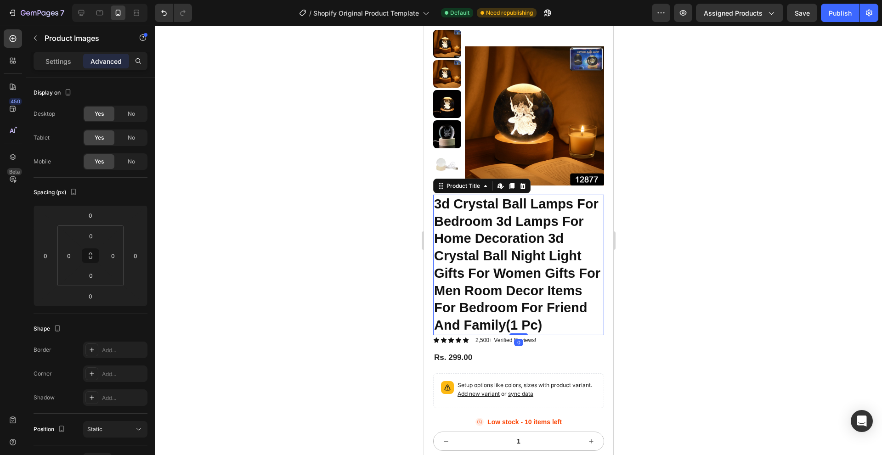
click at [582, 322] on h1 "3d Crystal Ball Lamps For Bedroom 3d Lamps For Home Decoration 3d Crystal Ball …" at bounding box center [518, 265] width 171 height 141
click at [582, 324] on h1 "3d Crystal Ball Lamps For Bedroom 3d Lamps For Home Decoration 3d Crystal Ball …" at bounding box center [518, 265] width 171 height 141
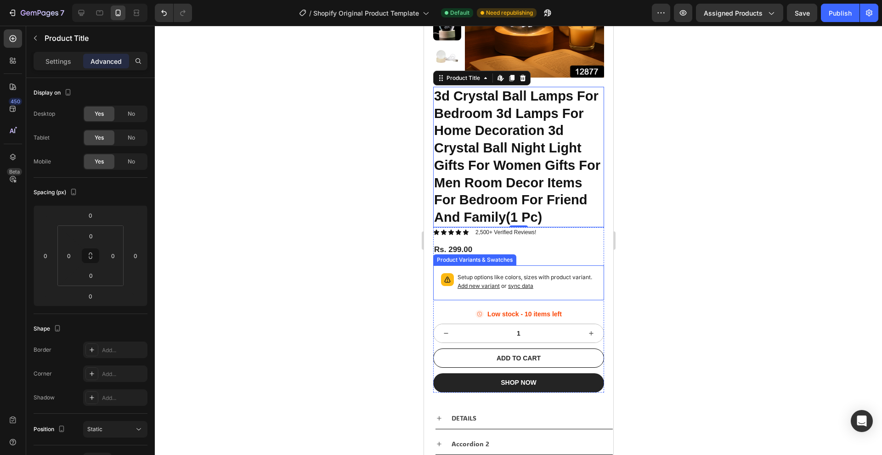
scroll to position [138, 0]
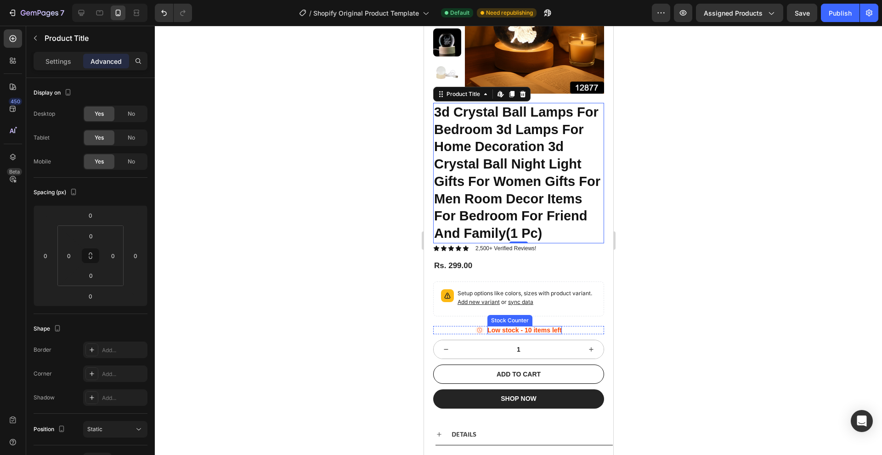
click at [516, 332] on p "Low stock - 10 items left" at bounding box center [524, 330] width 74 height 8
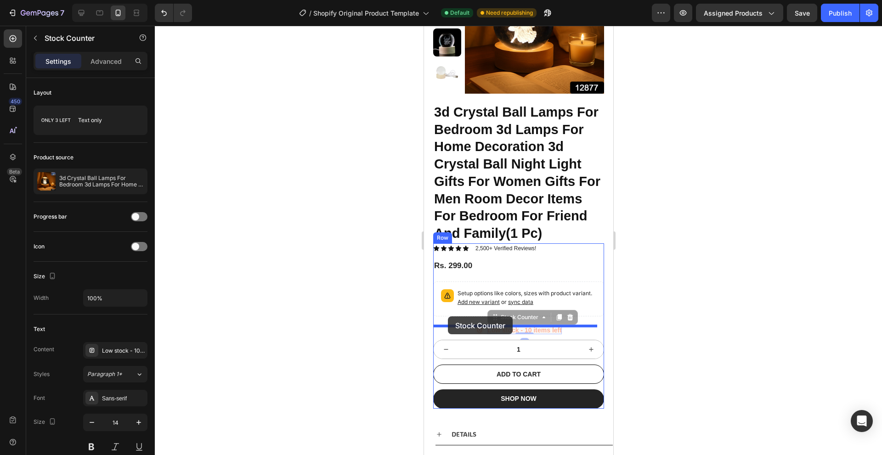
drag, startPoint x: 490, startPoint y: 315, endPoint x: 447, endPoint y: 317, distance: 42.8
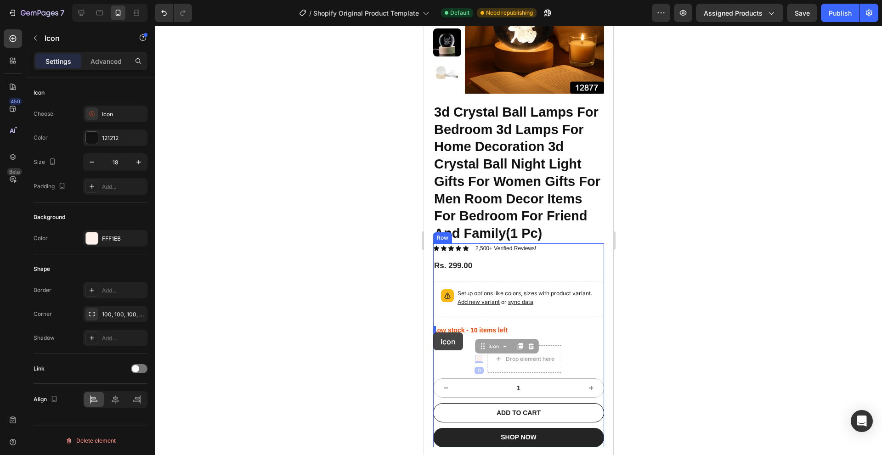
drag, startPoint x: 476, startPoint y: 357, endPoint x: 433, endPoint y: 333, distance: 49.6
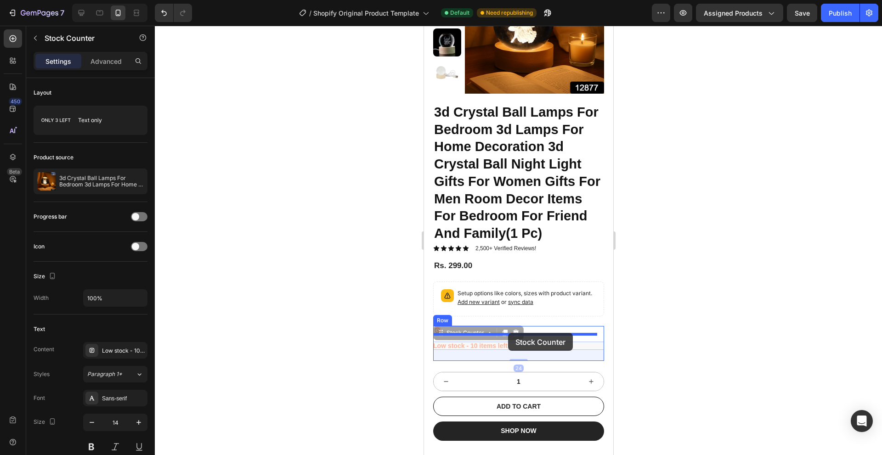
drag, startPoint x: 480, startPoint y: 348, endPoint x: 508, endPoint y: 333, distance: 31.5
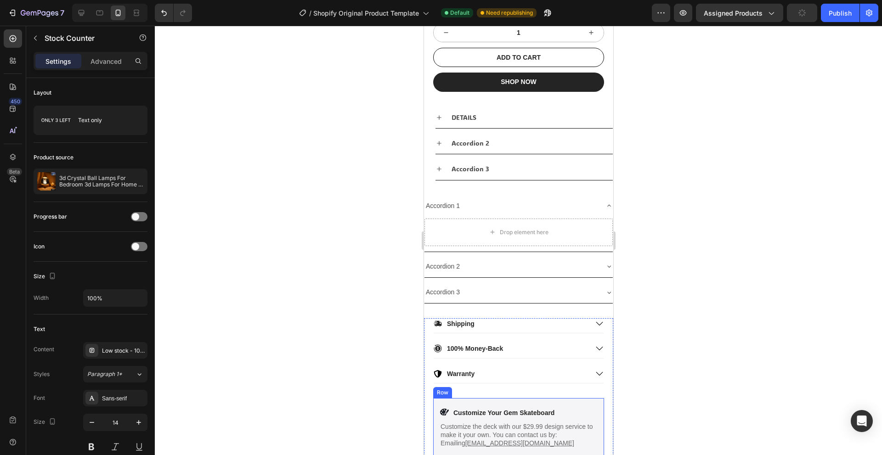
scroll to position [735, 0]
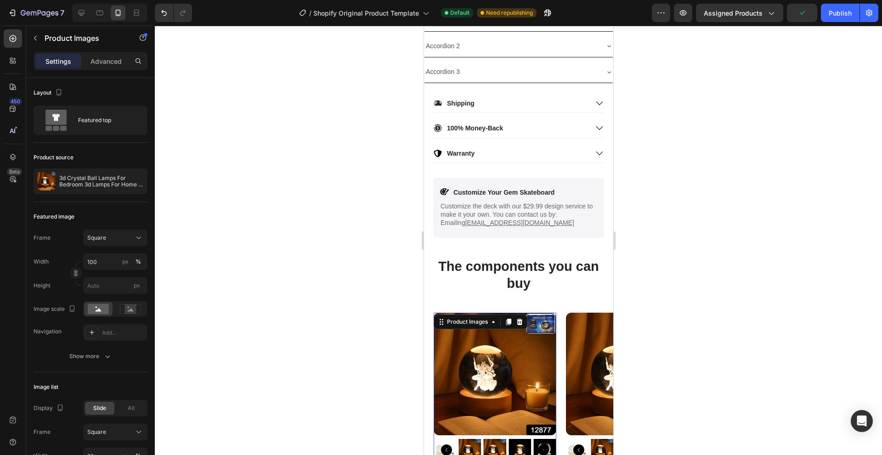
drag, startPoint x: 493, startPoint y: 366, endPoint x: 515, endPoint y: 377, distance: 24.9
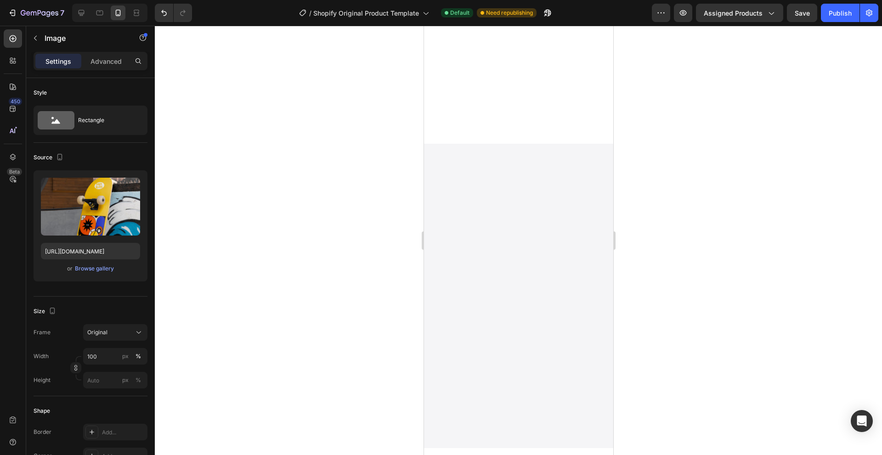
scroll to position [2835, 0]
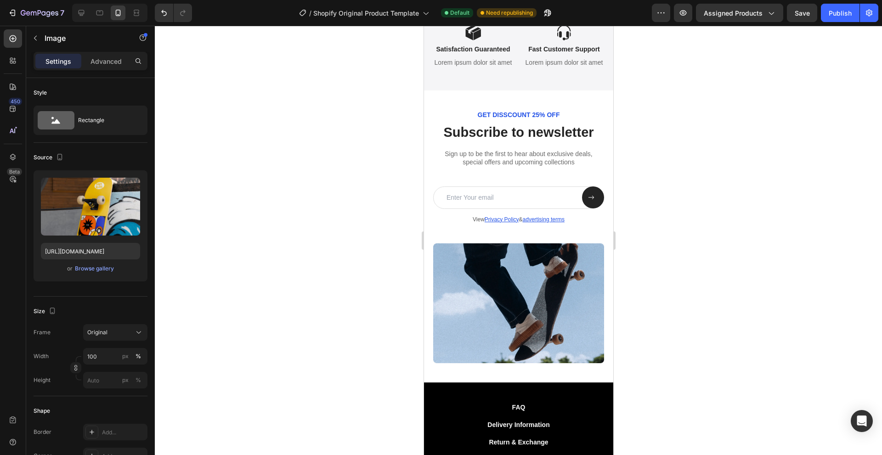
drag, startPoint x: 330, startPoint y: 232, endPoint x: 338, endPoint y: 78, distance: 154.6
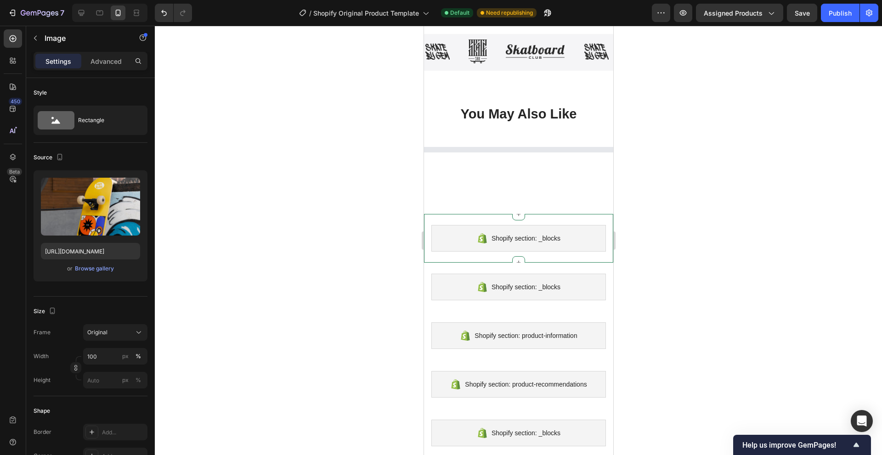
scroll to position [1628, 0]
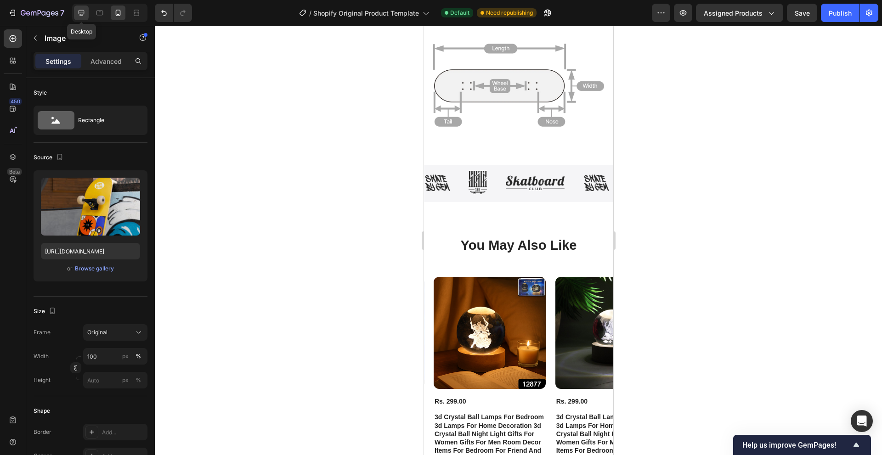
click at [84, 16] on icon at bounding box center [81, 12] width 9 height 9
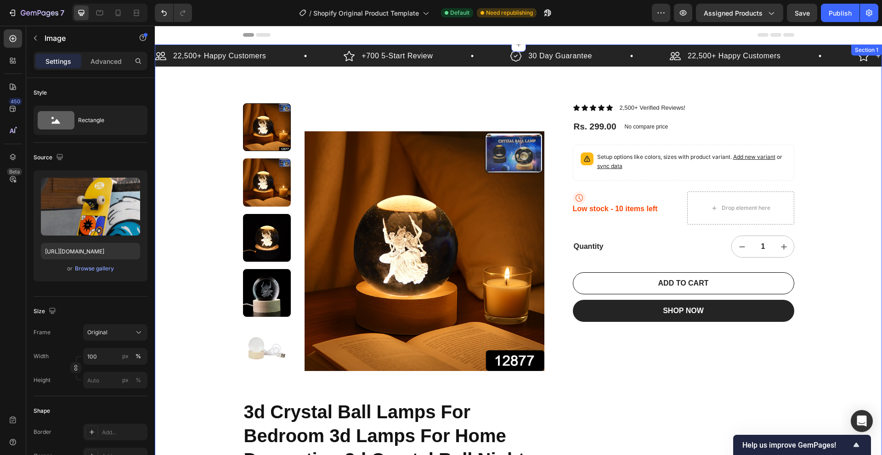
drag, startPoint x: 688, startPoint y: 327, endPoint x: 646, endPoint y: 120, distance: 210.9
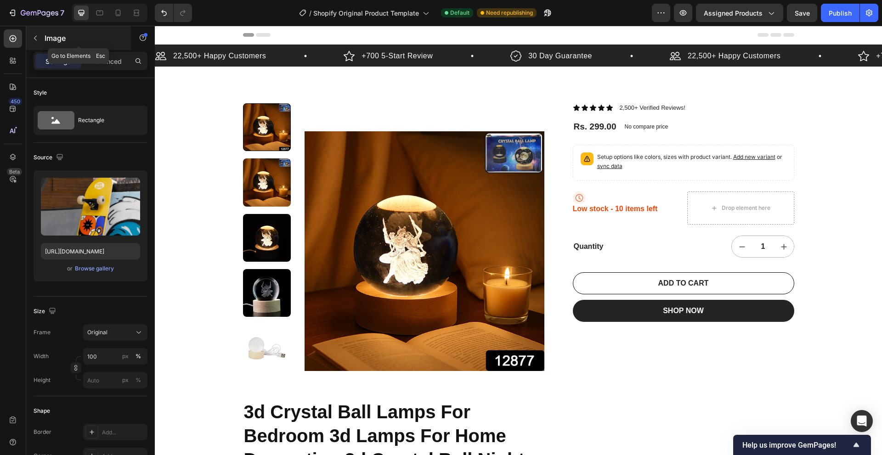
click at [33, 30] on div "Image" at bounding box center [78, 38] width 105 height 24
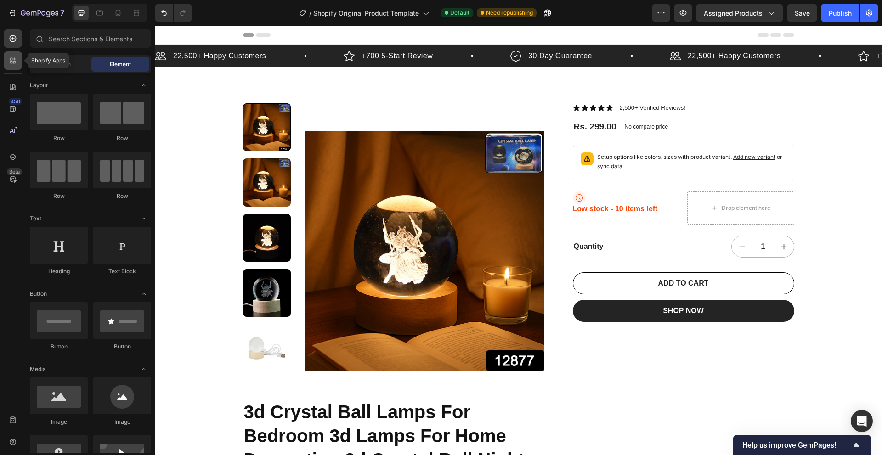
click at [10, 64] on icon at bounding box center [12, 60] width 9 height 9
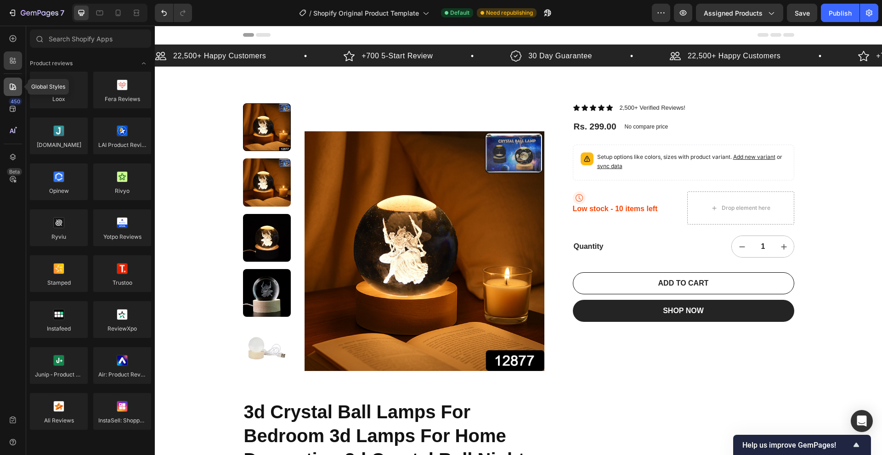
click at [12, 94] on div at bounding box center [13, 87] width 18 height 18
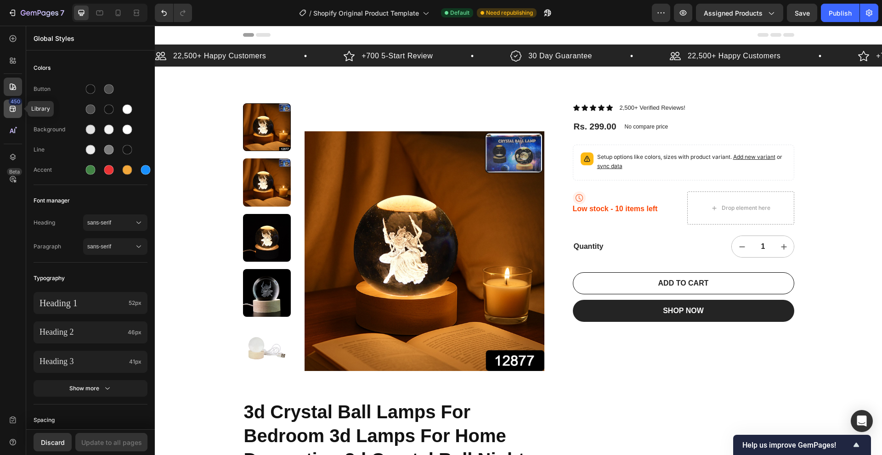
click at [17, 113] on icon at bounding box center [12, 108] width 9 height 9
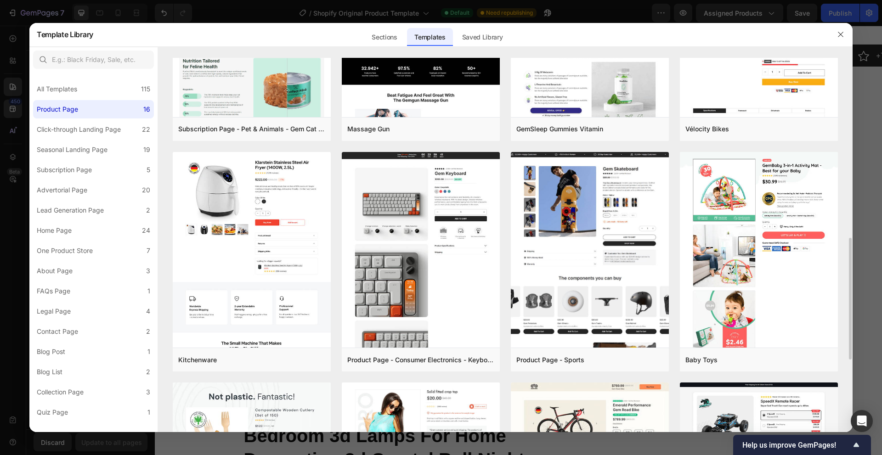
scroll to position [413, 0]
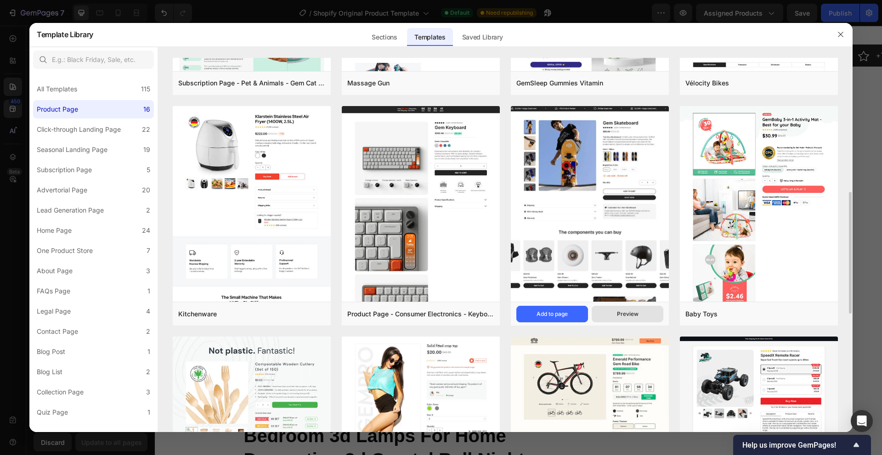
click at [631, 314] on div "Preview" at bounding box center [628, 314] width 22 height 8
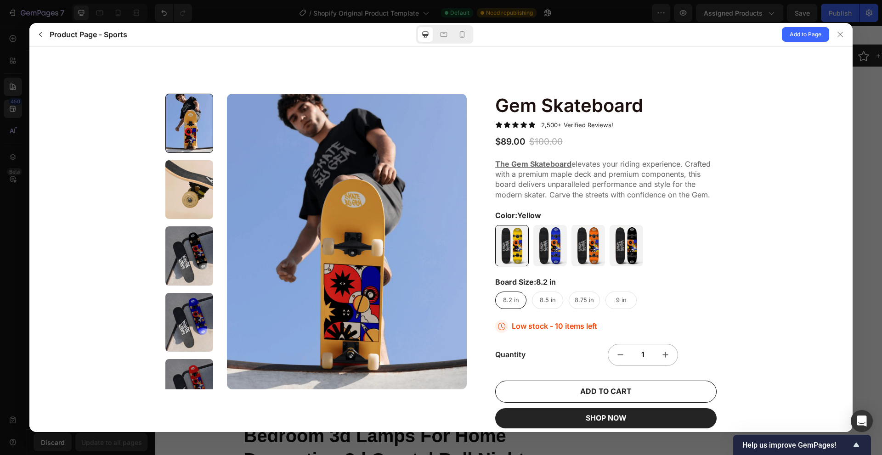
scroll to position [46, 0]
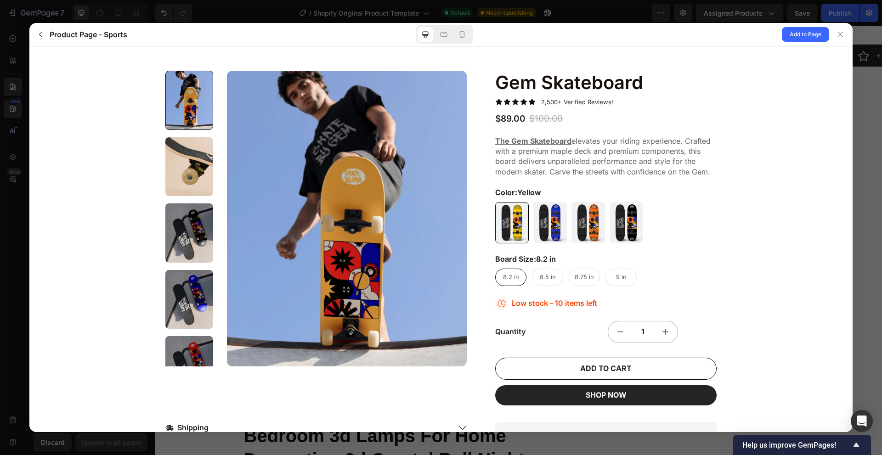
click at [656, 165] on div "The Gem Skateboard elevates your riding experience. Crafted with a premium mapl…" at bounding box center [605, 156] width 221 height 41
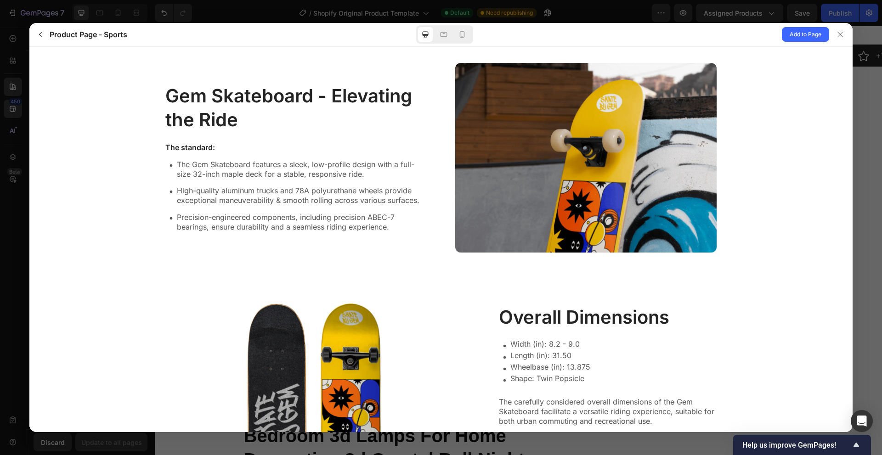
scroll to position [597, 0]
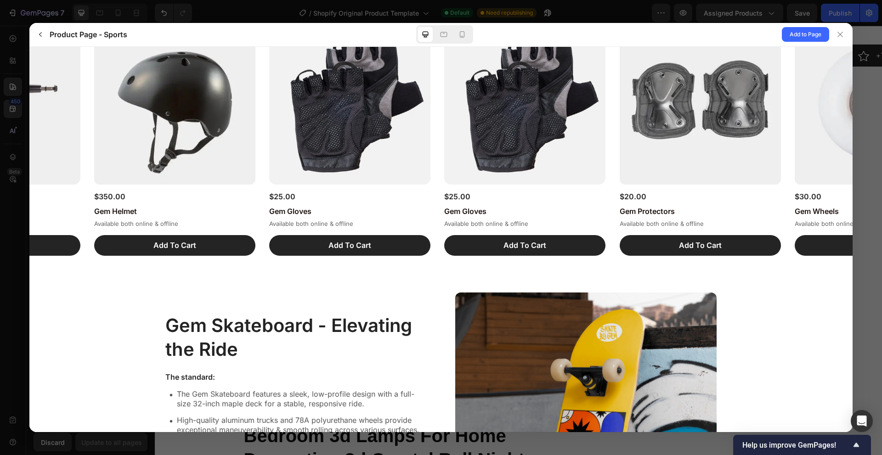
drag, startPoint x: 533, startPoint y: 170, endPoint x: 724, endPoint y: 207, distance: 194.2
click at [548, 178] on div "$20.00 Gem Protectors Available both online & offline Add To Cart Out of stock" at bounding box center [440, 139] width 823 height 233
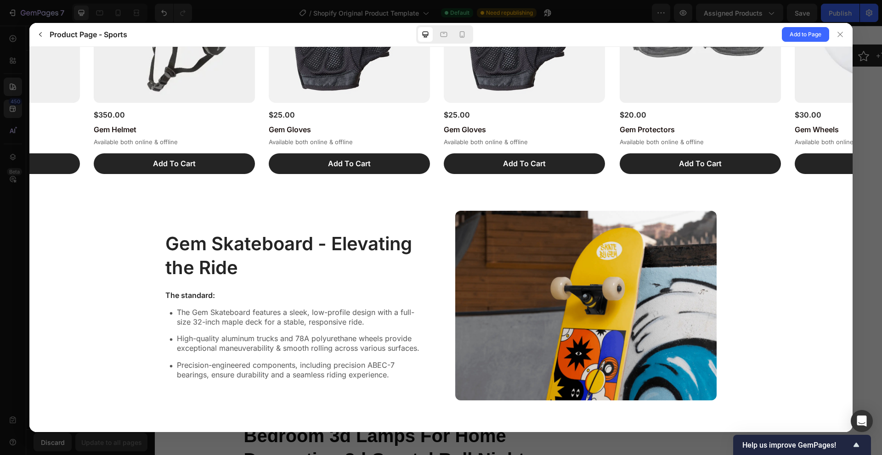
scroll to position [0, 0]
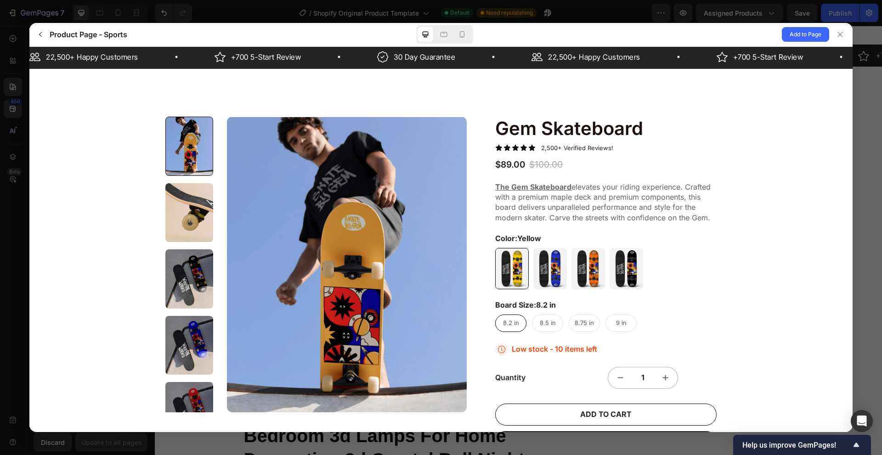
drag, startPoint x: 469, startPoint y: 273, endPoint x: 539, endPoint y: 18, distance: 264.6
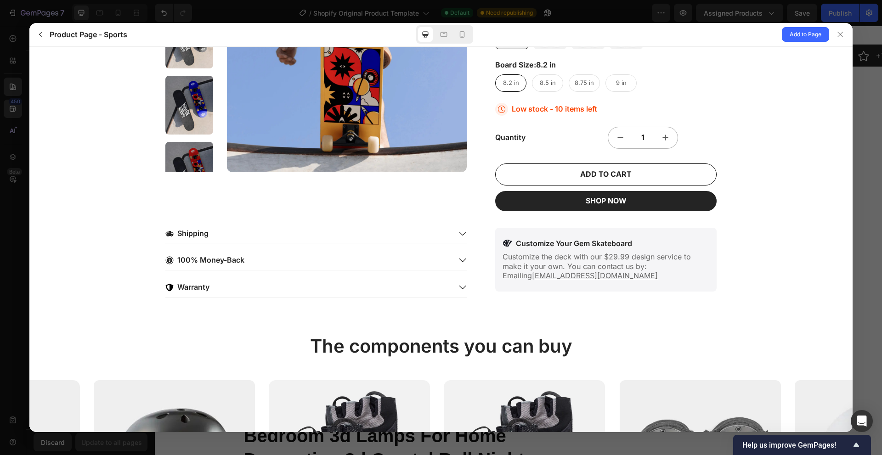
scroll to position [276, 0]
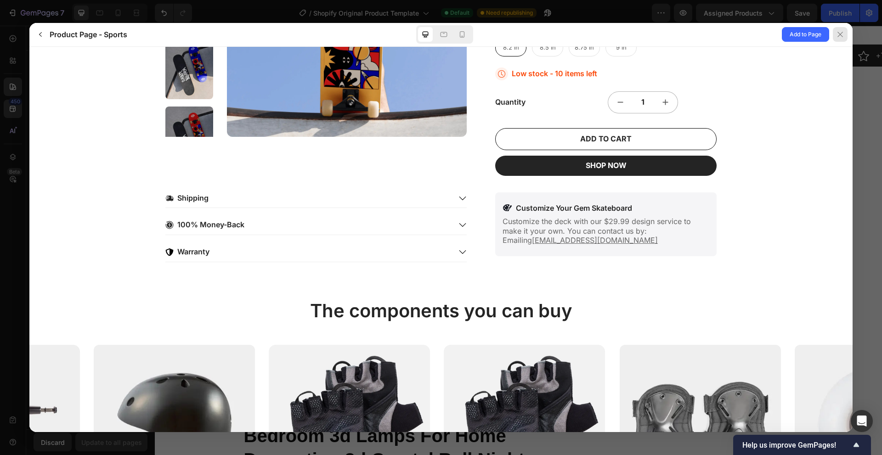
drag, startPoint x: 837, startPoint y: 37, endPoint x: 602, endPoint y: 72, distance: 238.3
click at [837, 37] on icon at bounding box center [840, 34] width 7 height 7
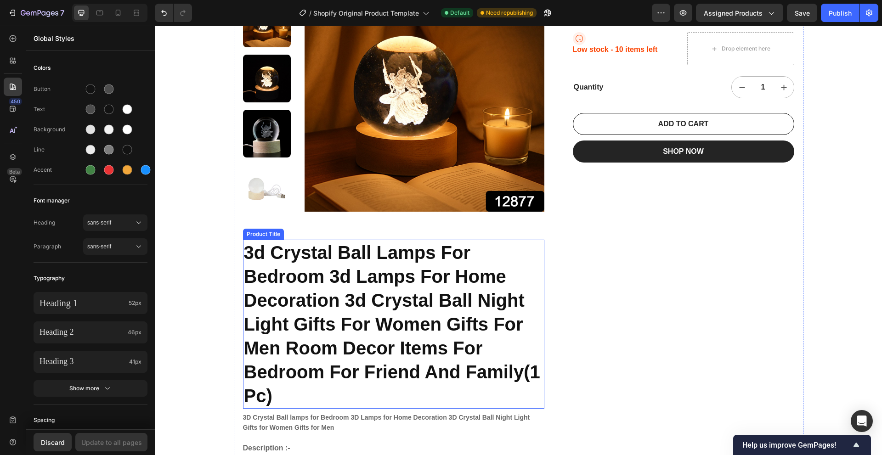
scroll to position [230, 0]
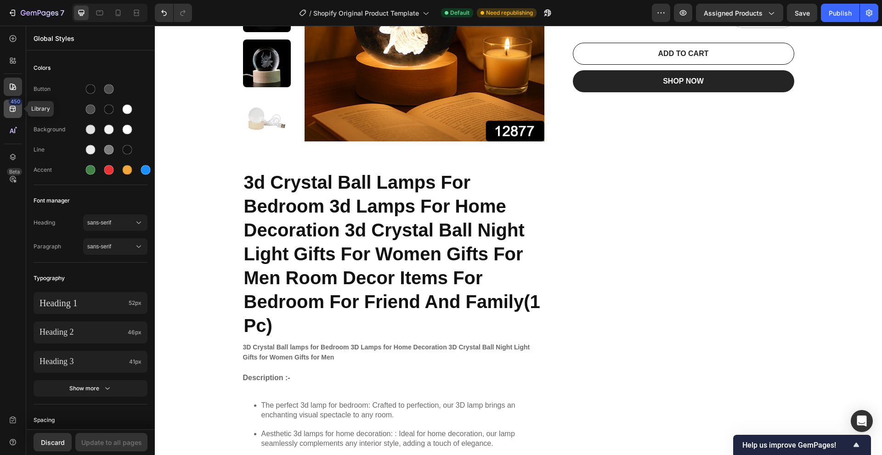
click at [15, 108] on icon at bounding box center [13, 109] width 6 height 6
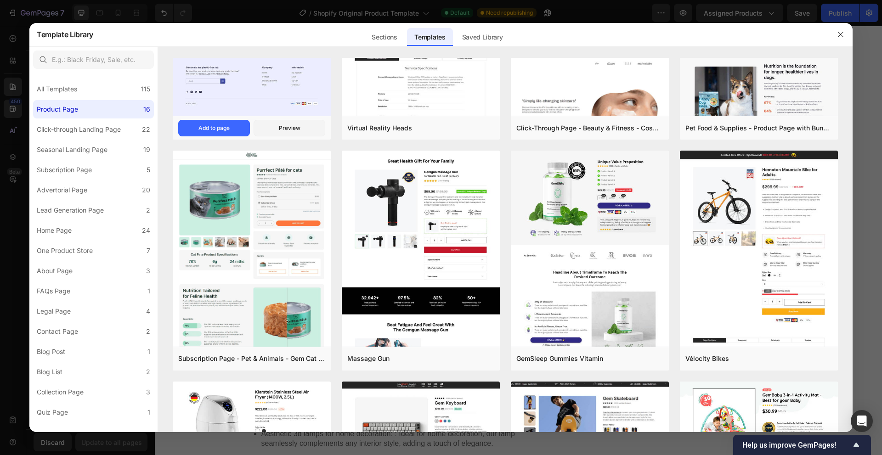
scroll to position [0, 0]
